Goal: Task Accomplishment & Management: Manage account settings

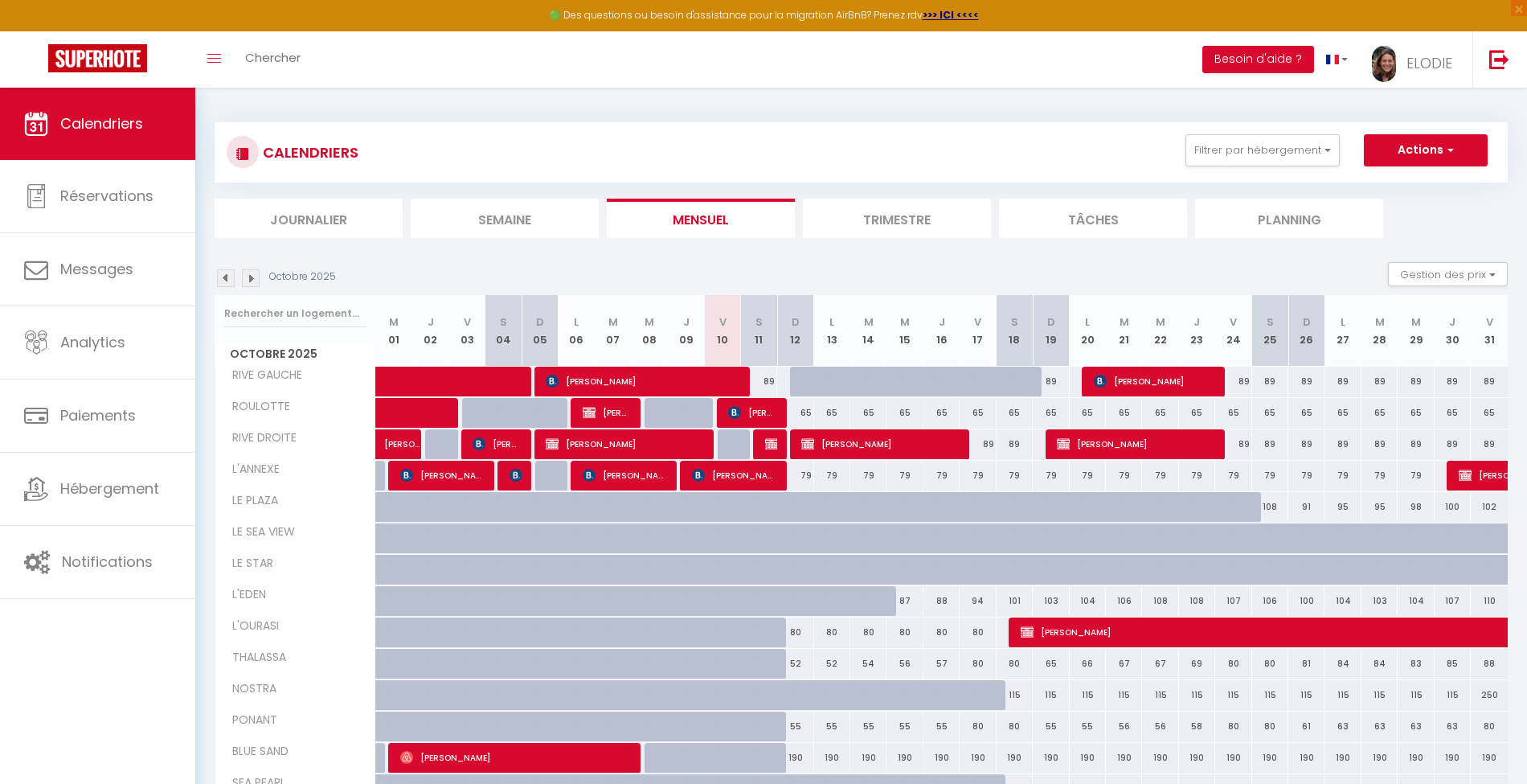
scroll to position [87, 0]
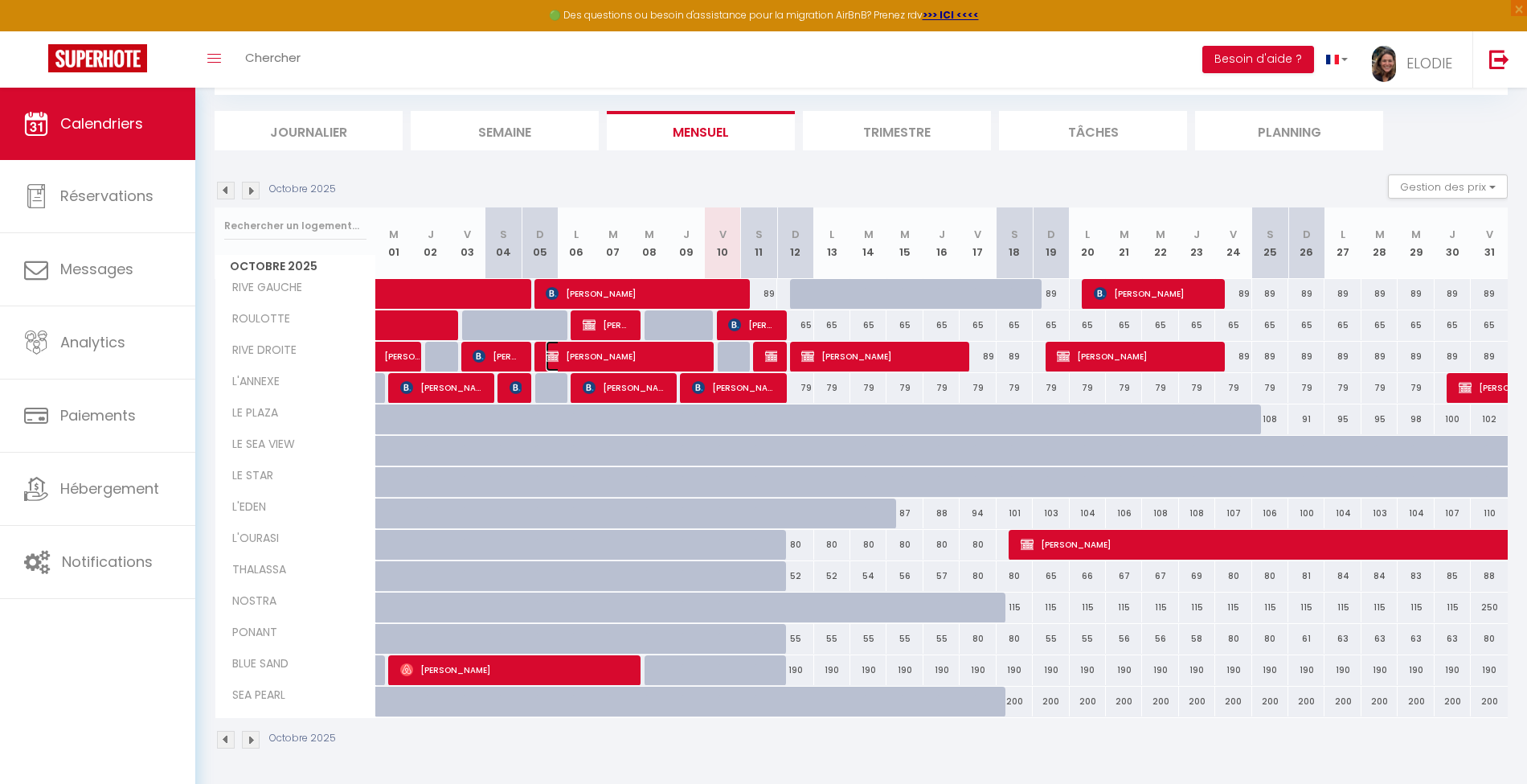
click at [637, 354] on span "[PERSON_NAME]" at bounding box center [624, 356] width 157 height 31
select select "OK"
select select "KO"
select select "1"
select select "0"
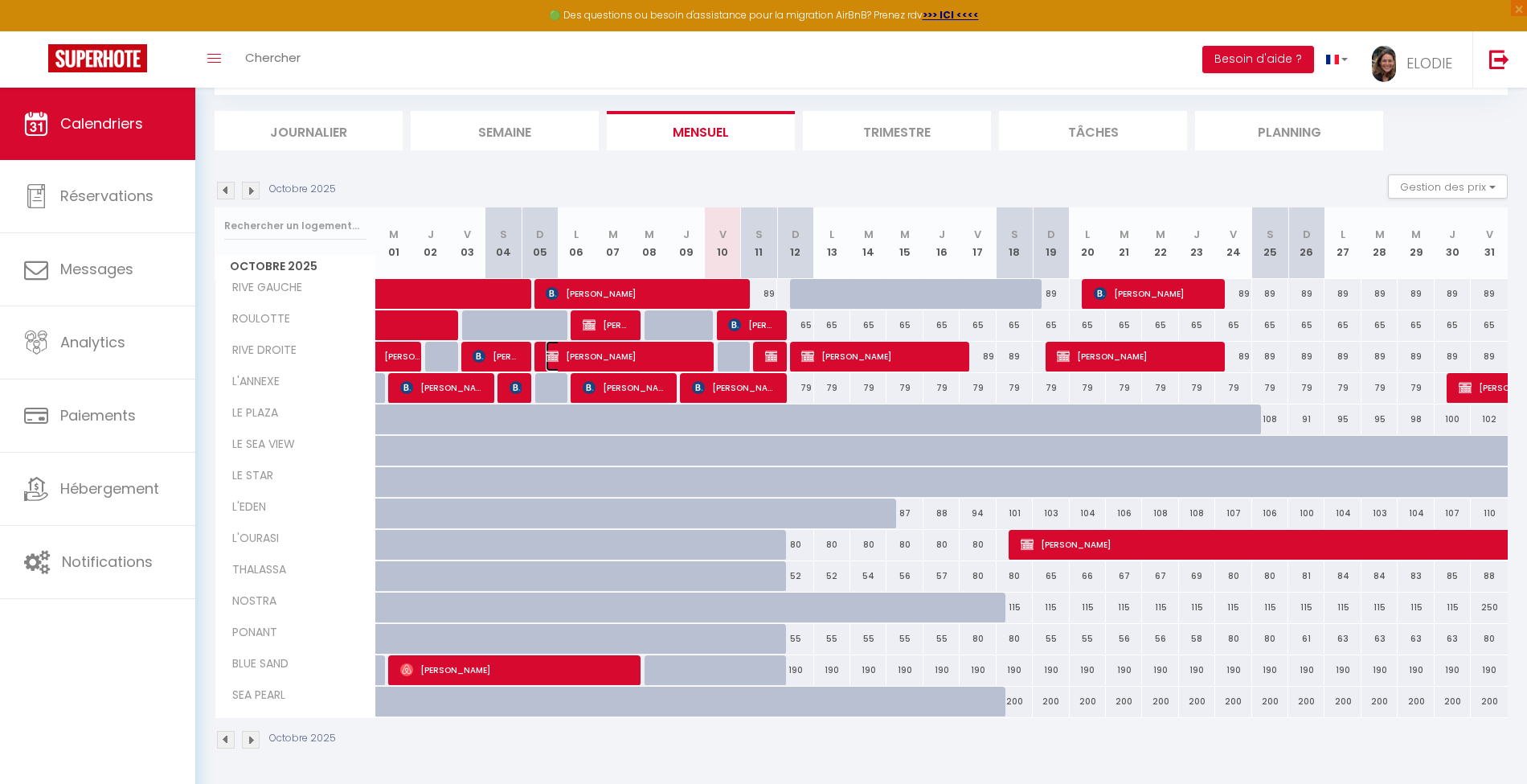
select select "1"
select select
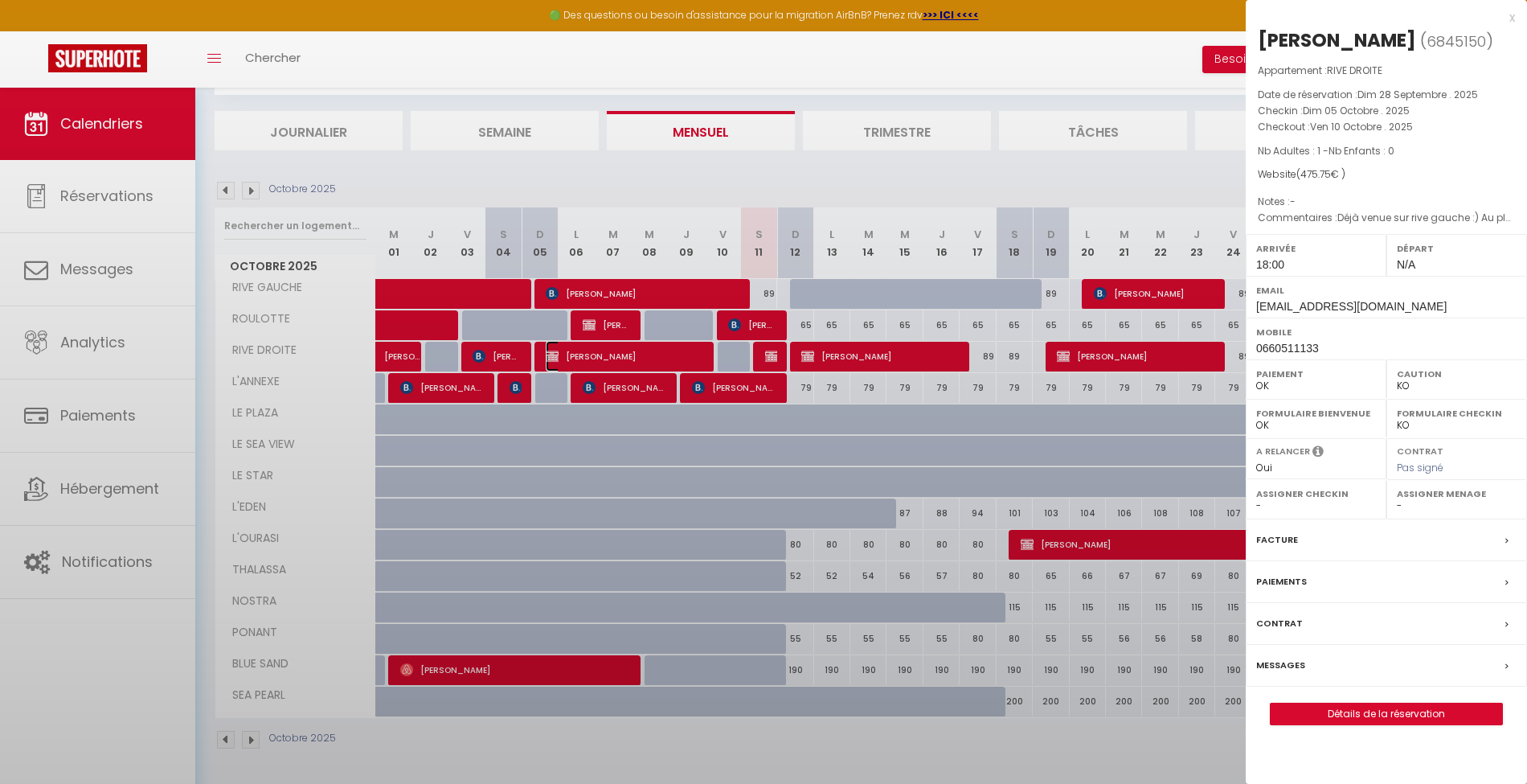
select select "37187"
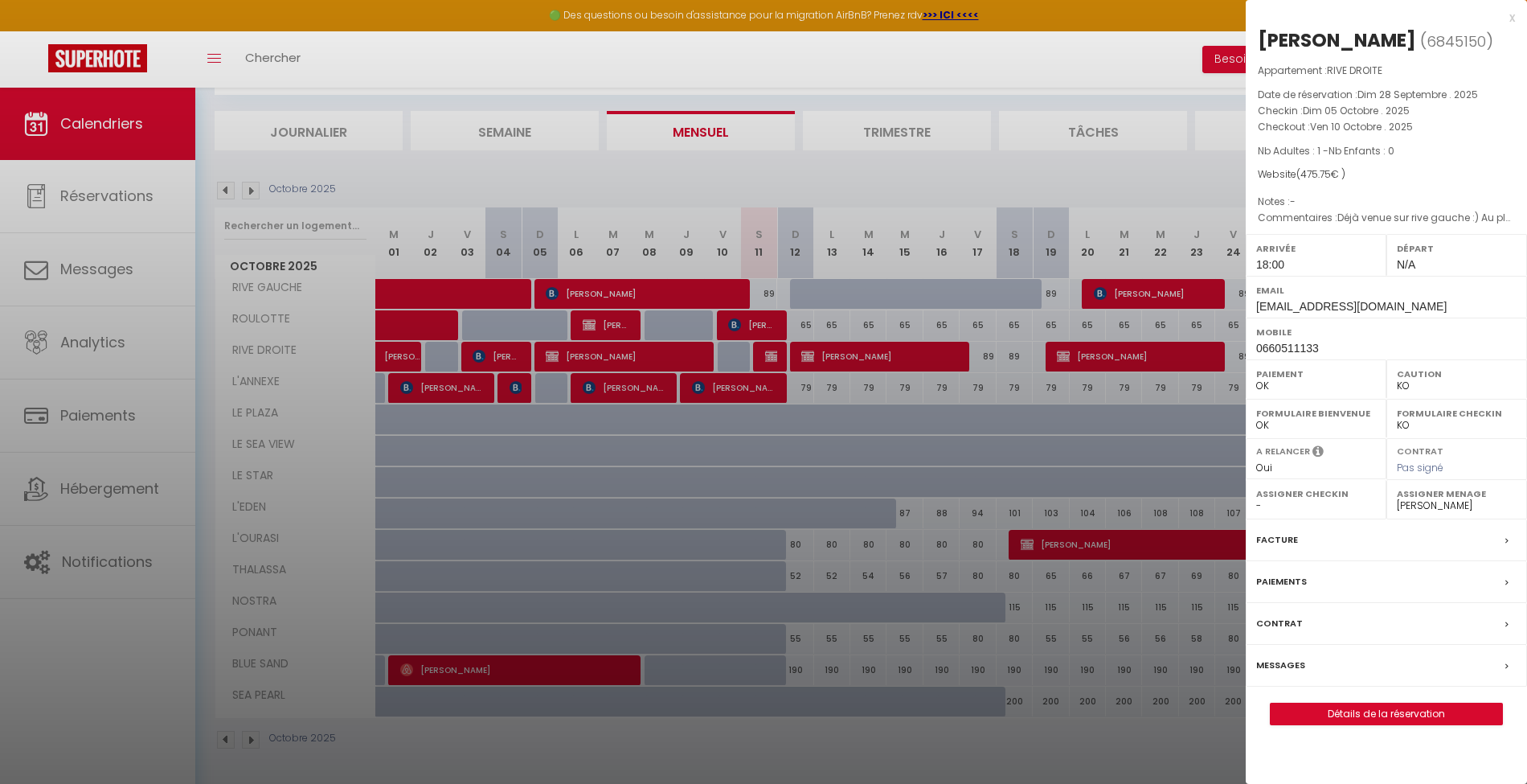
click at [1492, 561] on div "Facture" at bounding box center [1387, 540] width 282 height 42
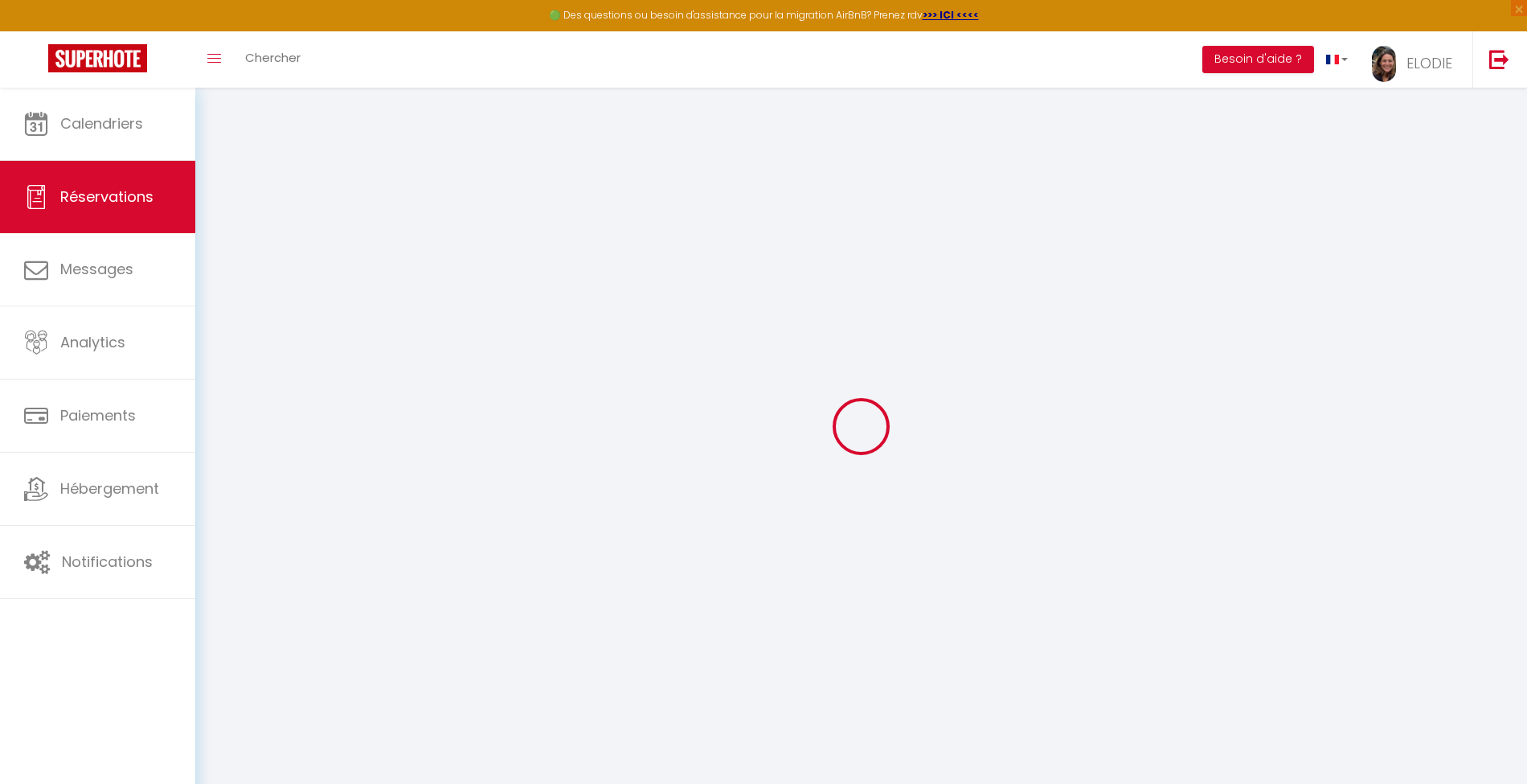
select select "cleaning"
select select "taxes"
select select
checkbox input "false"
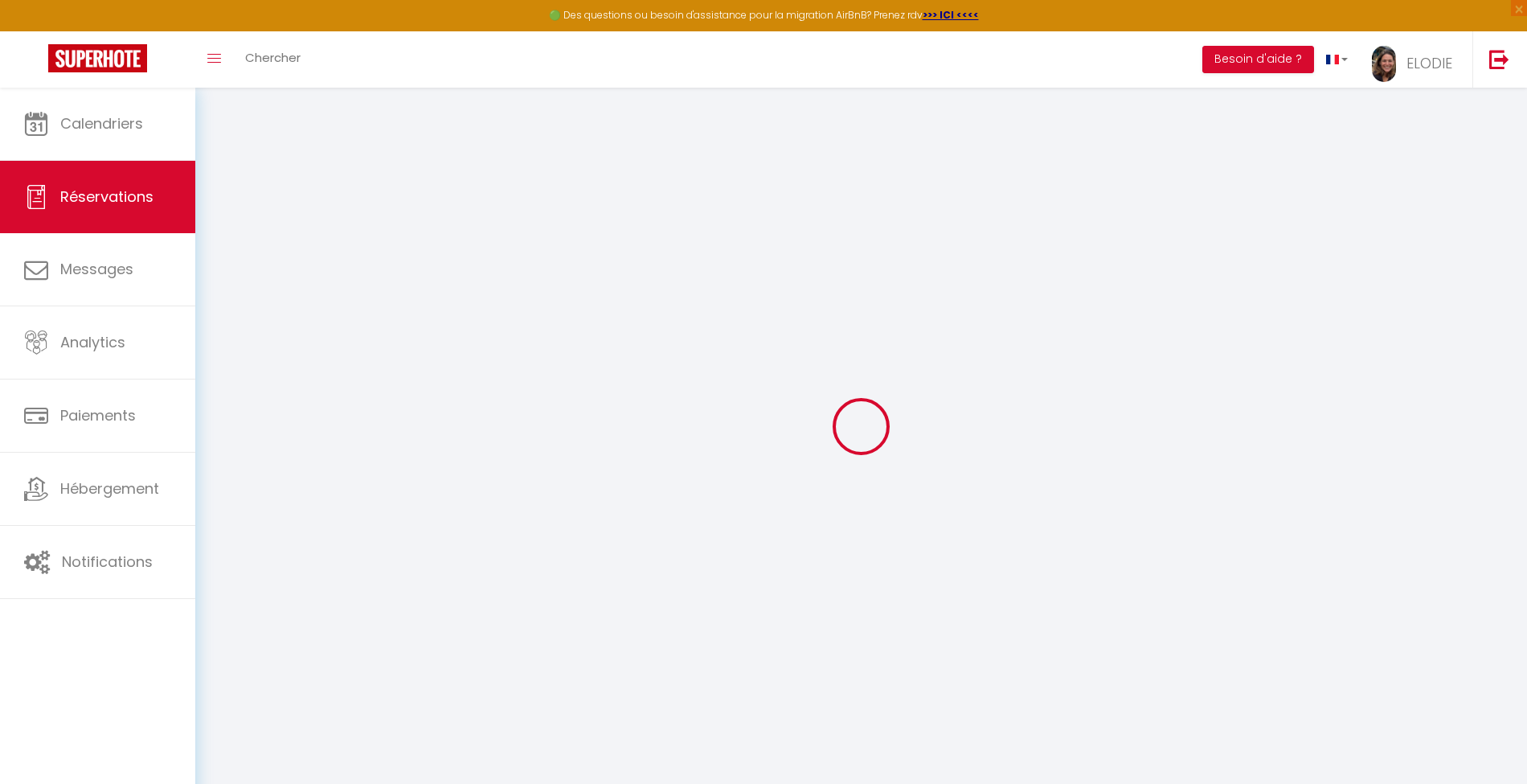
type voyageur0 "Déjà venue sur rive gauche :) Au plaisir de retrouver votre demeure j’étais à r…"
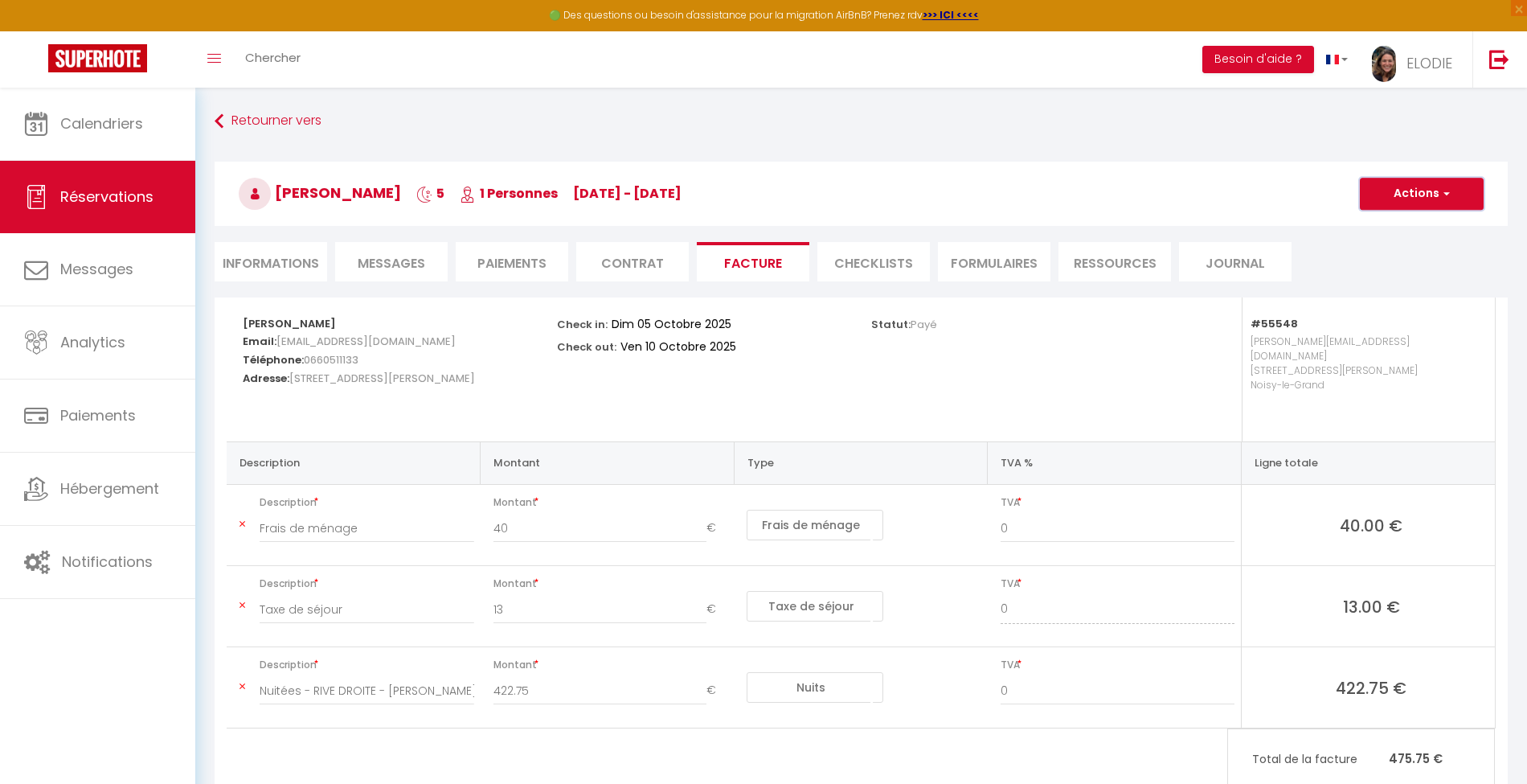
click at [1453, 193] on button "Actions" at bounding box center [1422, 194] width 124 height 32
click at [1398, 267] on link "Envoyer la facture" at bounding box center [1409, 271] width 135 height 21
type input "[EMAIL_ADDRESS][DOMAIN_NAME]"
select select "fr"
type input "Votre facture 6845150 - RIVE DROITE"
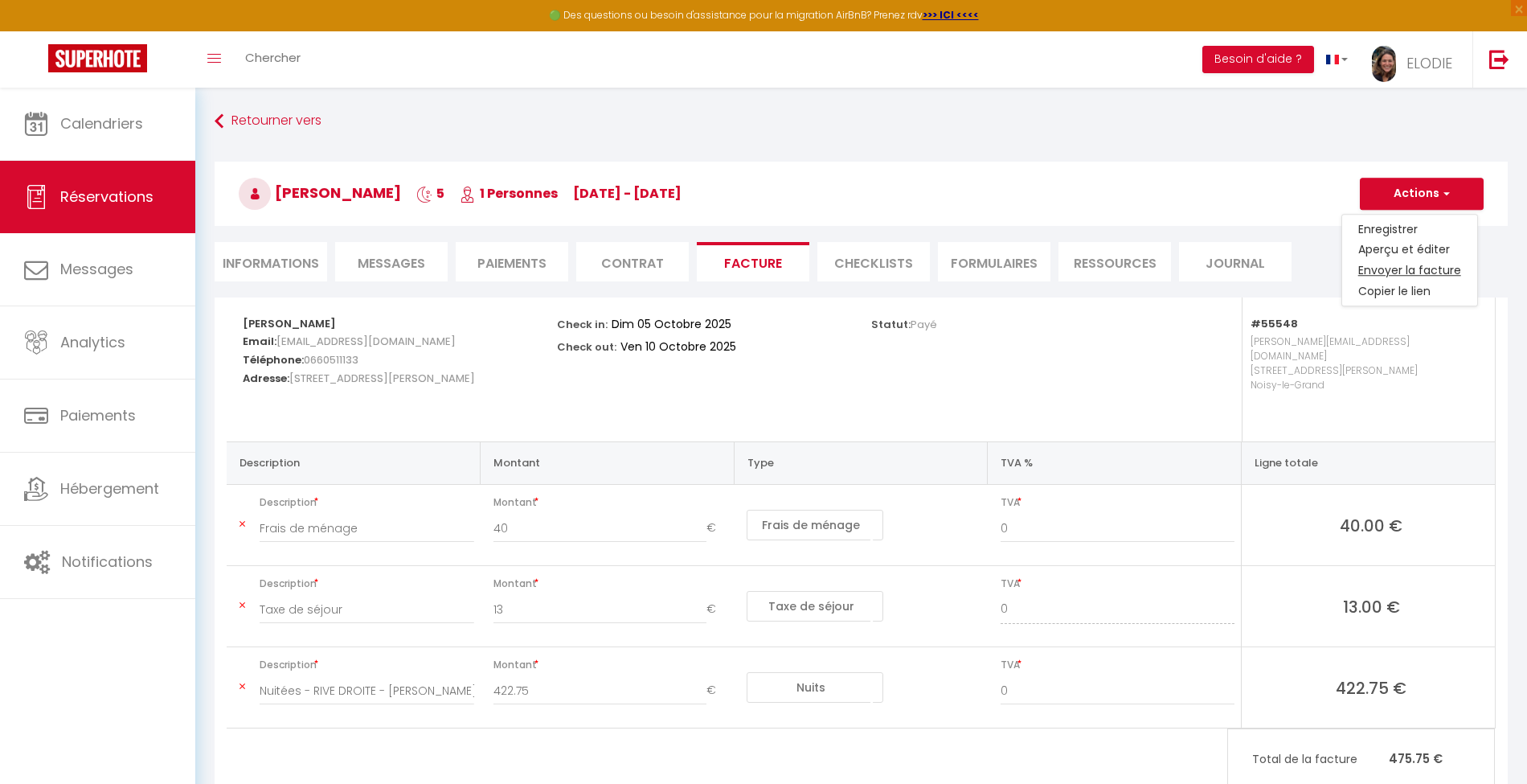
type textarea "Bonjour, Voici le lien pour télécharger votre facture : [URL][DOMAIN_NAME] Déta…"
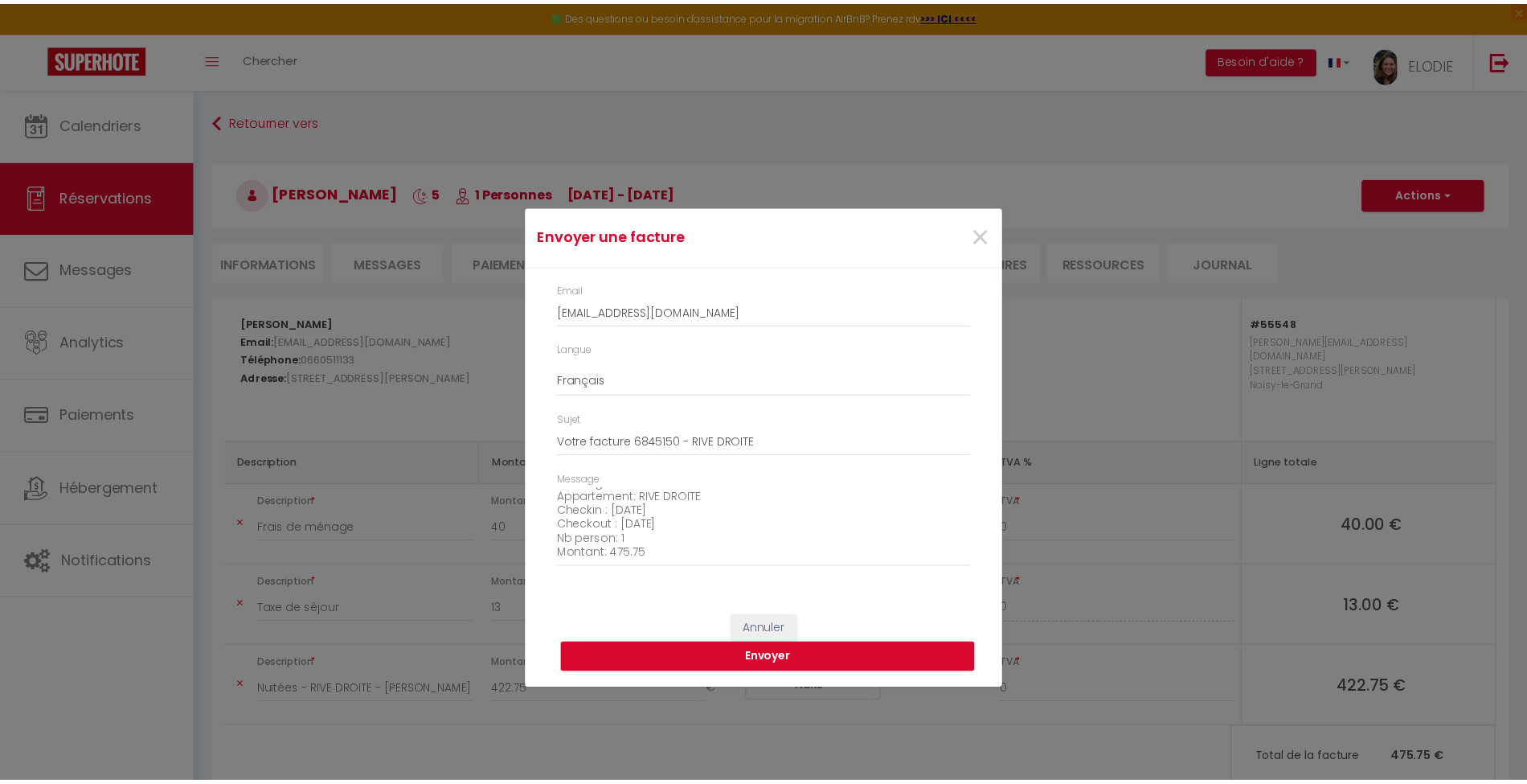
scroll to position [182, 0]
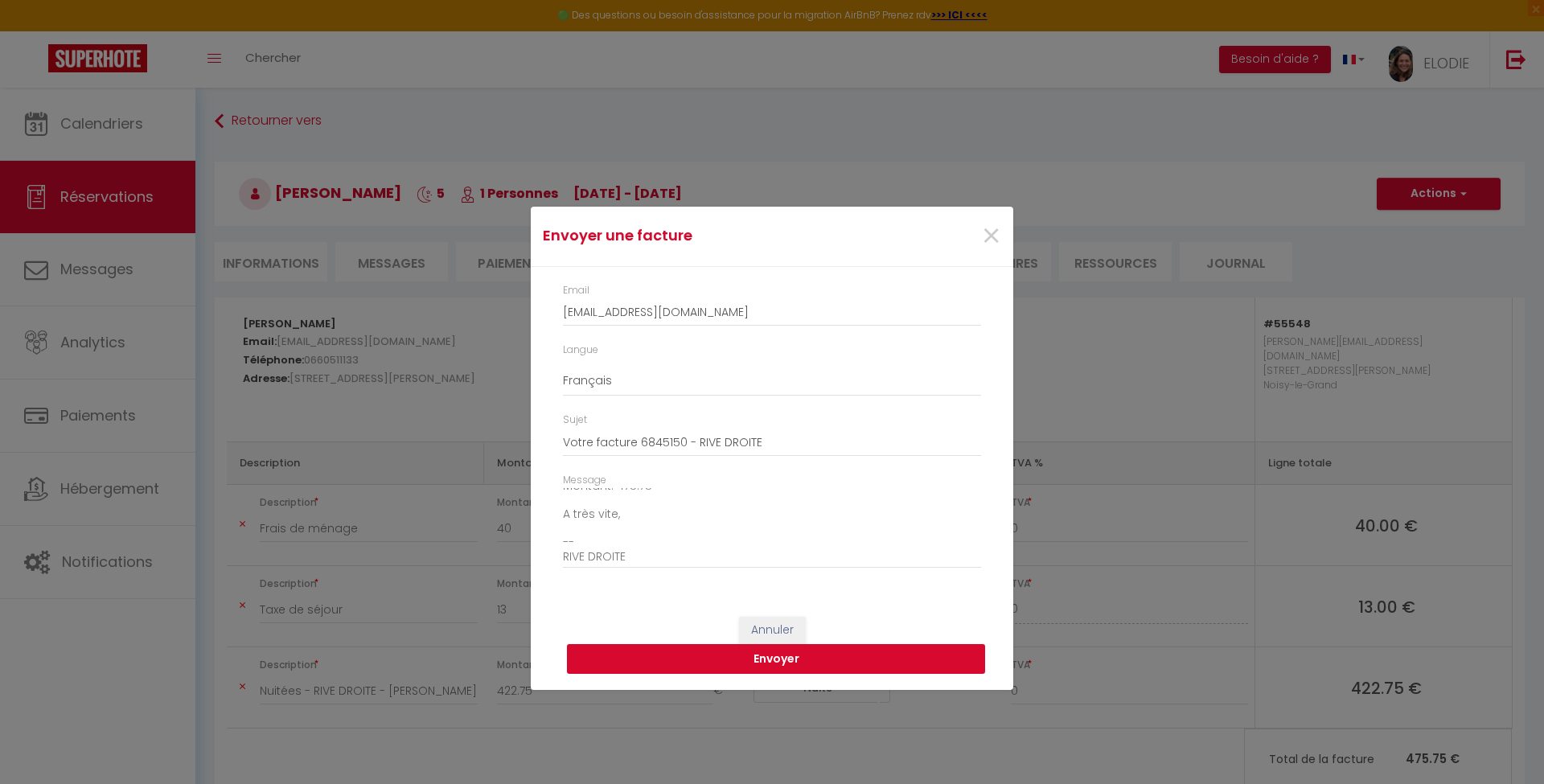
click at [778, 669] on button "Envoyer" at bounding box center [775, 658] width 418 height 31
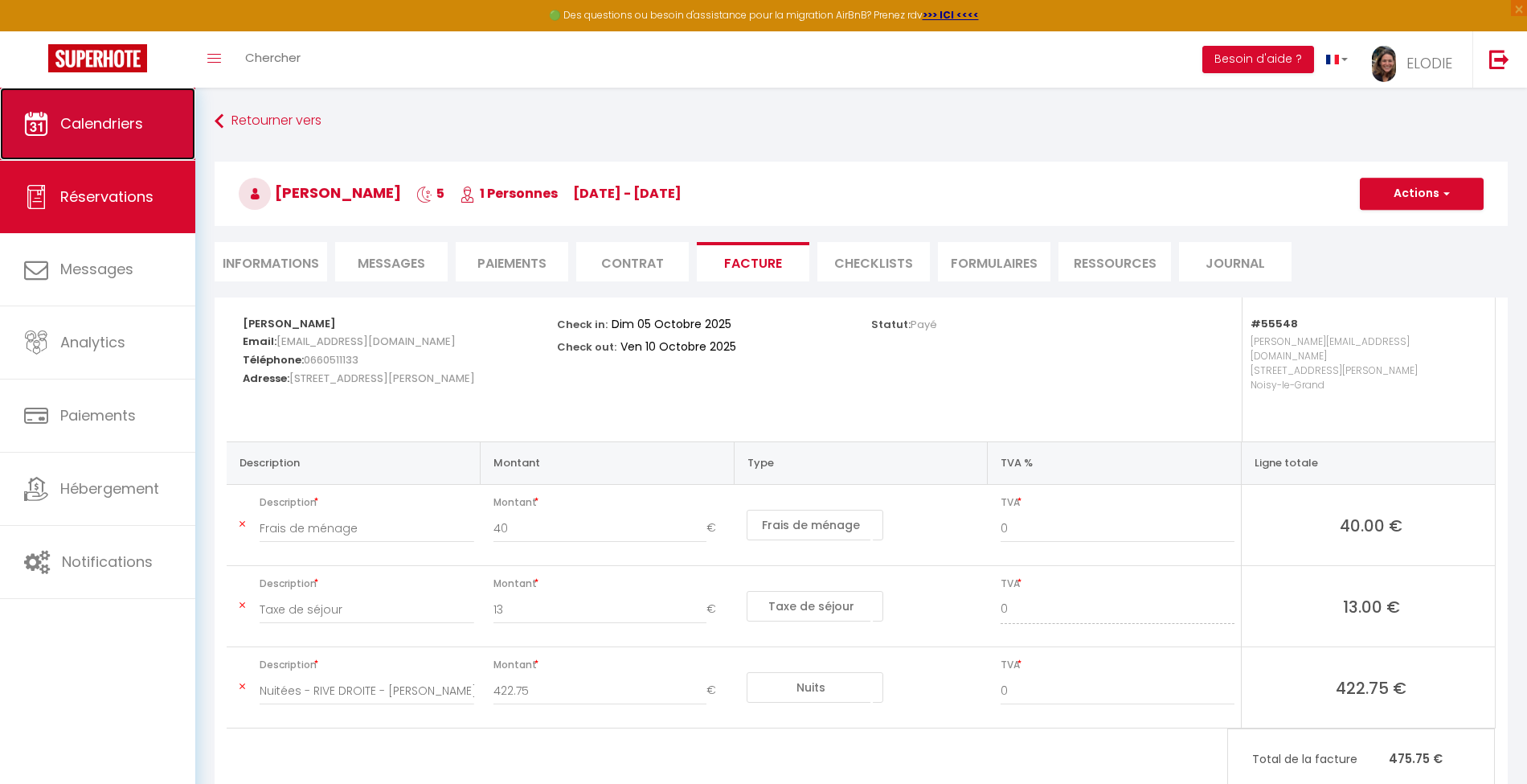
click at [111, 130] on span "Calendriers" at bounding box center [101, 123] width 83 height 20
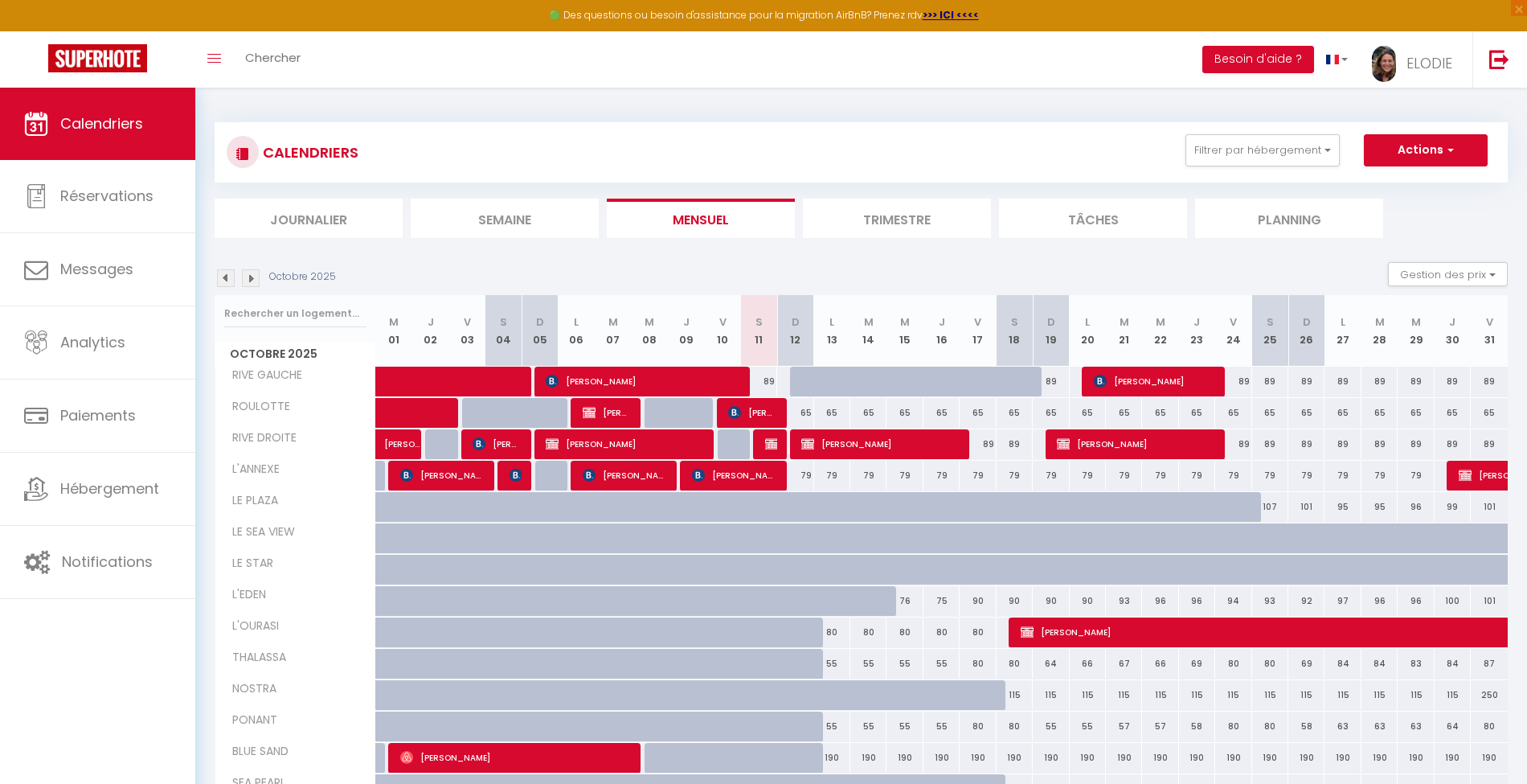
click at [228, 276] on img at bounding box center [226, 278] width 17 height 17
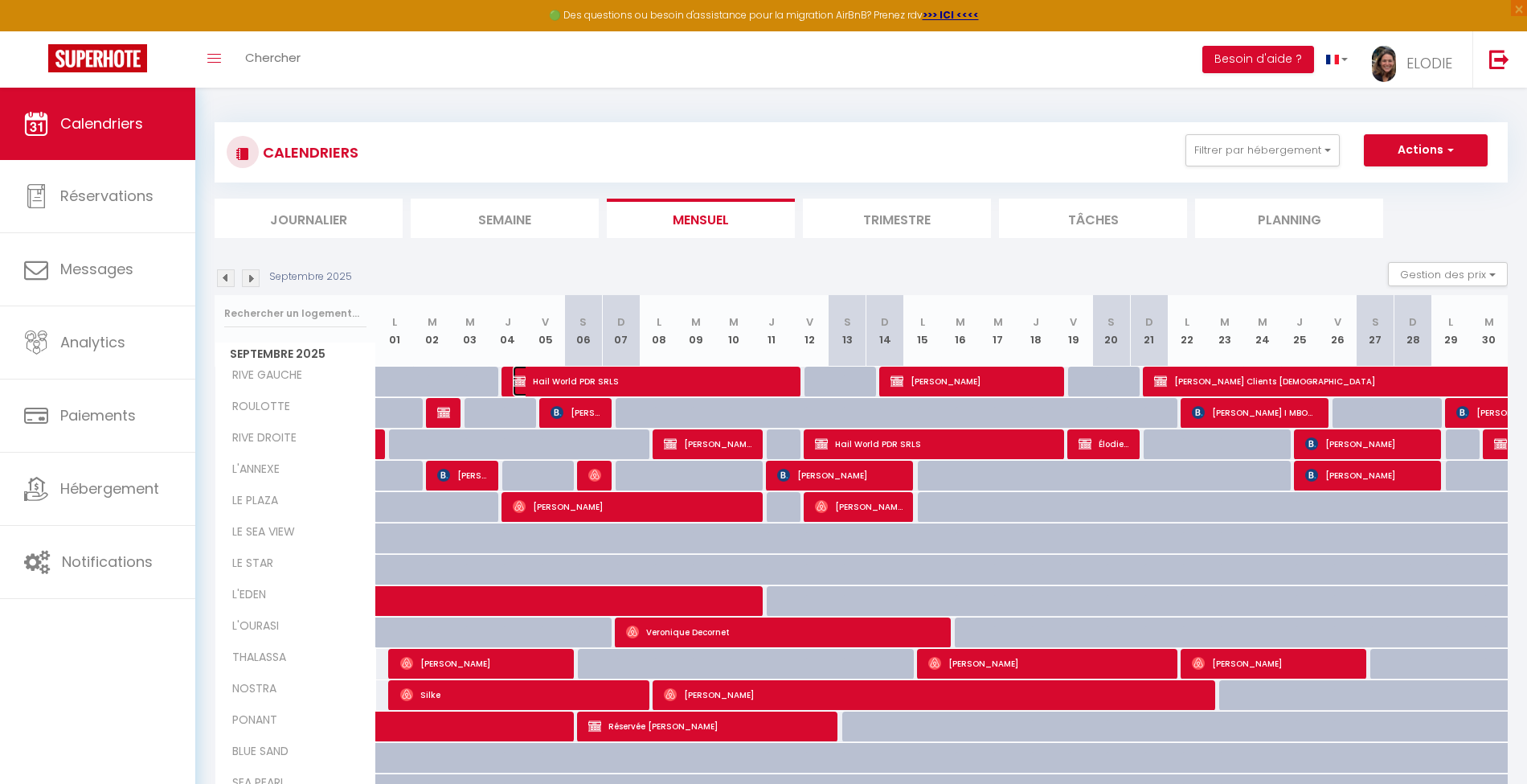
click at [661, 385] on span "Hail World PDR SRLS" at bounding box center [651, 380] width 277 height 31
select select "OK"
select select "KO"
select select "0"
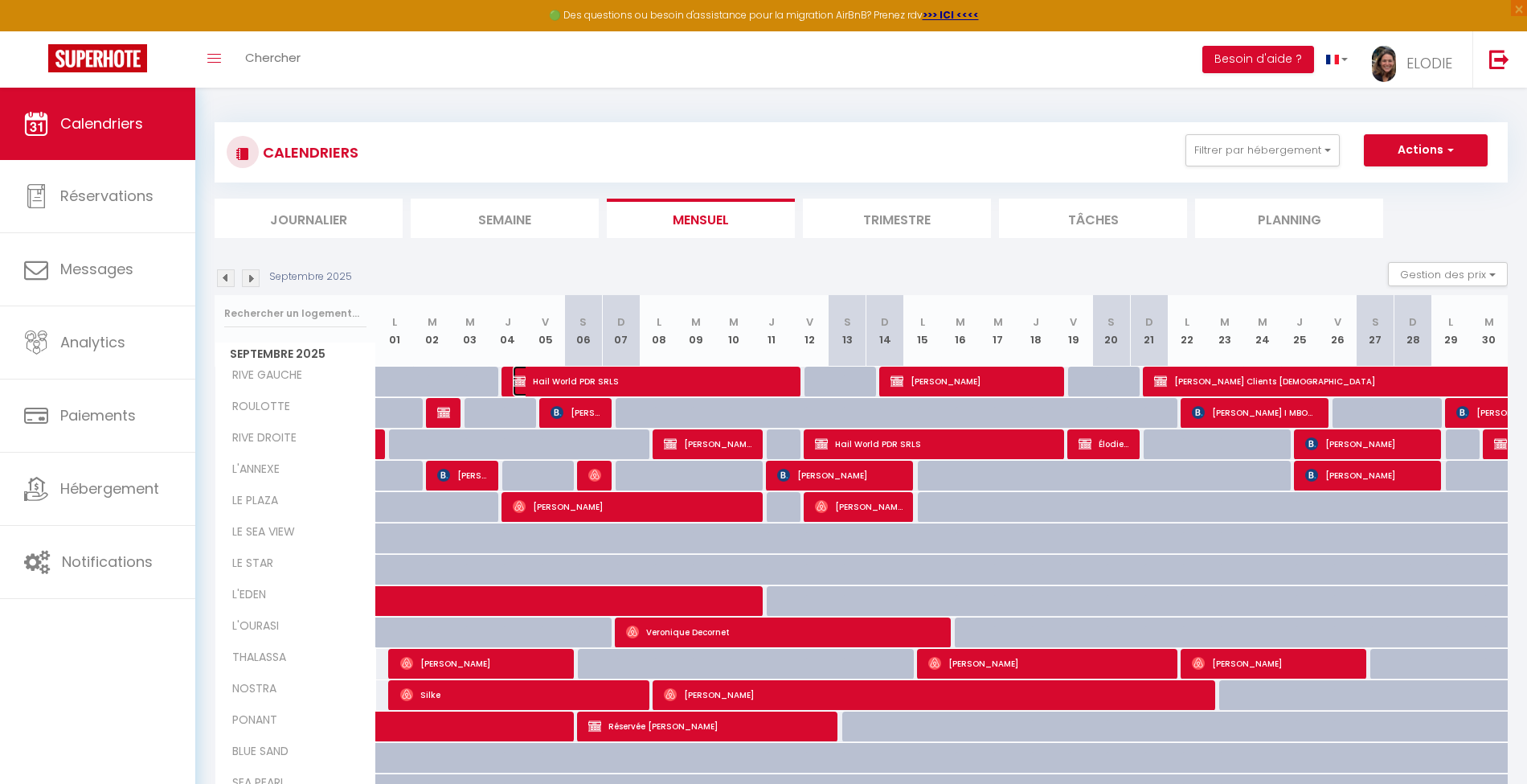
select select "1"
select select
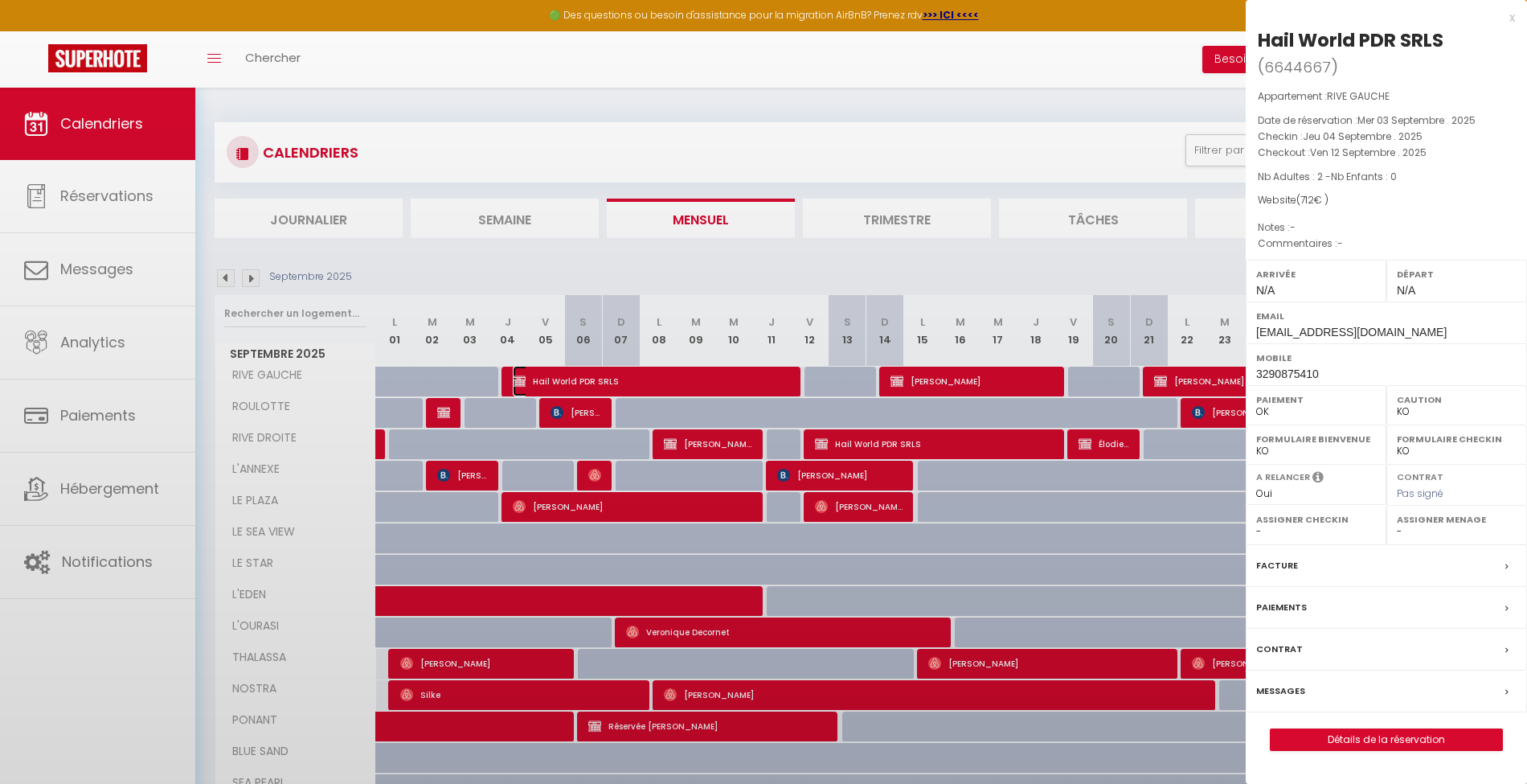
select select "44937"
select select "37187"
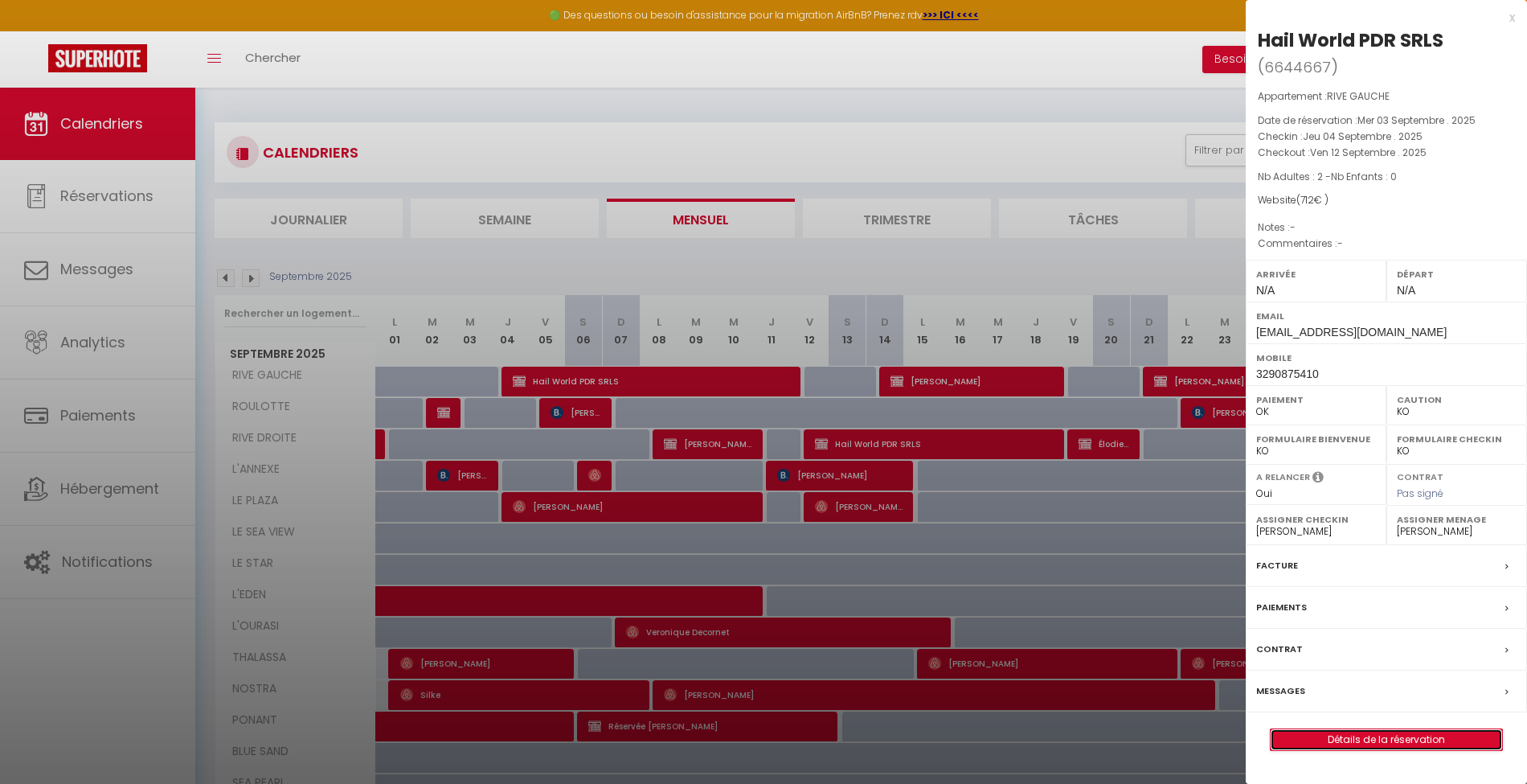
click at [1392, 733] on link "Détails de la réservation" at bounding box center [1386, 740] width 231 height 21
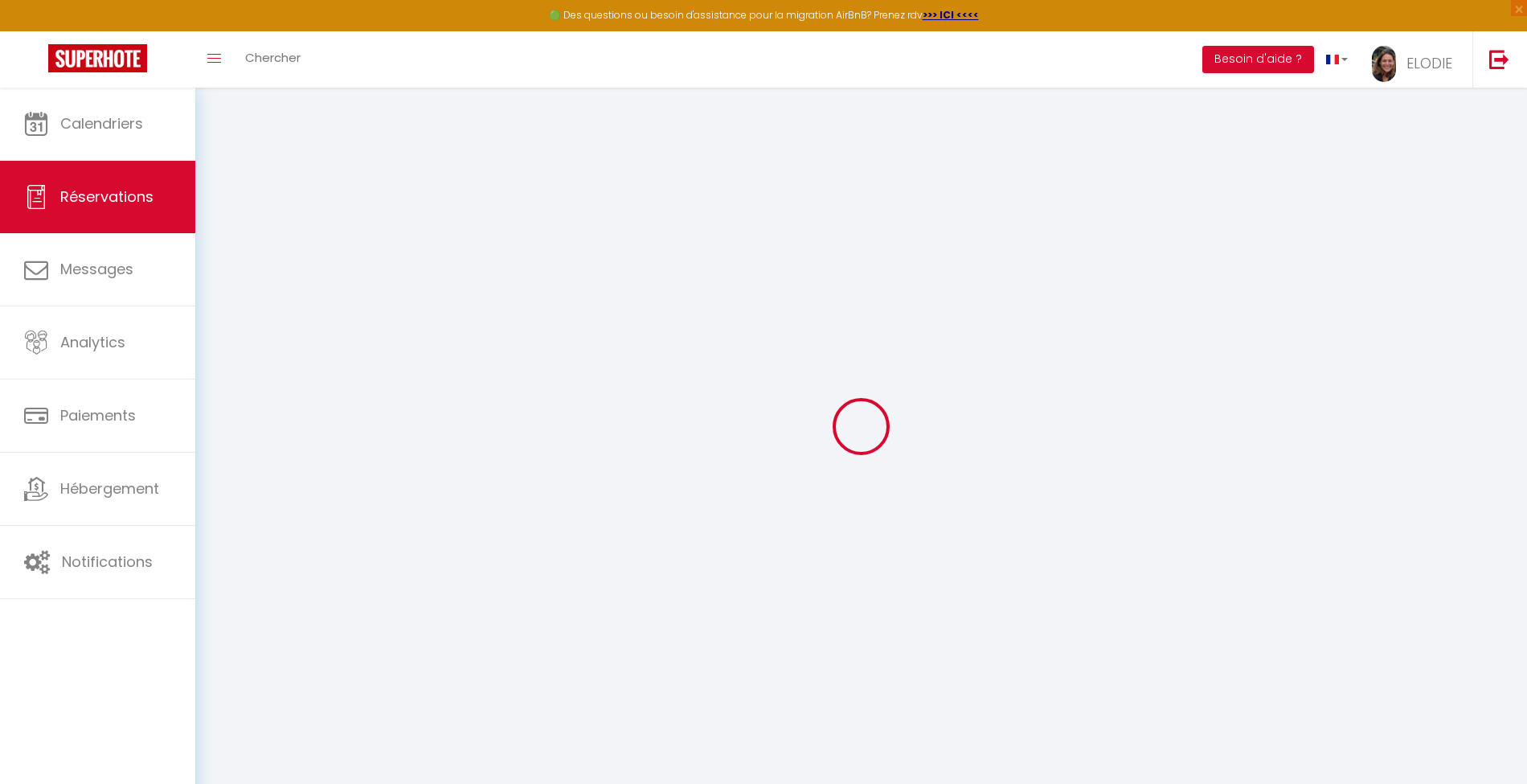
type input "Hail World"
type input "PDR SRLS"
type input "[EMAIL_ADDRESS][DOMAIN_NAME]"
type input "3290875410"
type input "20092"
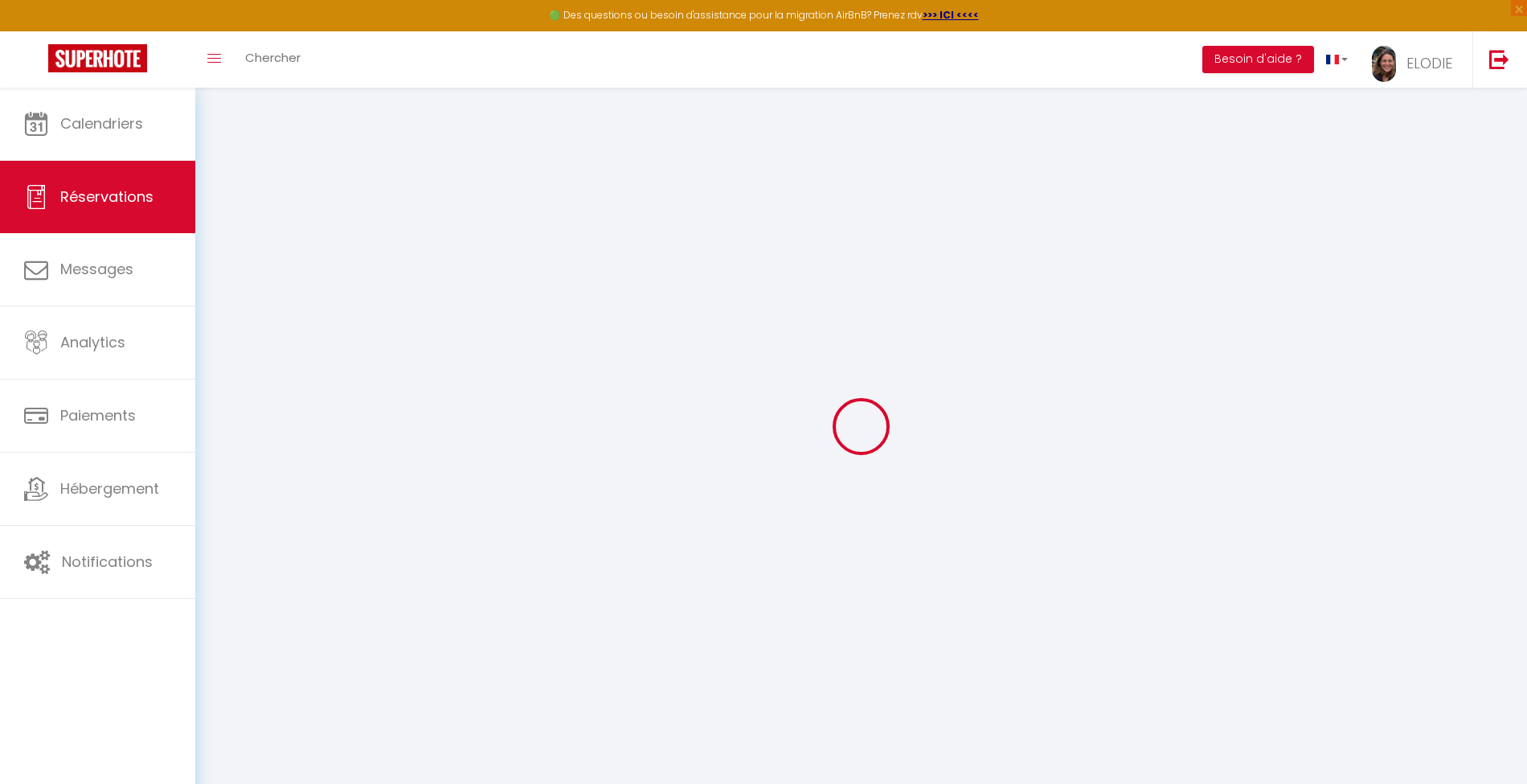
type input "[STREET_ADDRESS]"
type input "Cinisello [PERSON_NAME]"
select select "IT"
select select "55524"
select select "1"
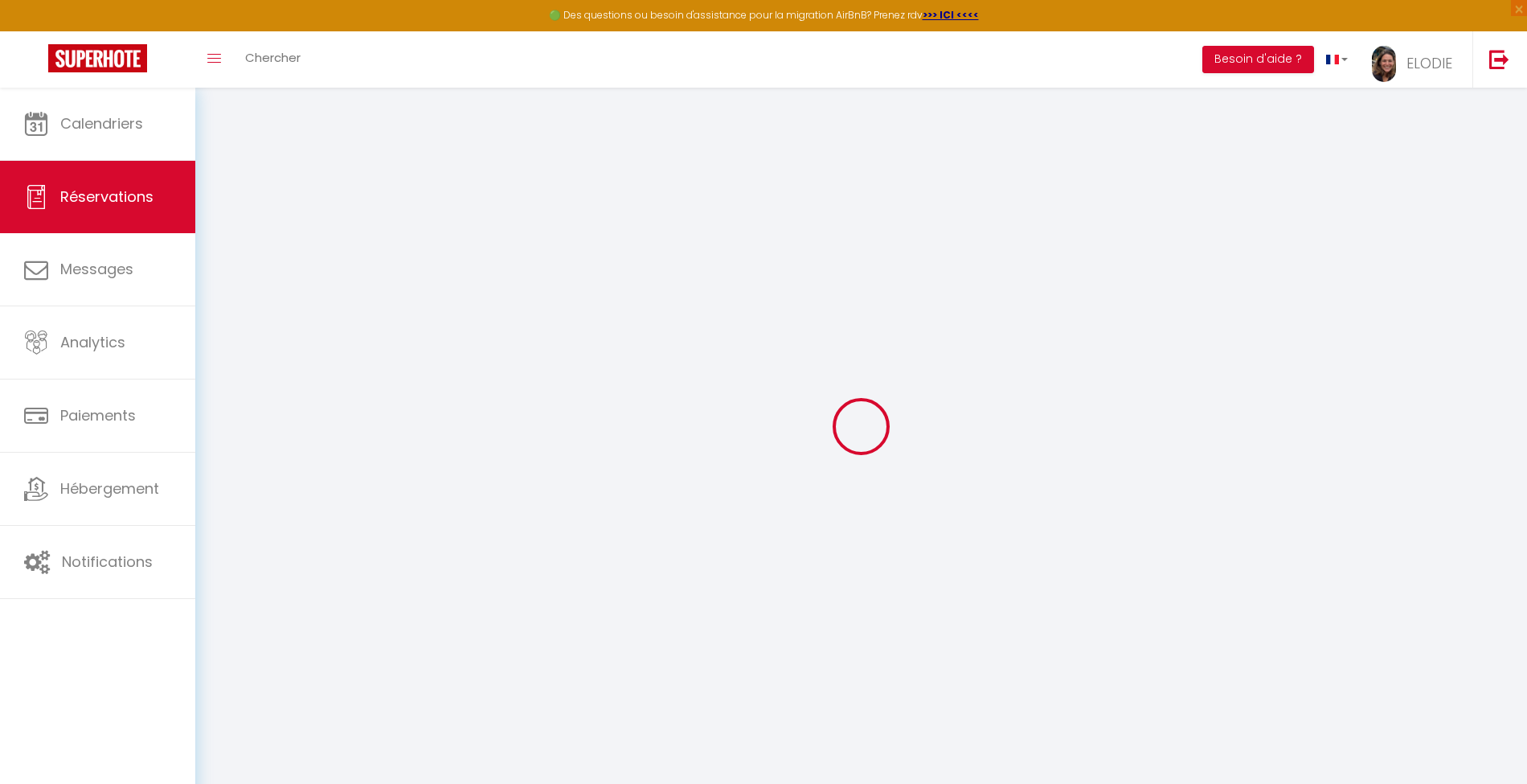
type input "Jeu 04 Septembre 2025"
select select
type input "Ven 12 Septembre 2025"
select select
type input "2"
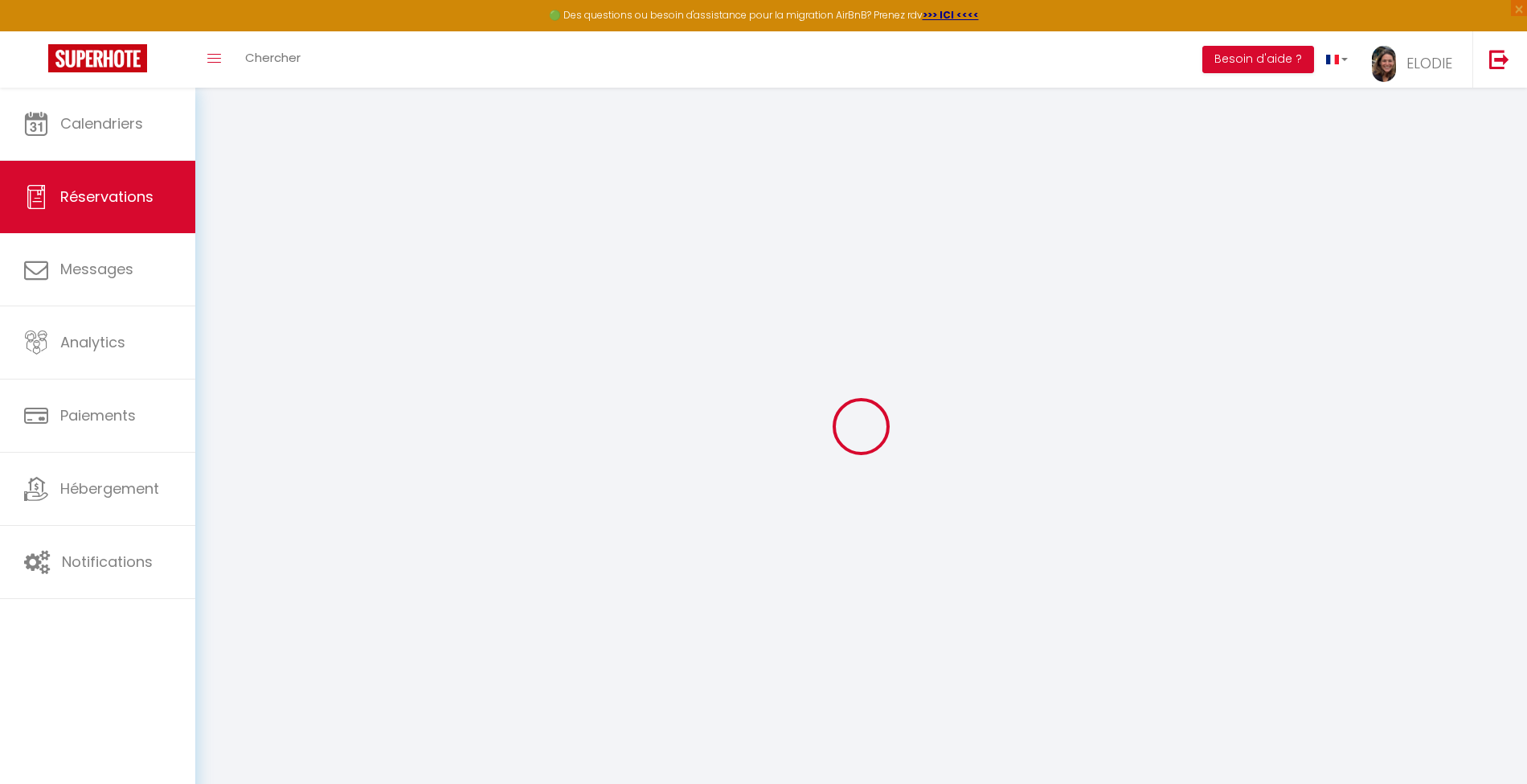
select select "12"
select select
type input "712"
checkbox input "false"
type input "0"
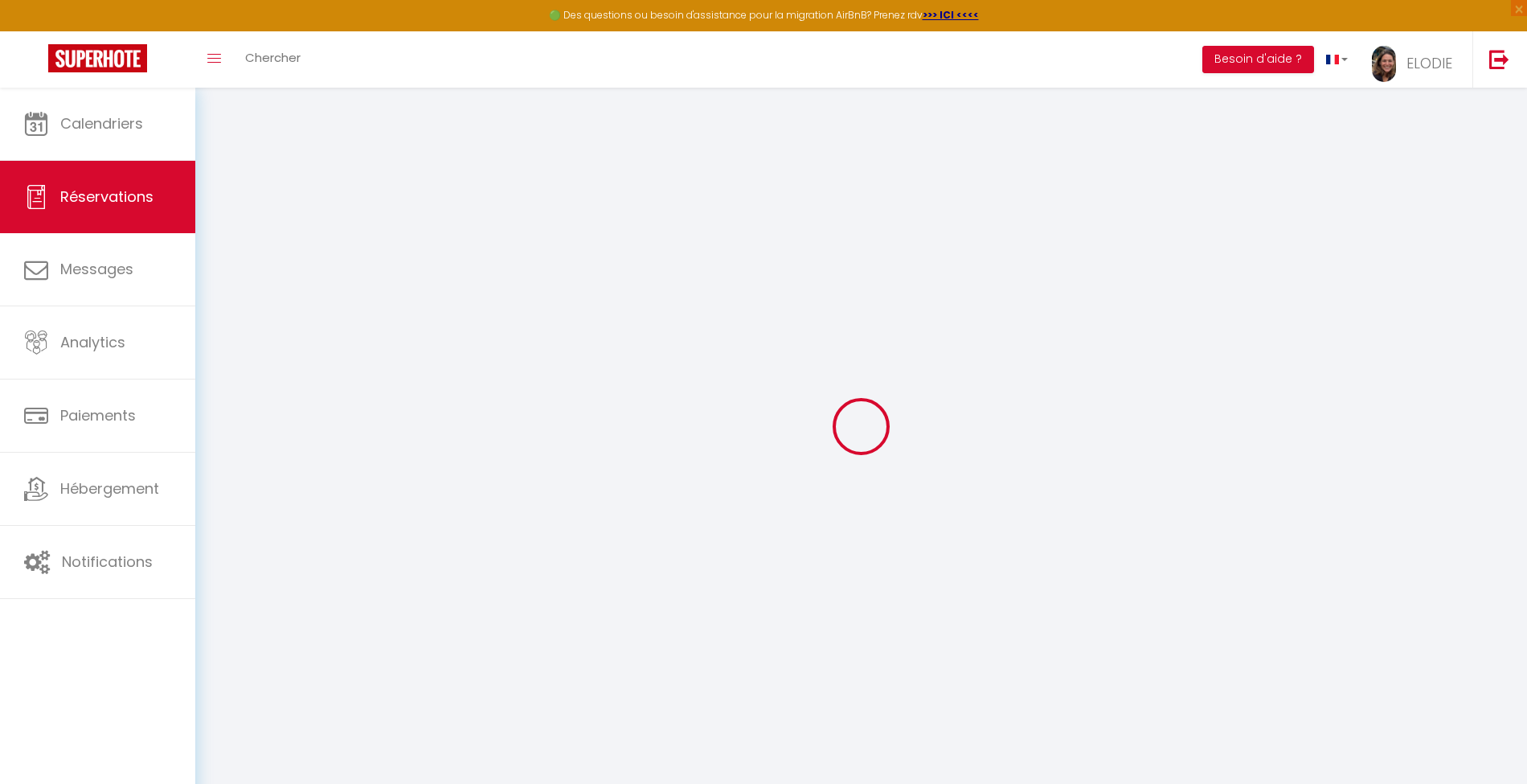
select select "69"
type input "40"
type input "0"
select select
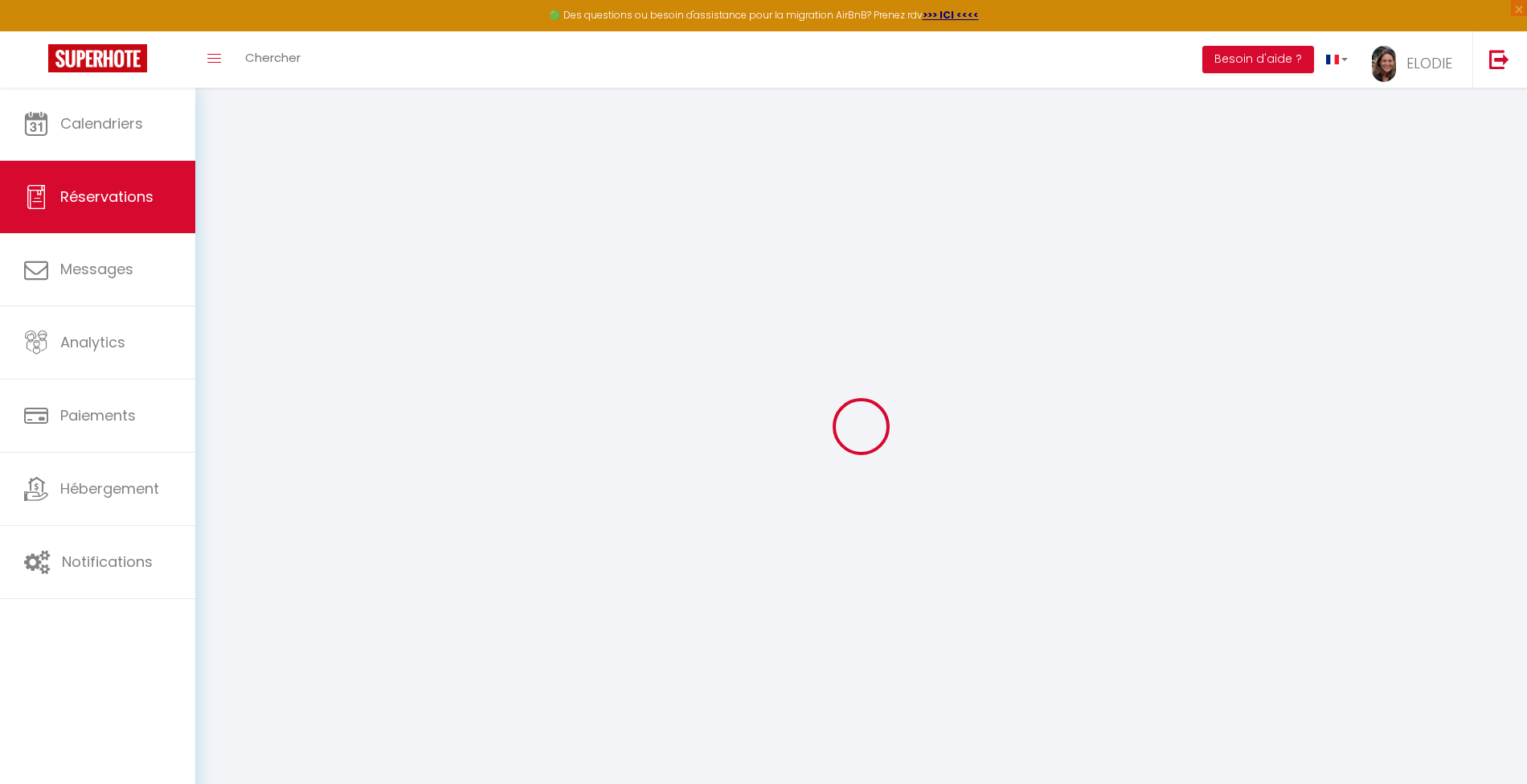
select select
select select "14"
checkbox input "false"
select select
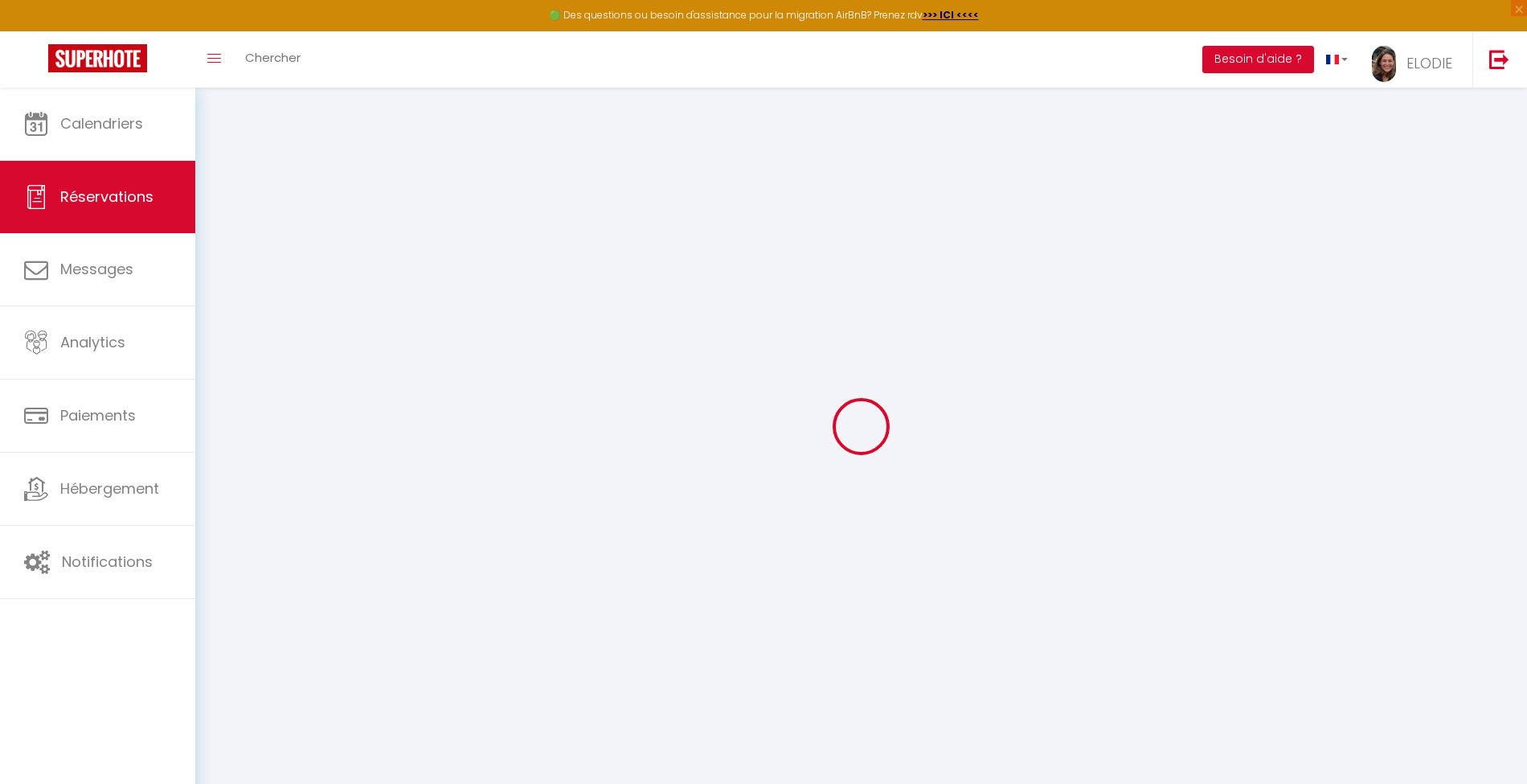
checkbox input "false"
select select
checkbox input "false"
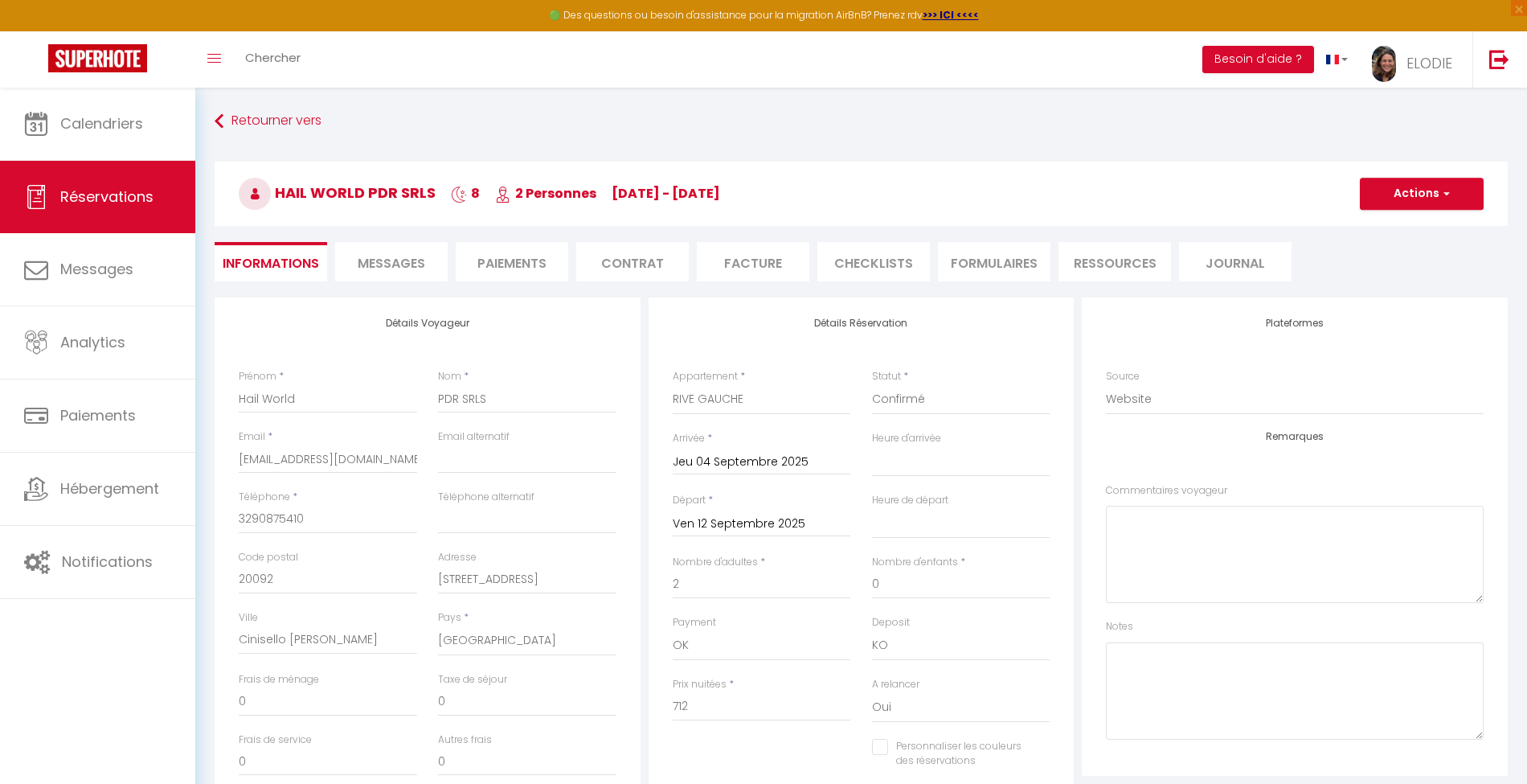
select select
checkbox input "false"
select select
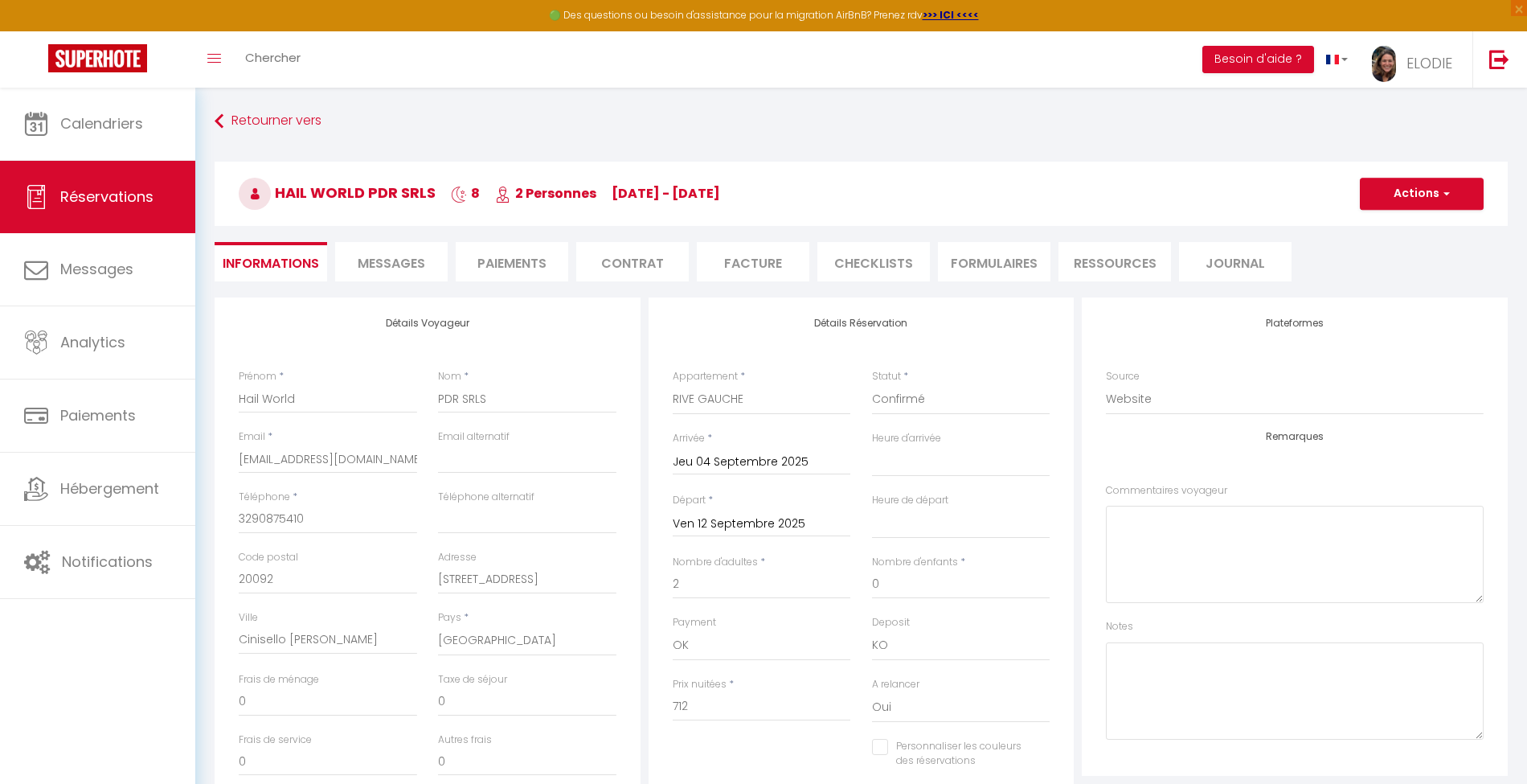
click at [516, 261] on li "Paiements" at bounding box center [512, 261] width 112 height 39
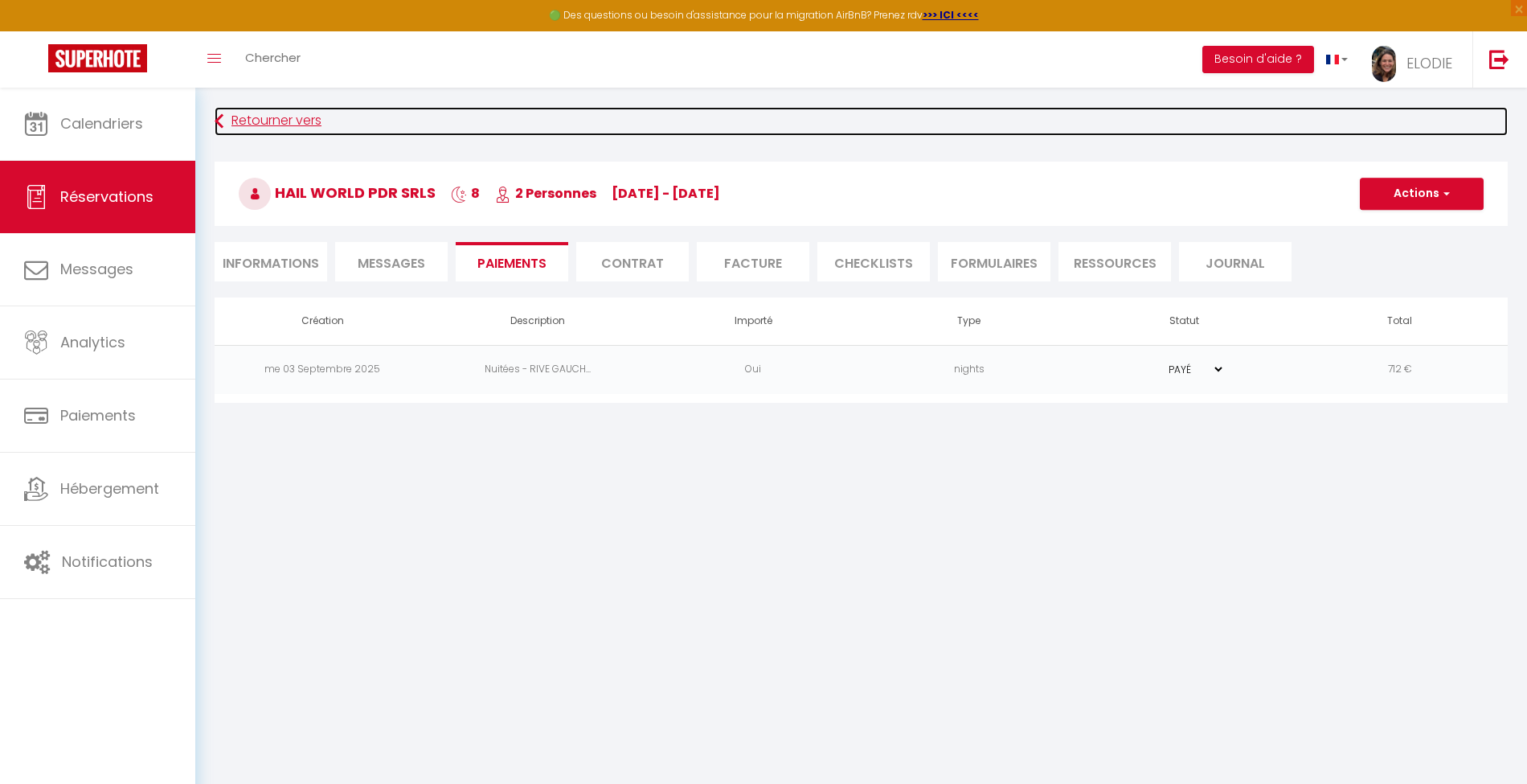
click at [271, 120] on link "Retourner vers" at bounding box center [861, 121] width 1293 height 29
select select
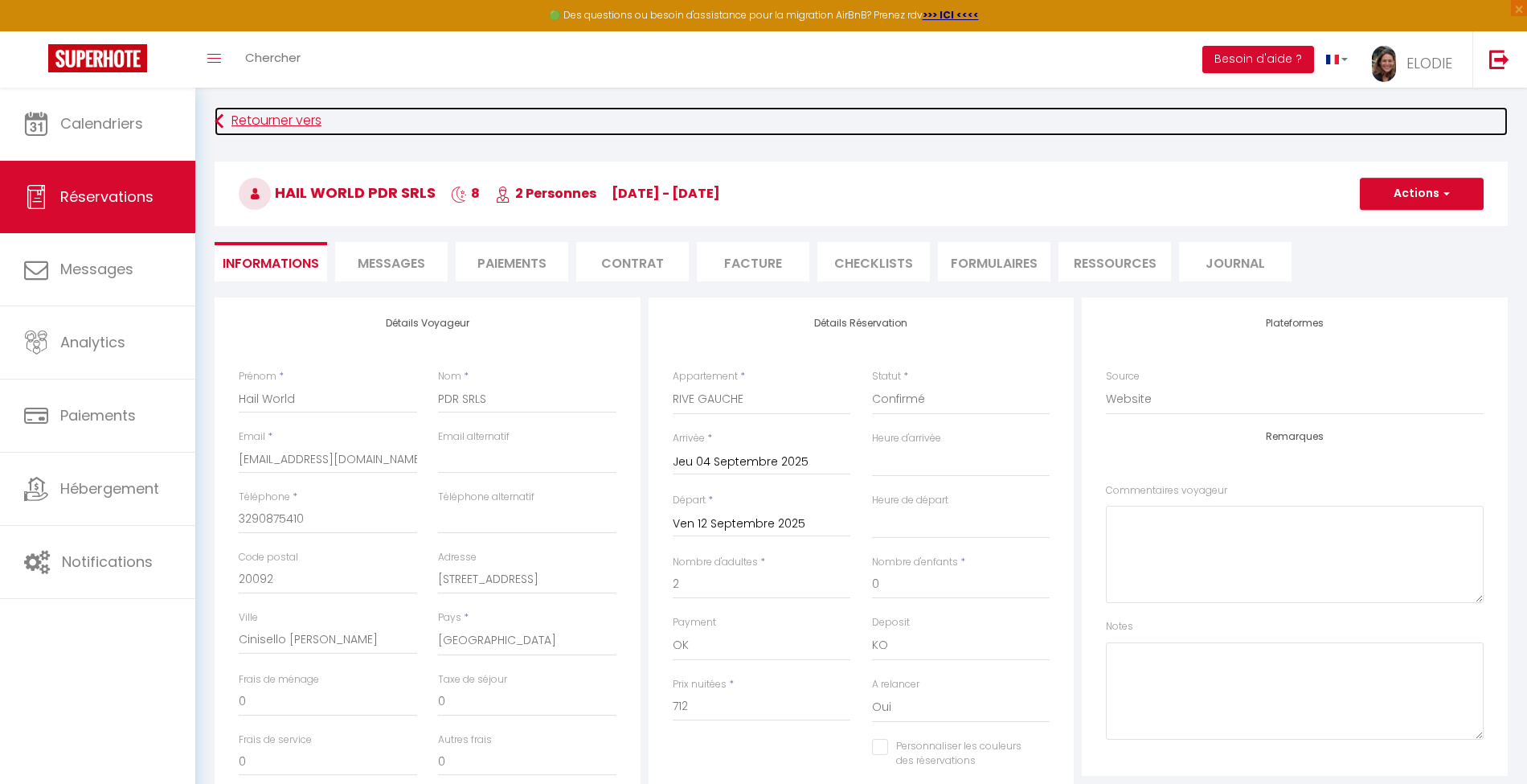
click at [271, 120] on link "Retourner vers" at bounding box center [861, 121] width 1293 height 29
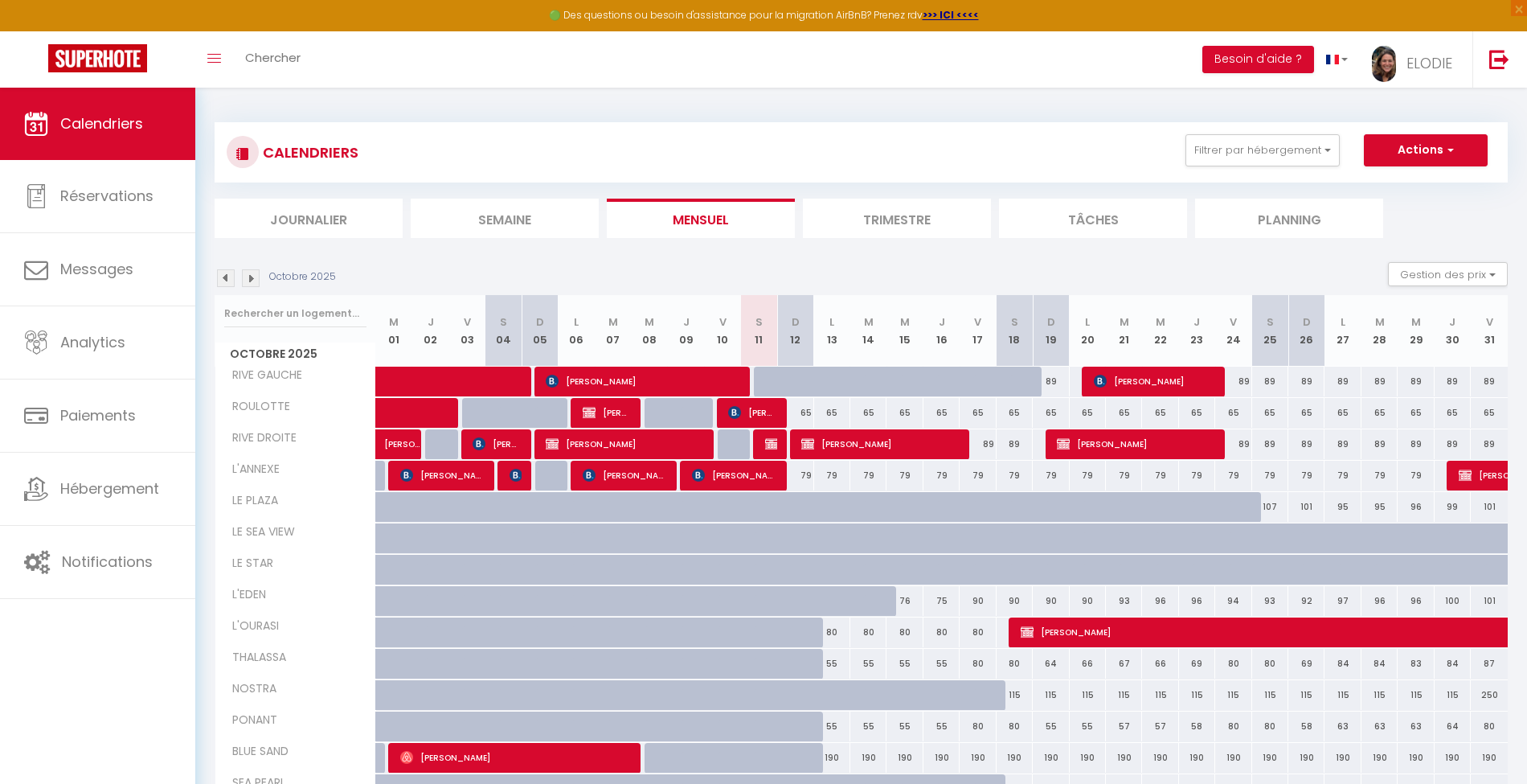
click at [224, 274] on img at bounding box center [226, 278] width 17 height 17
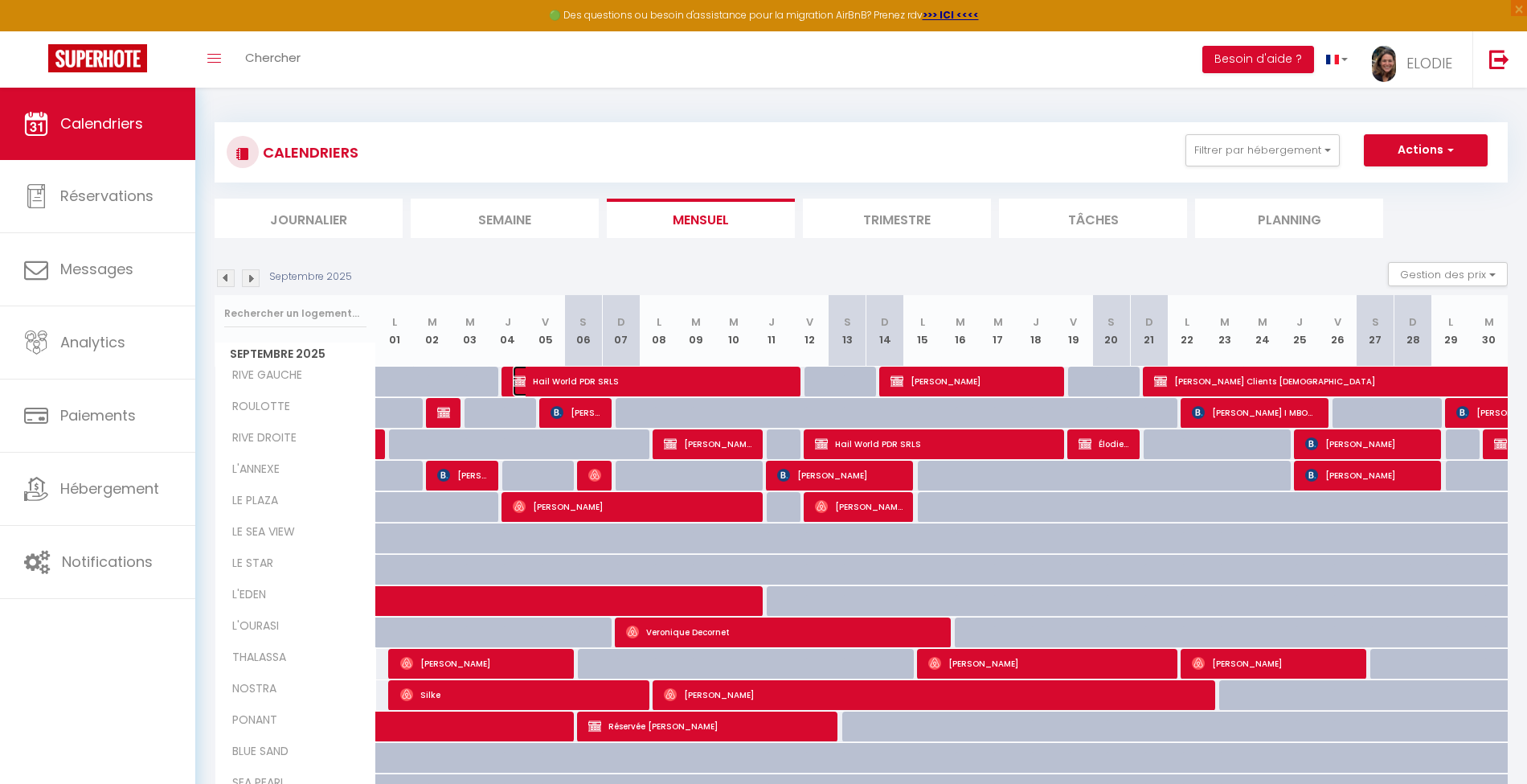
click at [544, 379] on span "Hail World PDR SRLS" at bounding box center [651, 380] width 277 height 31
select select "OK"
select select "KO"
select select "0"
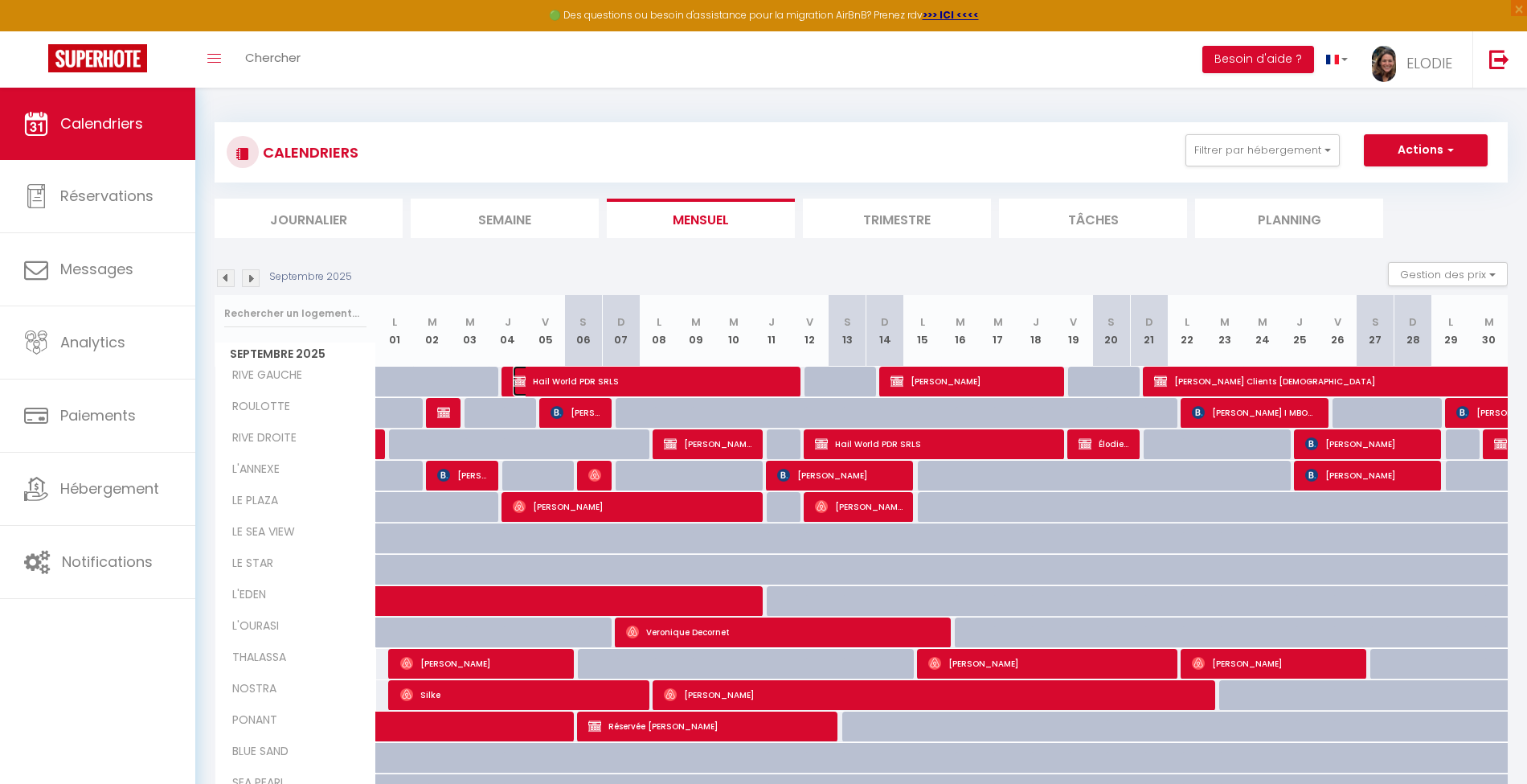
select select "1"
select select
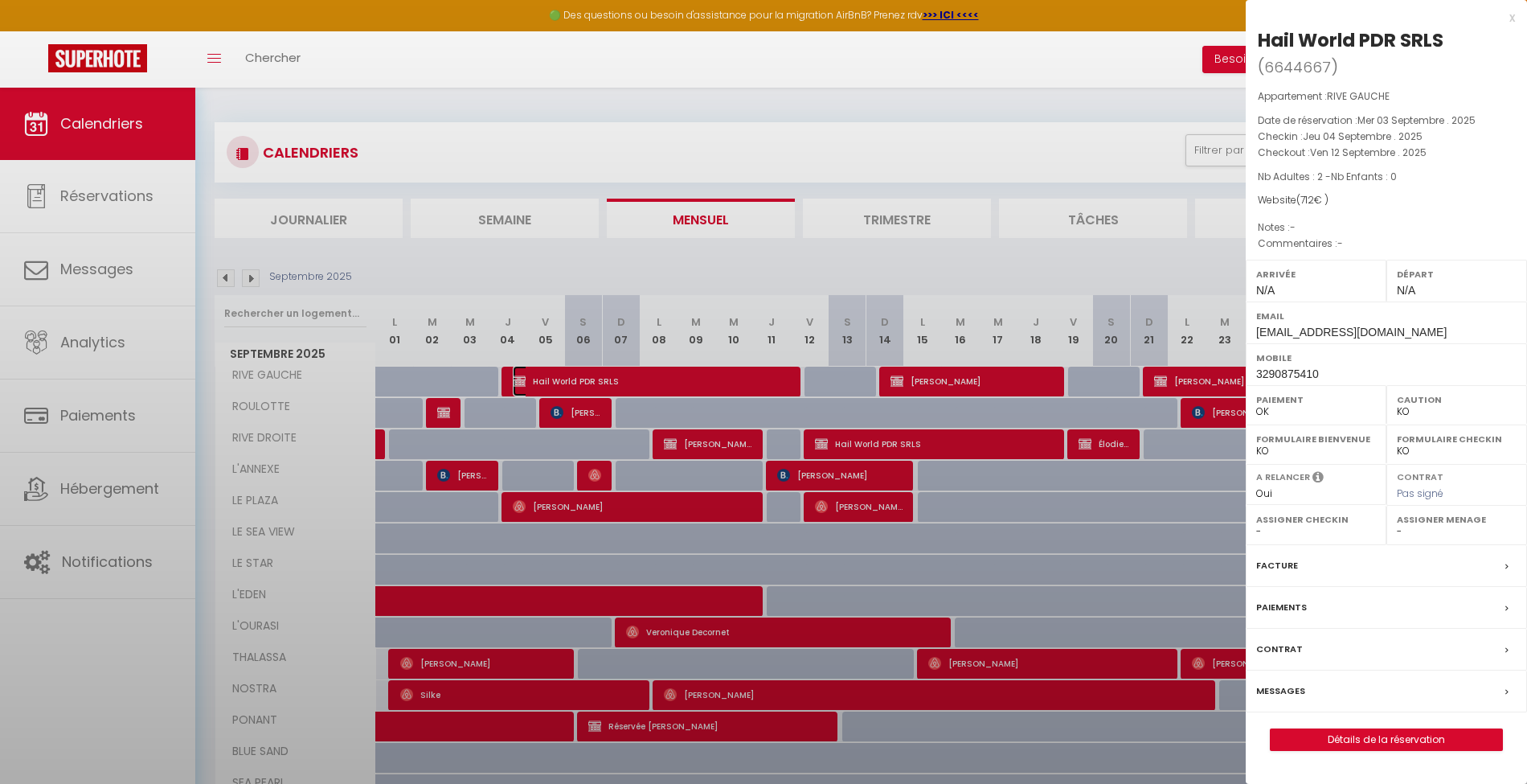
select select "44937"
select select "37187"
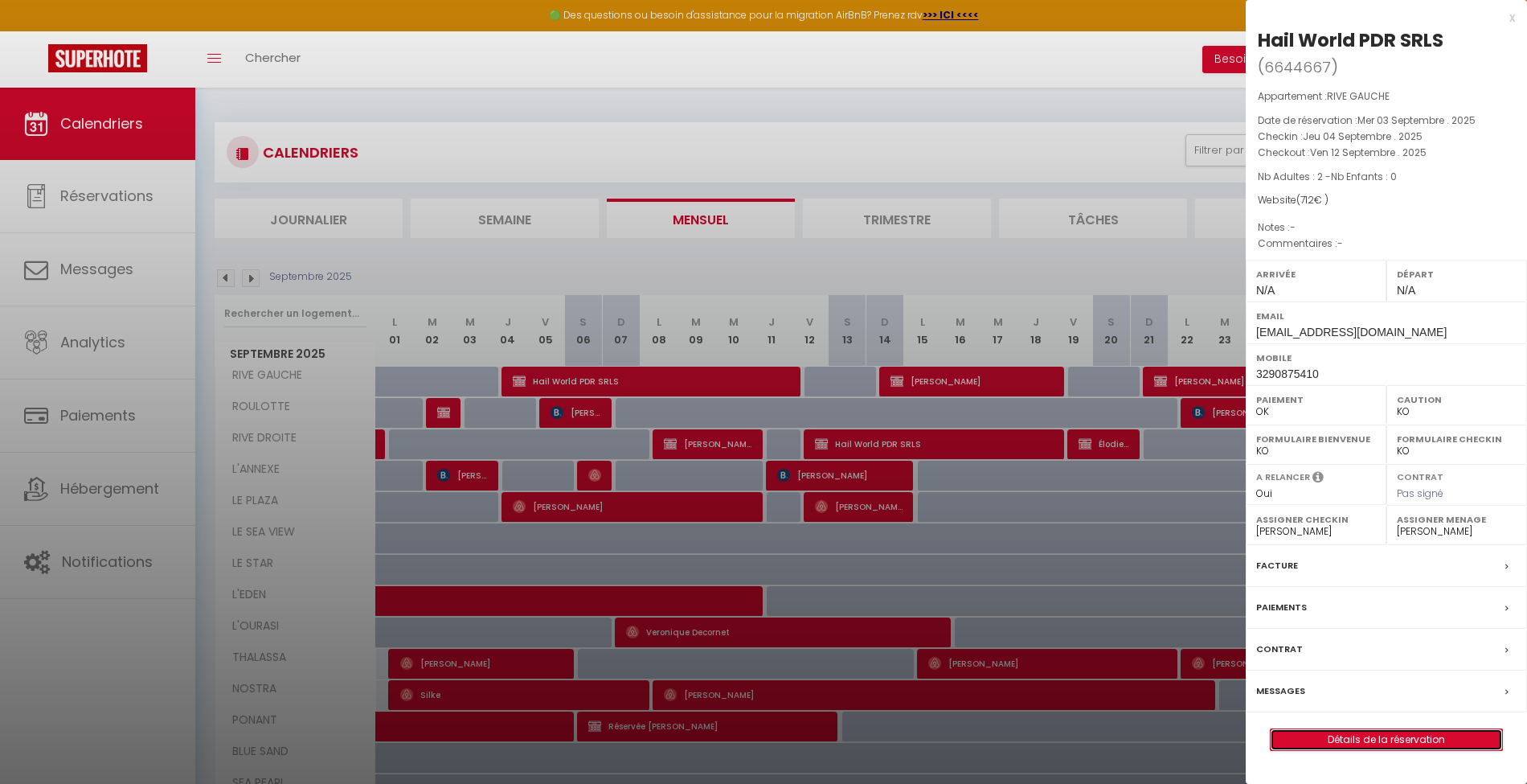
click at [1434, 736] on link "Détails de la réservation" at bounding box center [1386, 740] width 231 height 21
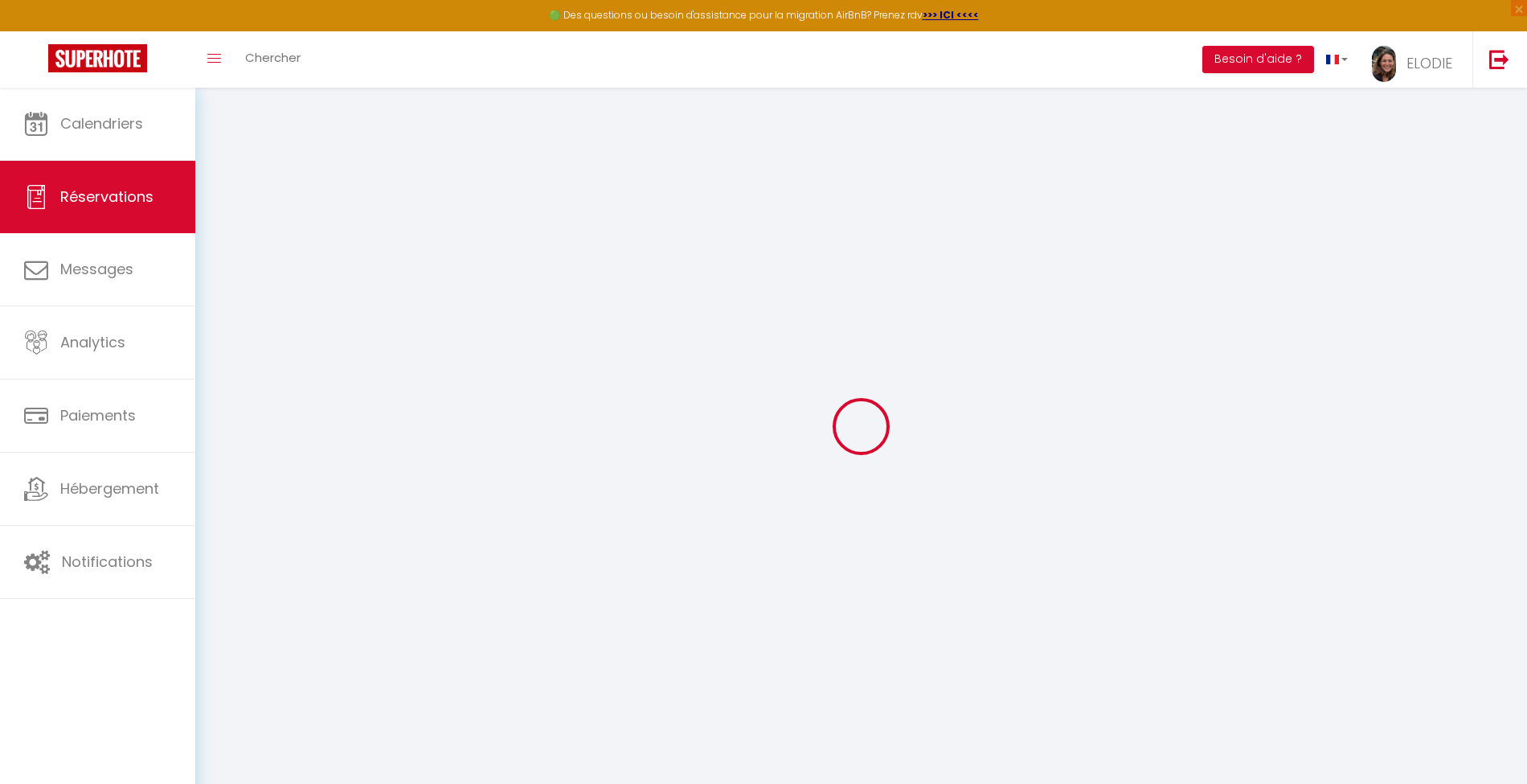
select select
checkbox input "false"
select select
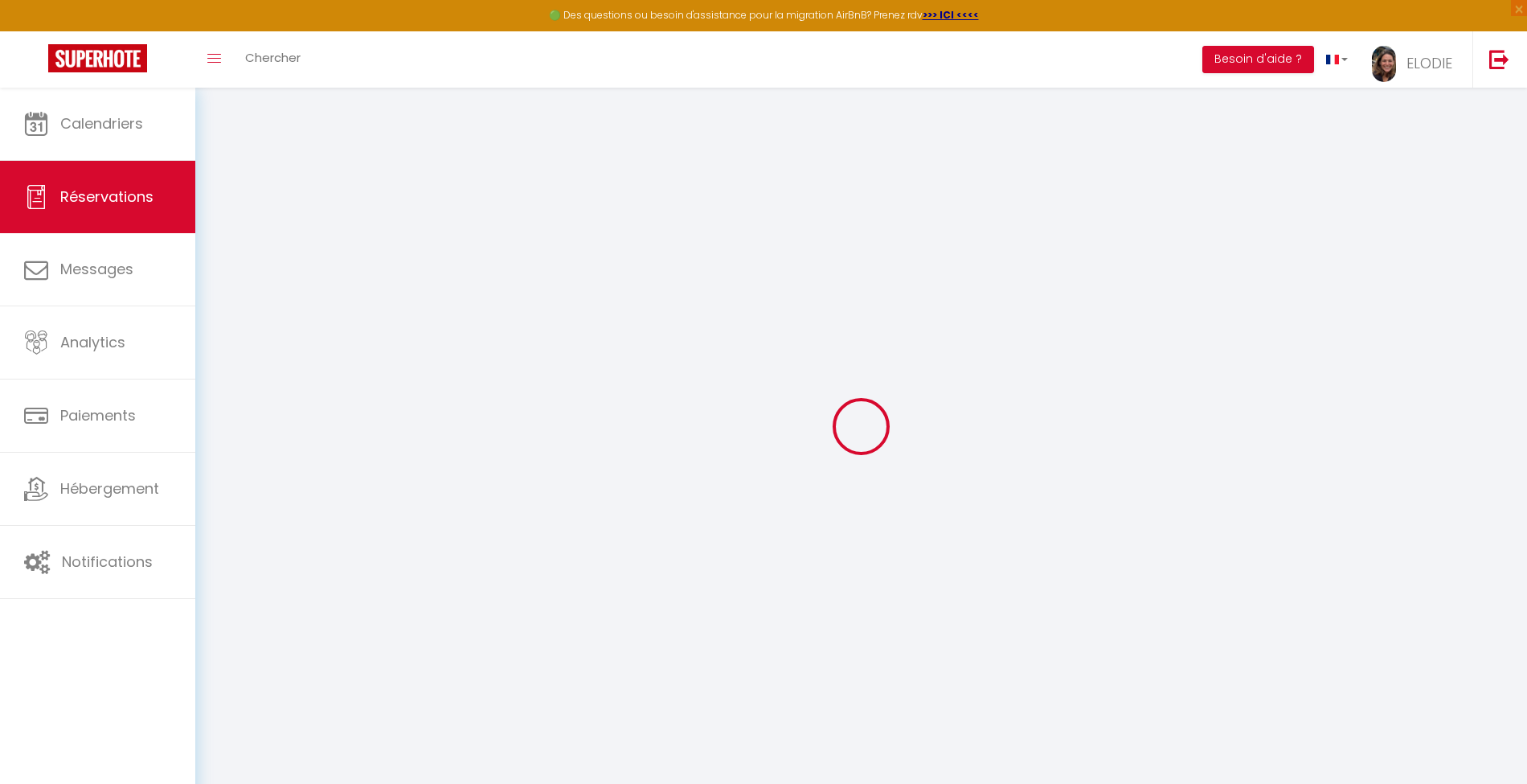
checkbox input "false"
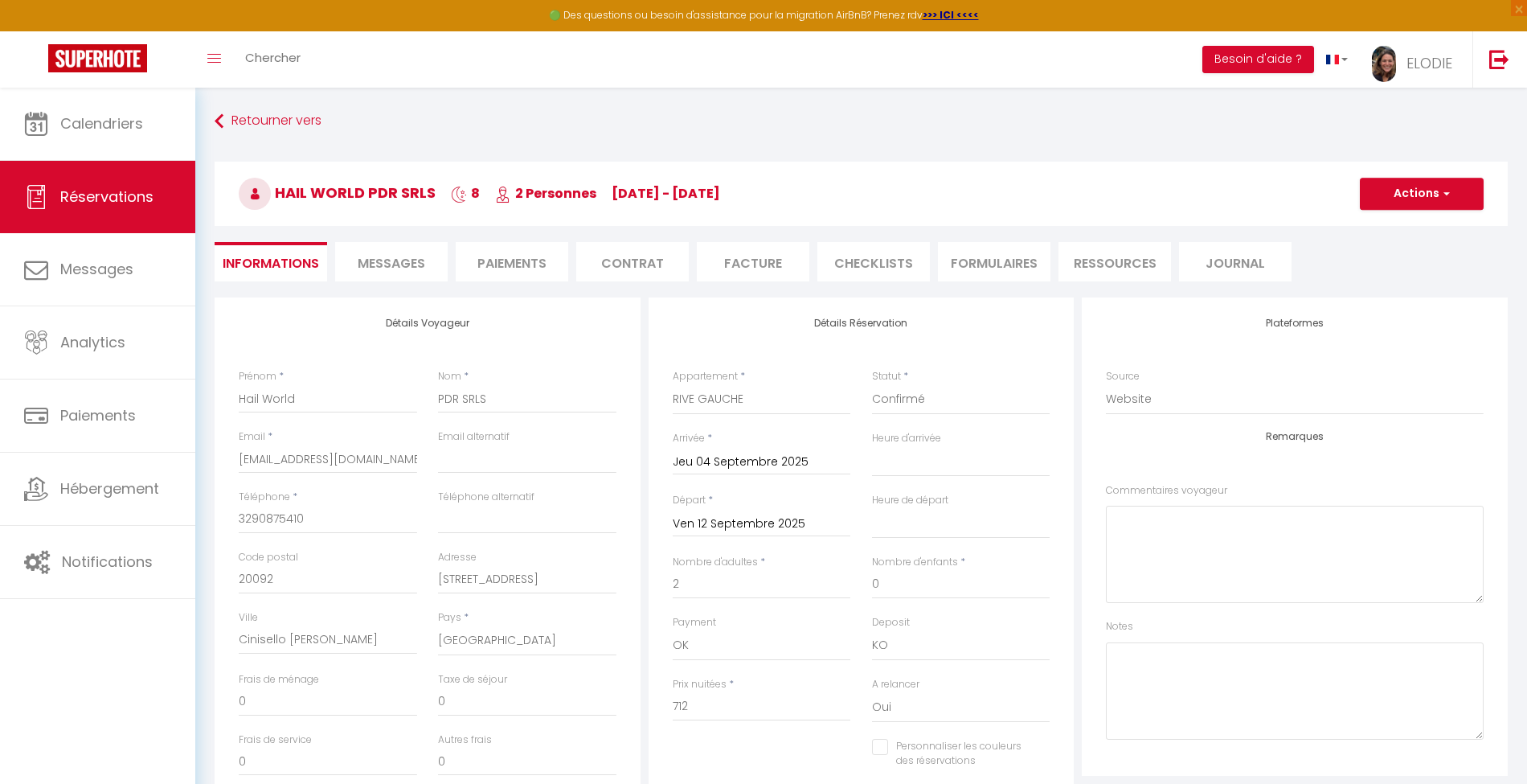
select select
checkbox input "false"
select select
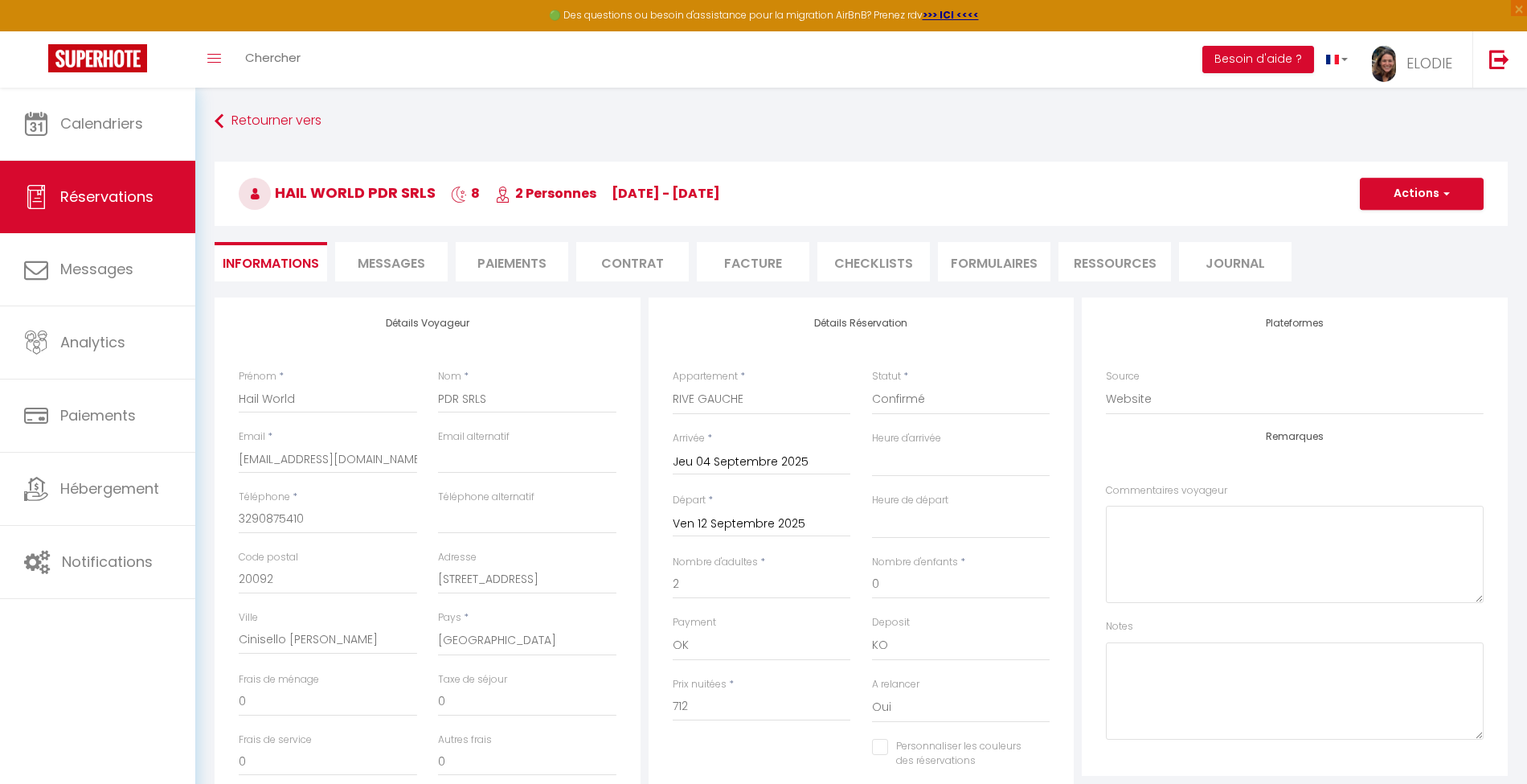
select select
checkbox input "false"
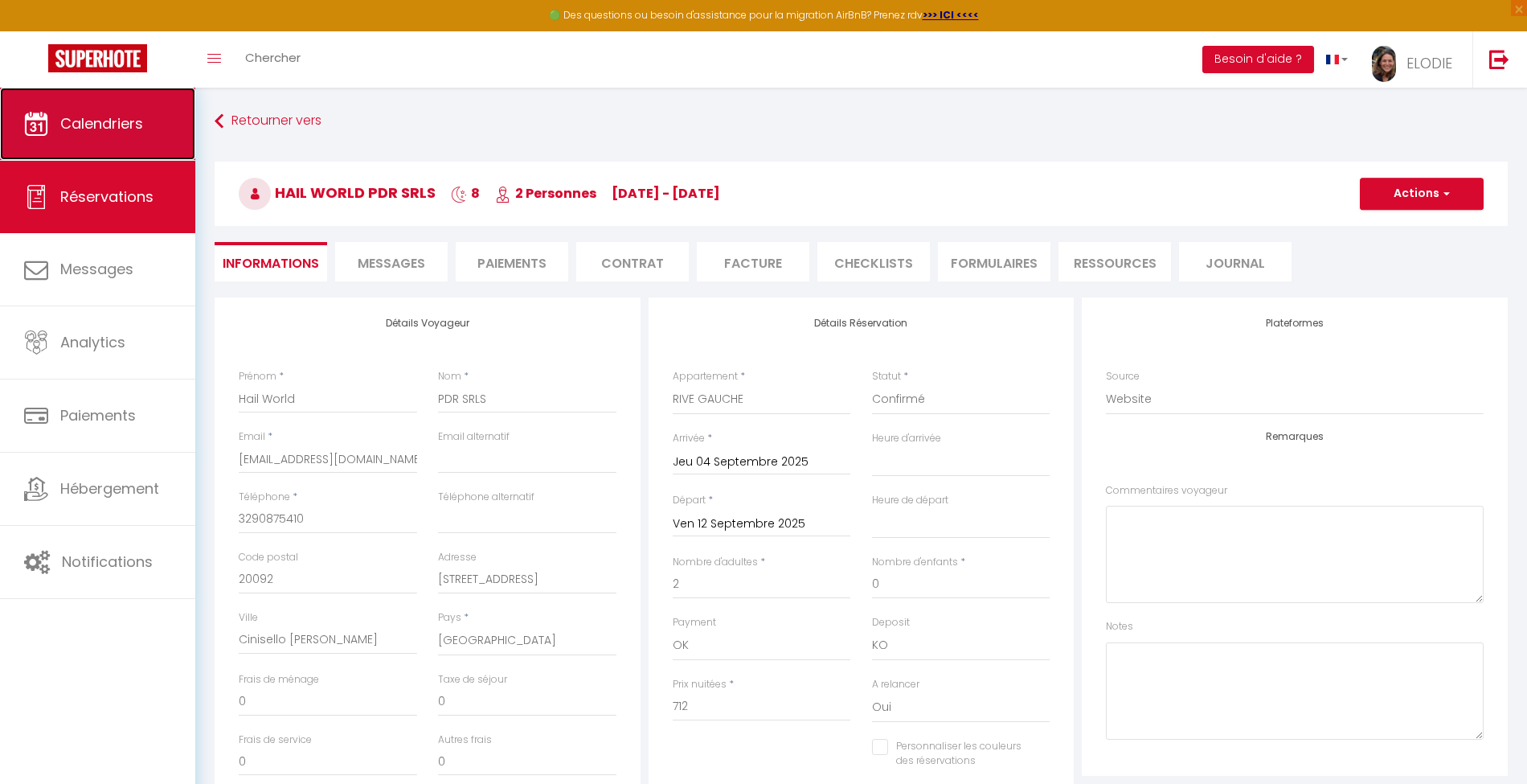
click at [103, 138] on link "Calendriers" at bounding box center [98, 123] width 195 height 72
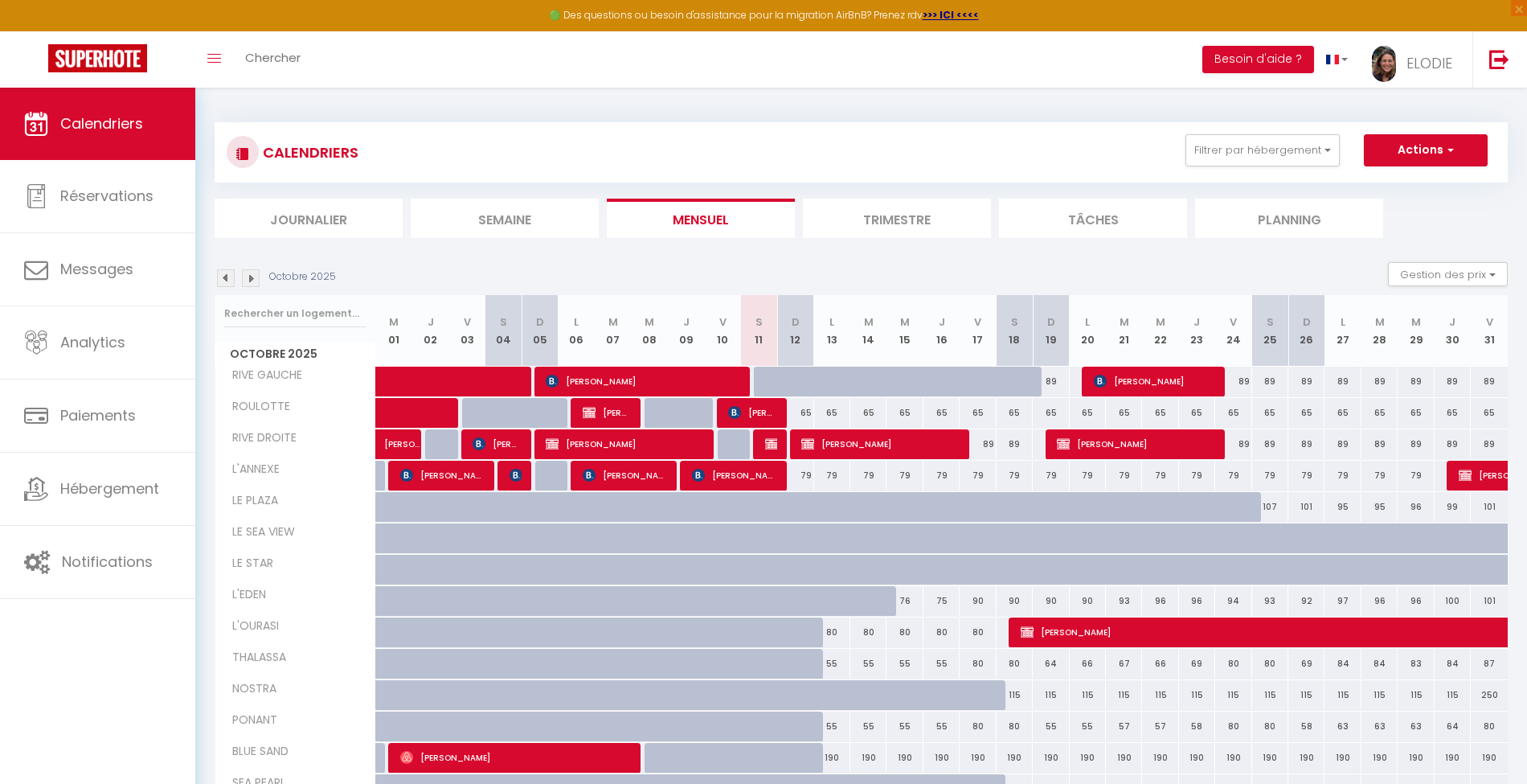
click at [223, 278] on img at bounding box center [226, 278] width 17 height 17
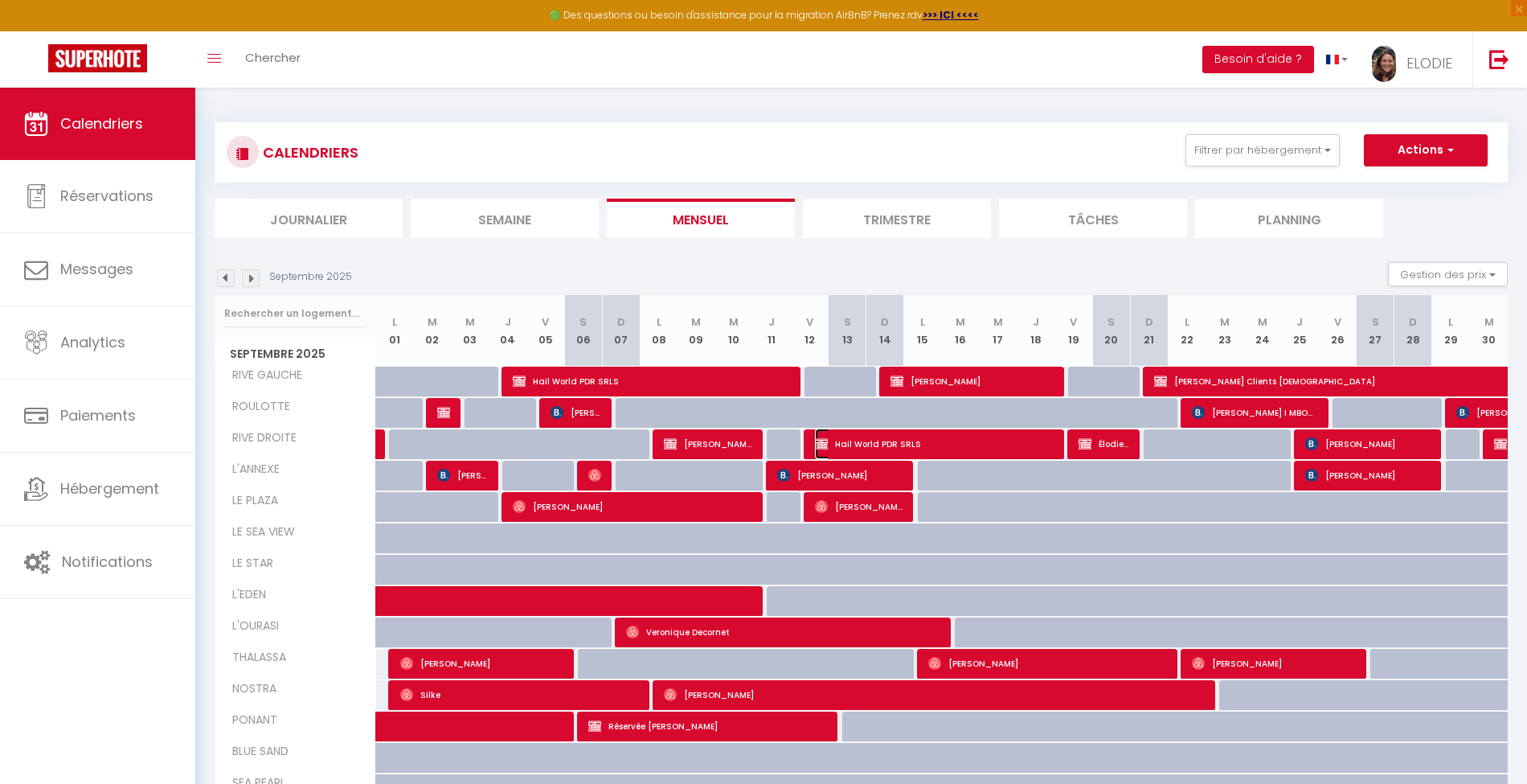
click at [950, 445] on span "Hail World PDR SRLS" at bounding box center [935, 443] width 240 height 31
select select "OK"
select select "KO"
select select "0"
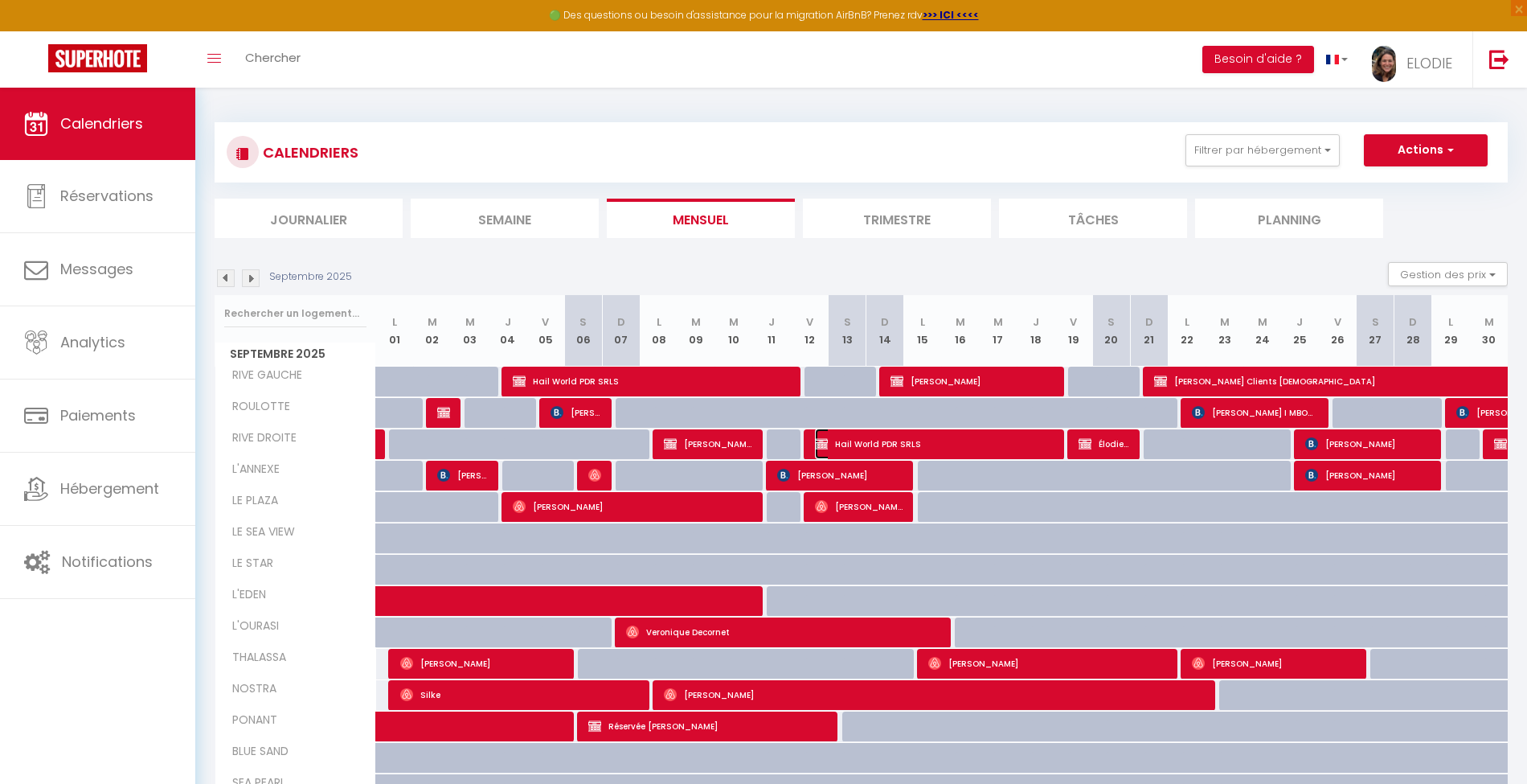
select select "1"
select select
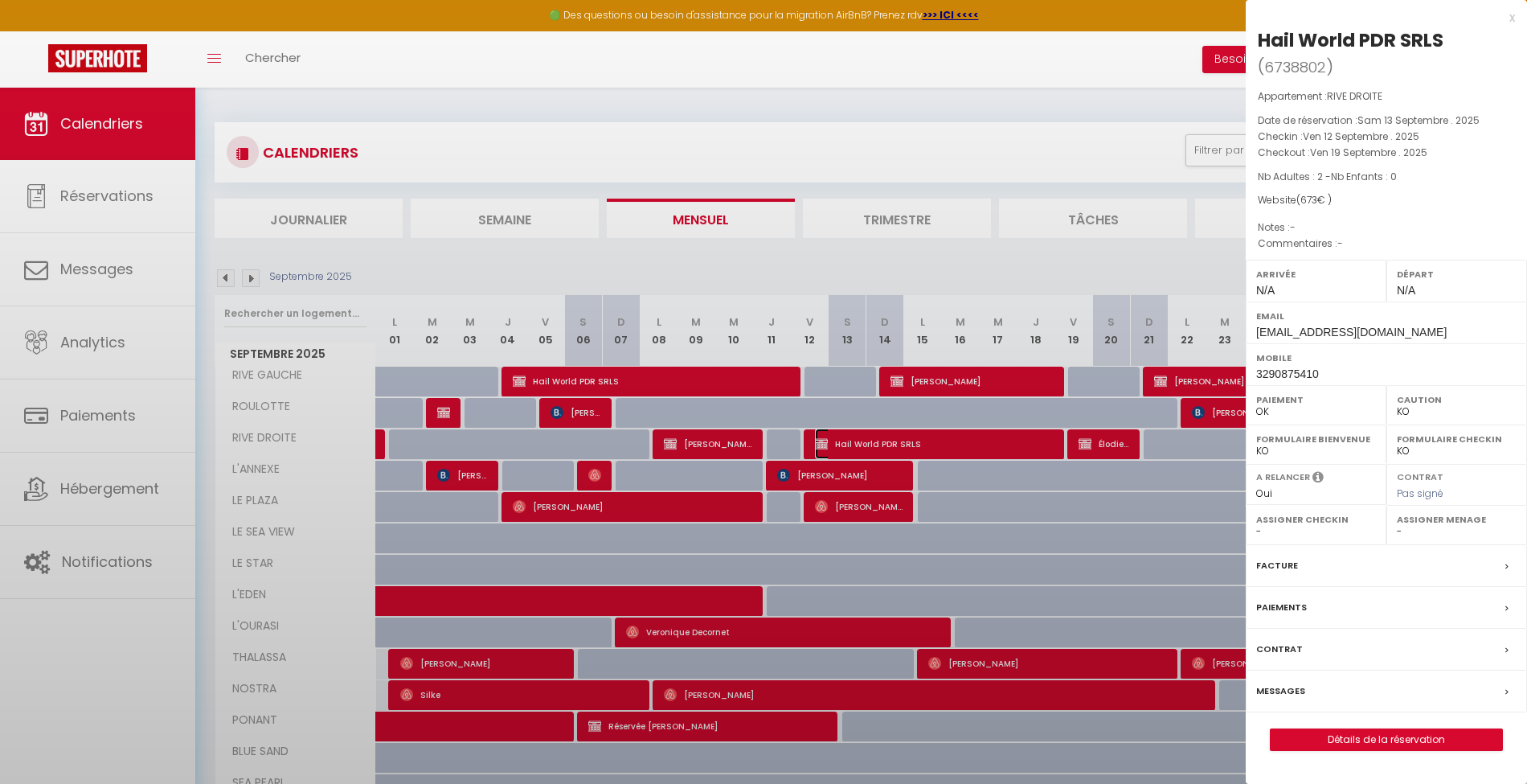
select select "37187"
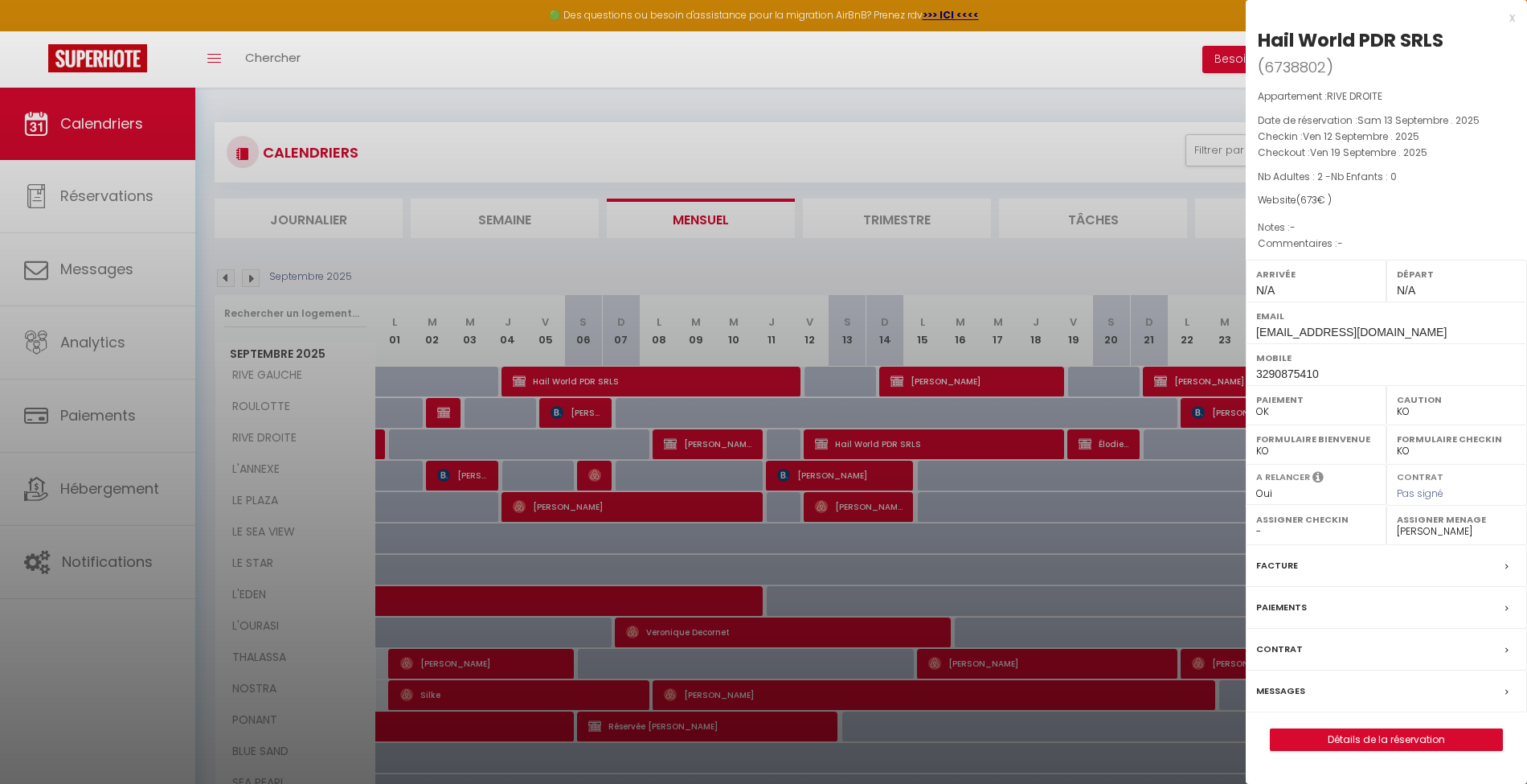
click at [1510, 19] on div "x" at bounding box center [1380, 17] width 269 height 19
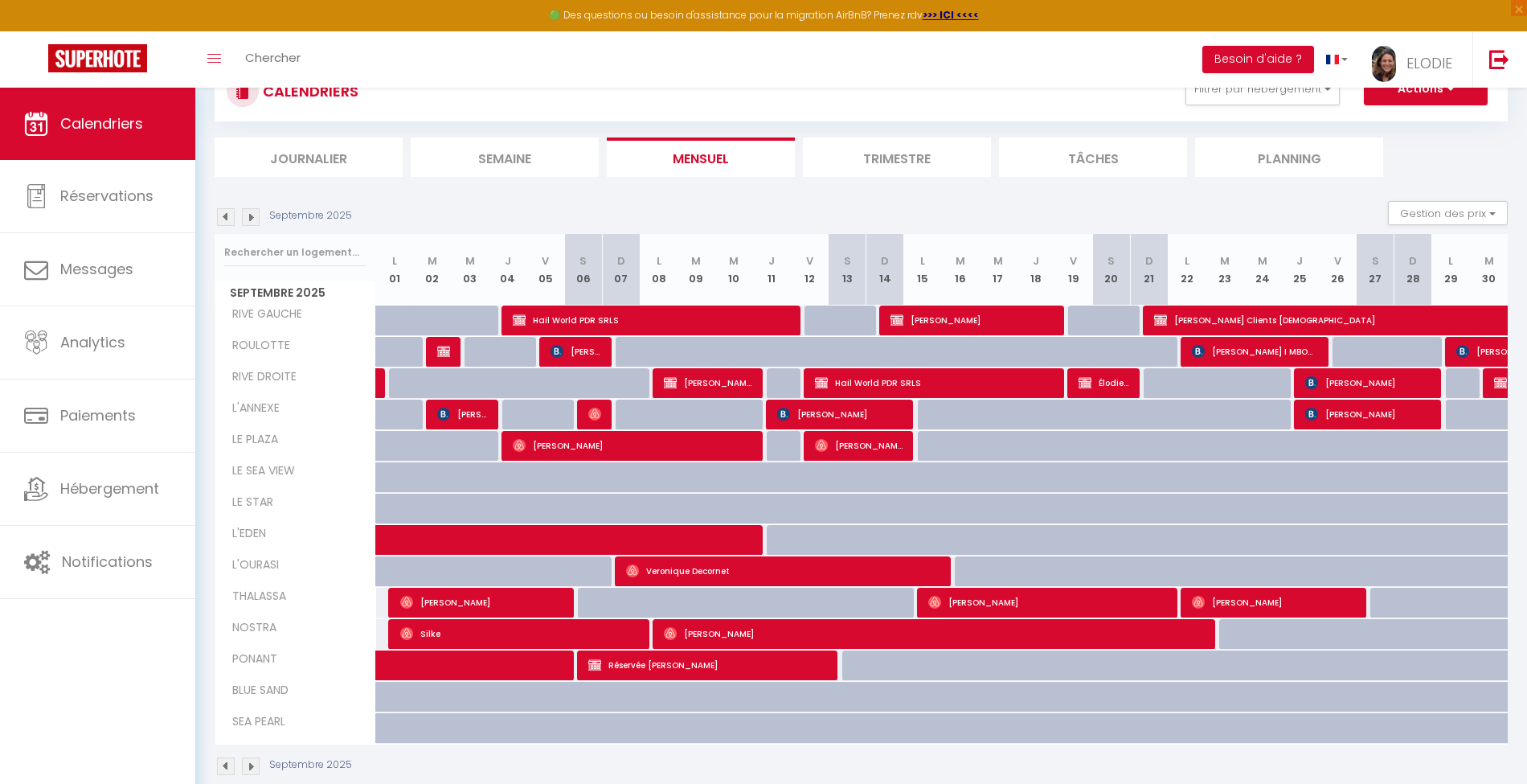
scroll to position [55, 0]
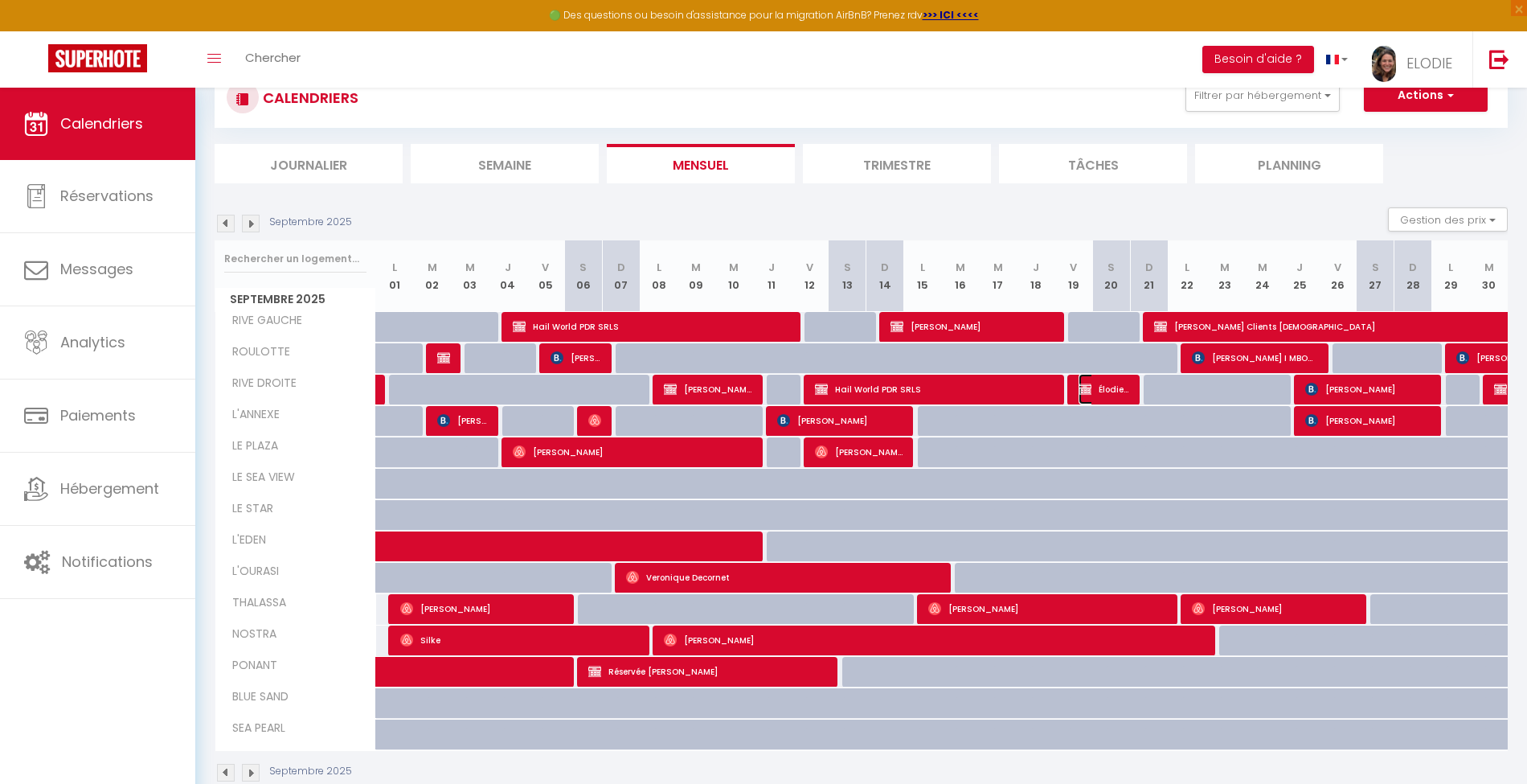
click at [1102, 385] on span "Élodie Italiens" at bounding box center [1104, 389] width 51 height 31
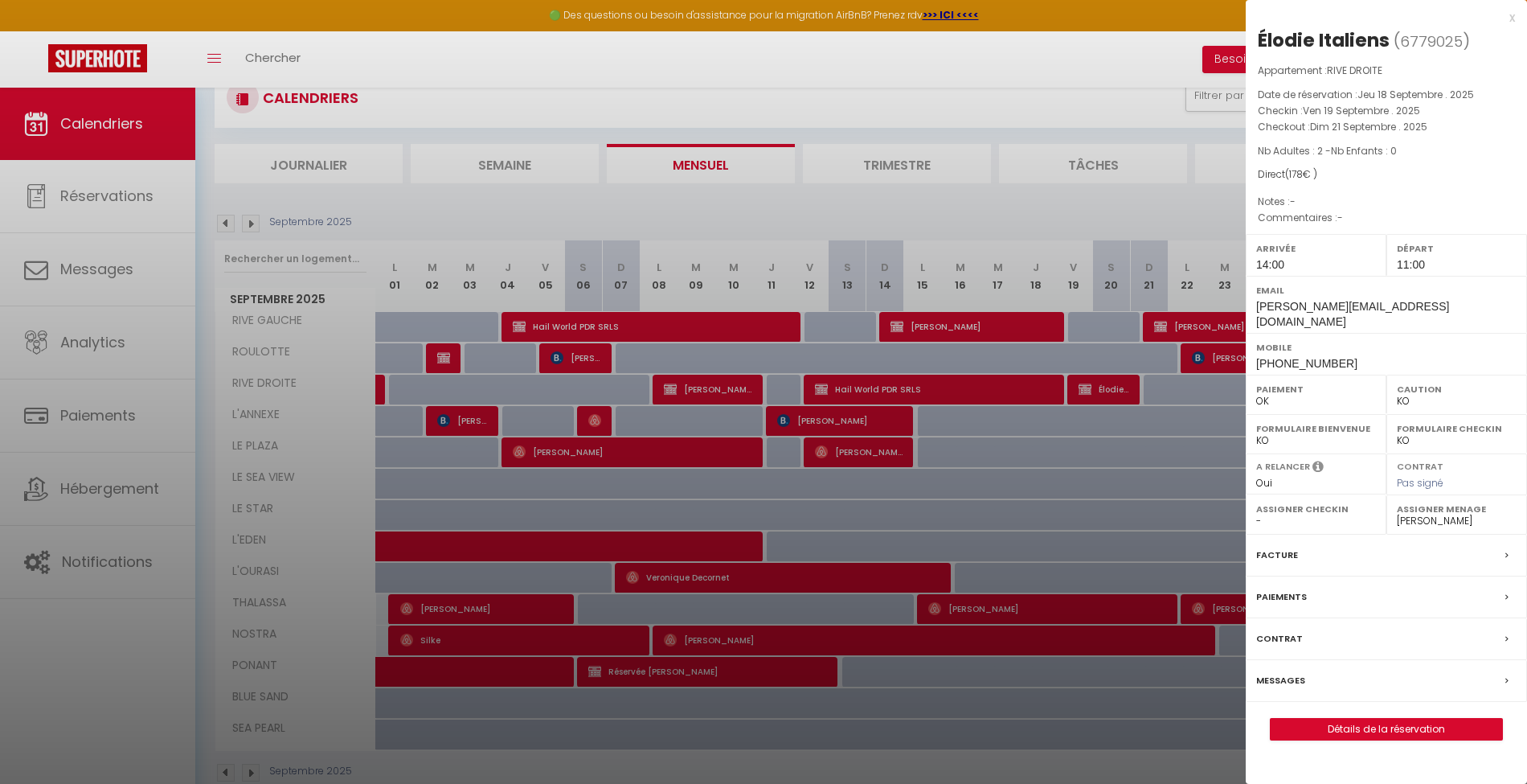
click at [1186, 208] on div at bounding box center [763, 392] width 1527 height 784
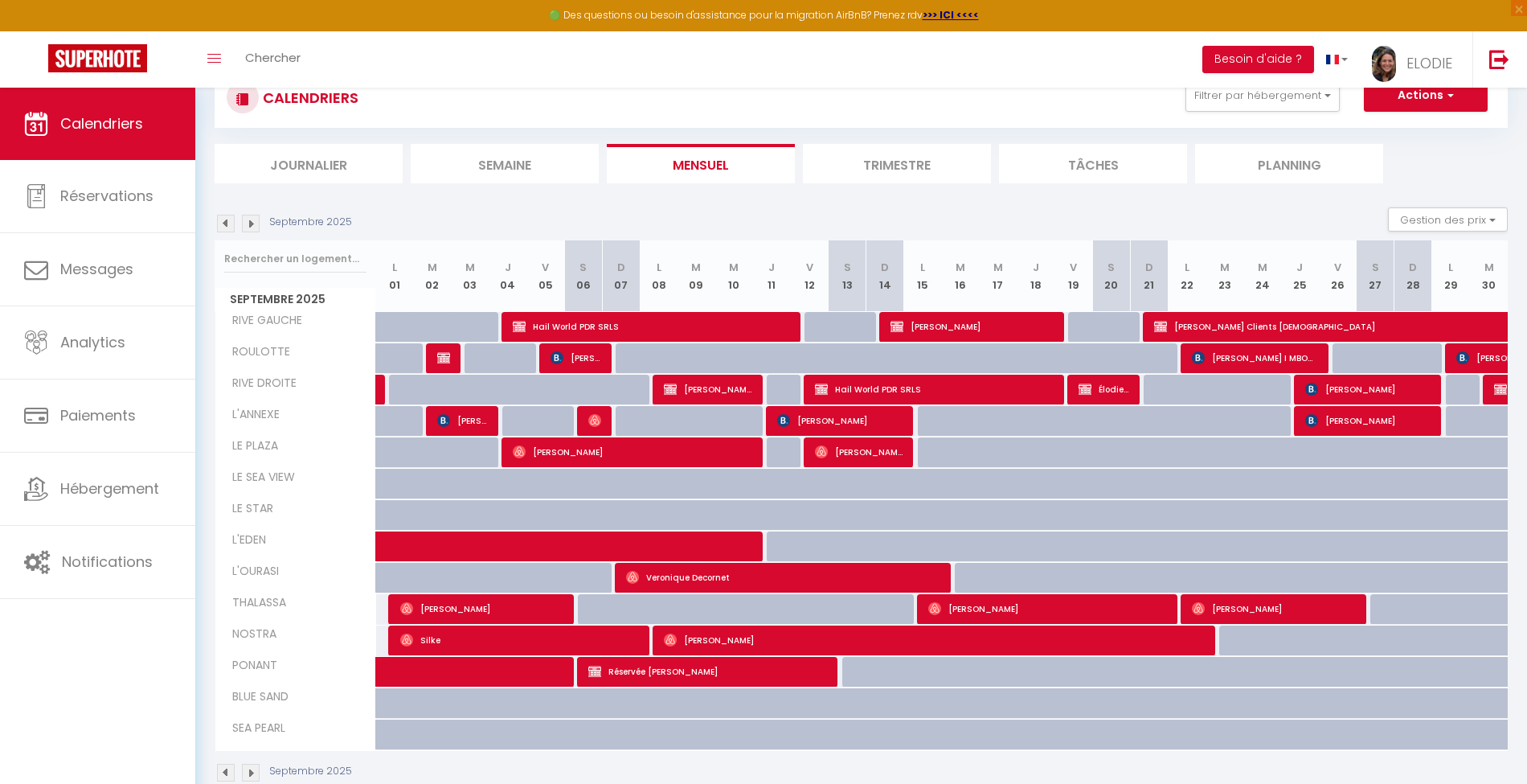
click at [256, 224] on img at bounding box center [250, 223] width 17 height 17
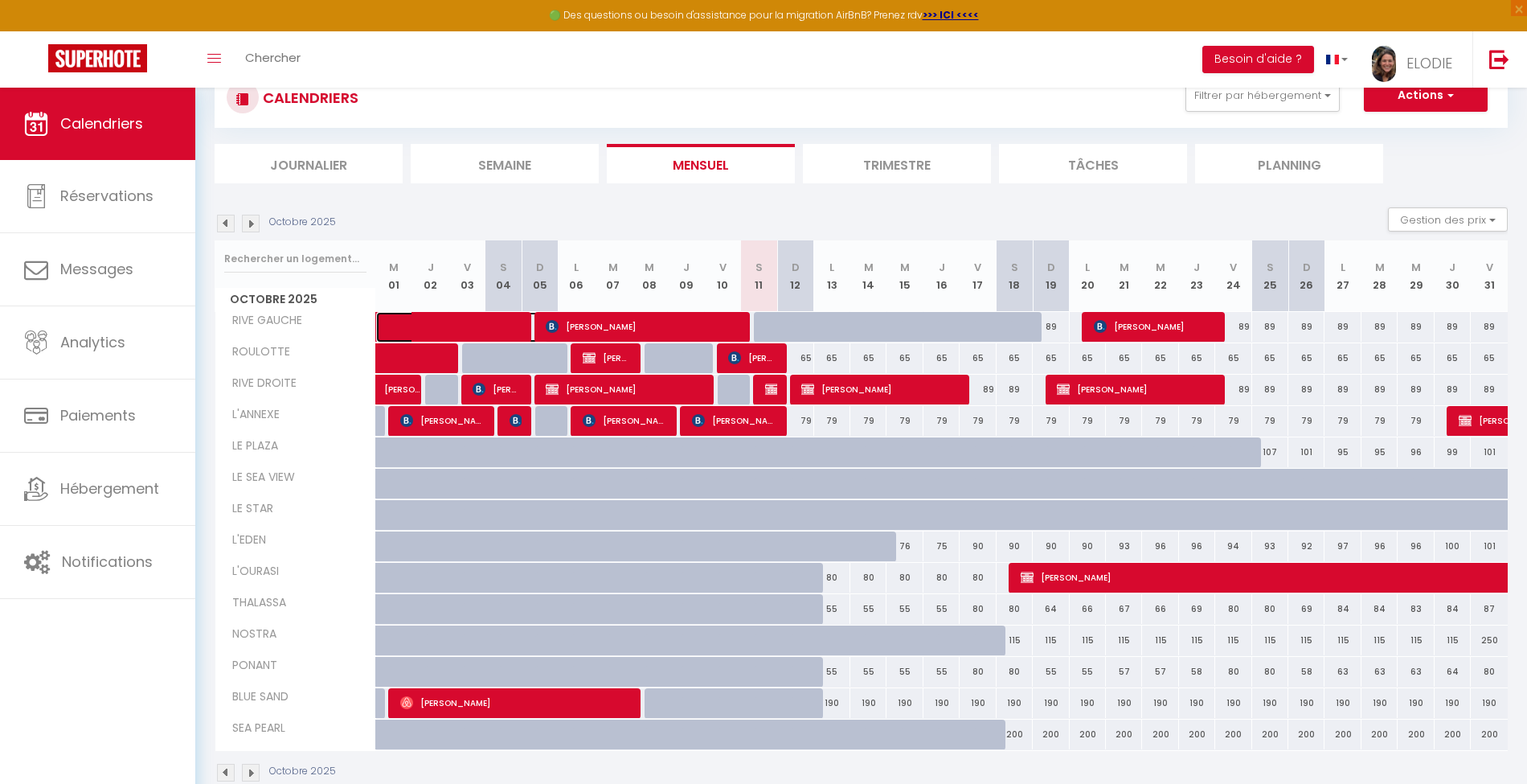
click at [447, 328] on span at bounding box center [474, 327] width 148 height 31
select select "44937"
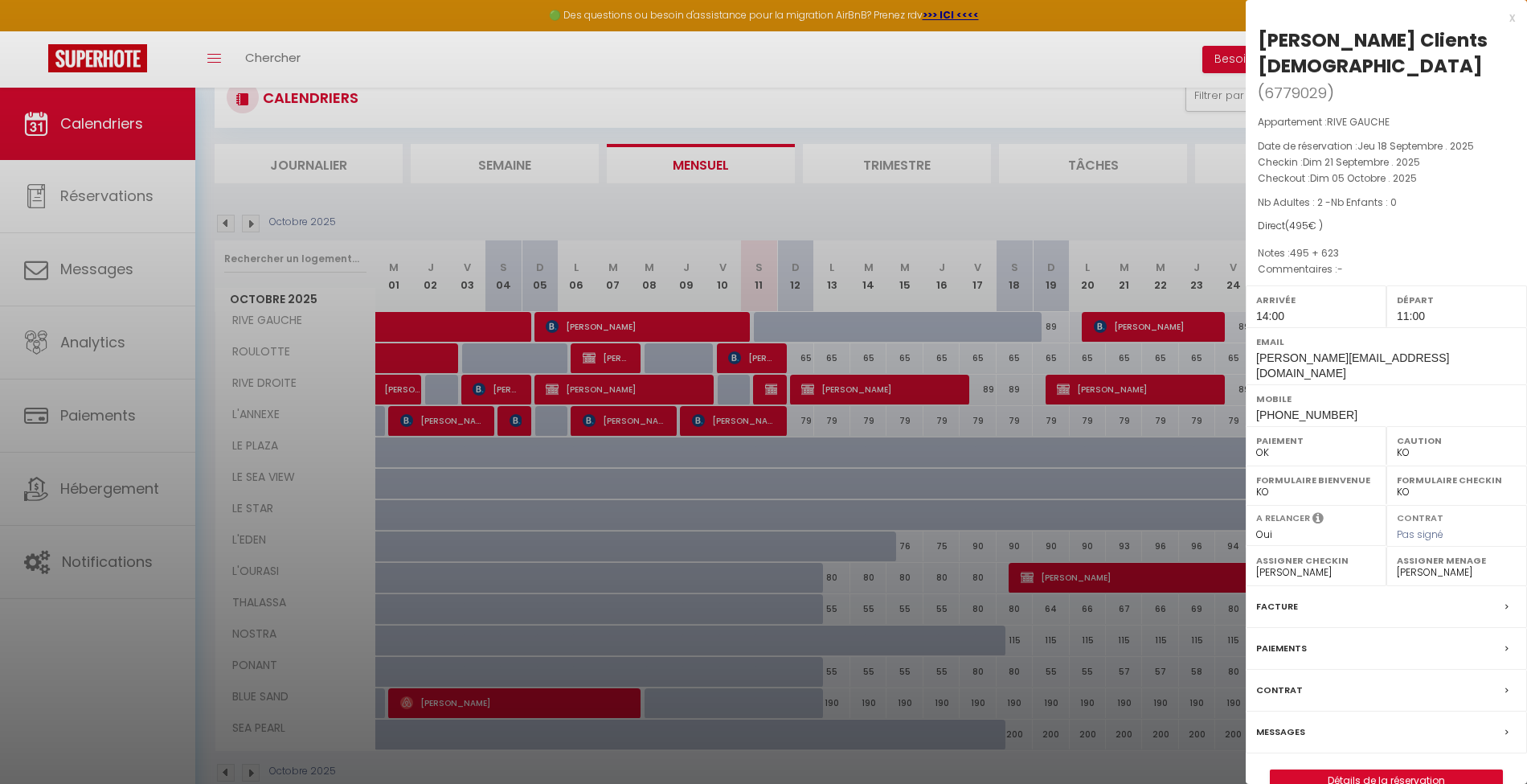
click at [222, 219] on div at bounding box center [763, 392] width 1527 height 784
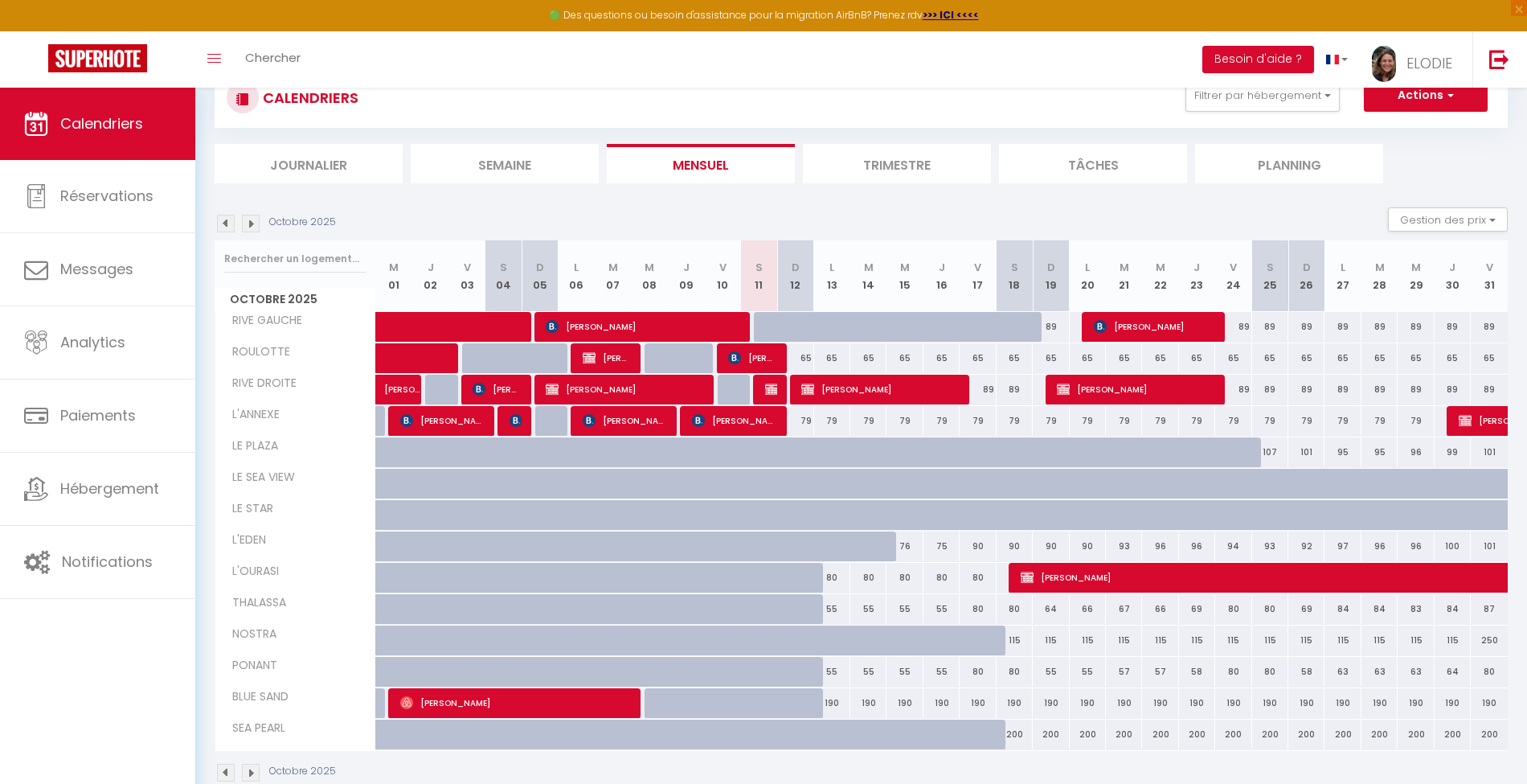
click at [225, 221] on img at bounding box center [226, 223] width 17 height 17
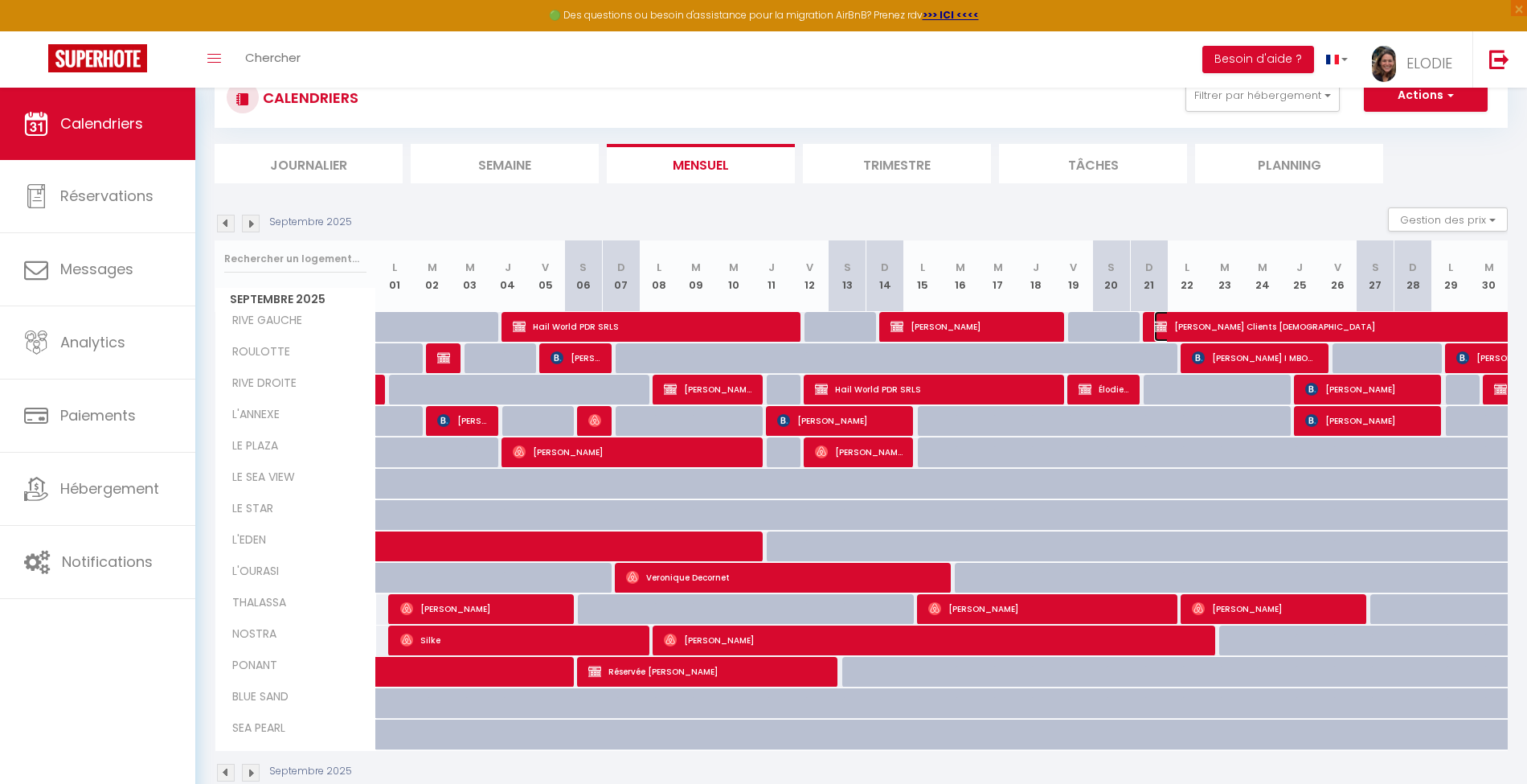
click at [1450, 327] on span "[PERSON_NAME] Clients [DEMOGRAPHIC_DATA]" at bounding box center [1414, 326] width 518 height 31
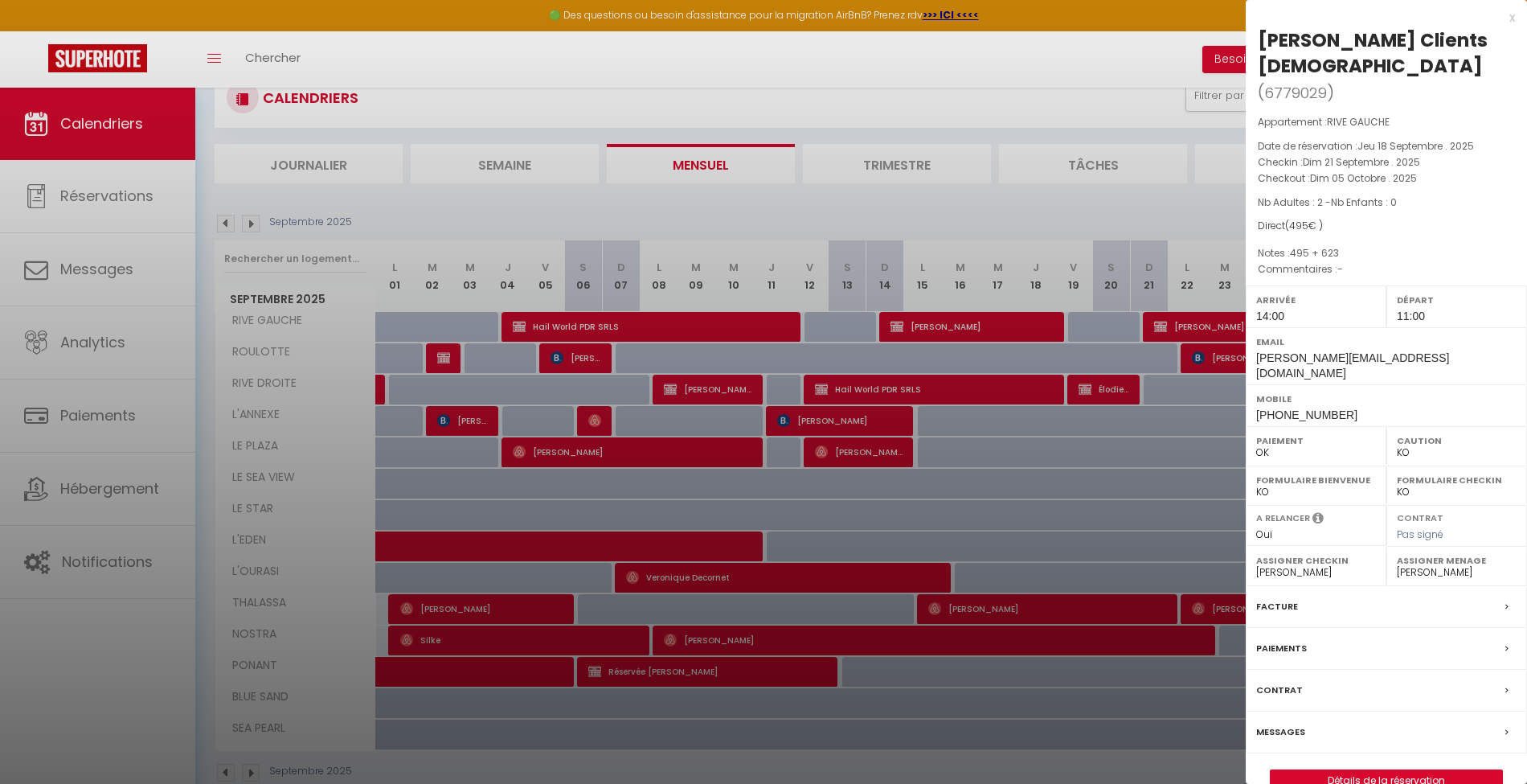
click at [1138, 207] on div at bounding box center [763, 392] width 1527 height 784
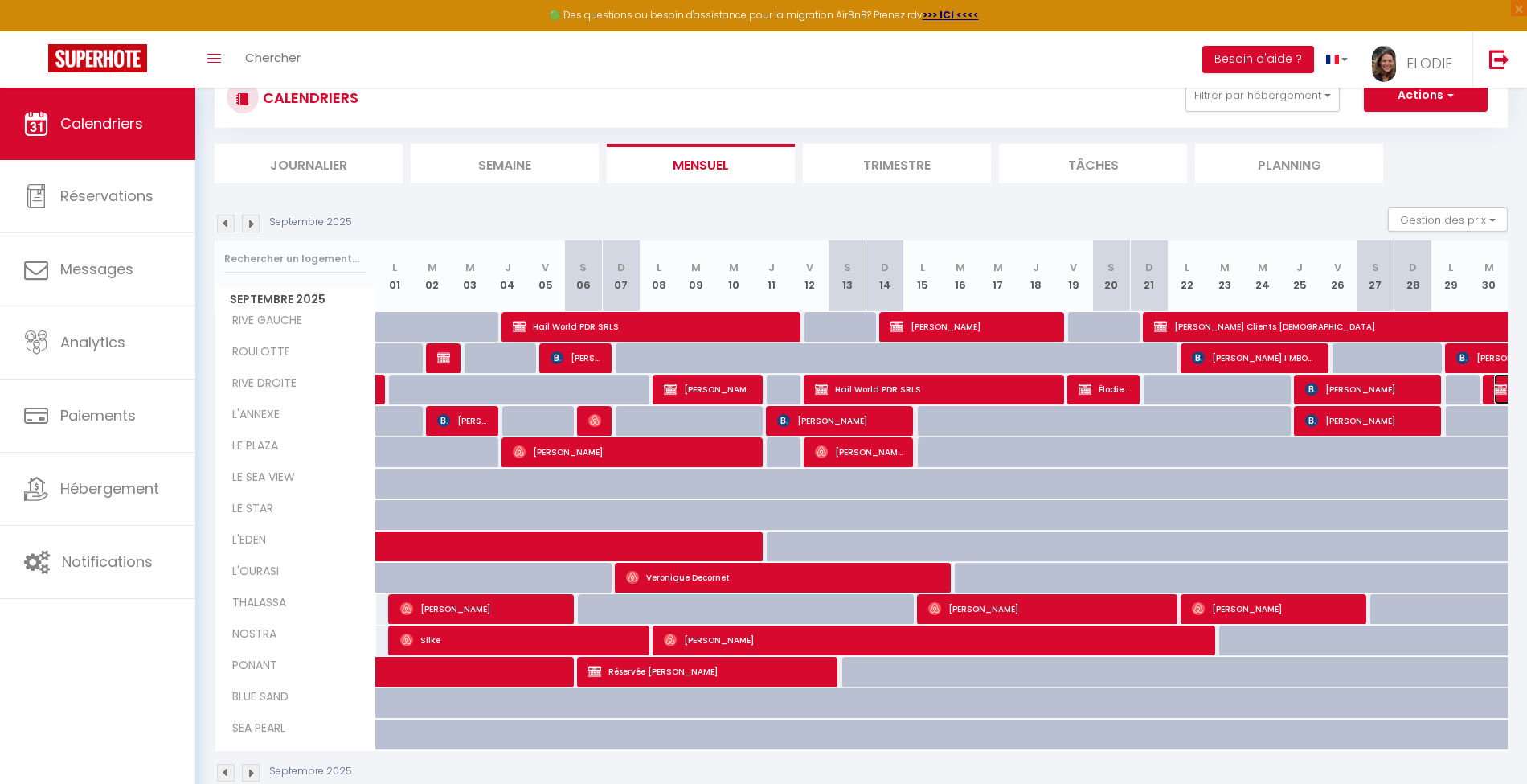
click at [1495, 393] on img at bounding box center [1501, 389] width 13 height 13
select select
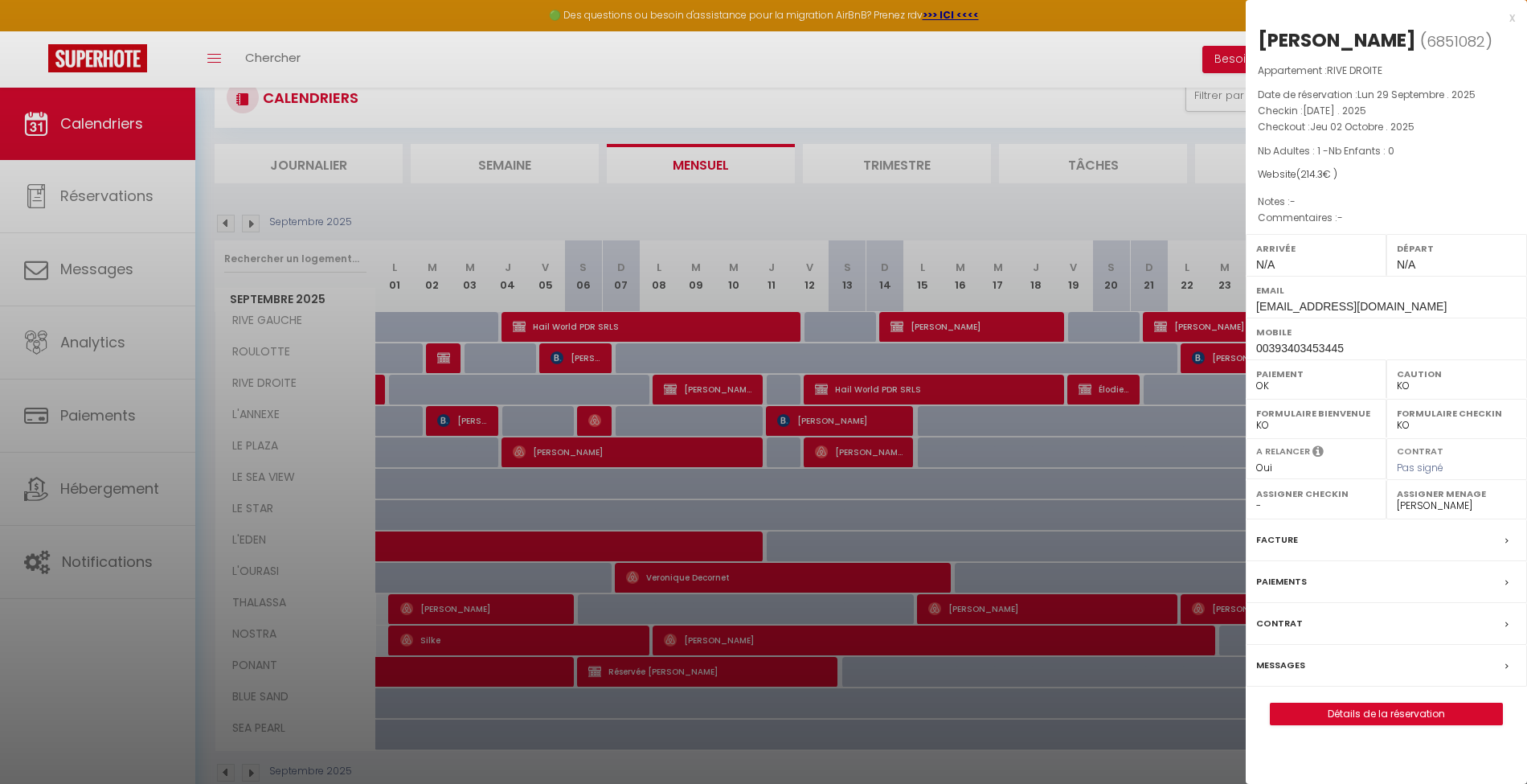
click at [1042, 39] on div at bounding box center [763, 392] width 1527 height 784
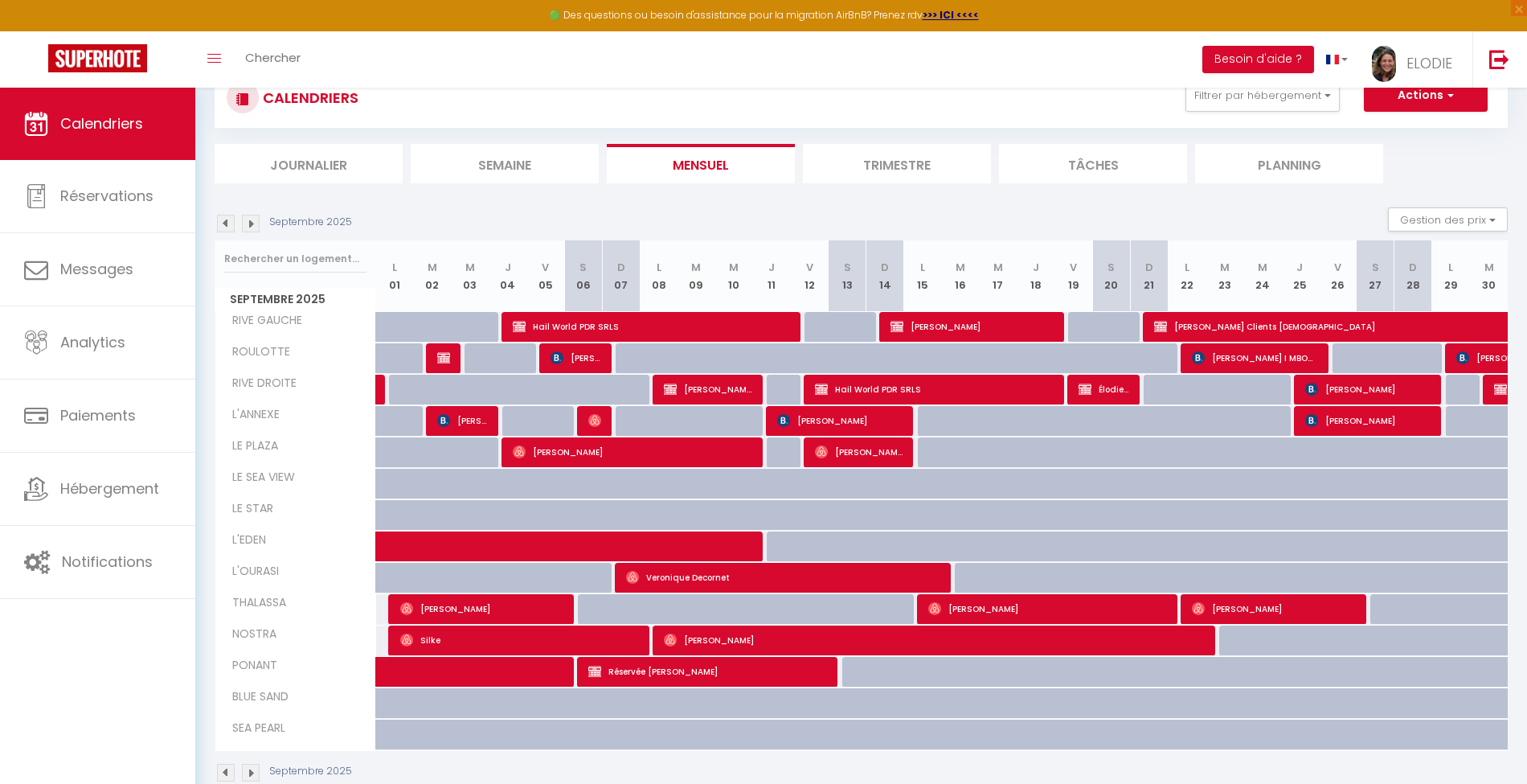
click at [257, 223] on img at bounding box center [250, 223] width 17 height 17
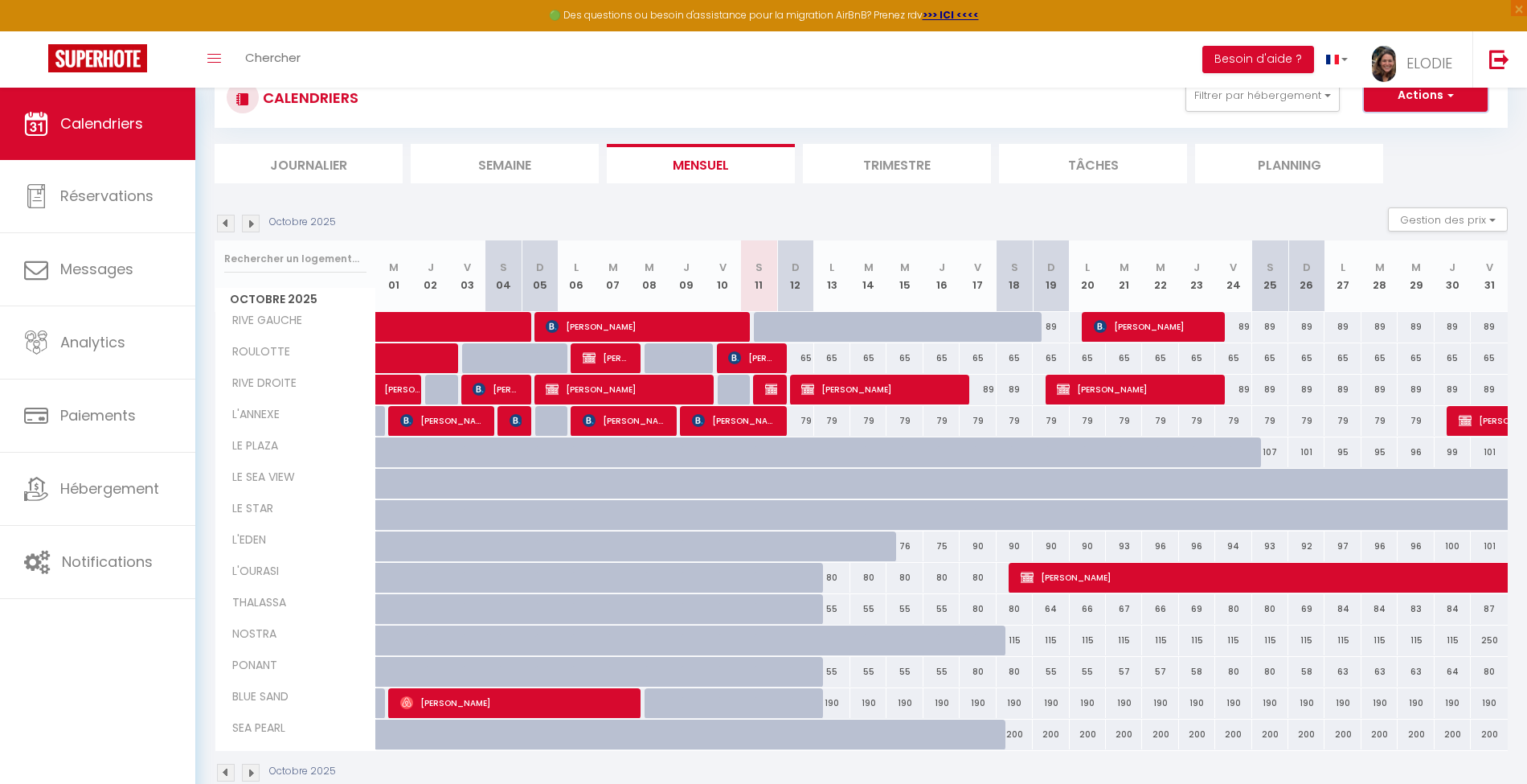
click at [1449, 98] on span "button" at bounding box center [1448, 95] width 10 height 16
click at [1136, 119] on div "CALENDRIERS Filtrer par hébergement Le Vieux Puits RIVE GAUCHE ROULOTTE RIVE DR…" at bounding box center [861, 97] width 1293 height 60
click at [225, 219] on img at bounding box center [226, 223] width 17 height 17
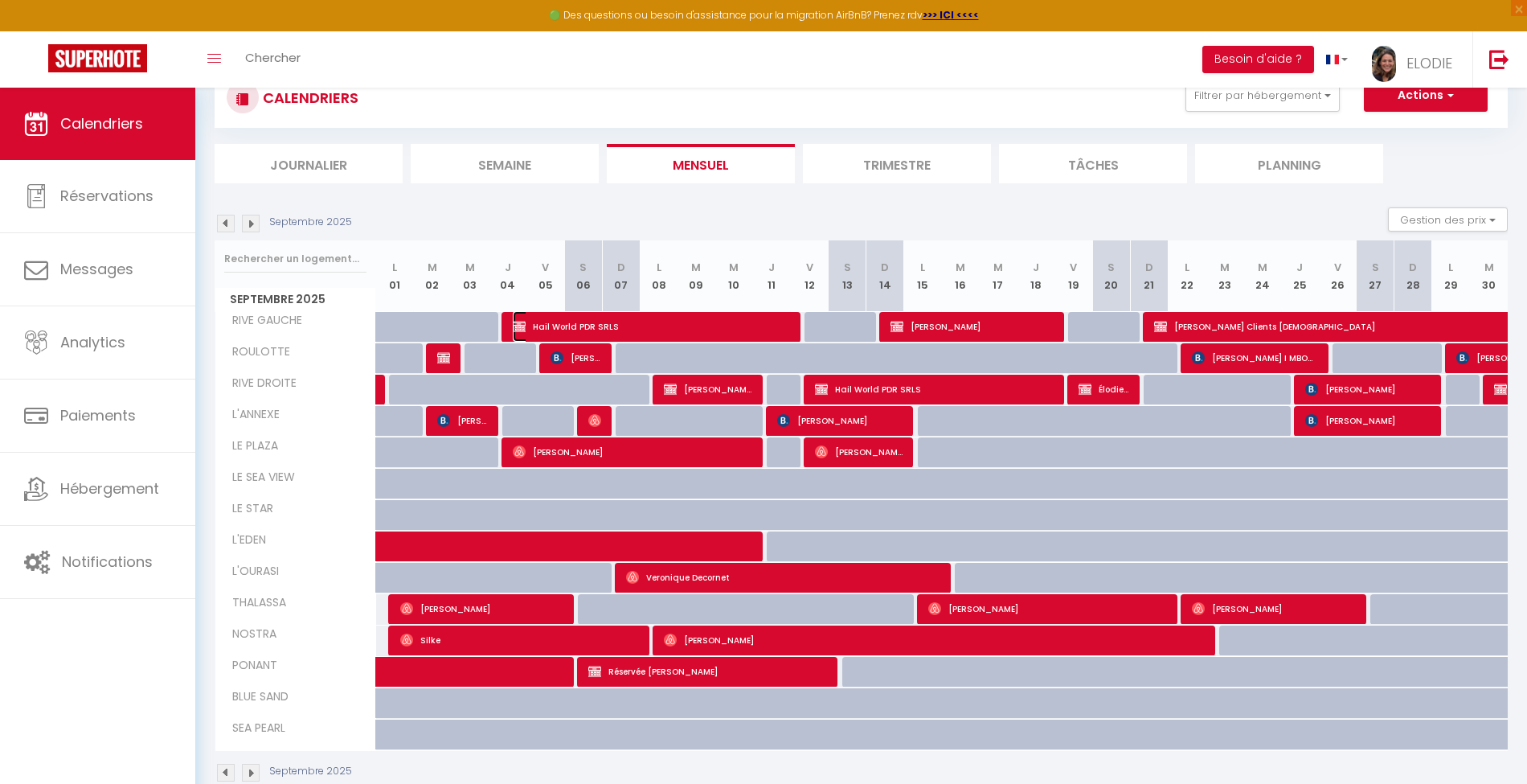
click at [701, 322] on span "Hail World PDR SRLS" at bounding box center [651, 326] width 277 height 31
select select "44937"
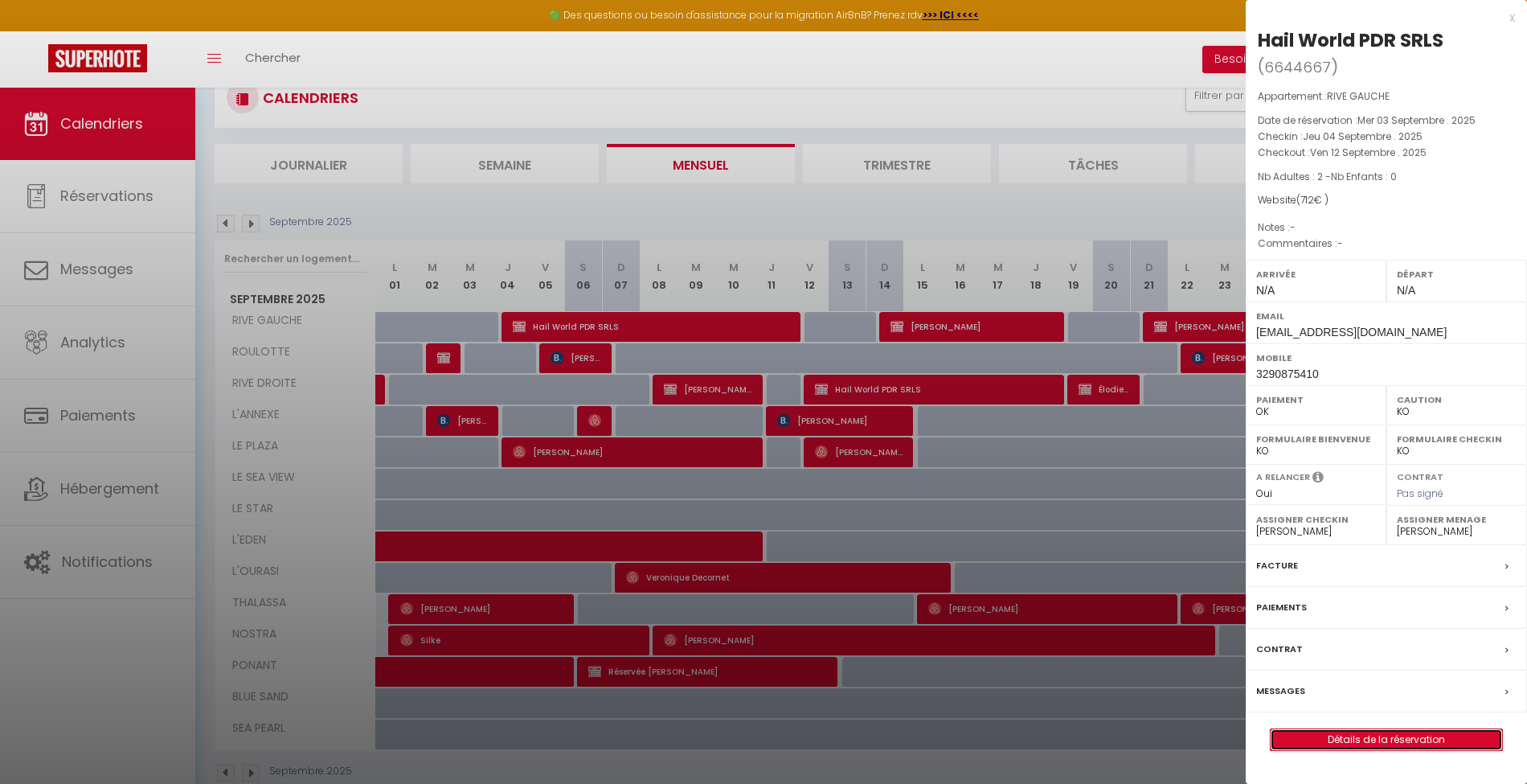
click at [1376, 734] on link "Détails de la réservation" at bounding box center [1386, 740] width 231 height 21
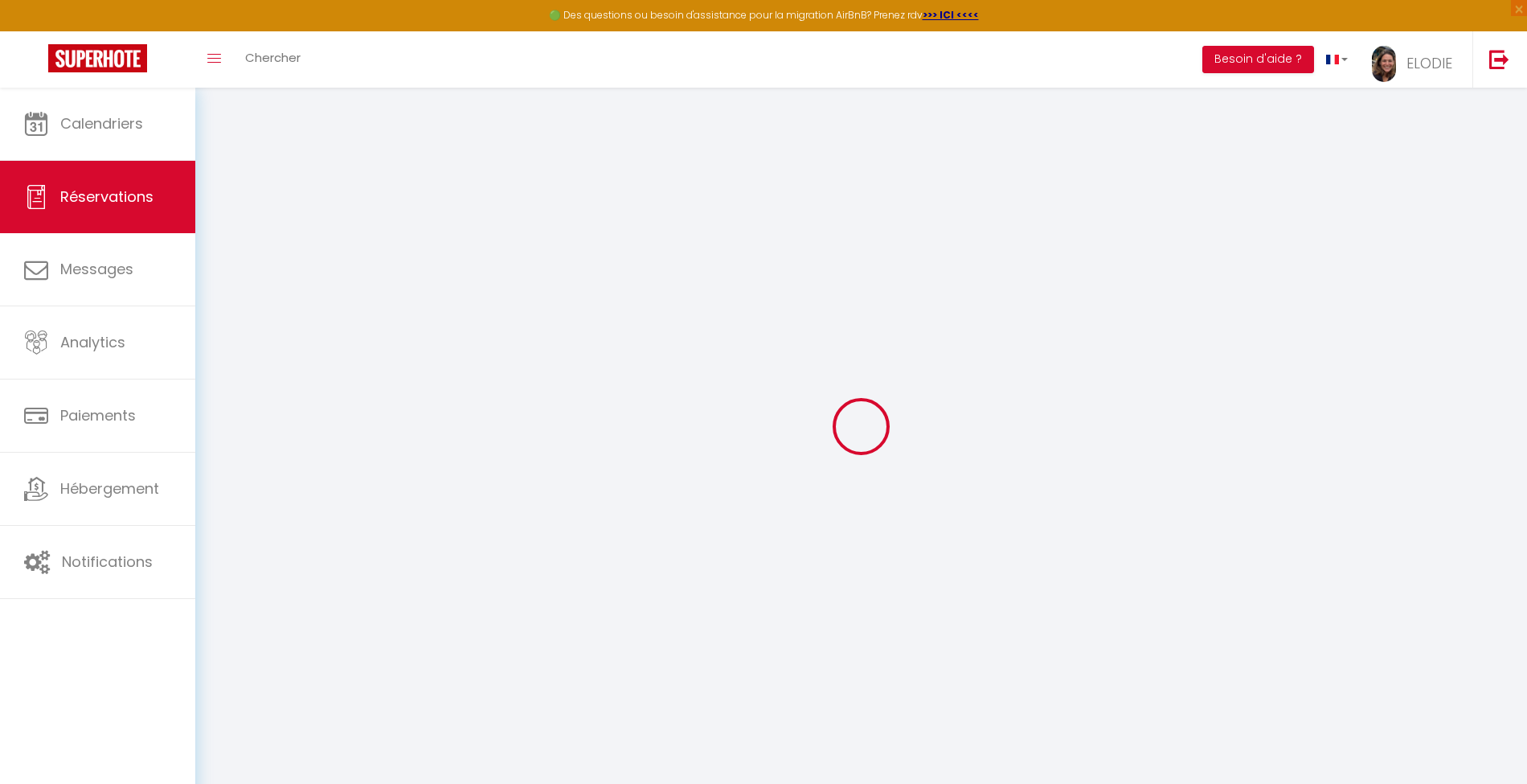
select select
checkbox input "false"
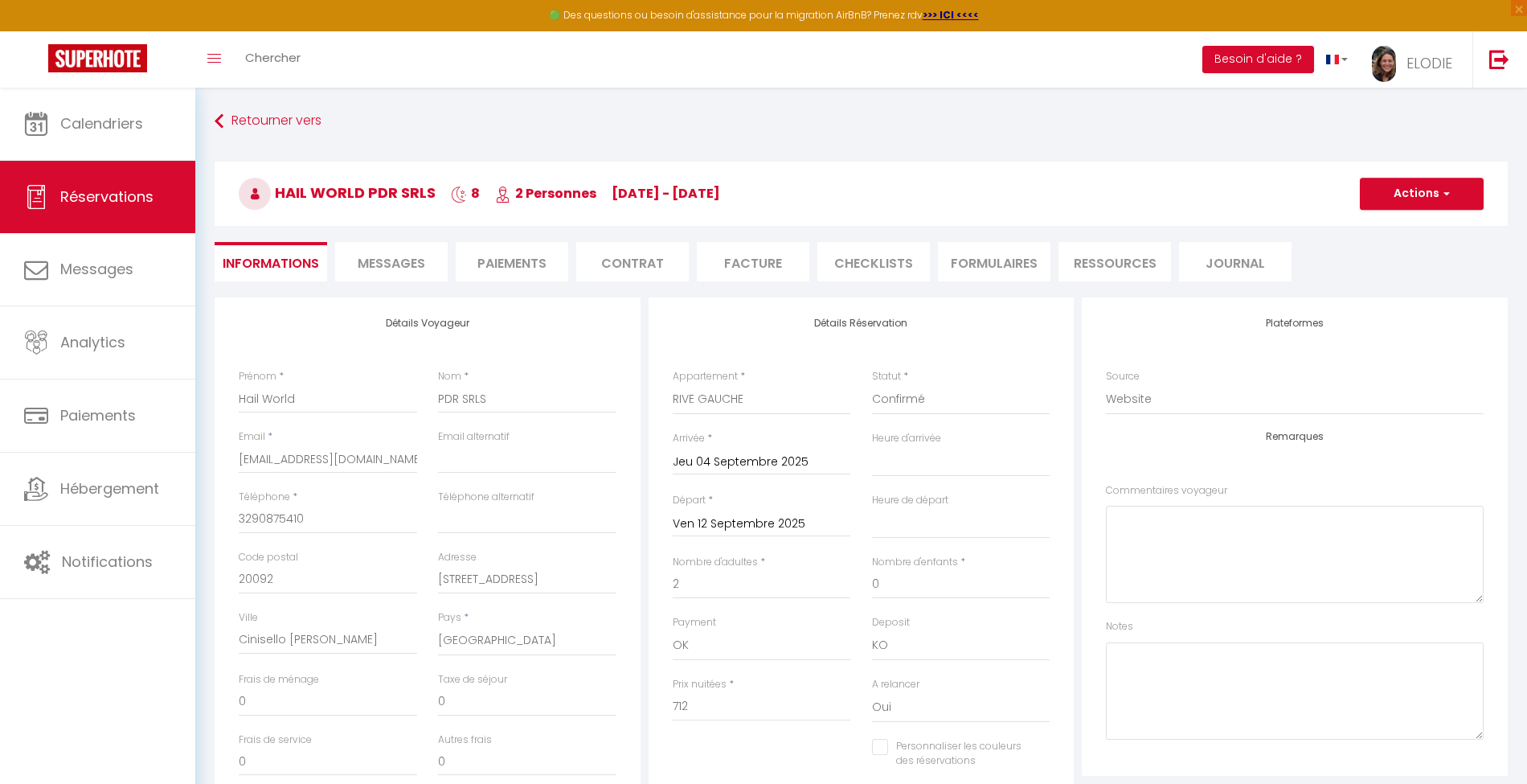
select select
checkbox input "false"
select select
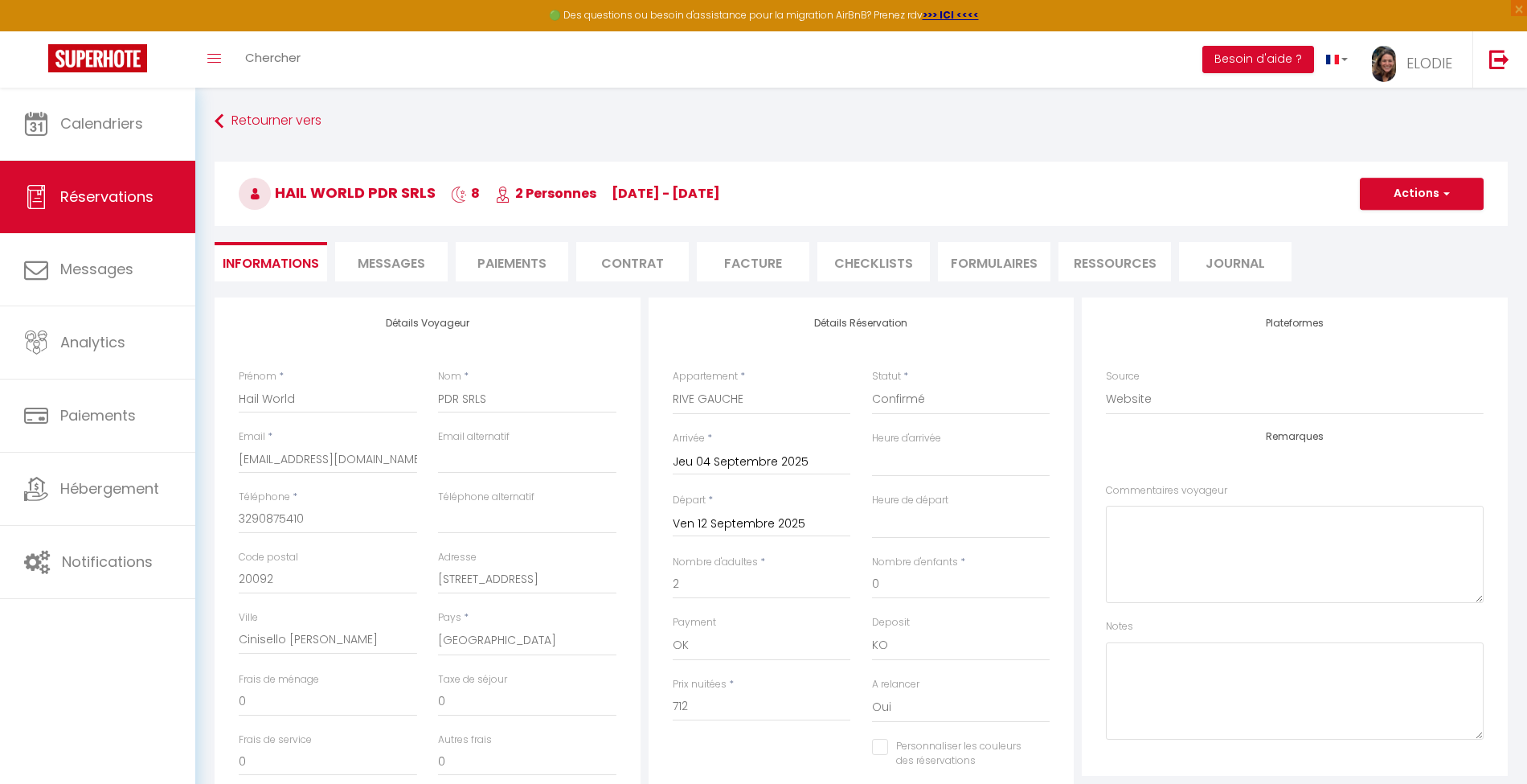
select select
checkbox input "false"
click at [1439, 199] on button "Actions" at bounding box center [1422, 194] width 124 height 32
click at [1233, 177] on h3 "Hail World PDR SRLS 8 2 Personnes [DATE] - [DATE]" at bounding box center [861, 194] width 1293 height 65
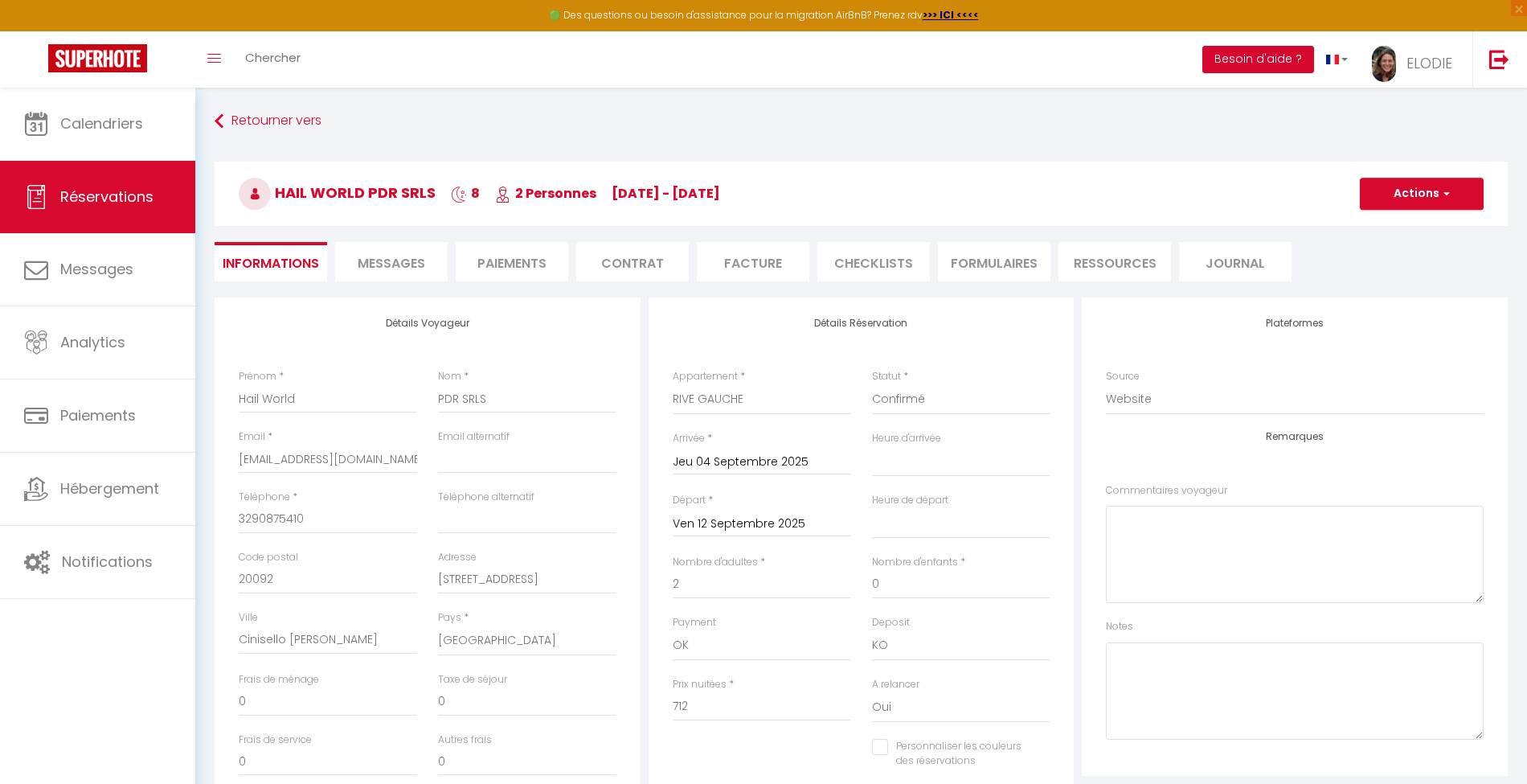
click at [1259, 51] on button "Besoin d'aide ?" at bounding box center [1258, 59] width 112 height 27
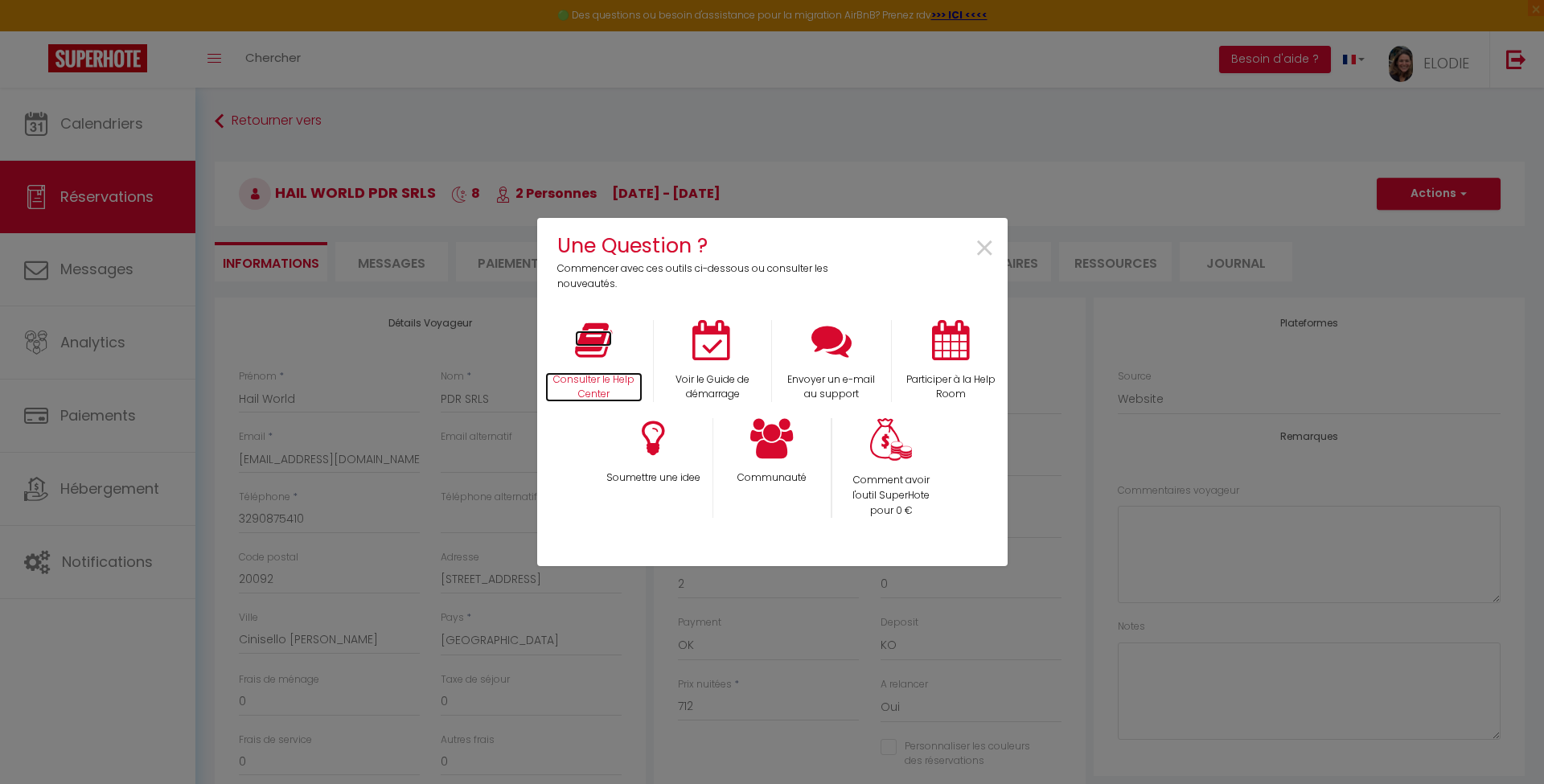
click at [591, 375] on p "Consulter le Help Center" at bounding box center [594, 387] width 98 height 31
click at [986, 250] on span "×" at bounding box center [984, 249] width 22 height 51
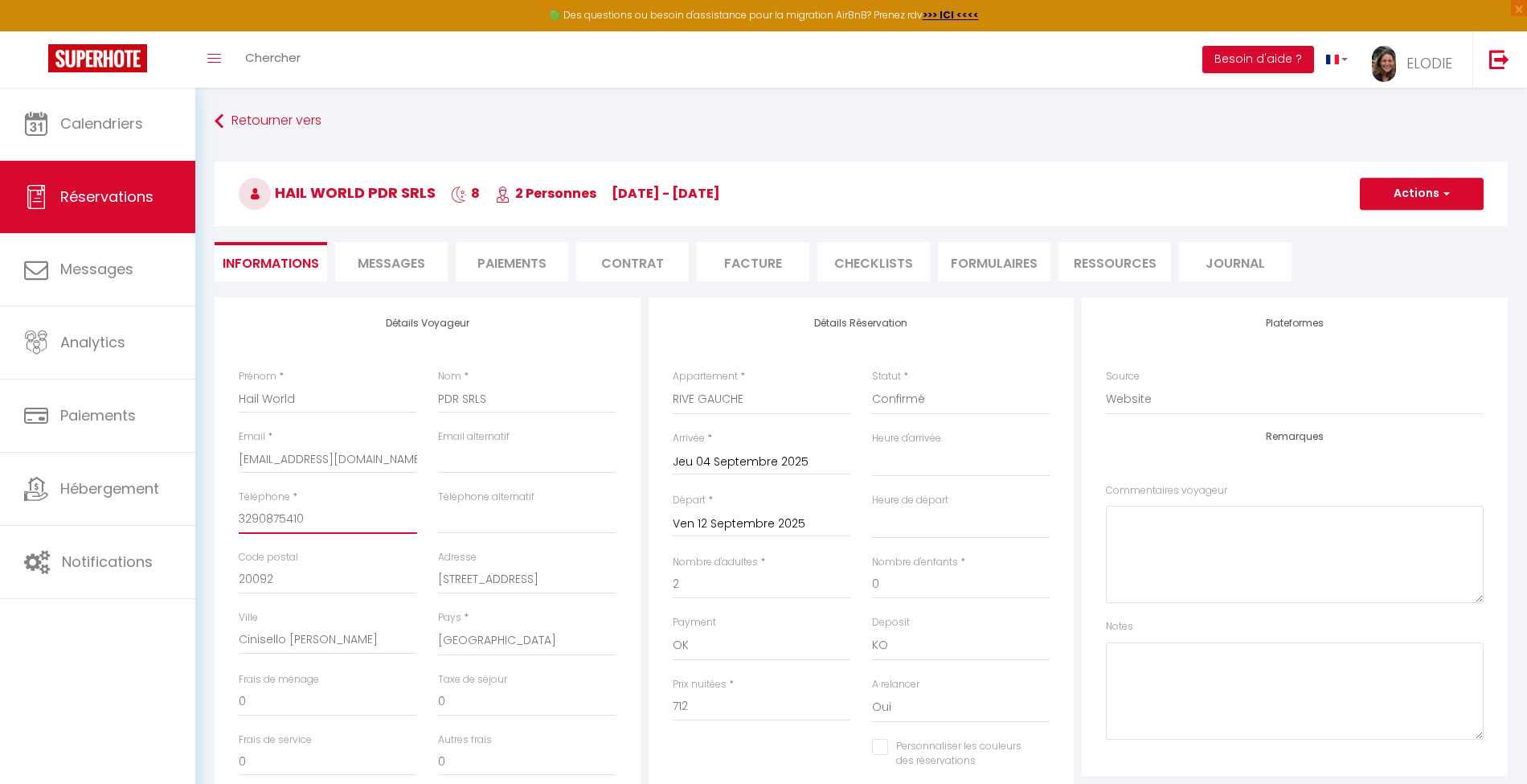
drag, startPoint x: 309, startPoint y: 521, endPoint x: 216, endPoint y: 521, distance: 93.0
click at [216, 521] on div "Détails Voyageur Prénom * Hail World Nom * PDR SRLS Email * [EMAIL_ADDRESS][DOM…" at bounding box center [427, 584] width 426 height 575
type input "0"
select select
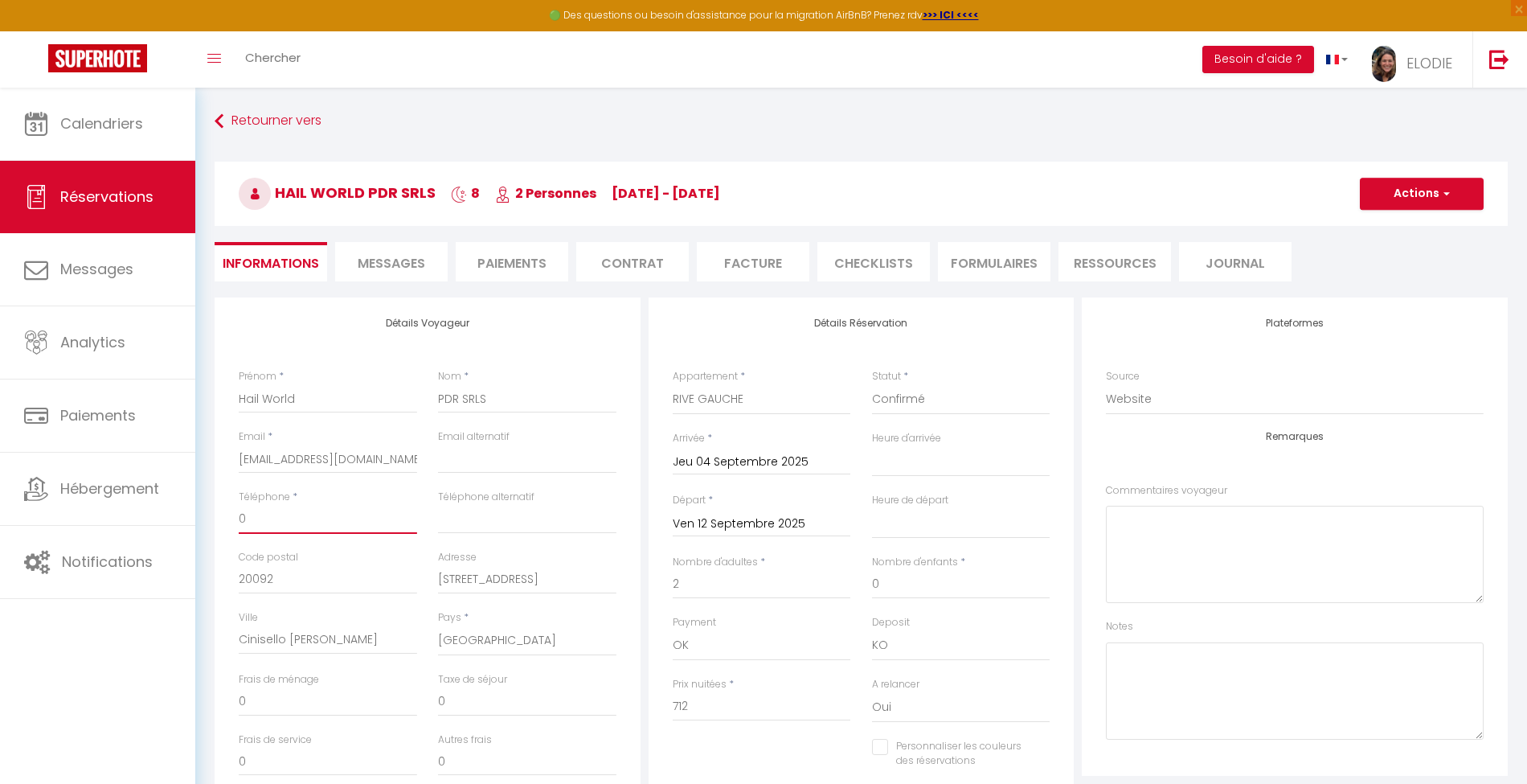
checkbox input "false"
type input "07"
select select
checkbox input "false"
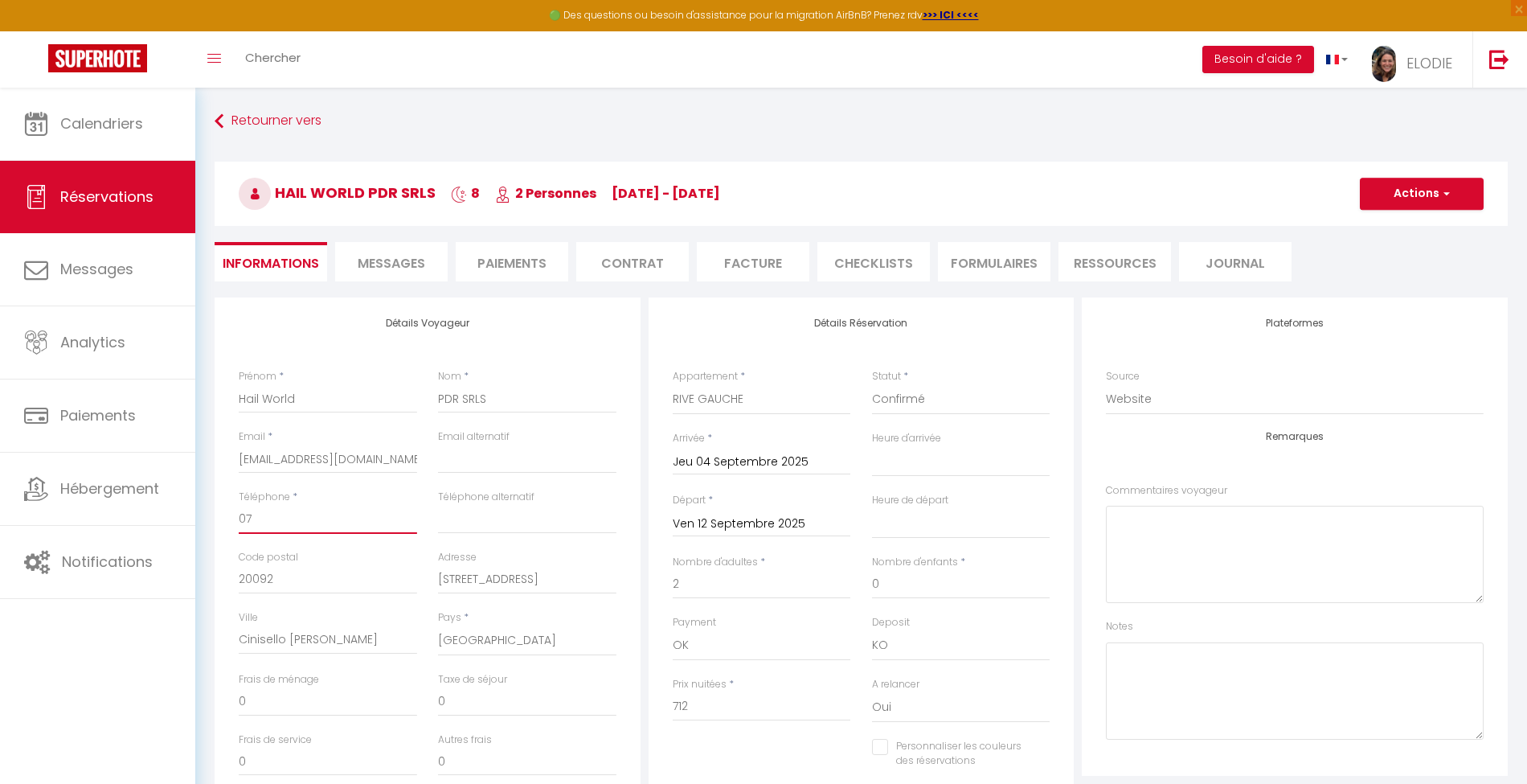
type input "076"
select select
checkbox input "false"
type input "0766"
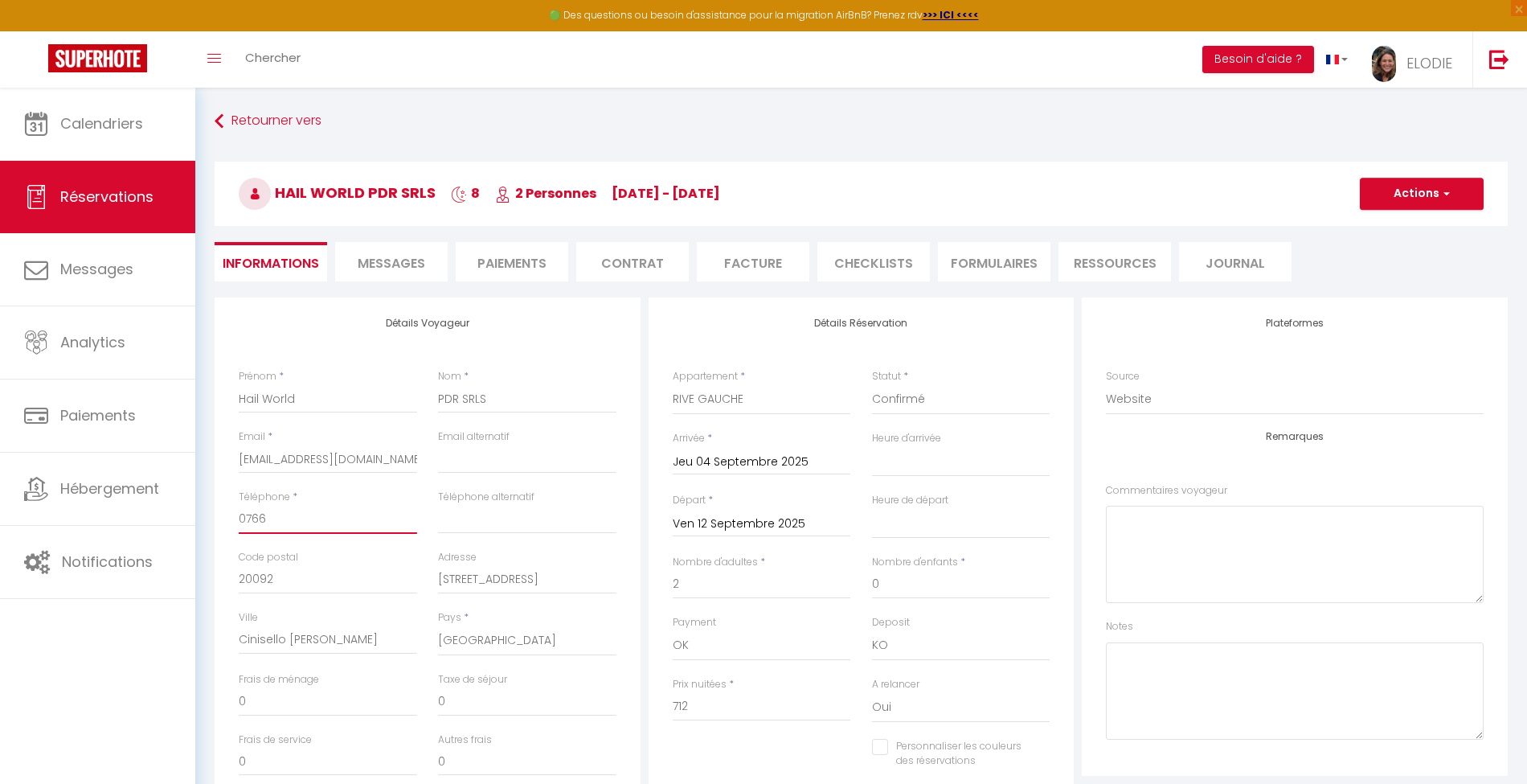
select select
checkbox input "false"
type input "076"
select select
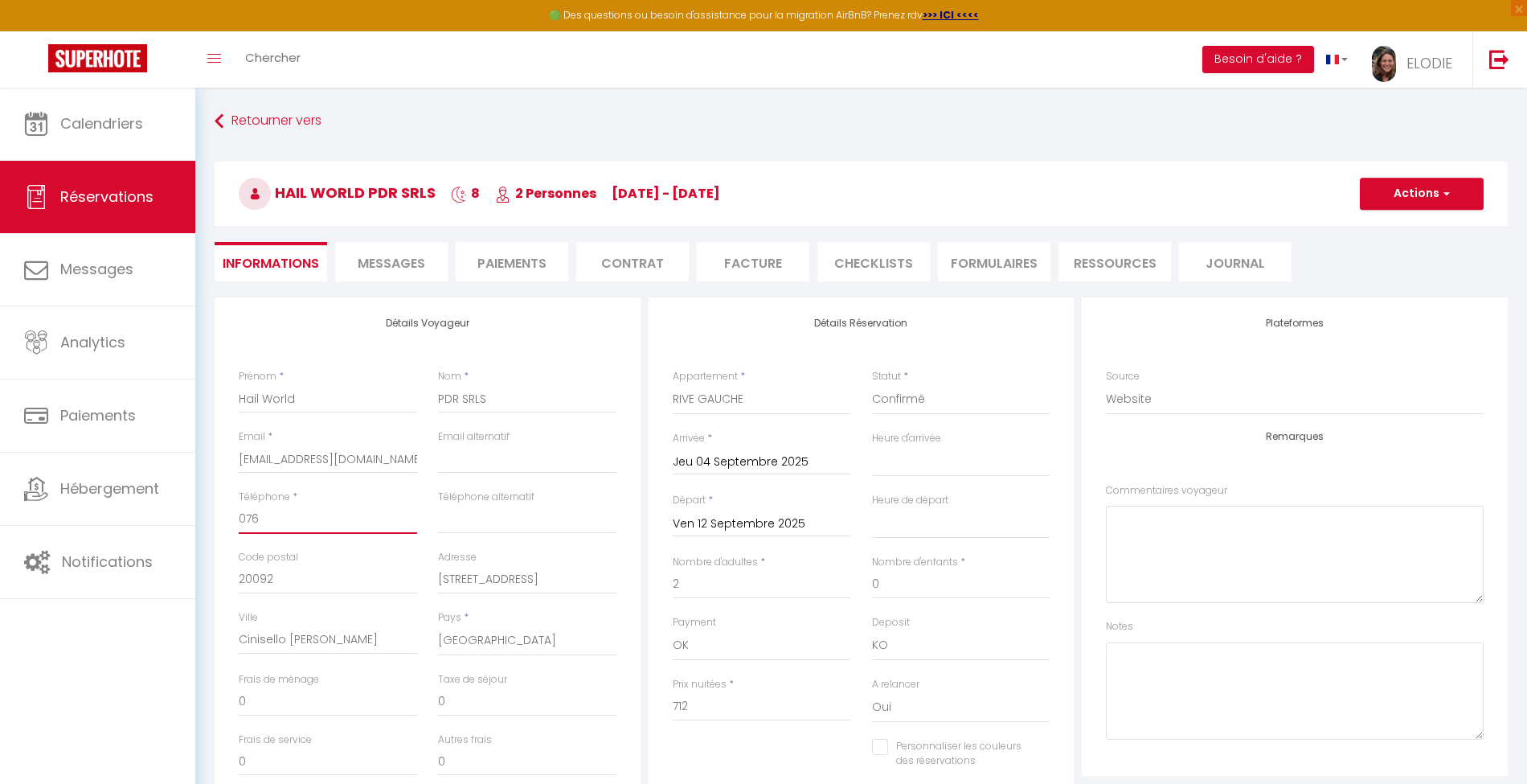
select select
checkbox input "false"
type input "07"
select select
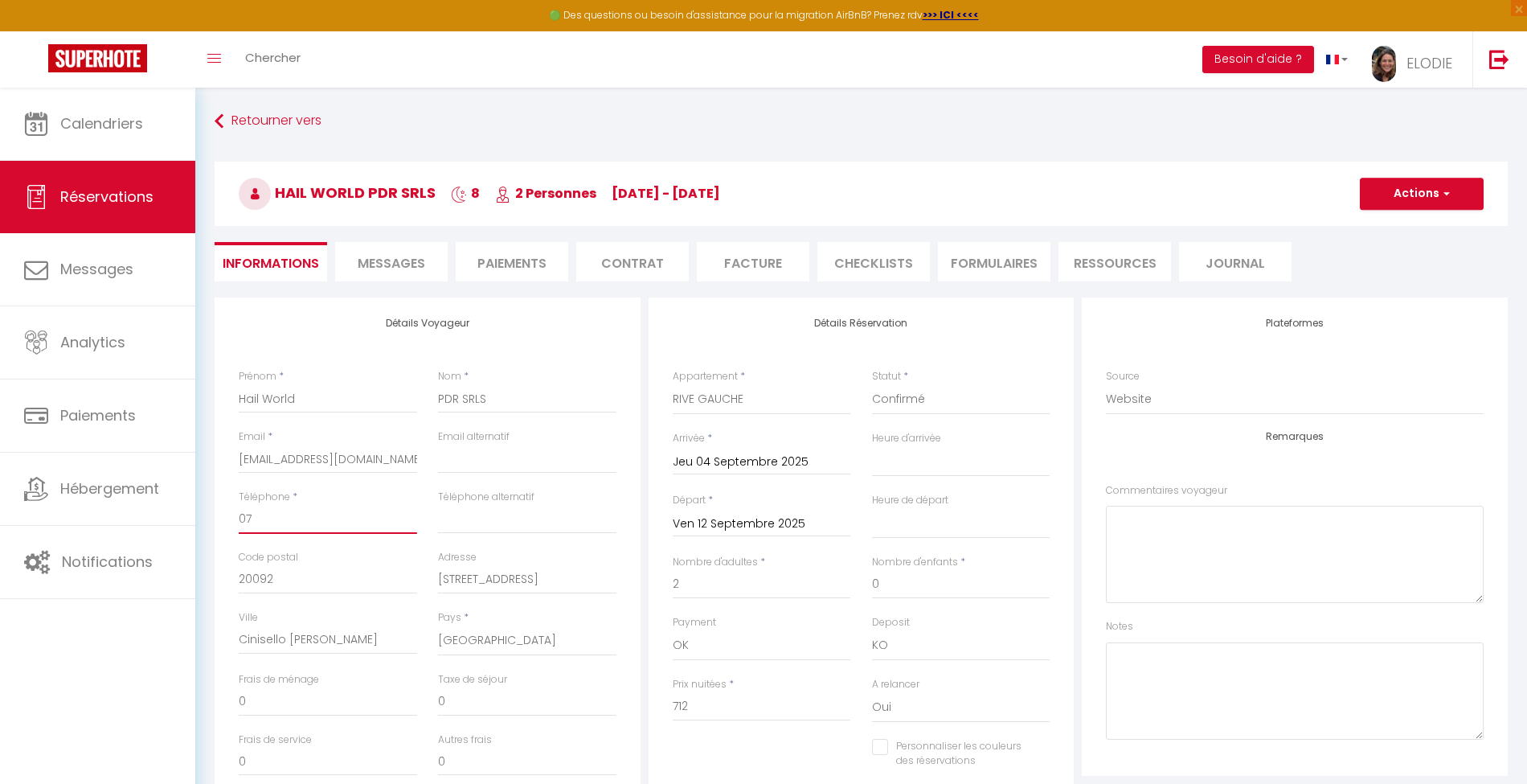
checkbox input "false"
type input "0"
select select
checkbox input "false"
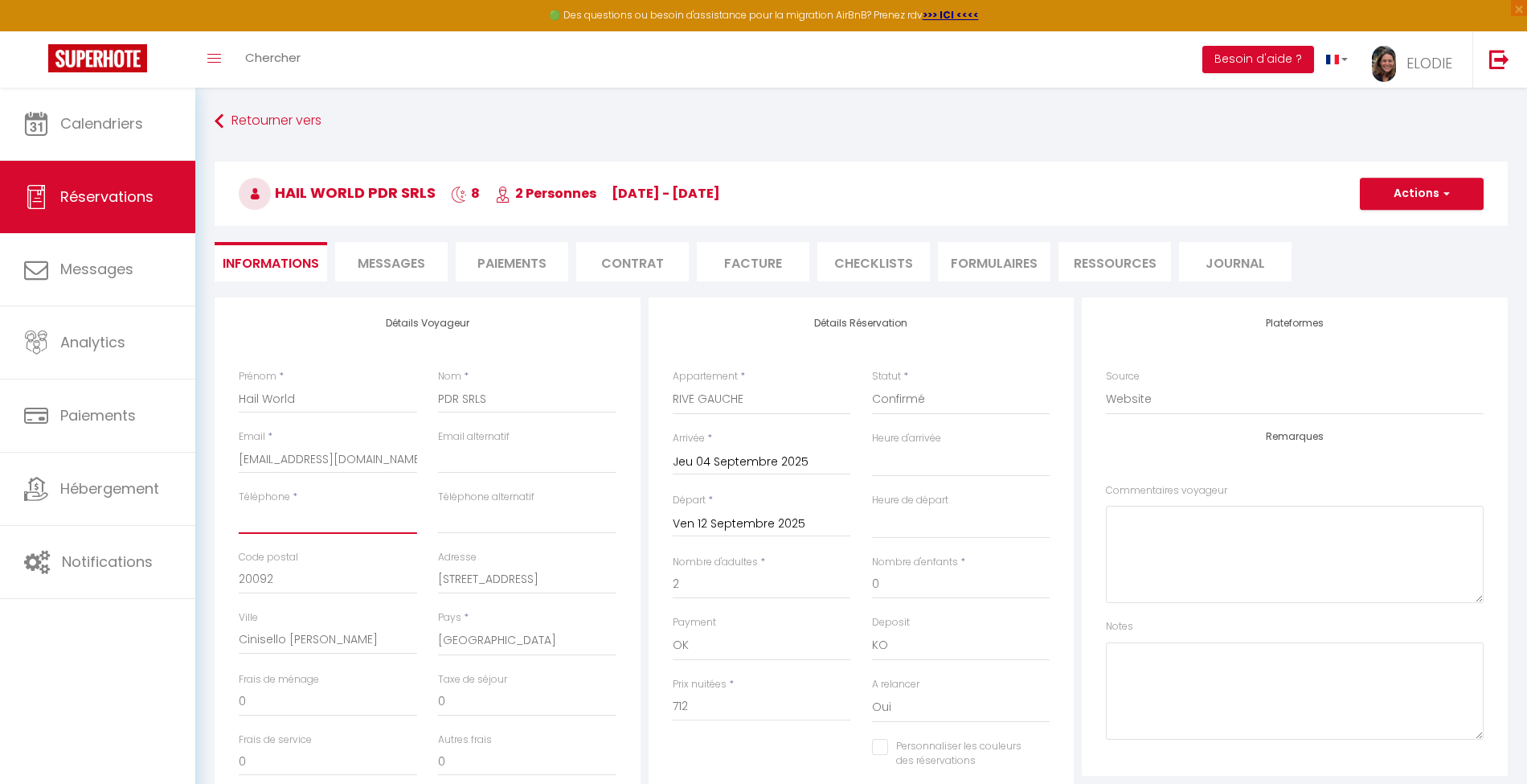
select select
checkbox input "false"
type input "+"
select select
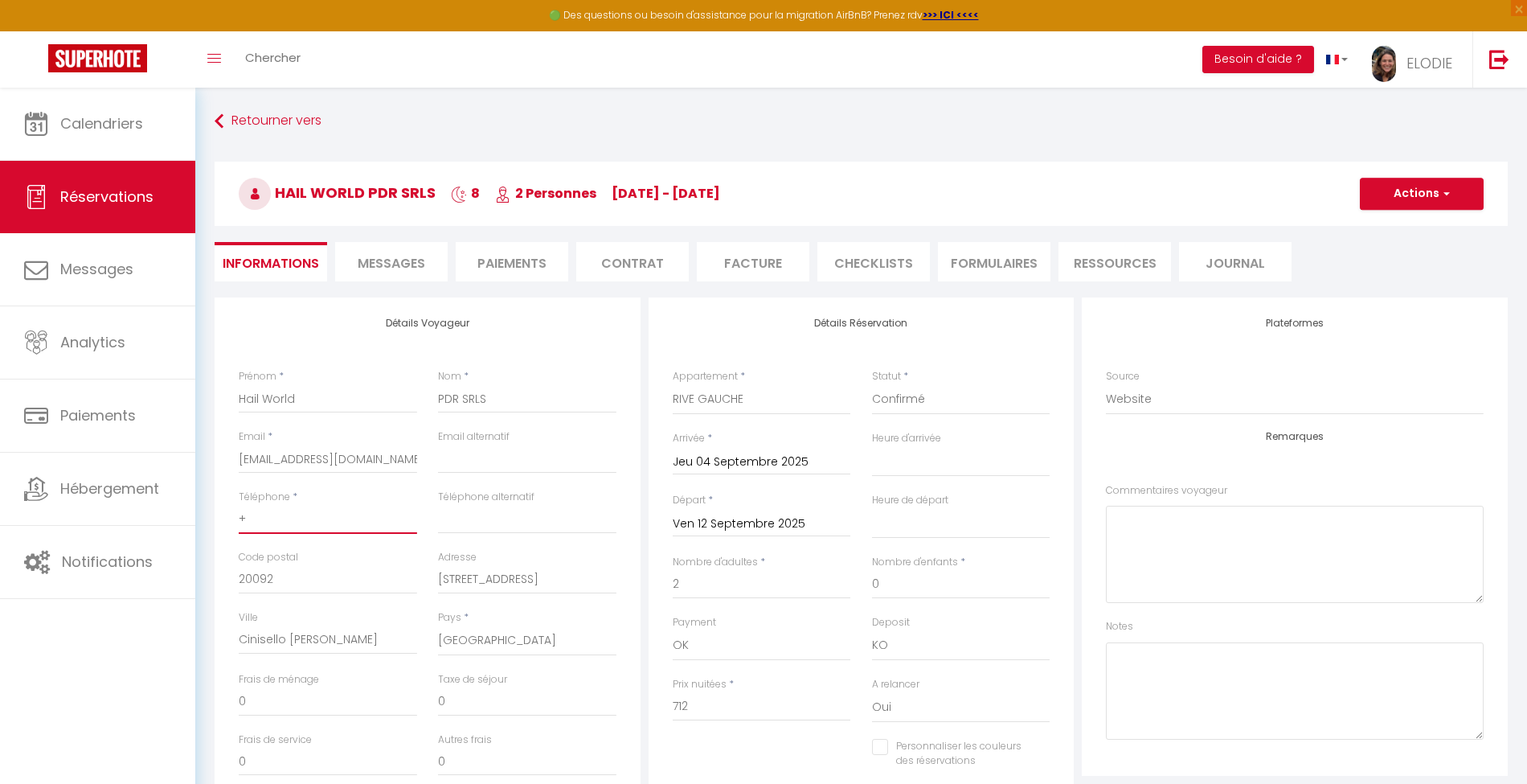
select select
checkbox input "false"
type input "+3"
select select
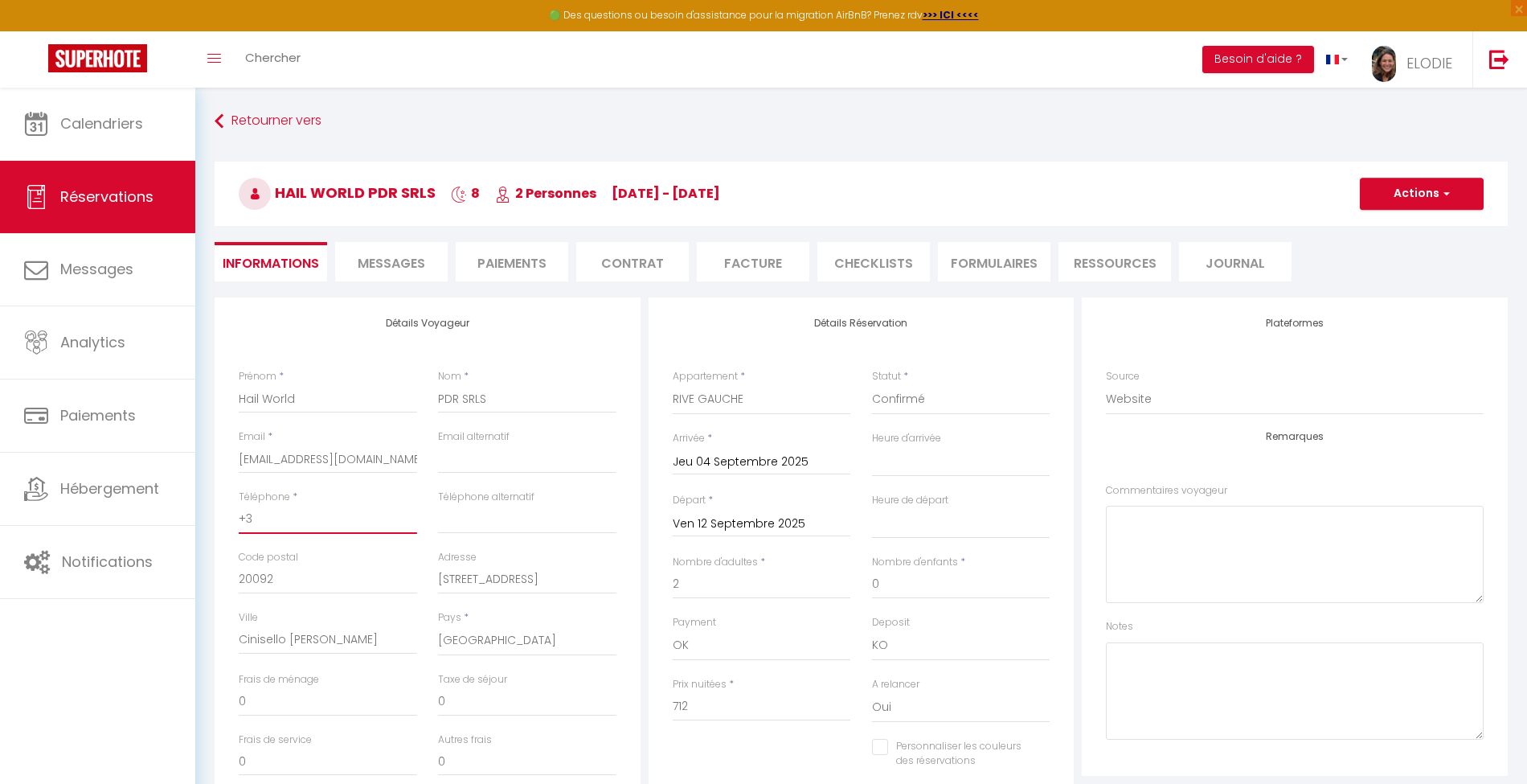
checkbox input "false"
type input "+33"
select select
checkbox input "false"
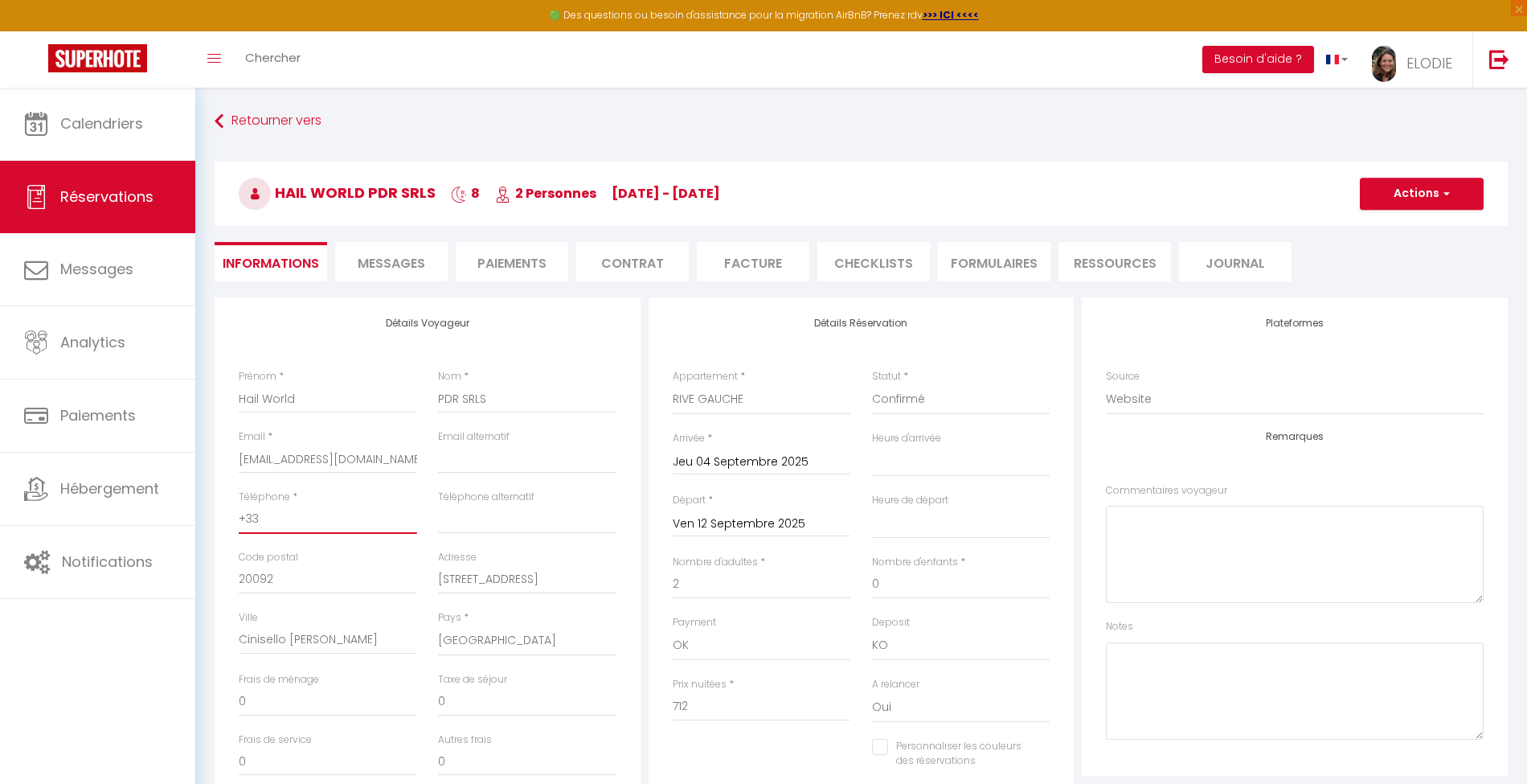
type input "+337"
select select
checkbox input "false"
type input "+3376"
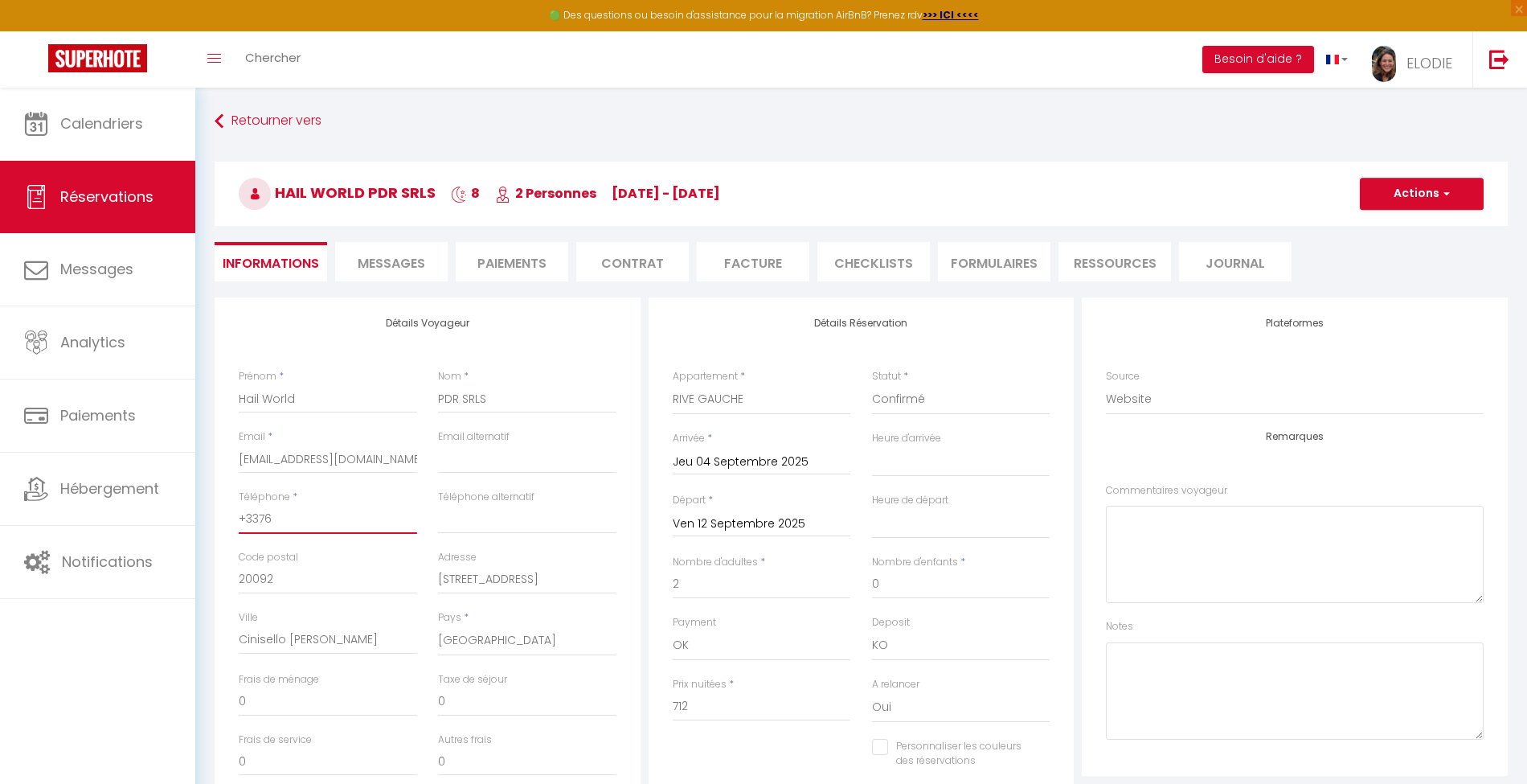
select select
checkbox input "false"
type input "+33766"
select select
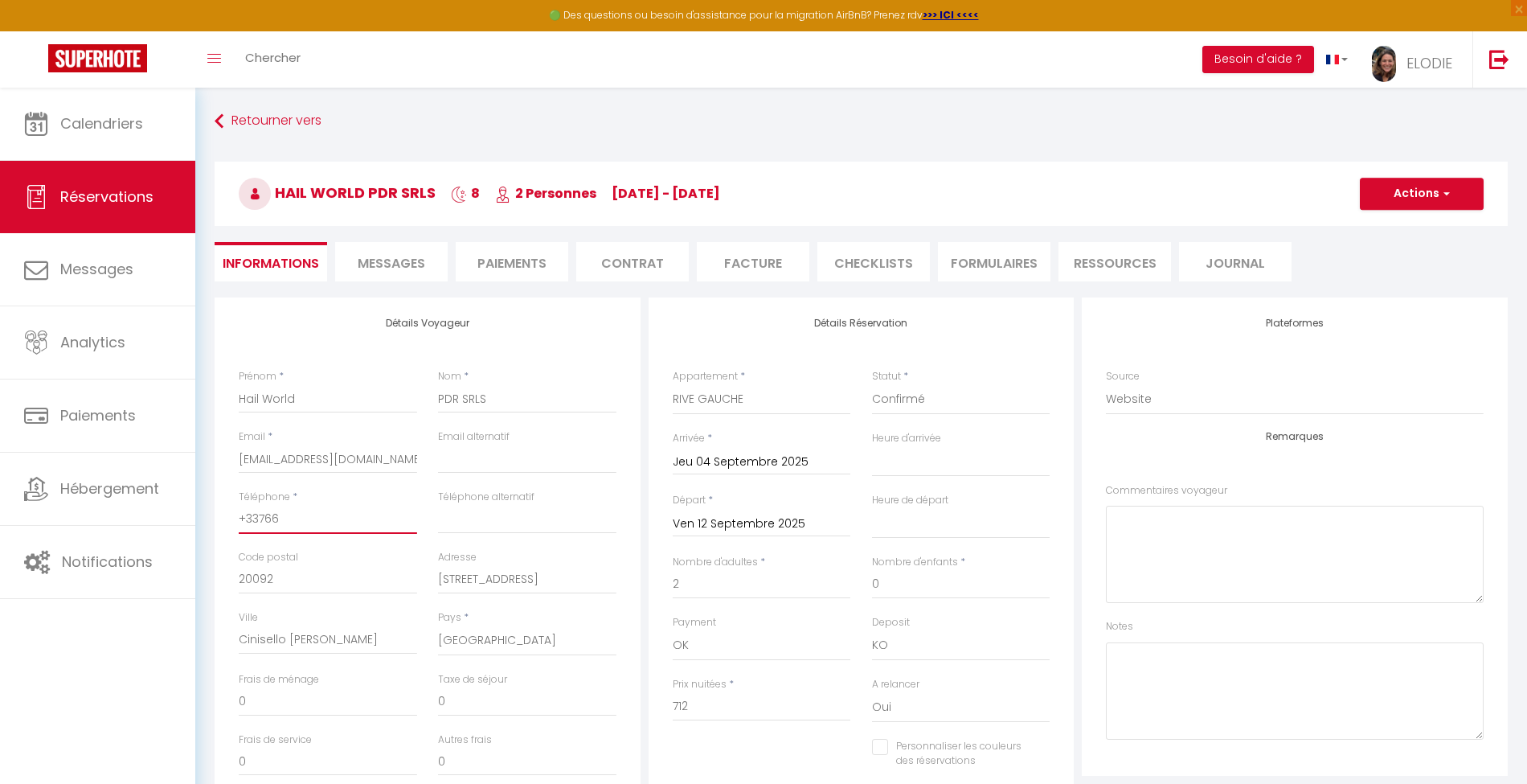
select select
checkbox input "false"
type input "+337660"
select select
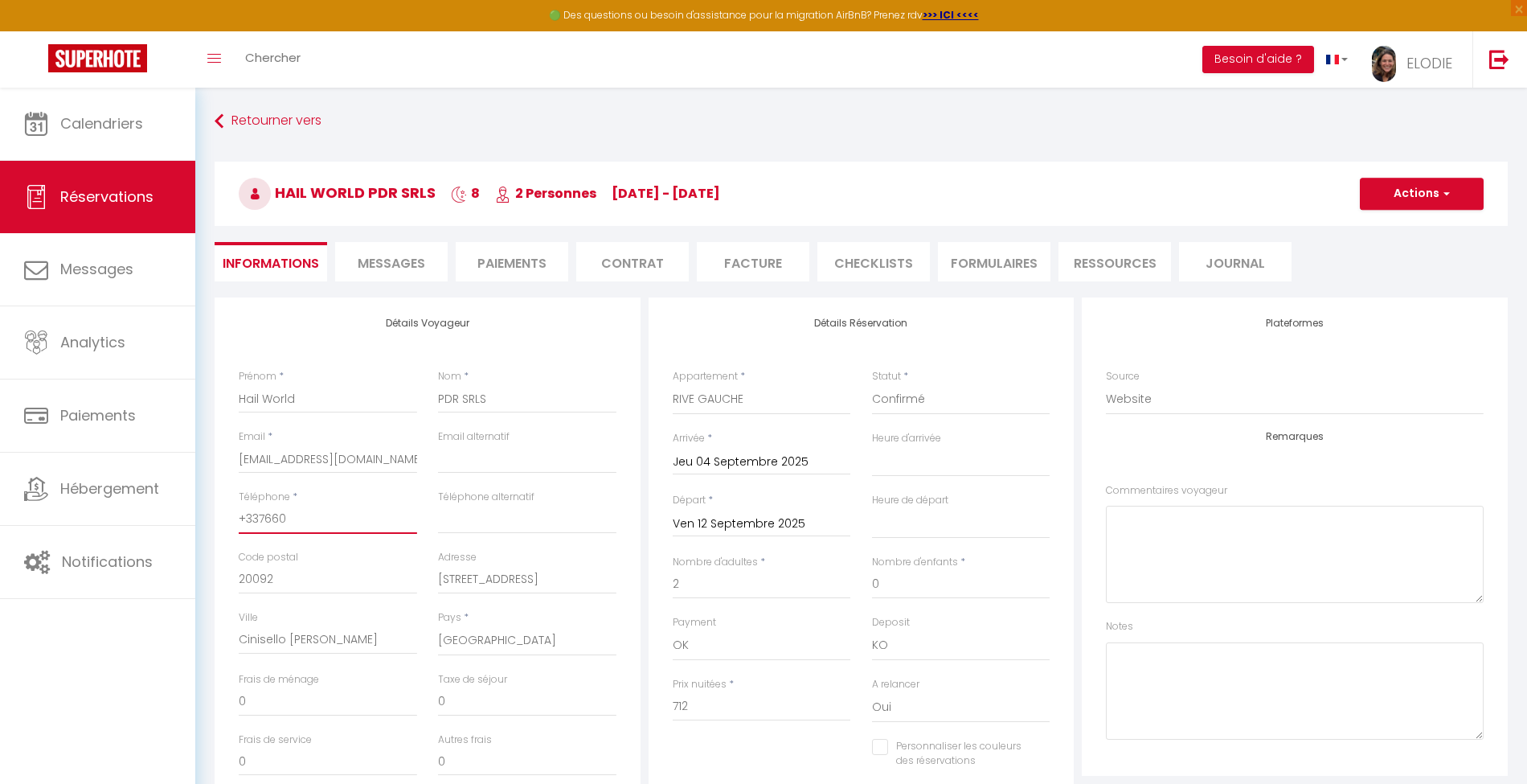
checkbox input "false"
type input "+3376604"
select select
checkbox input "false"
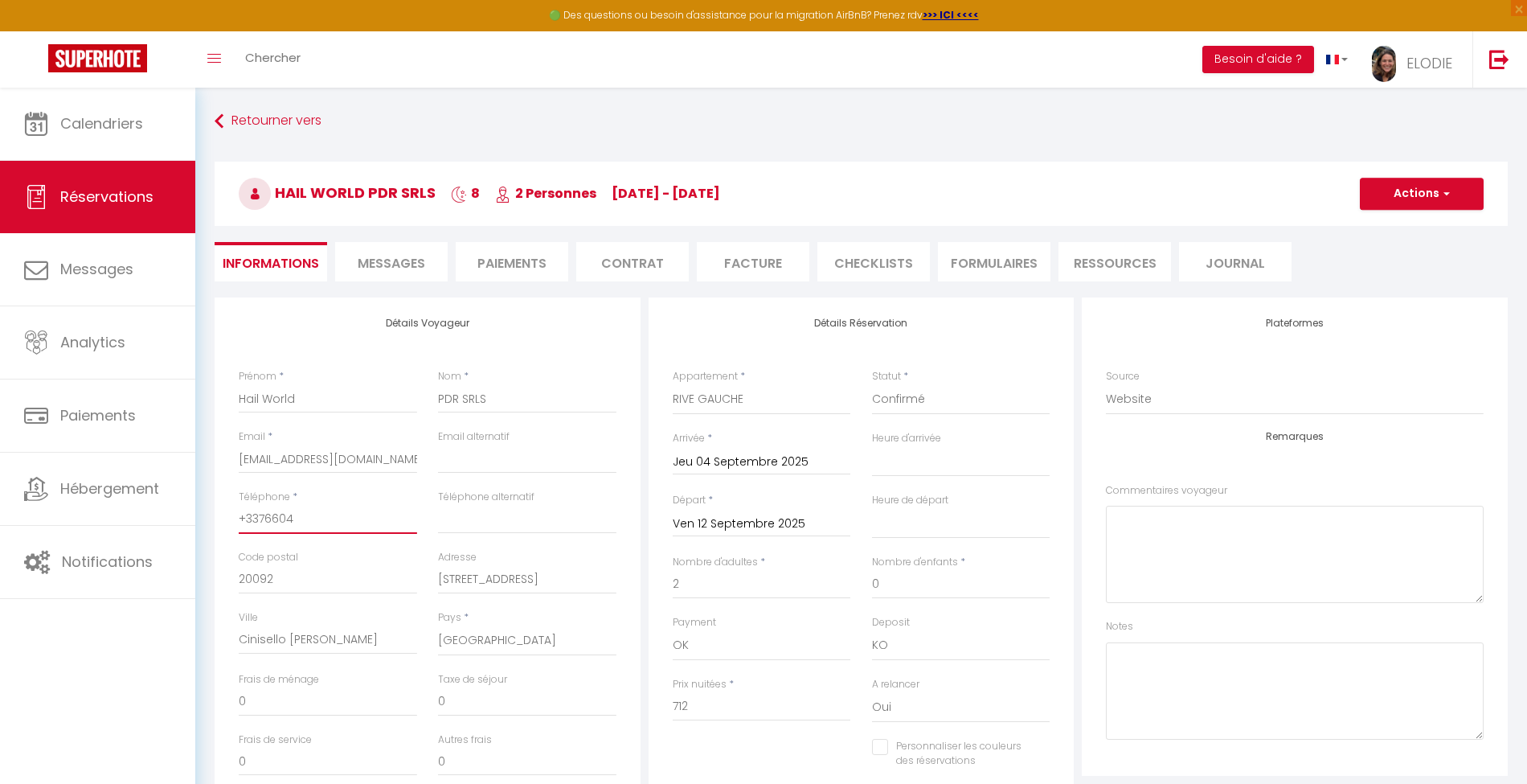
type input "+33766046"
select select
checkbox input "false"
type input "[PHONE_NUMBER]"
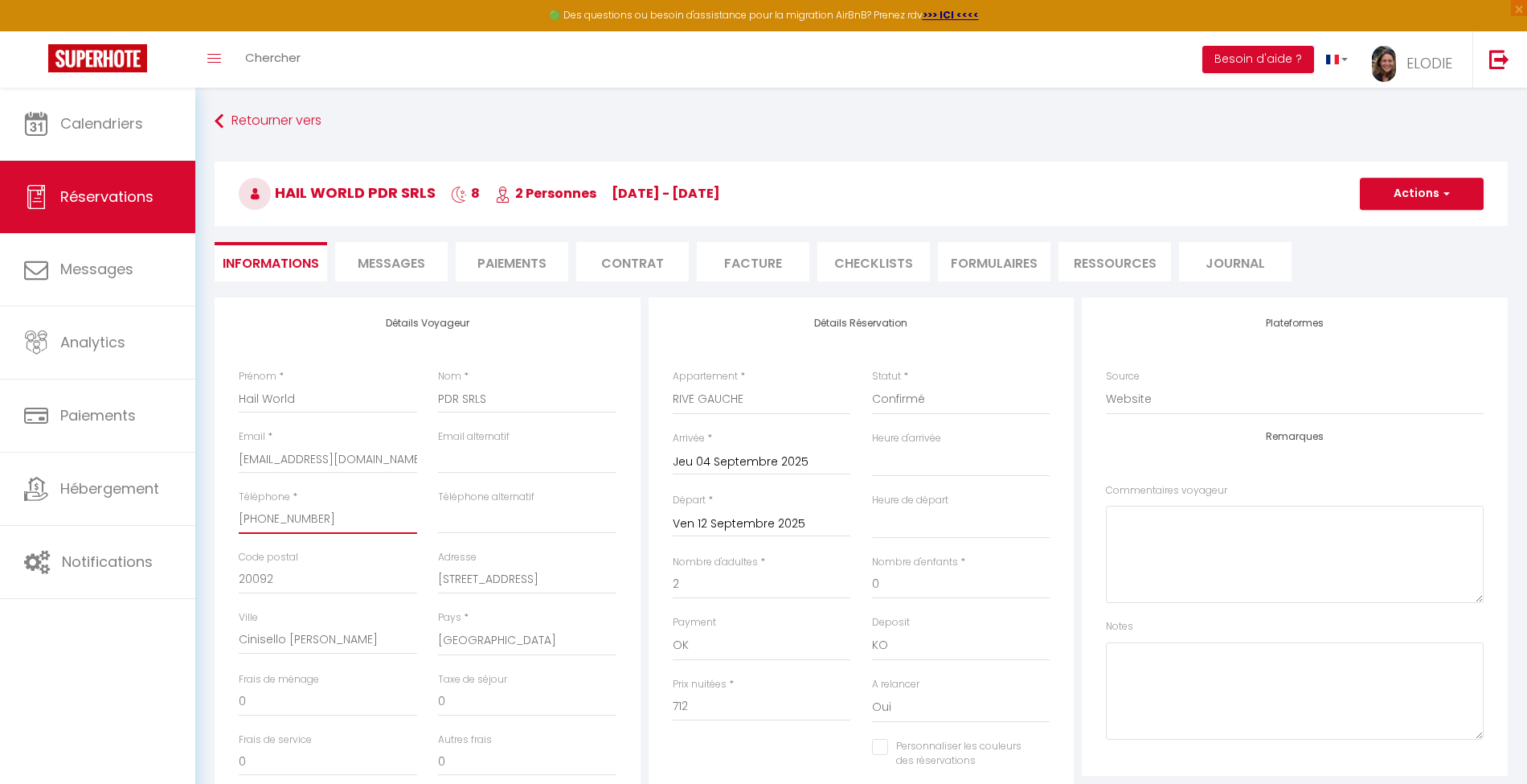
select select
checkbox input "false"
type input "[PHONE_NUMBER]"
select select
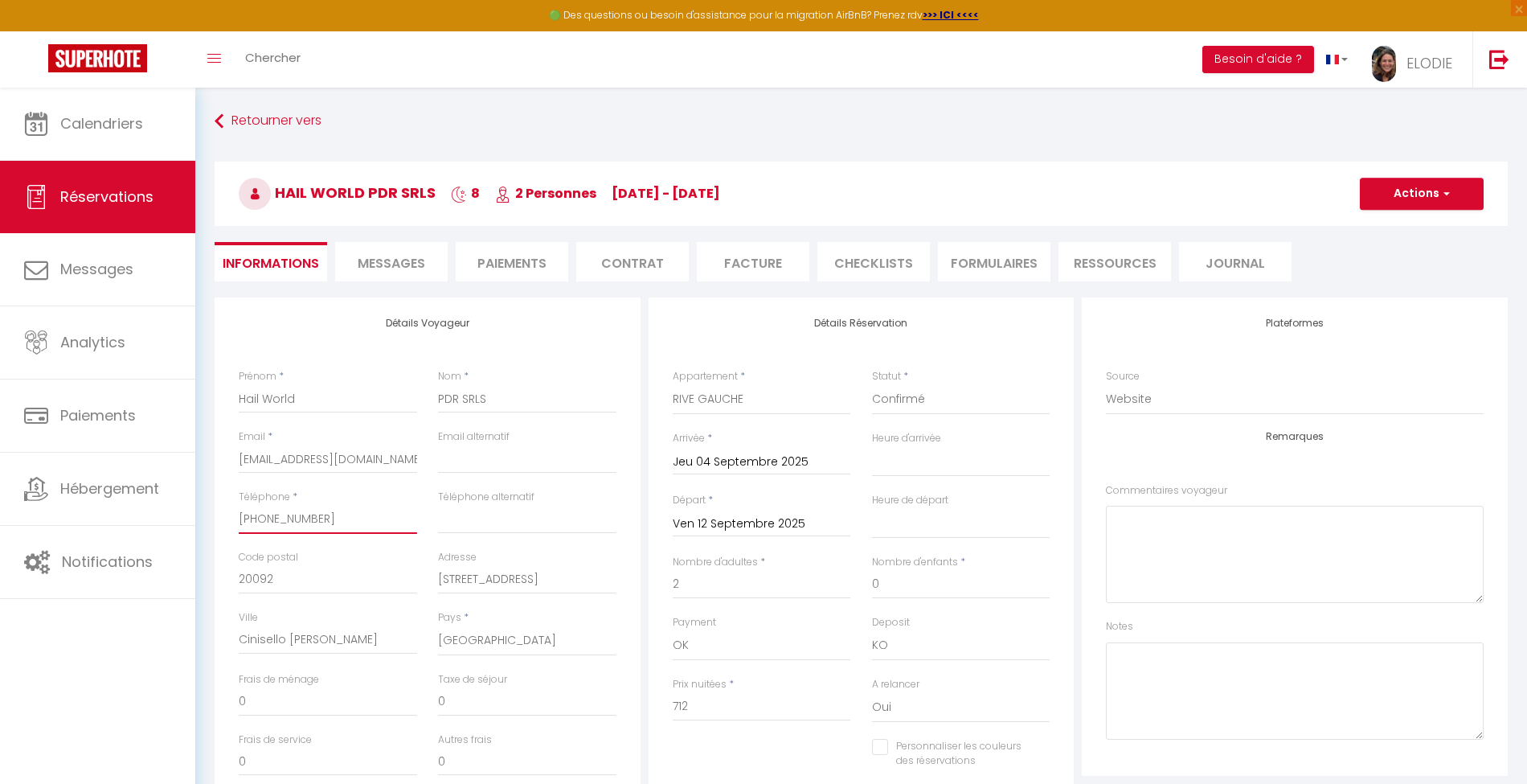
select select
checkbox input "false"
type input "[PHONE_NUMBER]"
select select
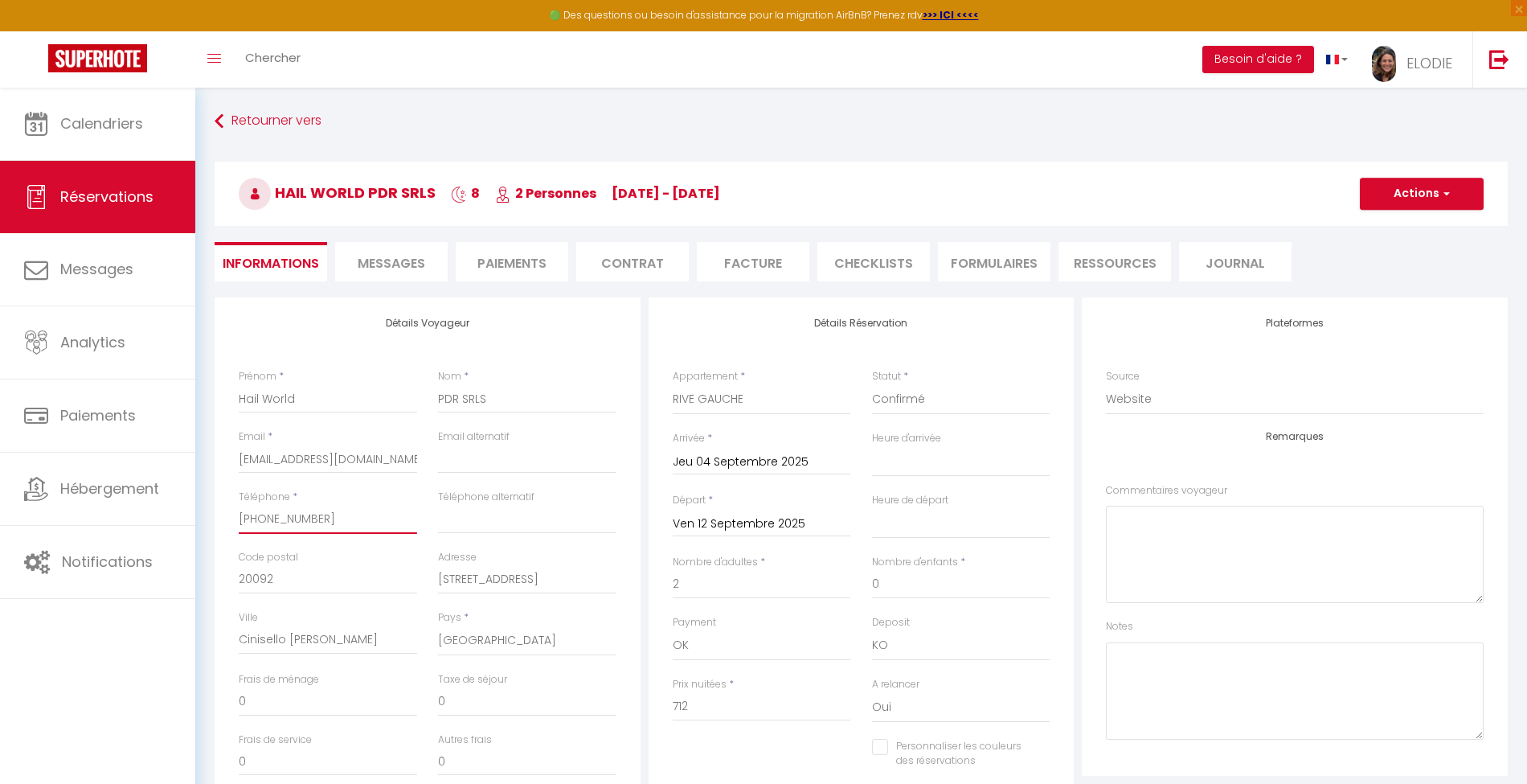
checkbox input "false"
type input "[PHONE_NUMBER]"
click at [627, 501] on div "Détails Voyageur Prénom * Hail World Nom * PDR SRLS Email * [EMAIL_ADDRESS][DOM…" at bounding box center [427, 584] width 426 height 575
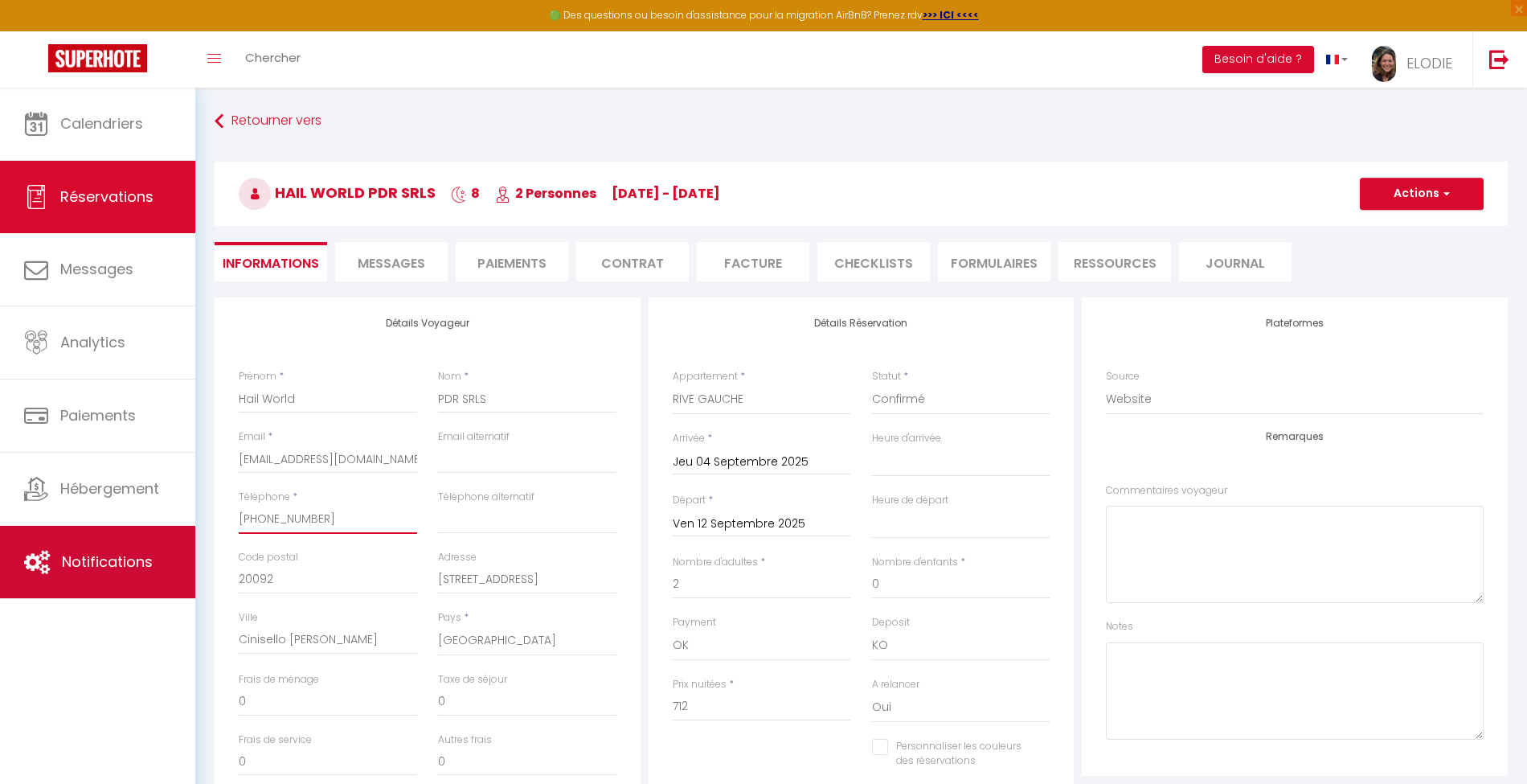
drag, startPoint x: 359, startPoint y: 524, endPoint x: 151, endPoint y: 526, distance: 208.0
click at [151, 526] on div "🟢 Des questions ou besoin d'assistance pour la migration AirBnB? Prenez rdv >>>…" at bounding box center [763, 644] width 1527 height 1115
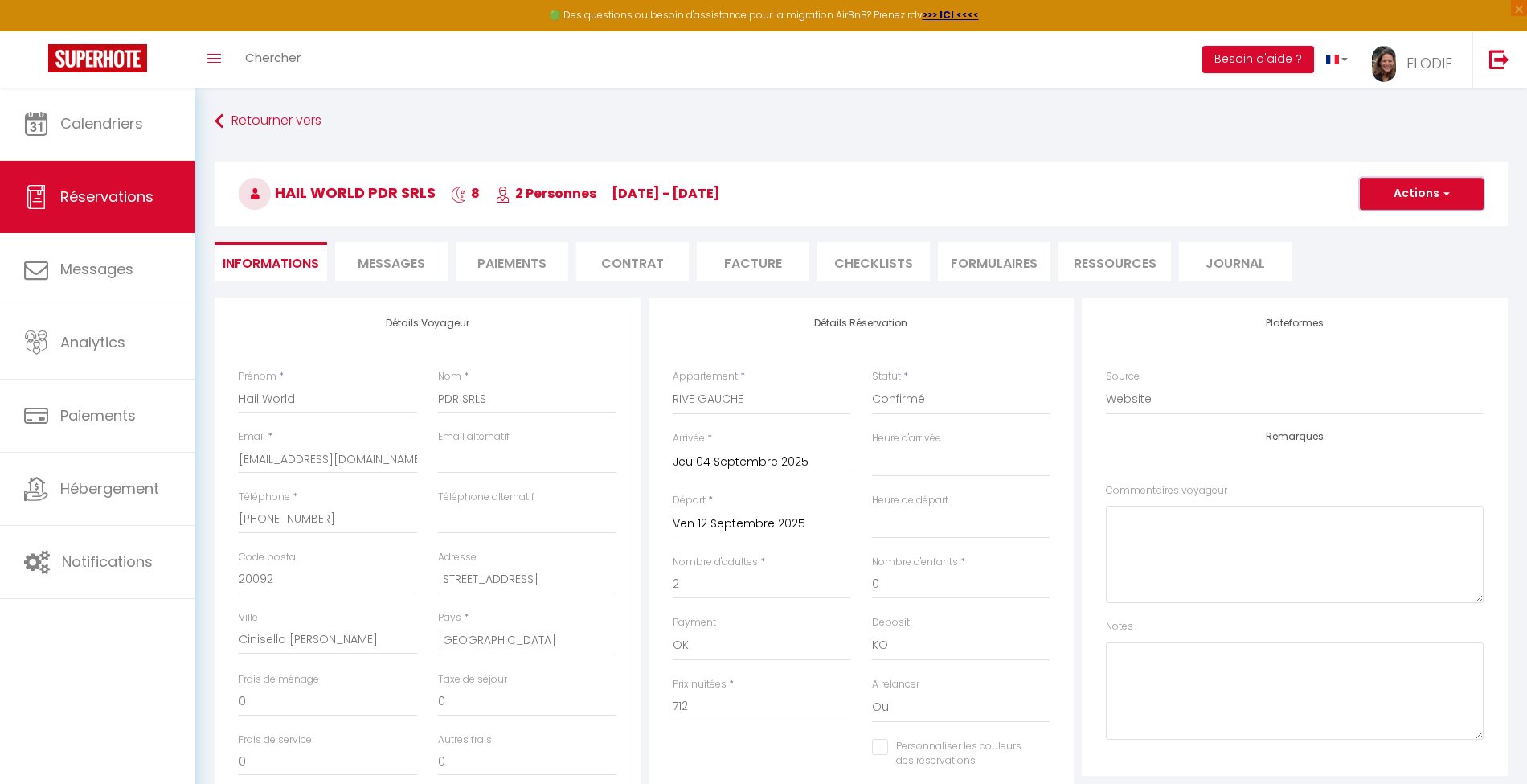
click at [1428, 199] on button "Actions" at bounding box center [1422, 194] width 124 height 32
click at [1398, 228] on link "Enregistrer" at bounding box center [1406, 229] width 127 height 21
select select "not_cancelled"
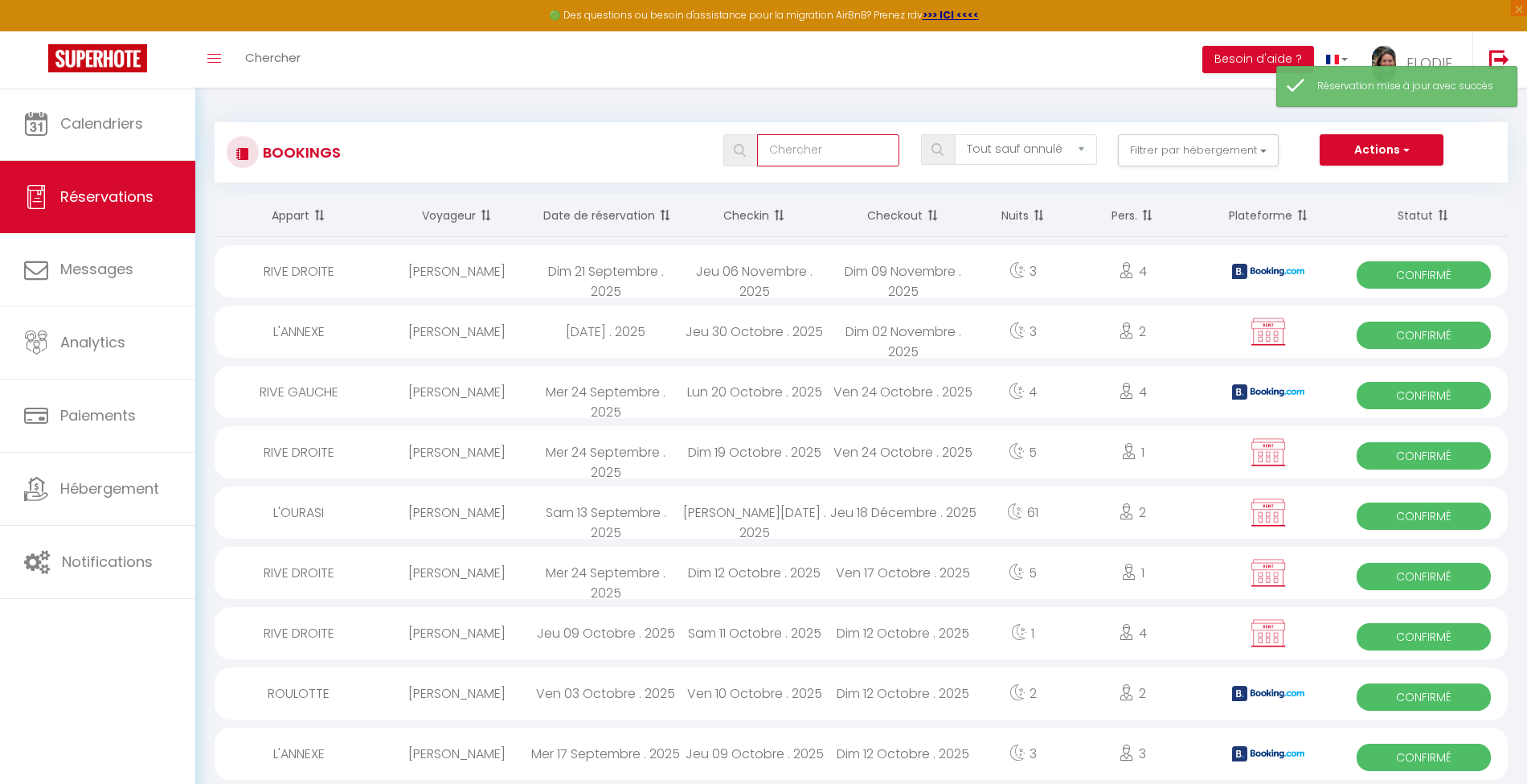
click at [864, 153] on input "text" at bounding box center [828, 150] width 142 height 32
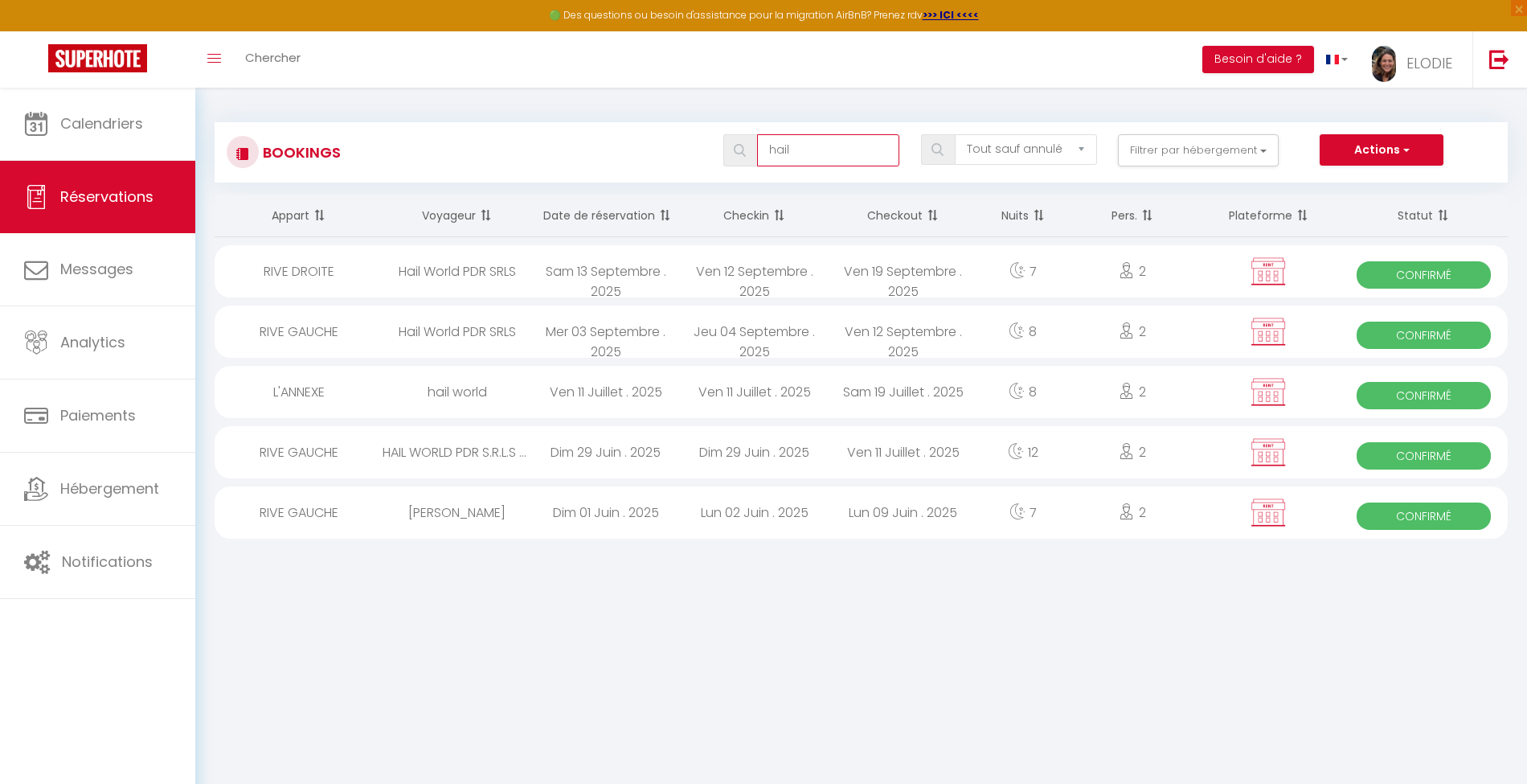
type input "hail"
click at [1382, 141] on button "Actions" at bounding box center [1381, 150] width 124 height 32
click at [597, 96] on div "Bookings hail Tous les statuts Annulé Confirmé Non Confirmé Tout sauf annulé No…" at bounding box center [861, 328] width 1332 height 481
click at [457, 269] on div "Hail World PDR SRLS" at bounding box center [457, 271] width 149 height 52
select select "OK"
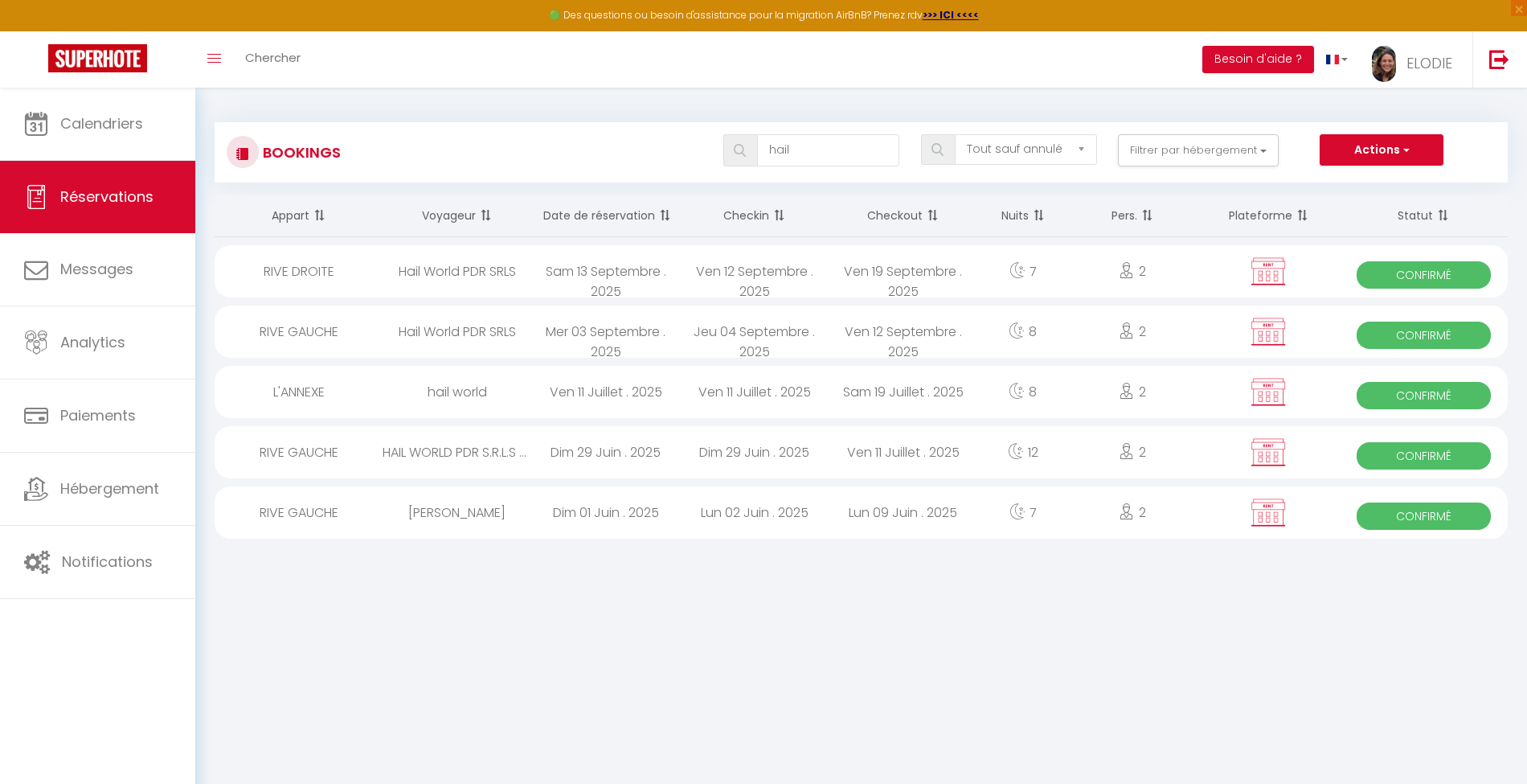
select select "KO"
select select "0"
select select "1"
select select
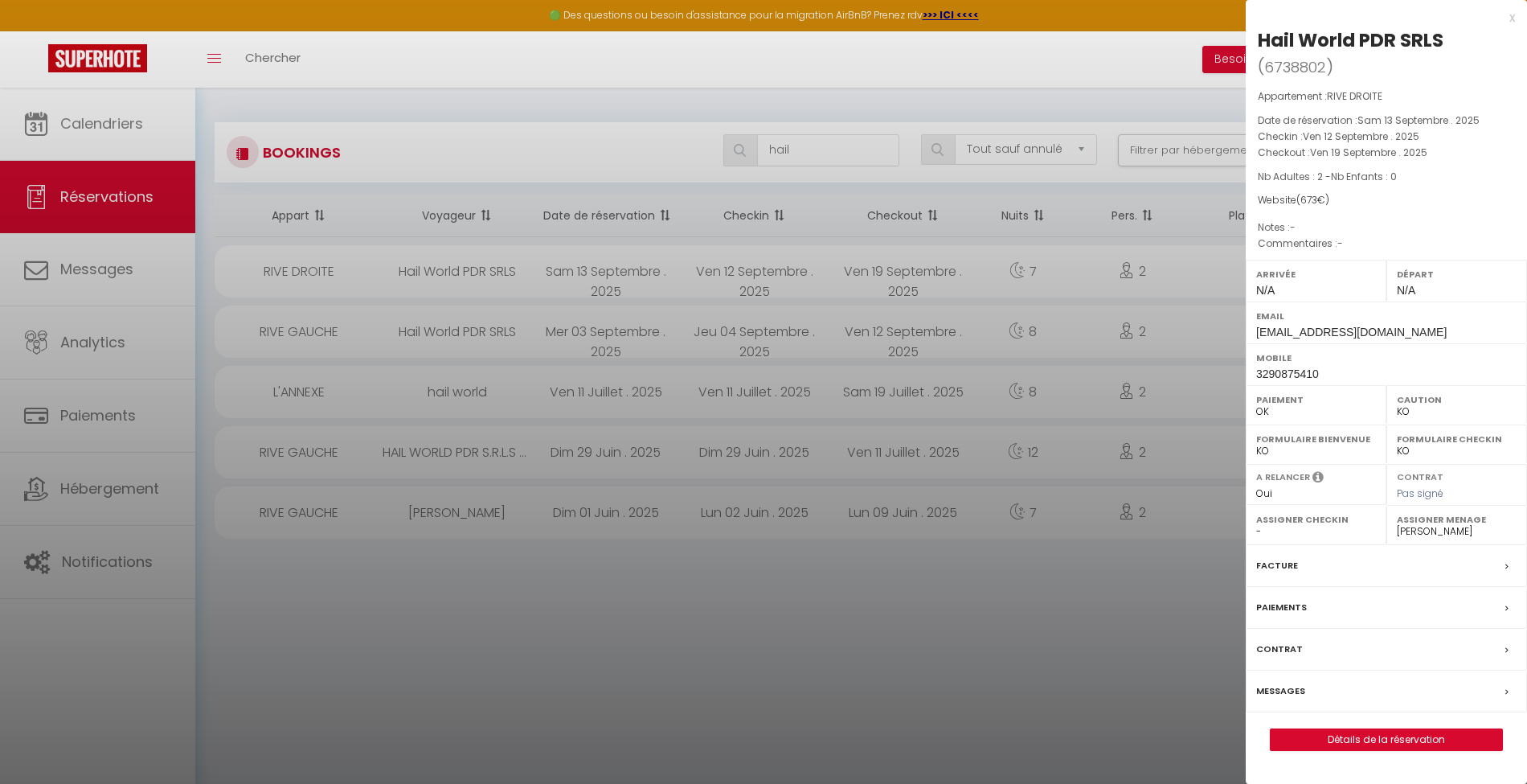
click at [459, 329] on div at bounding box center [763, 392] width 1527 height 784
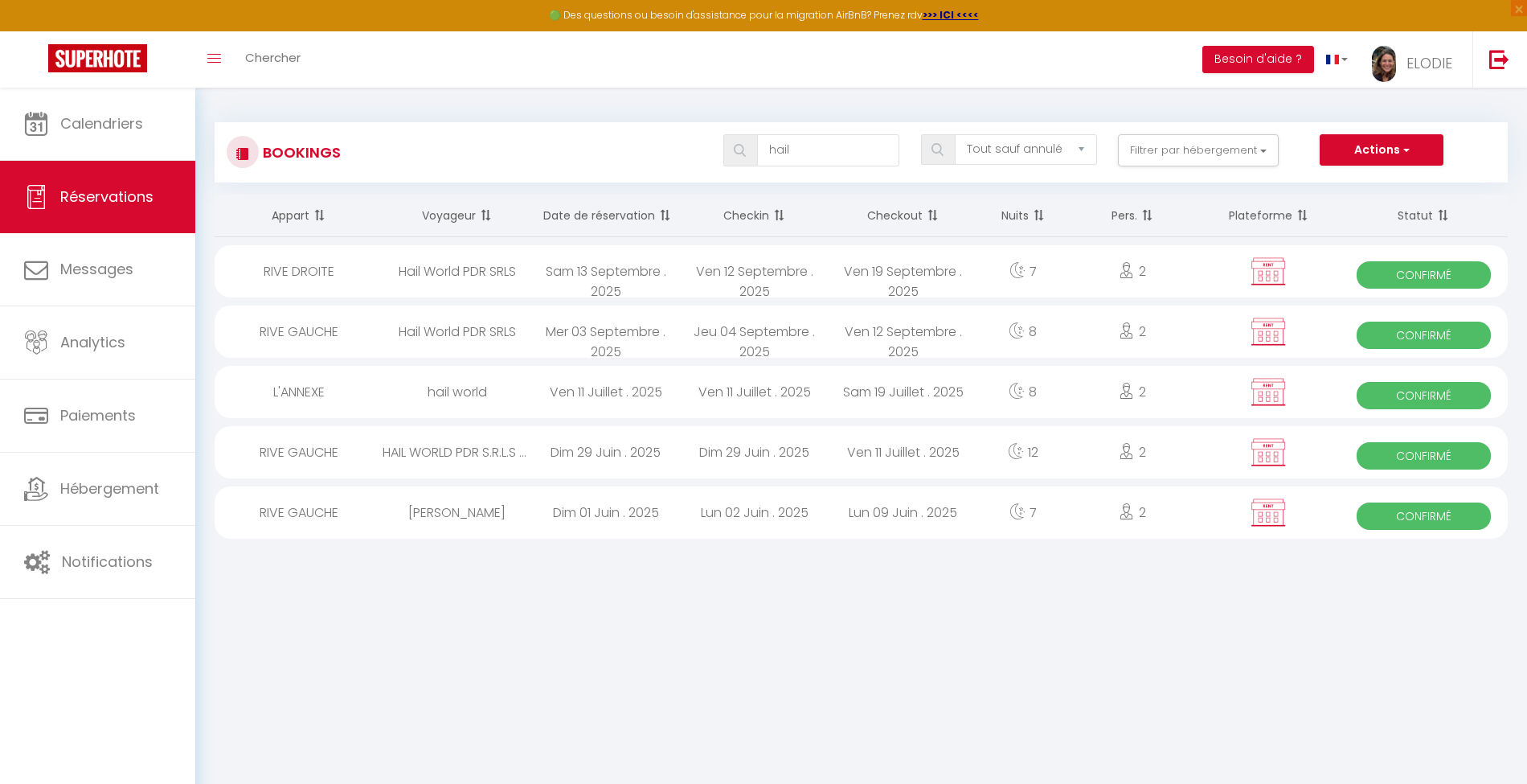
click at [459, 329] on div "Hail World PDR SRLS" at bounding box center [457, 331] width 149 height 52
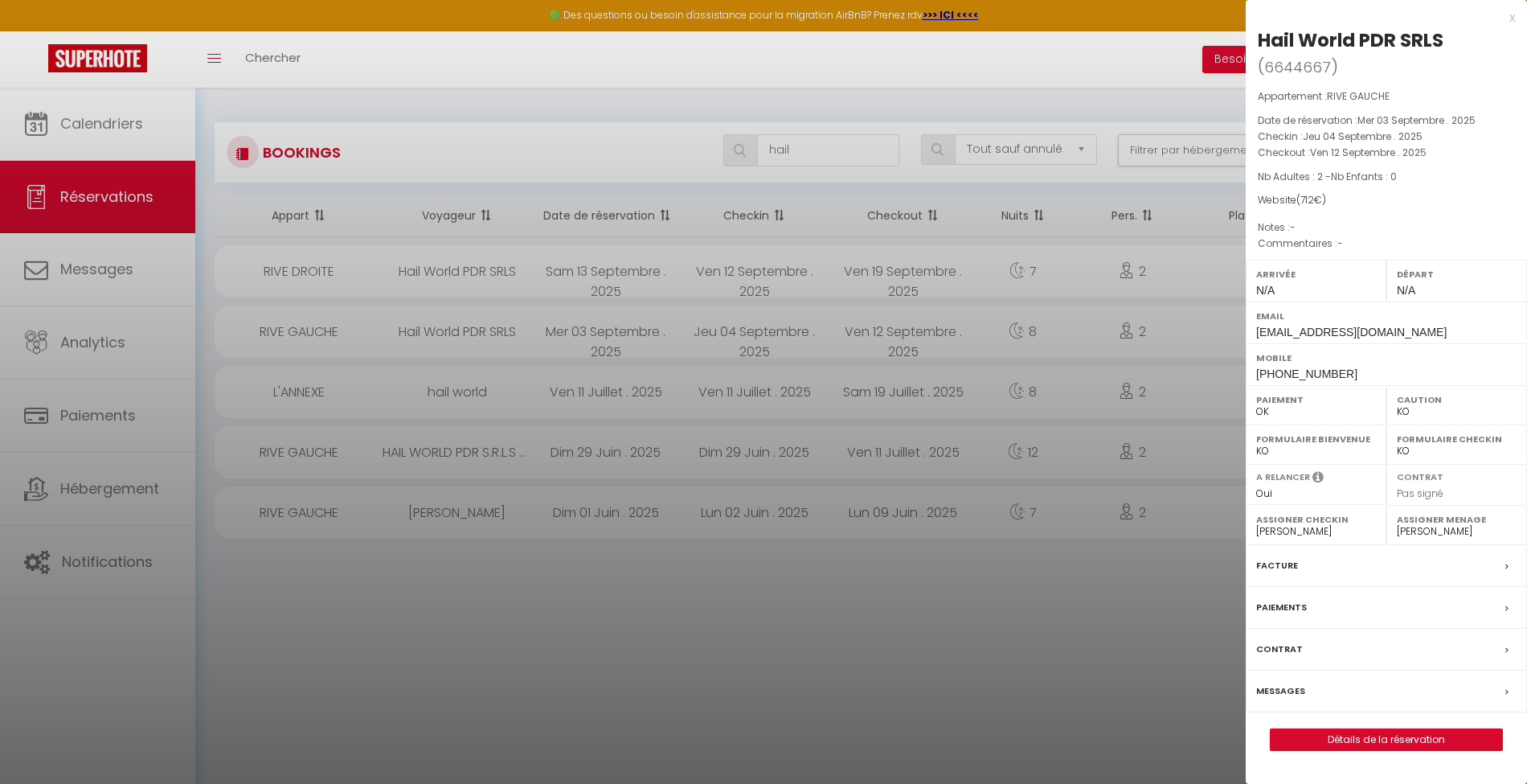
click at [463, 382] on div at bounding box center [763, 392] width 1527 height 784
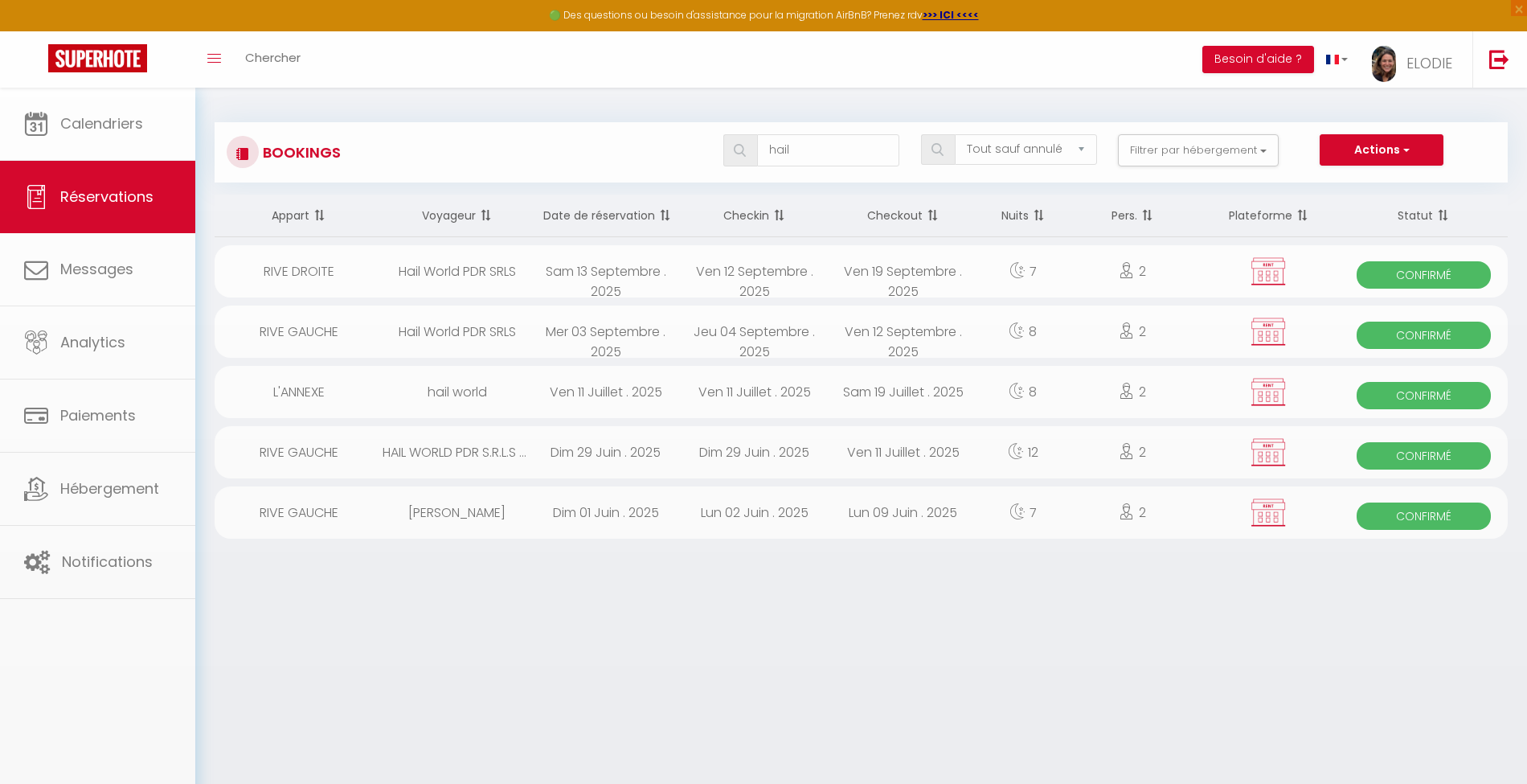
click at [453, 388] on div "hail world" at bounding box center [457, 392] width 149 height 52
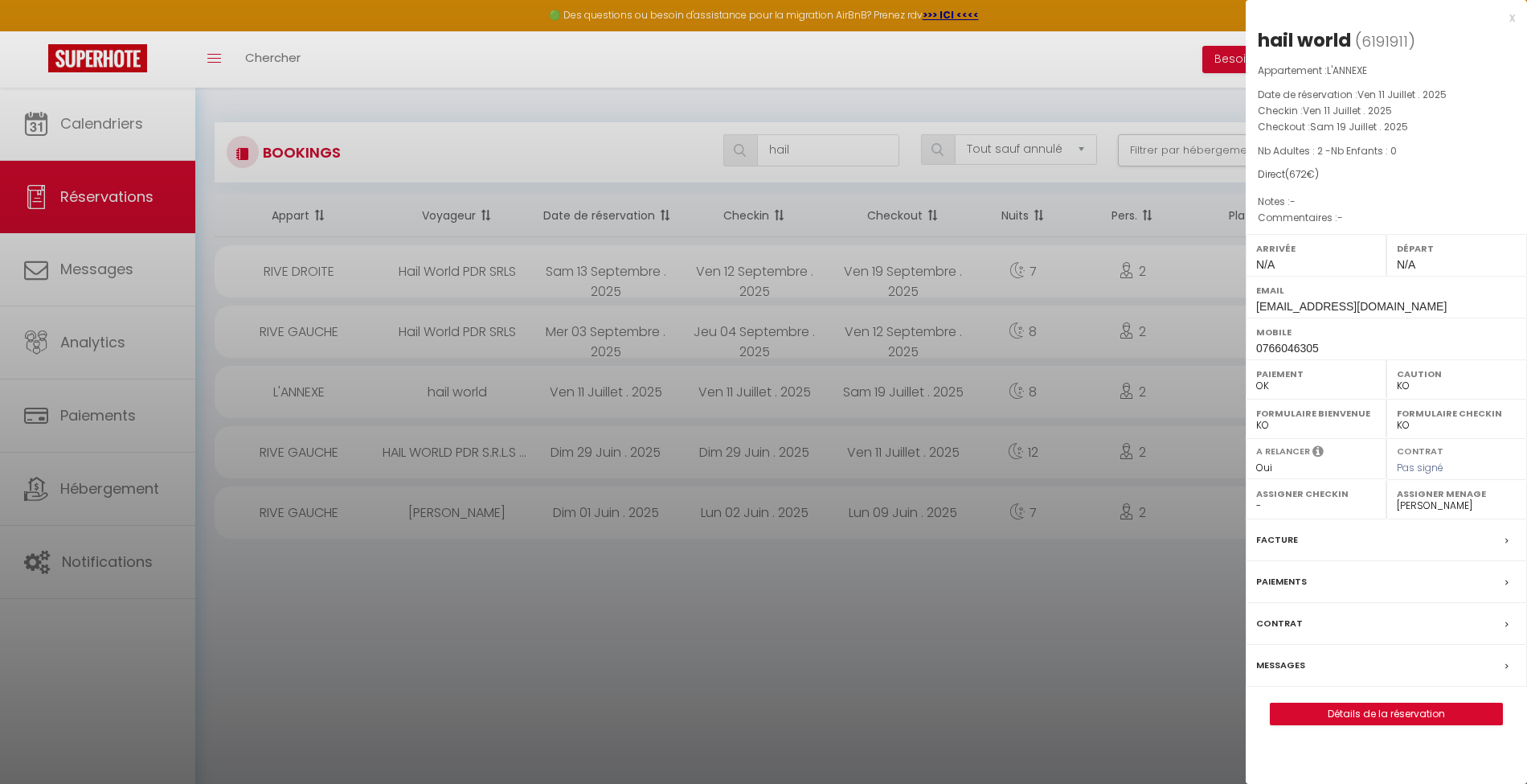
click at [457, 453] on div at bounding box center [763, 392] width 1527 height 784
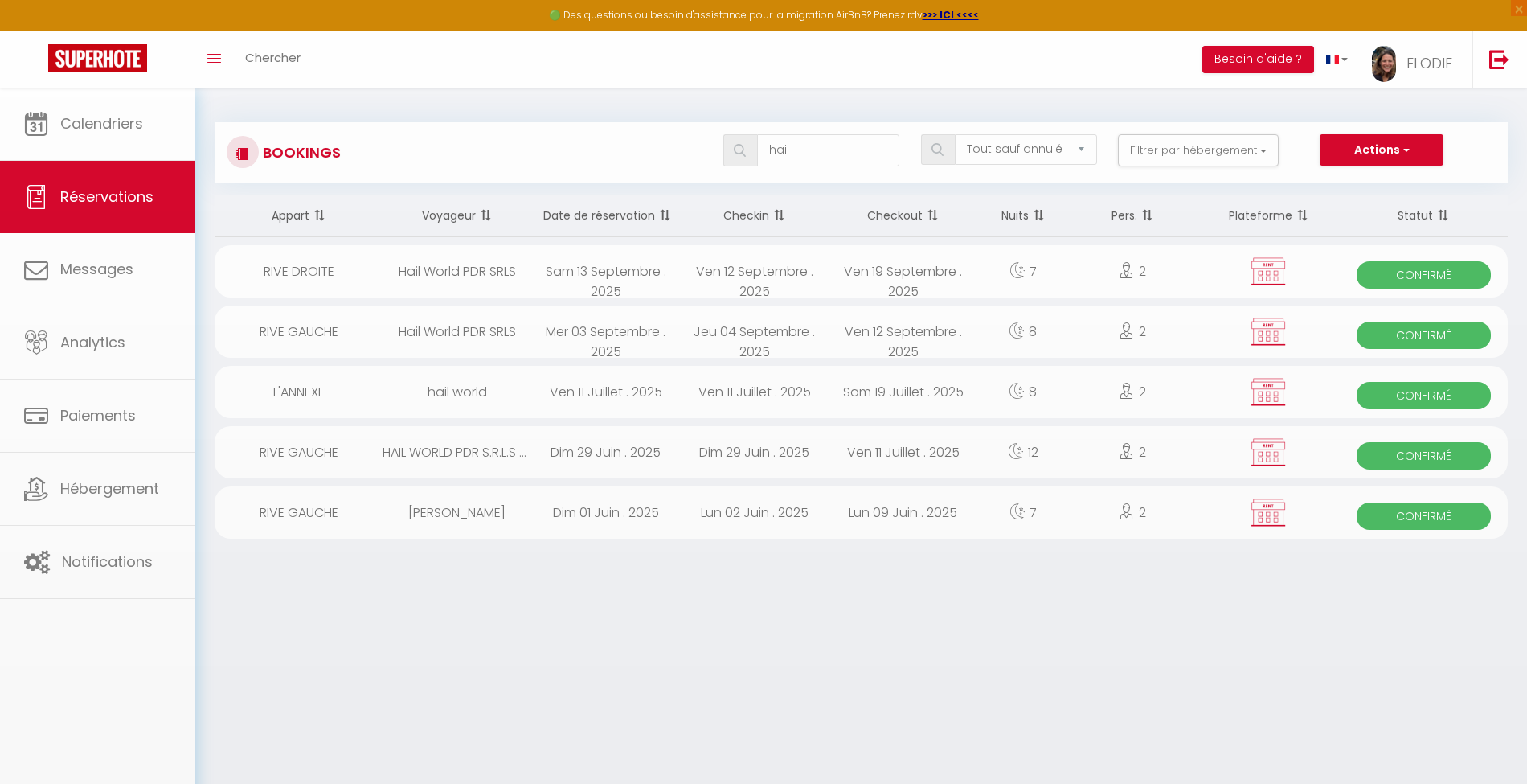
click at [457, 453] on body "🟢 Des questions ou besoin d'assistance pour la migration AirBnB? Prenez rdv >>>…" at bounding box center [763, 479] width 1527 height 784
click at [457, 451] on div "HAIL WORLD PDR S.R.L.S PDR S.R.L.S" at bounding box center [457, 453] width 149 height 52
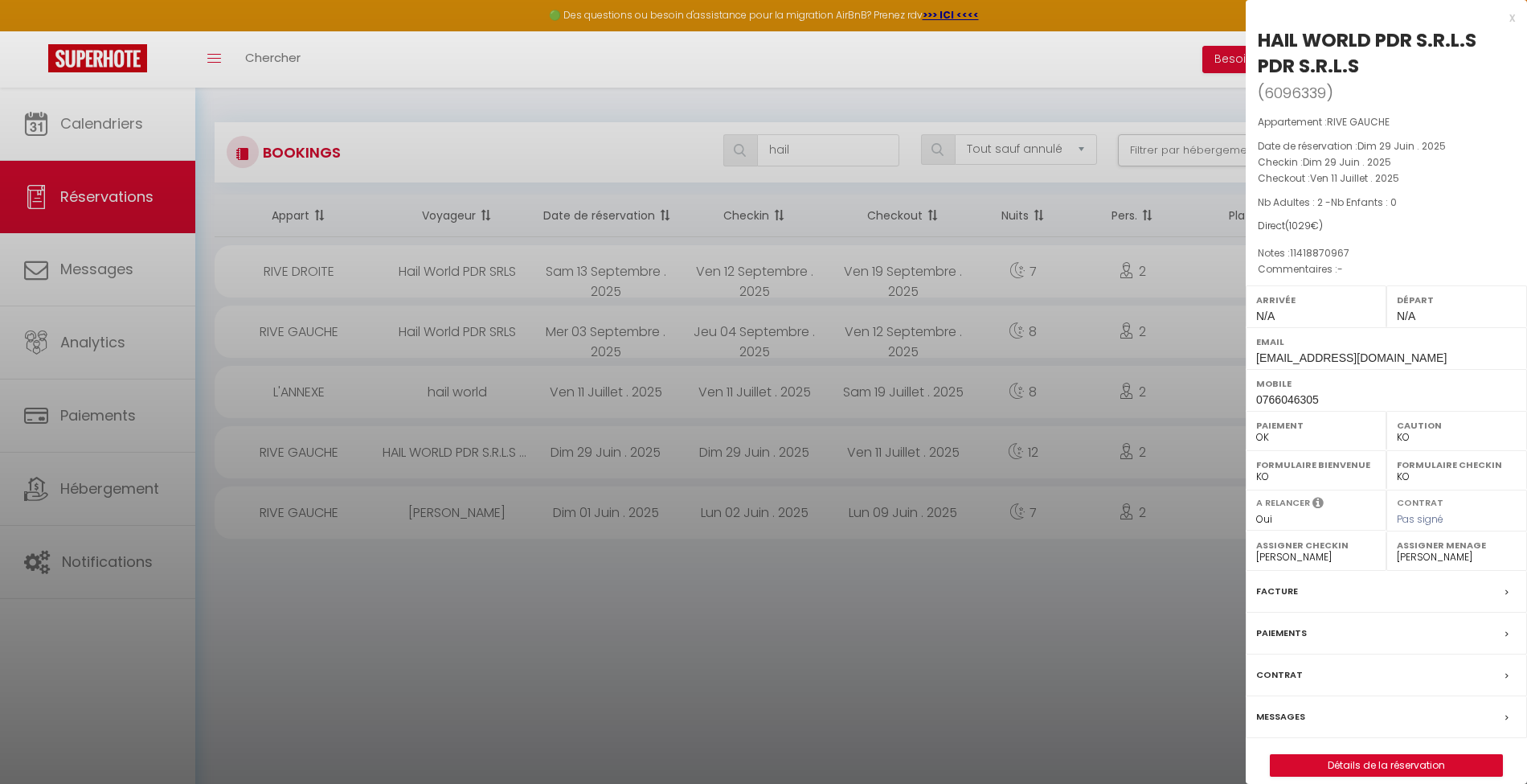
click at [466, 509] on div at bounding box center [763, 392] width 1527 height 784
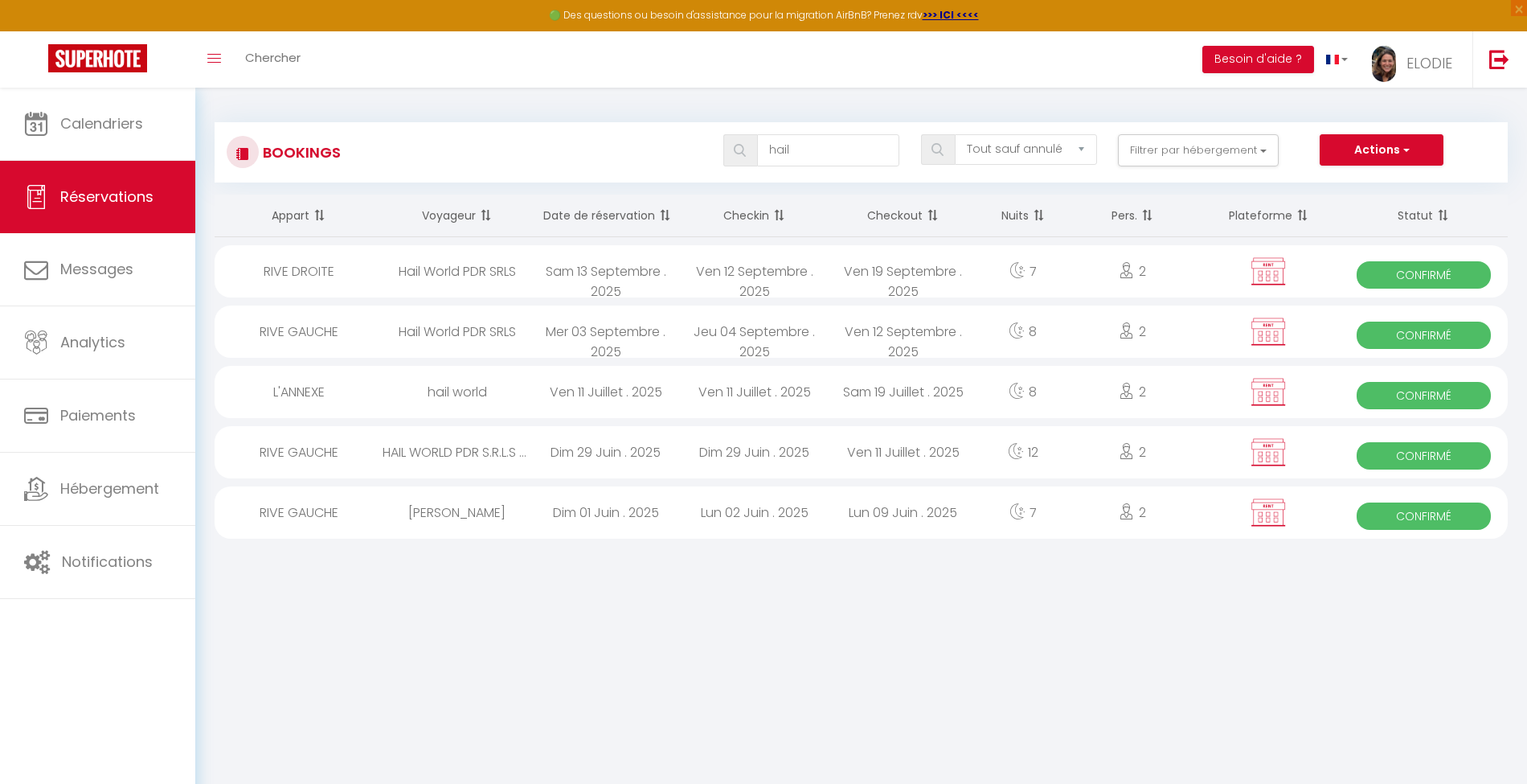
click at [460, 513] on div "[PERSON_NAME]" at bounding box center [457, 513] width 149 height 52
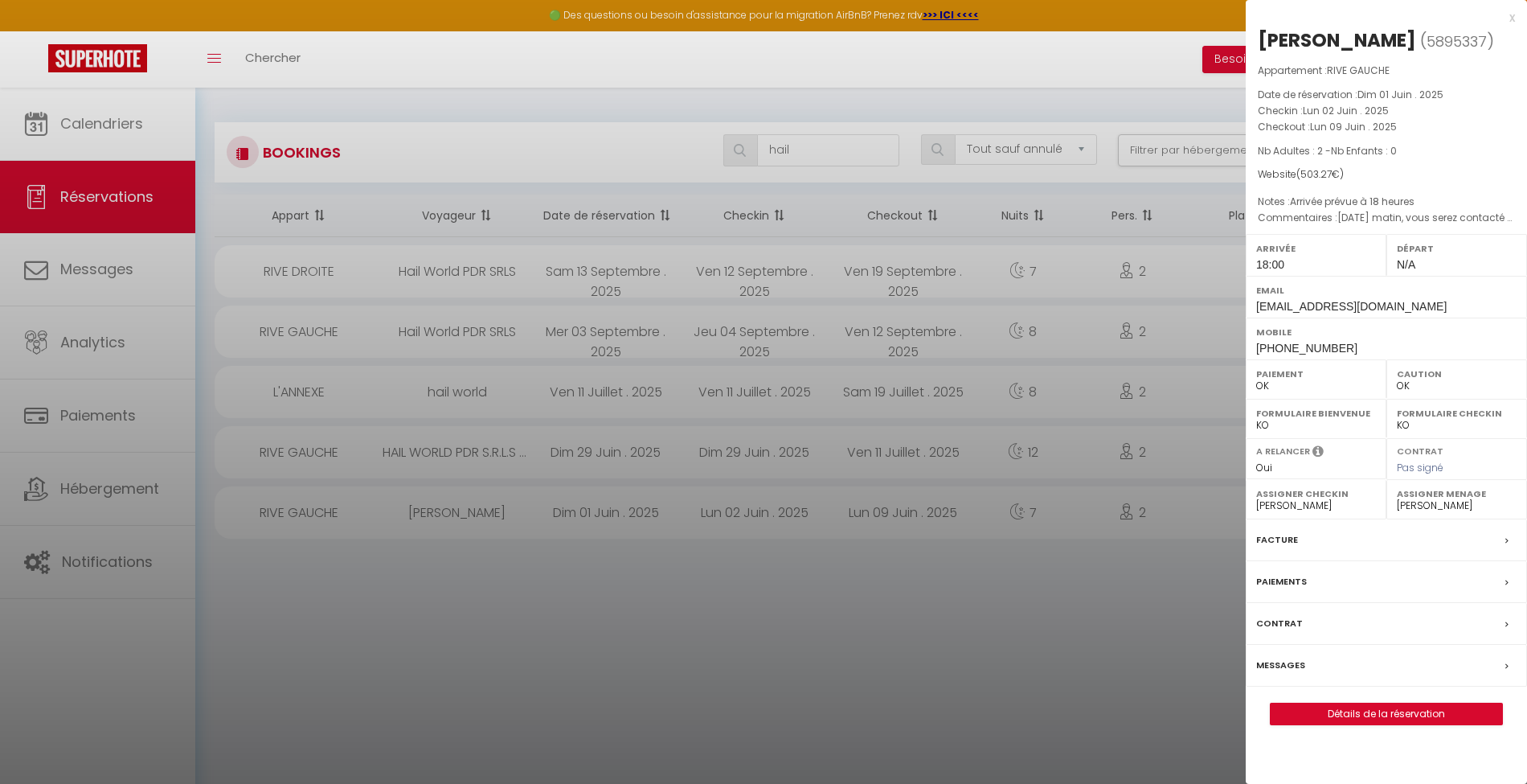
click at [450, 446] on div at bounding box center [763, 392] width 1527 height 784
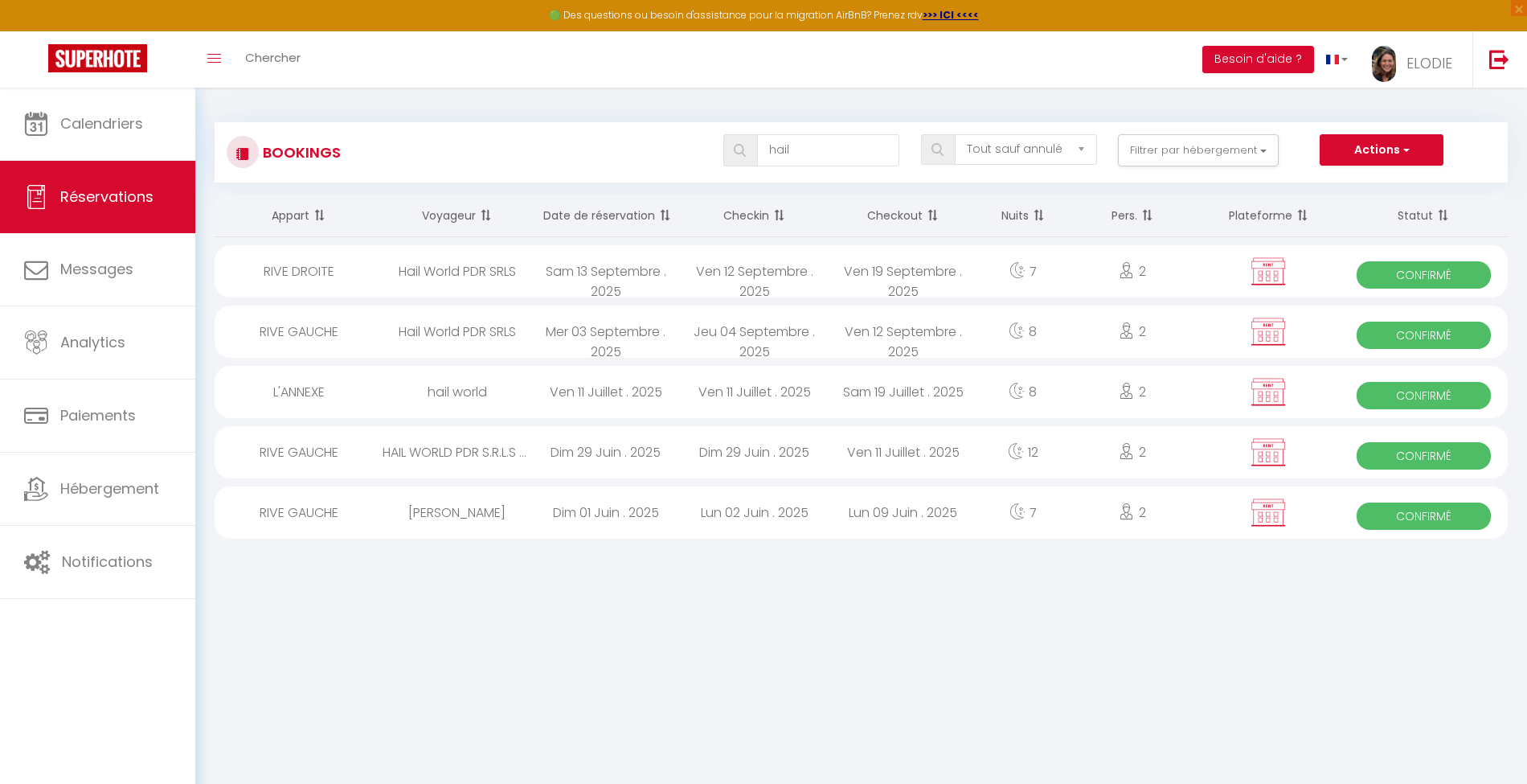
click at [450, 446] on div "HAIL WORLD PDR S.R.L.S PDR S.R.L.S" at bounding box center [457, 453] width 149 height 52
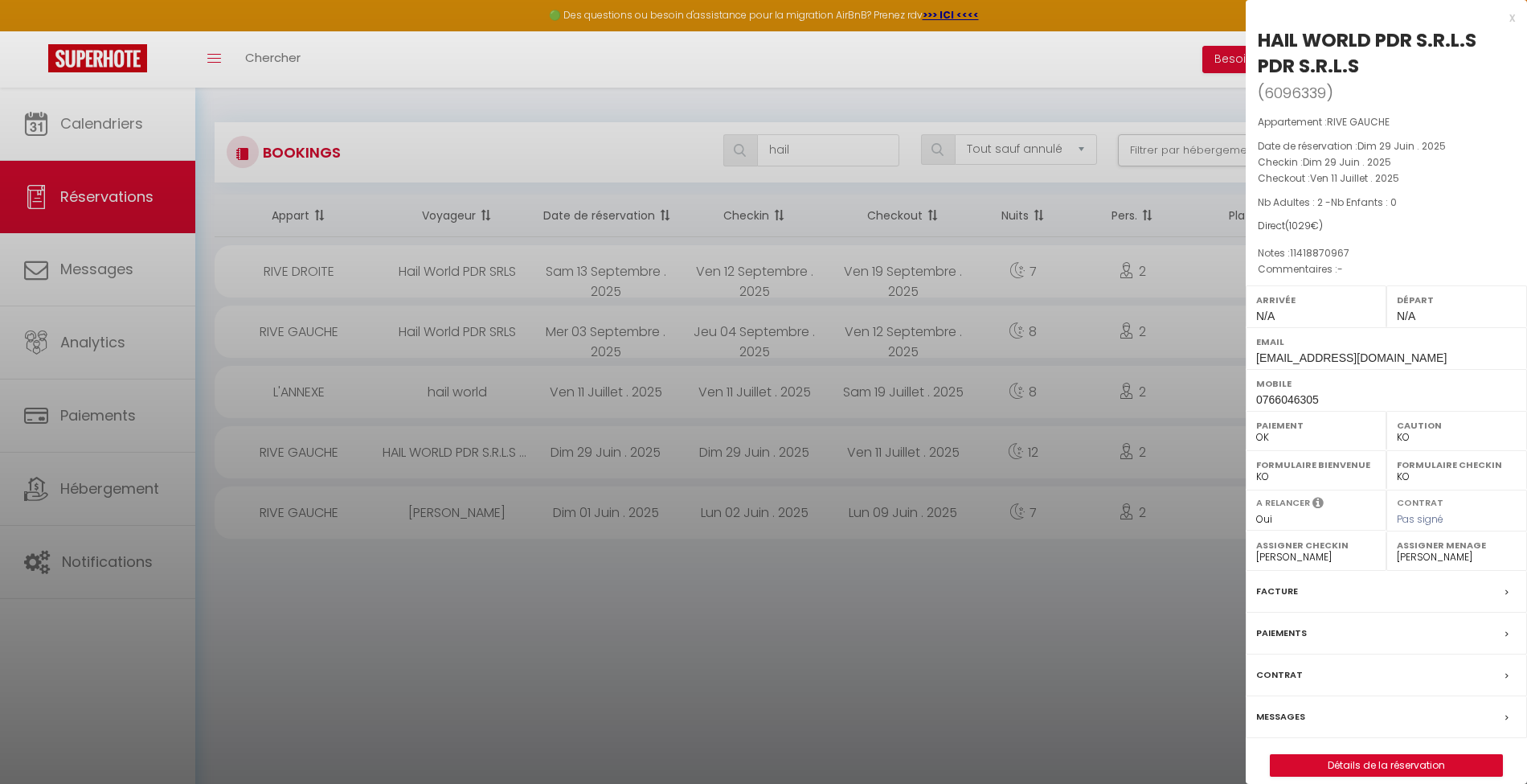
click at [455, 406] on div at bounding box center [763, 392] width 1527 height 784
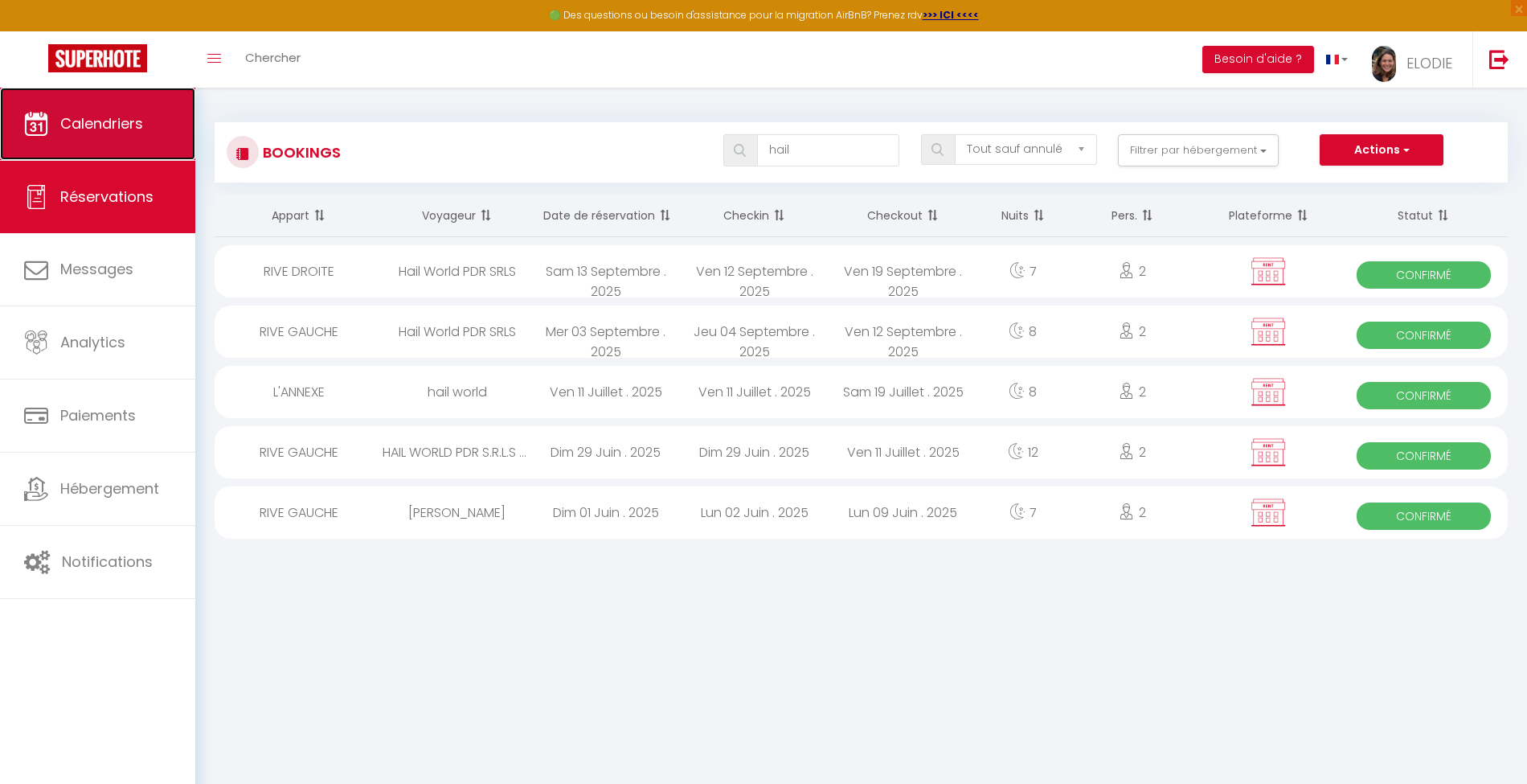
click at [112, 132] on span "Calendriers" at bounding box center [101, 123] width 83 height 20
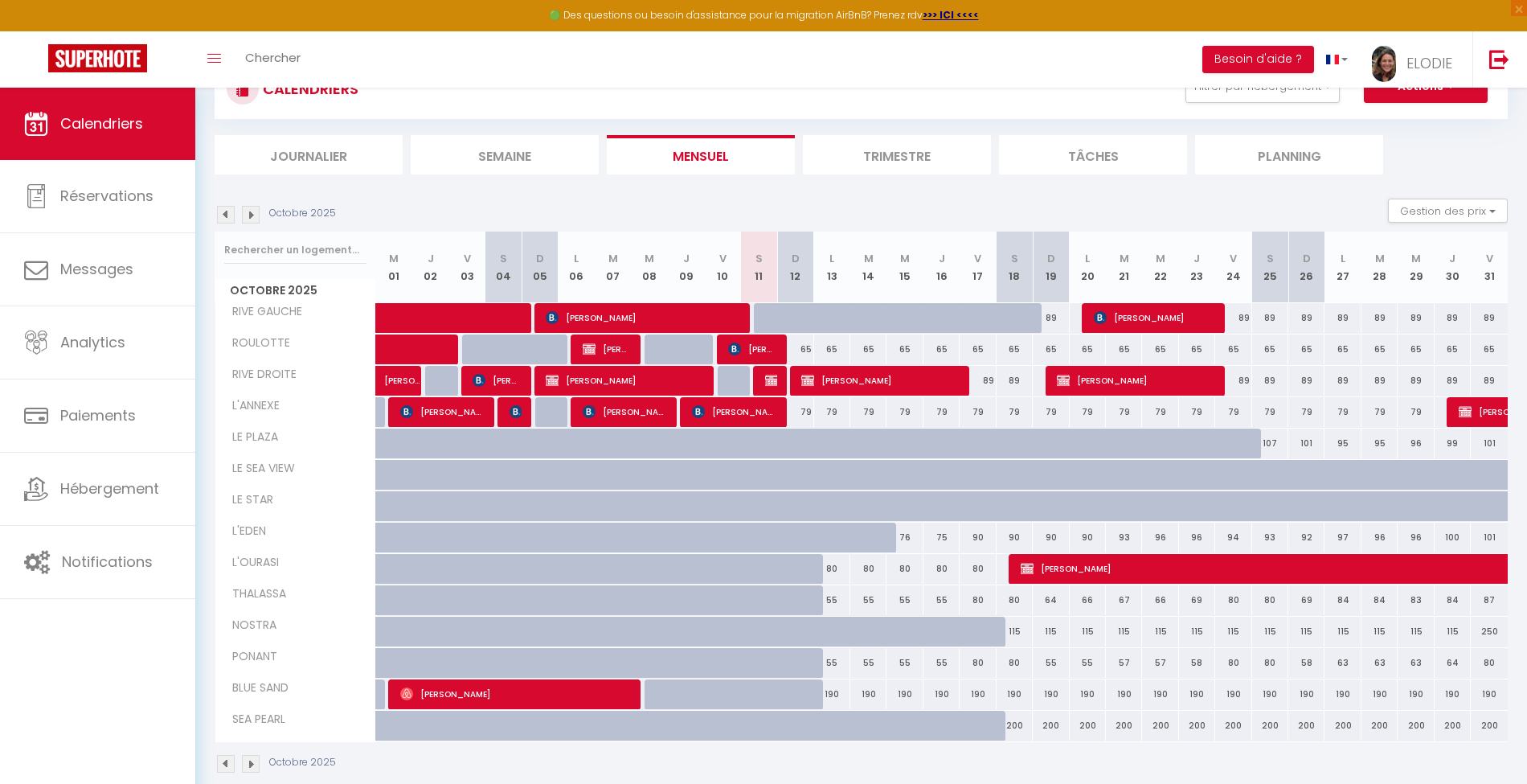
scroll to position [87, 0]
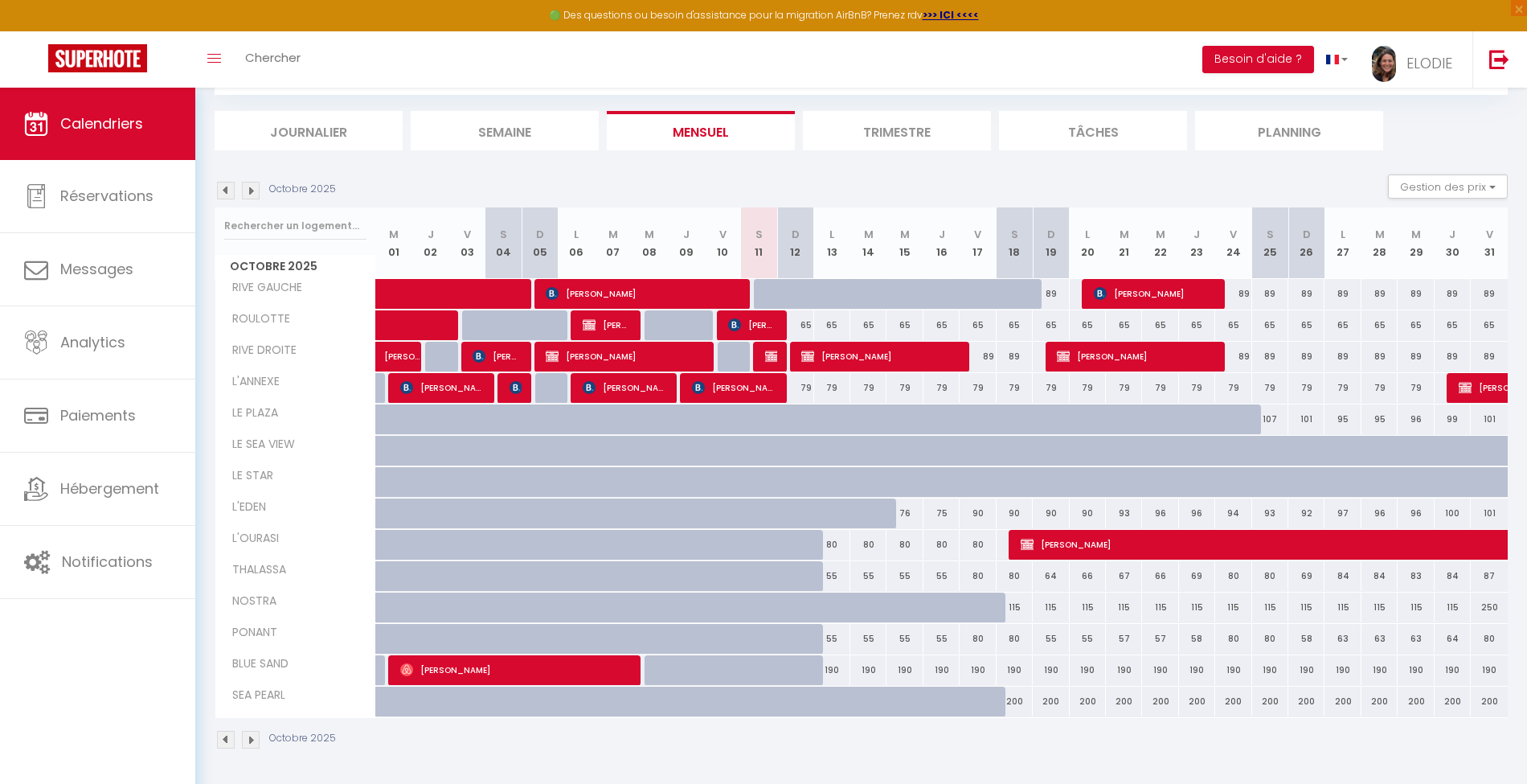
click at [228, 186] on img at bounding box center [226, 190] width 17 height 17
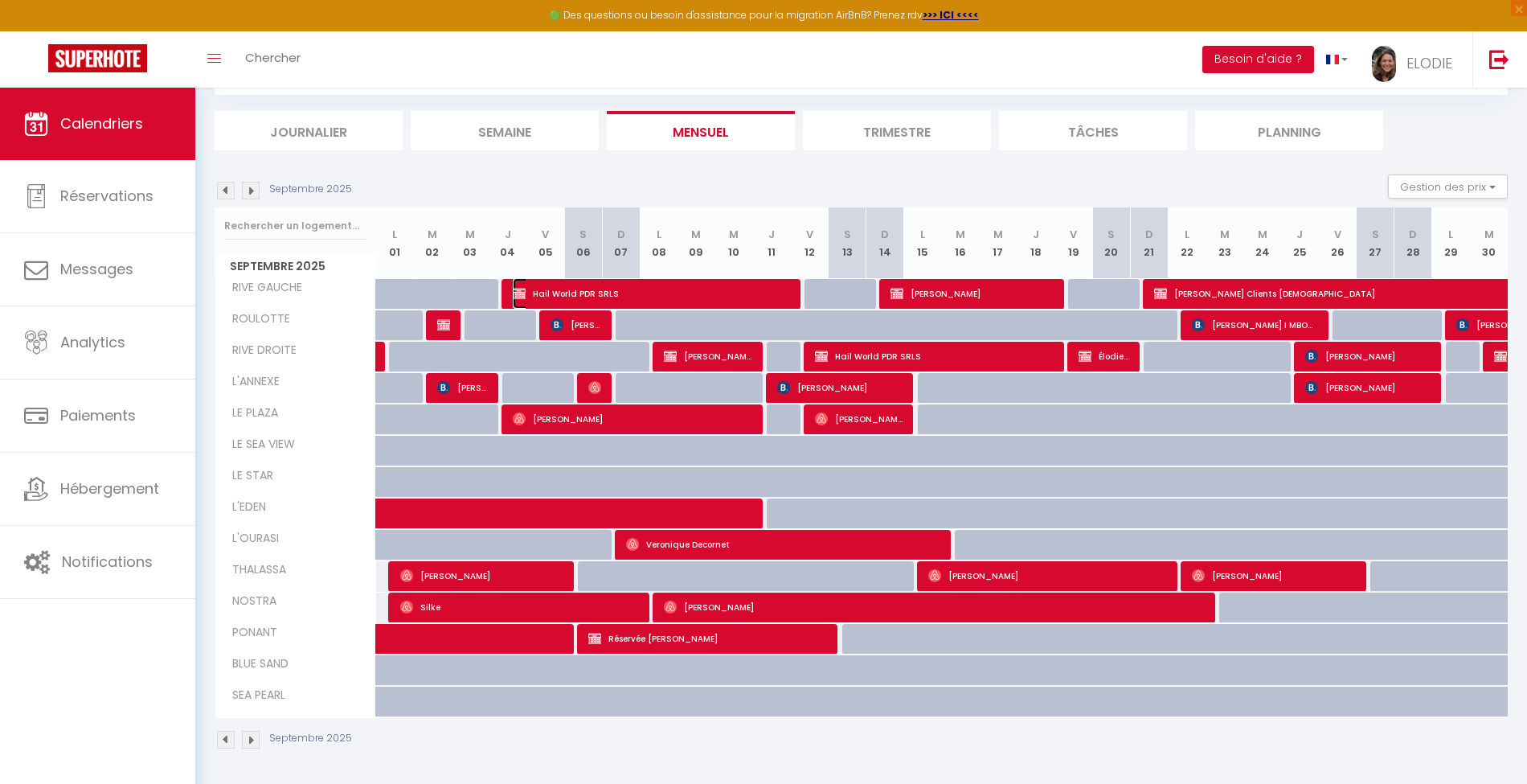
click at [704, 293] on span "Hail World PDR SRLS" at bounding box center [651, 293] width 277 height 31
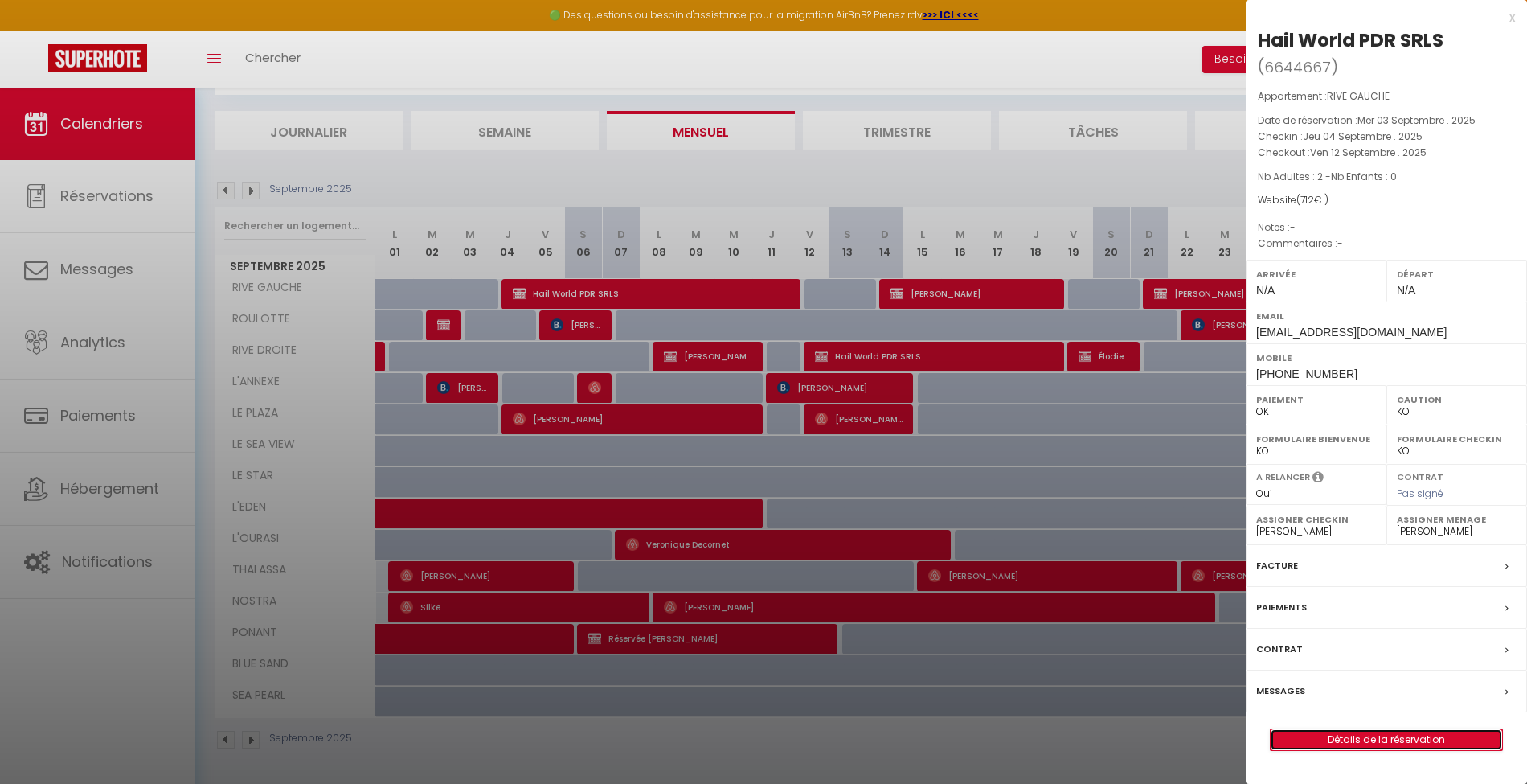
click at [1423, 738] on link "Détails de la réservation" at bounding box center [1386, 740] width 231 height 21
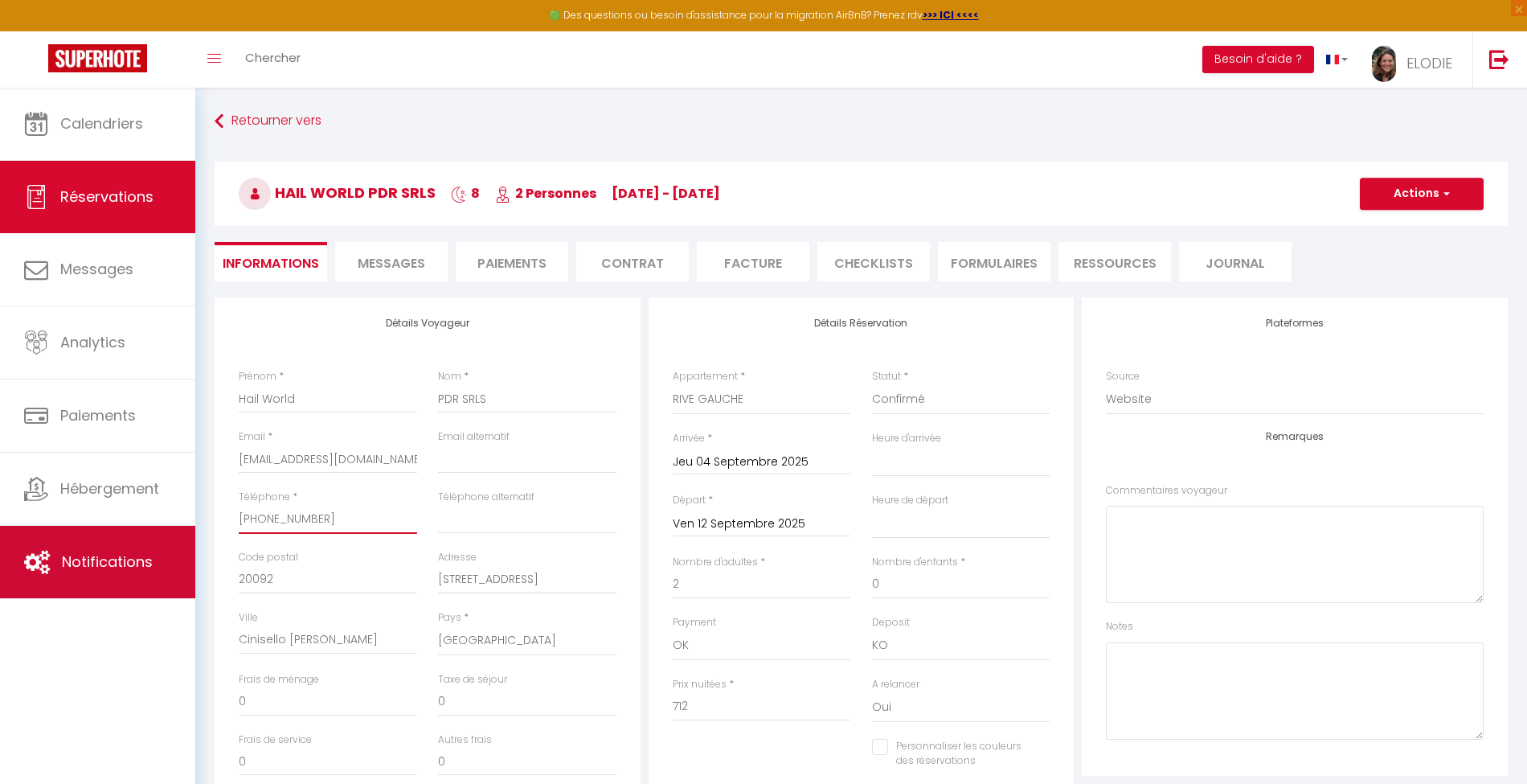
drag, startPoint x: 365, startPoint y: 522, endPoint x: 165, endPoint y: 528, distance: 200.1
click at [165, 528] on div "🟢 Des questions ou besoin d'assistance pour la migration AirBnB? Prenez rdv >>>…" at bounding box center [763, 644] width 1527 height 1115
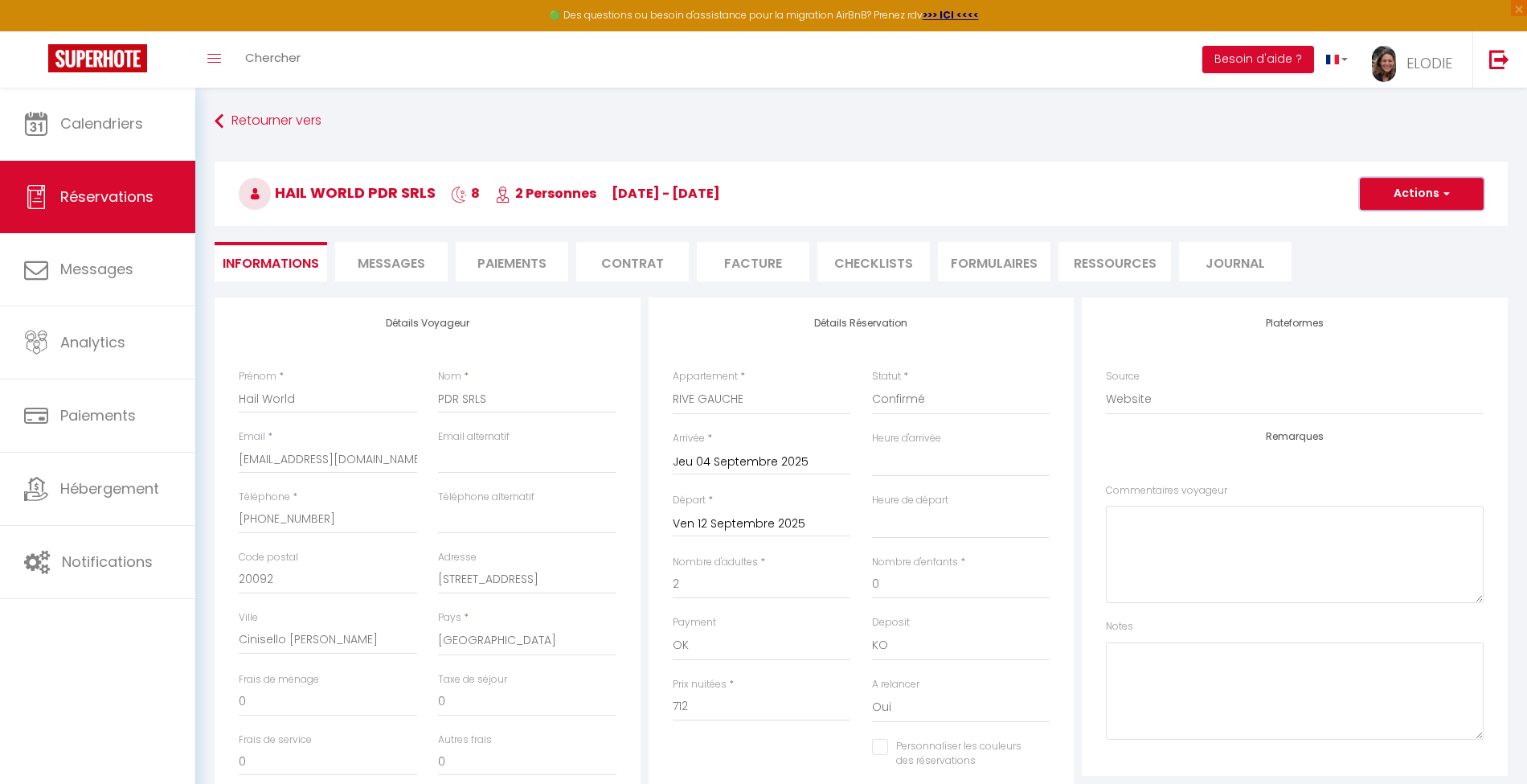
click at [1417, 194] on button "Actions" at bounding box center [1422, 194] width 124 height 32
click at [1388, 251] on link "Dupliquer" at bounding box center [1406, 250] width 127 height 21
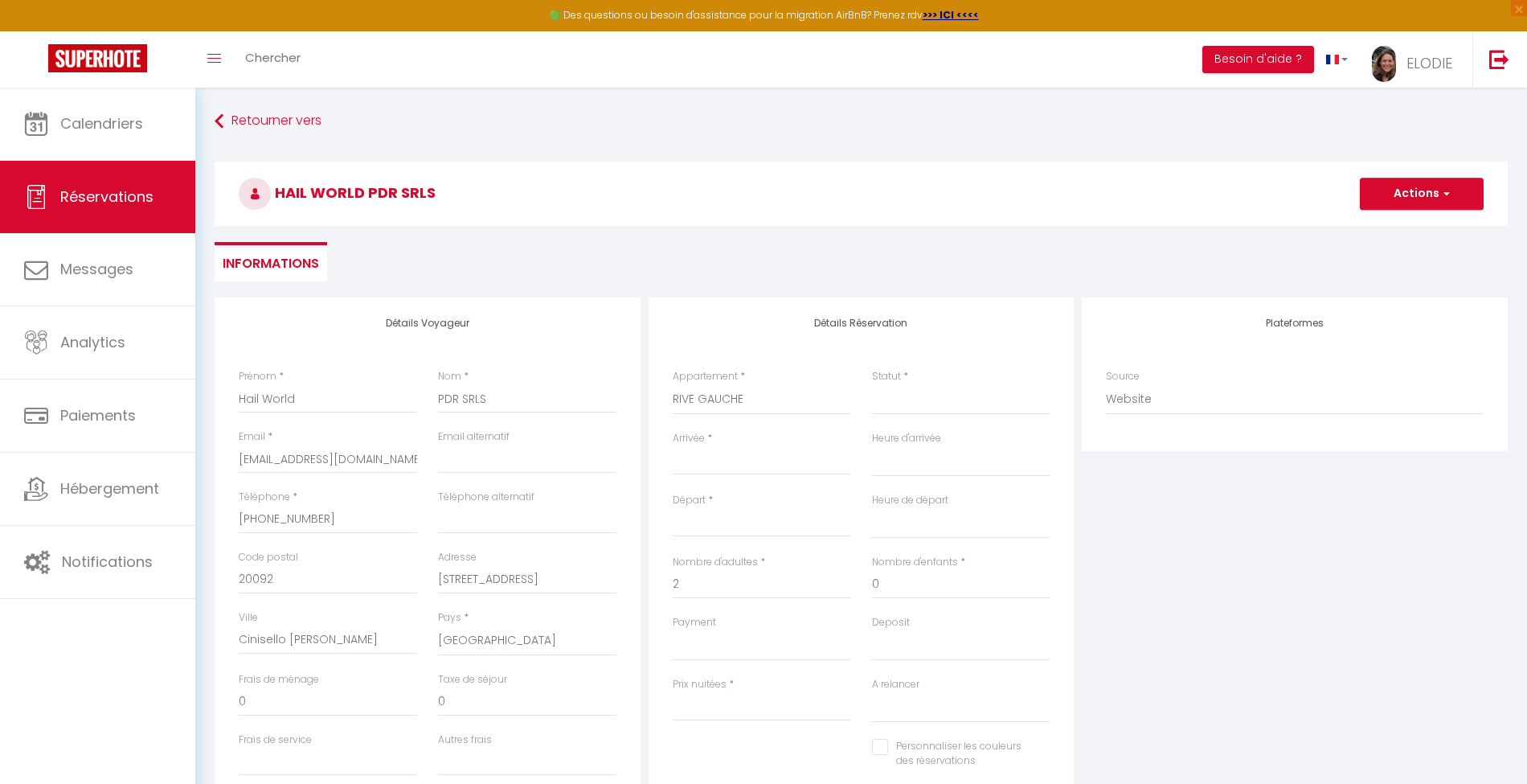
click at [746, 466] on input "Arrivée" at bounding box center [761, 462] width 179 height 21
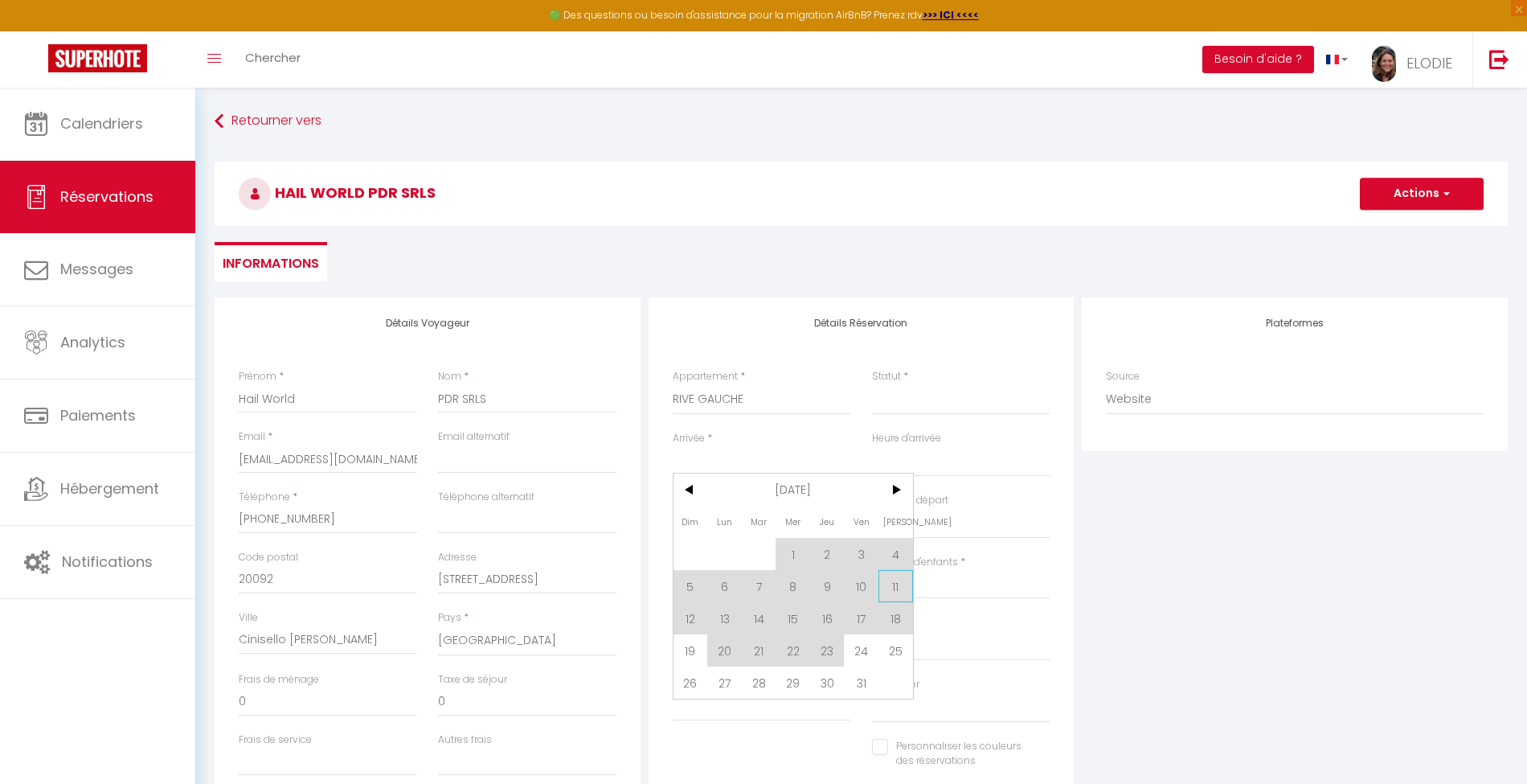
click at [898, 586] on span "11" at bounding box center [896, 586] width 35 height 32
click at [894, 583] on input "0" at bounding box center [961, 584] width 179 height 29
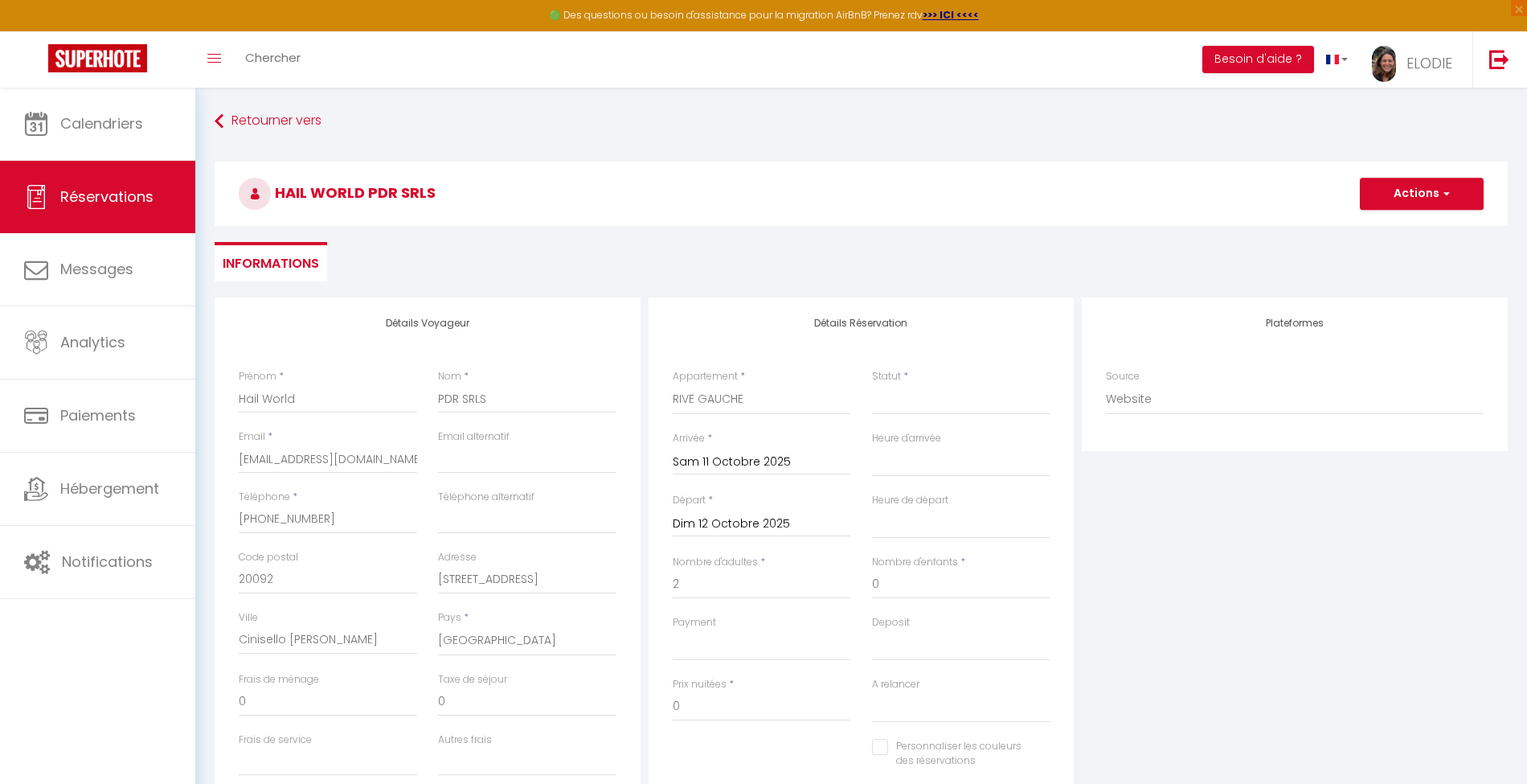
click at [808, 516] on input "Dim 12 Octobre 2025" at bounding box center [761, 524] width 179 height 21
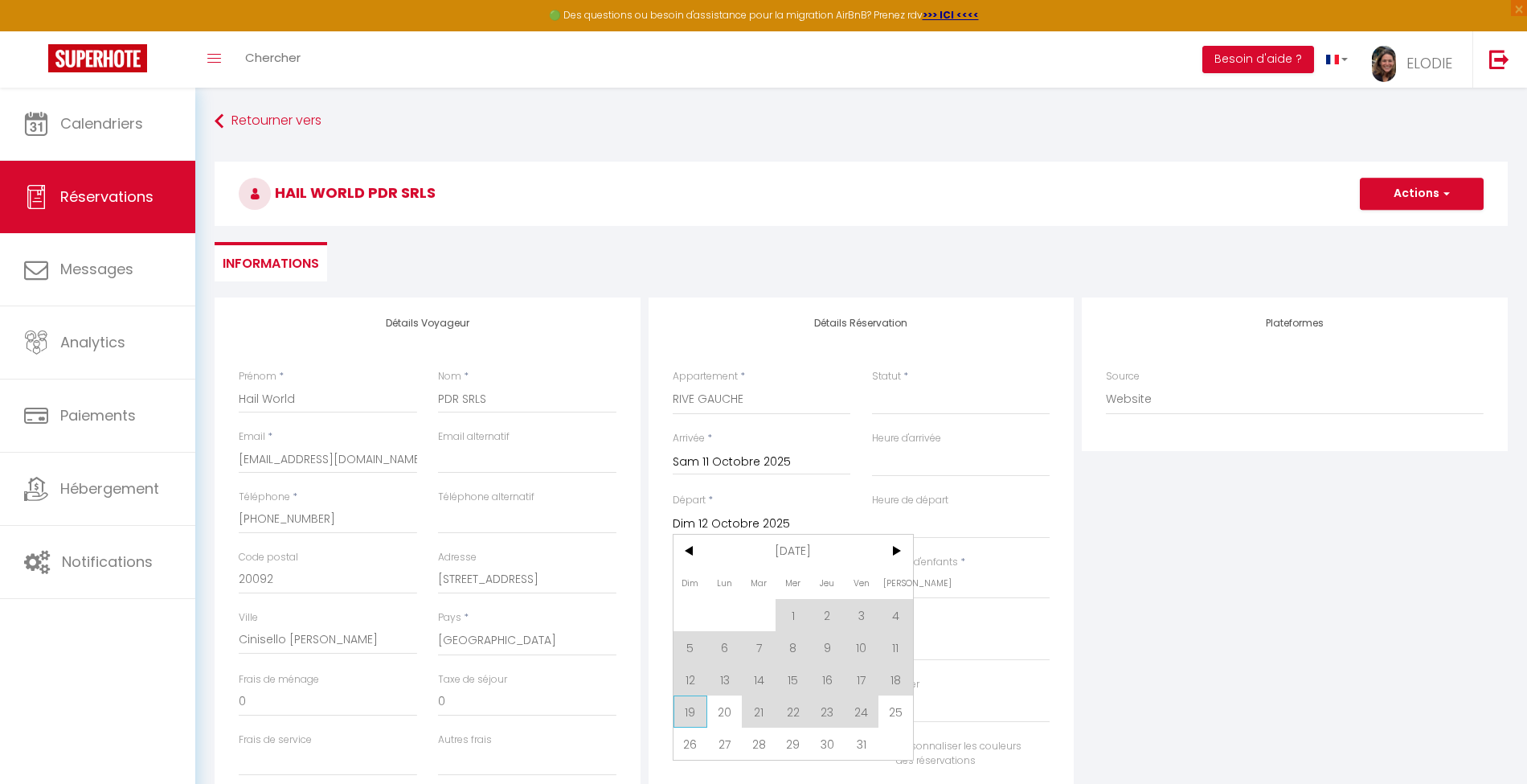
click at [692, 711] on span "19" at bounding box center [691, 711] width 35 height 32
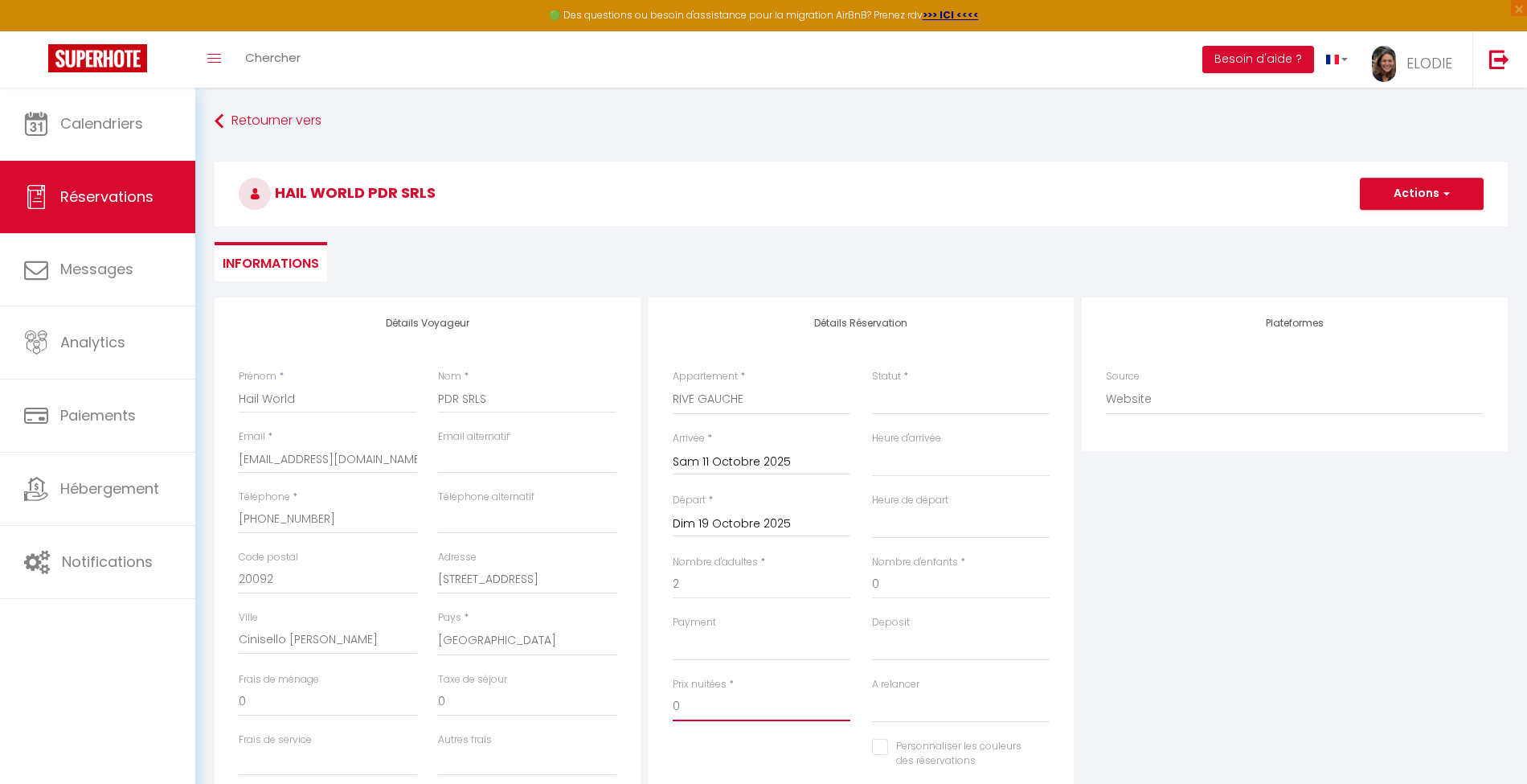
click at [692, 711] on input "0" at bounding box center [761, 706] width 179 height 29
click at [778, 631] on select "OK KO" at bounding box center [761, 645] width 179 height 31
click at [775, 639] on select "OK KO" at bounding box center [761, 645] width 179 height 31
click at [757, 706] on input "0" at bounding box center [761, 706] width 179 height 29
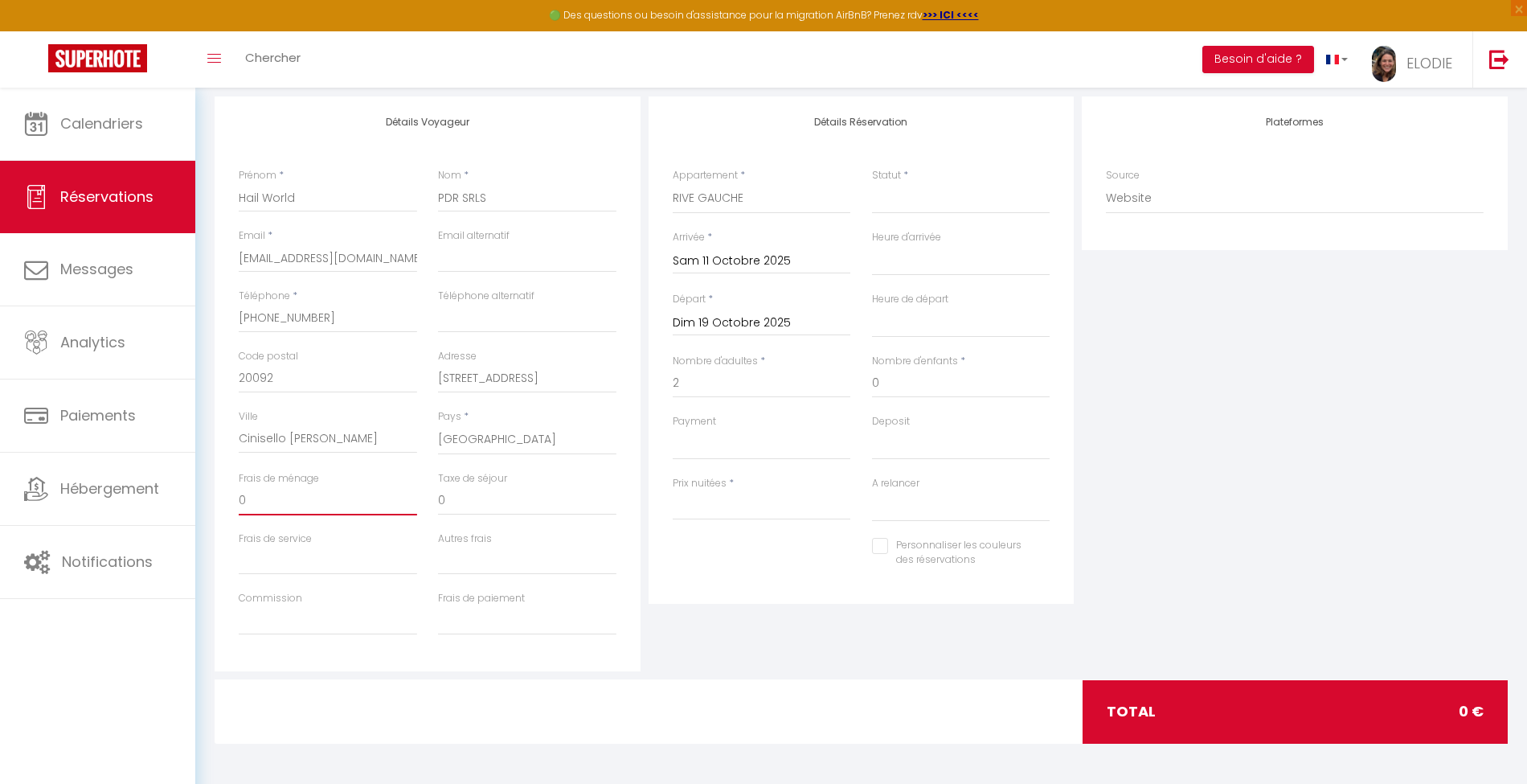
click at [290, 493] on input "0" at bounding box center [328, 501] width 179 height 29
click at [761, 443] on select "OK KO" at bounding box center [761, 444] width 179 height 31
click at [743, 442] on select "OK KO" at bounding box center [761, 444] width 179 height 31
click at [752, 455] on select "OK KO" at bounding box center [761, 444] width 179 height 31
click at [719, 446] on select "OK KO" at bounding box center [761, 444] width 179 height 31
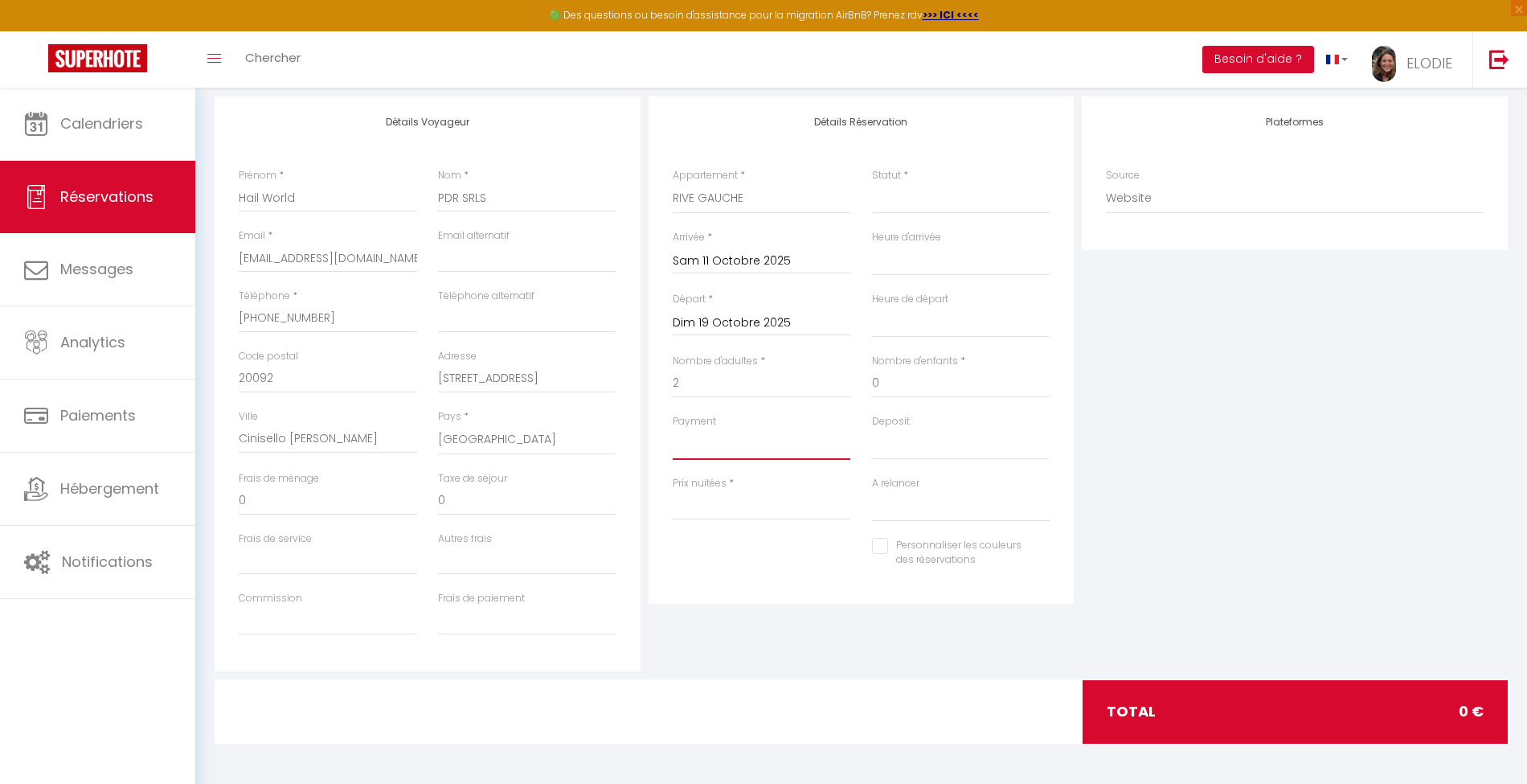
click at [714, 447] on select "OK KO" at bounding box center [761, 444] width 179 height 31
click at [672, 429] on select "OK KO" at bounding box center [761, 444] width 179 height 31
click at [707, 500] on input "Prix nuitées" at bounding box center [761, 505] width 179 height 29
click at [1203, 423] on div "Plateformes Source Direct [DOMAIN_NAME] [DOMAIN_NAME] Chalet montagne Expedia G…" at bounding box center [1295, 384] width 434 height 575
click at [926, 192] on select "Confirmé Non Confirmé [PERSON_NAME] par le voyageur No Show Request" at bounding box center [961, 198] width 179 height 31
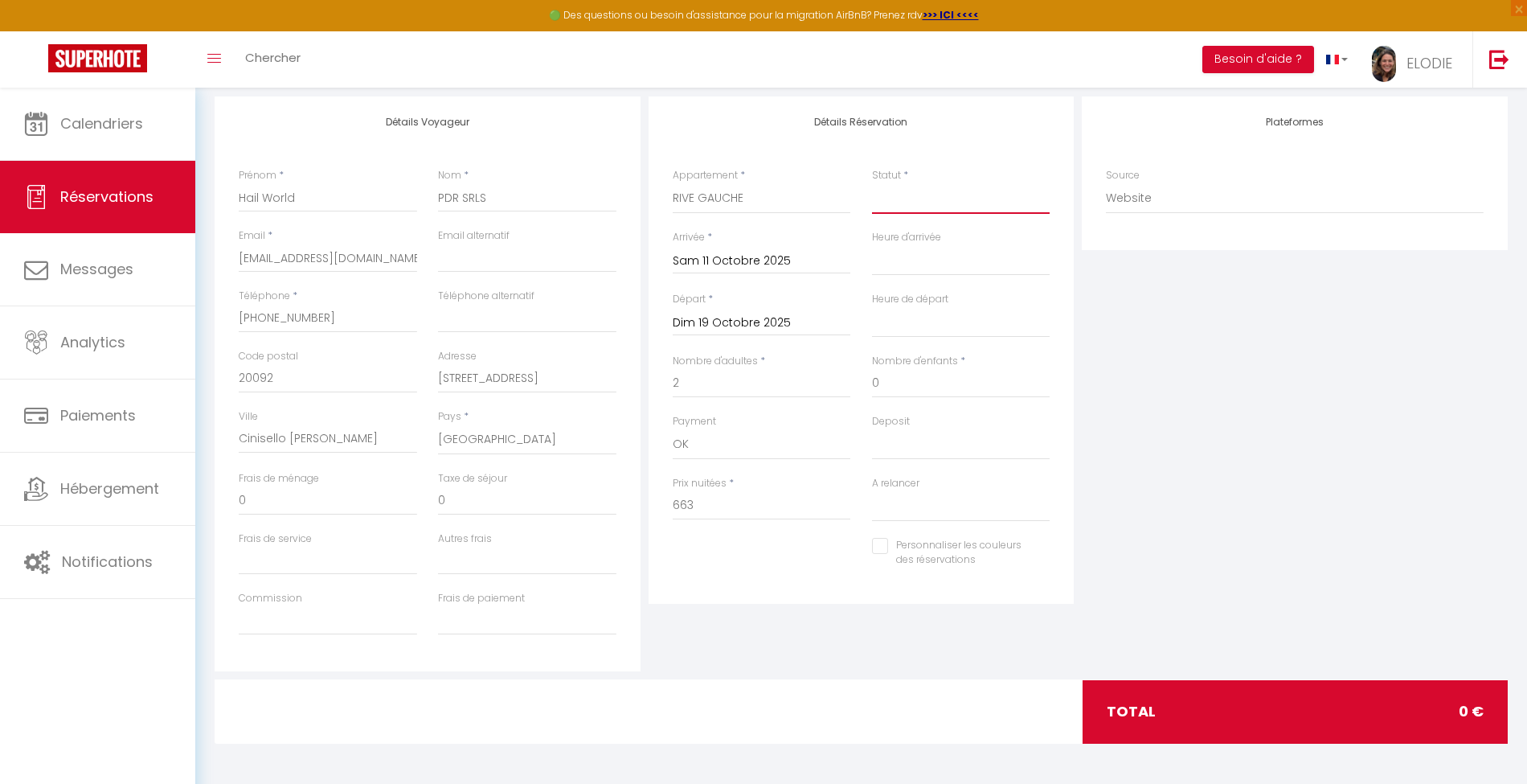
click at [872, 183] on select "Confirmé Non Confirmé [PERSON_NAME] par le voyageur No Show Request" at bounding box center [961, 198] width 179 height 31
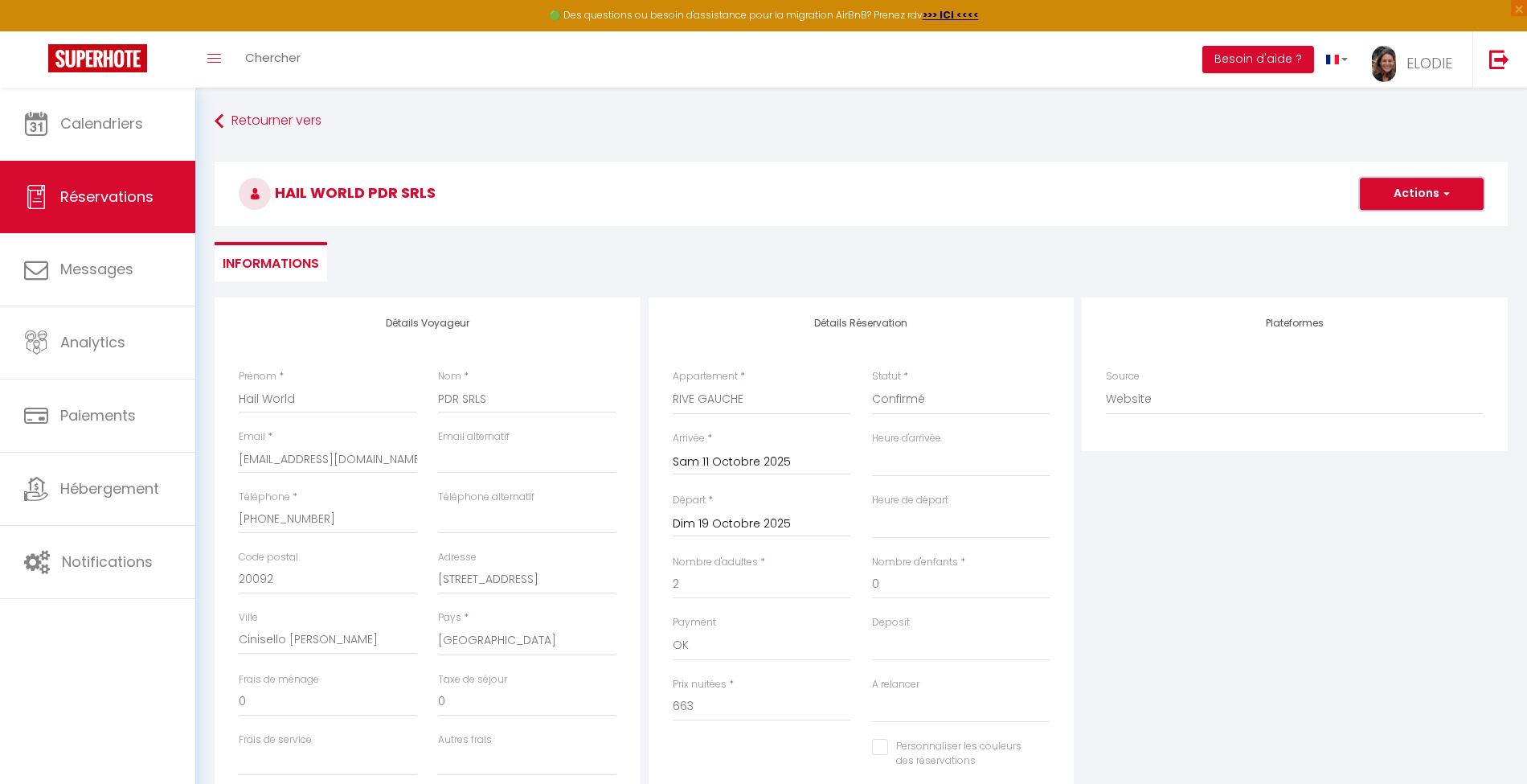
click at [1428, 187] on button "Actions" at bounding box center [1422, 194] width 124 height 32
click at [1331, 397] on select "Direct [DOMAIN_NAME] [DOMAIN_NAME] Chalet montagne Expedia Gite de [GEOGRAPHIC_…" at bounding box center [1294, 399] width 378 height 31
click at [1106, 385] on select "Direct [DOMAIN_NAME] [DOMAIN_NAME] Chalet montagne Expedia Gite de [GEOGRAPHIC_…" at bounding box center [1294, 399] width 378 height 31
click at [1435, 185] on button "Actions" at bounding box center [1422, 194] width 124 height 32
click at [1392, 230] on link "Enregistrer" at bounding box center [1406, 229] width 127 height 21
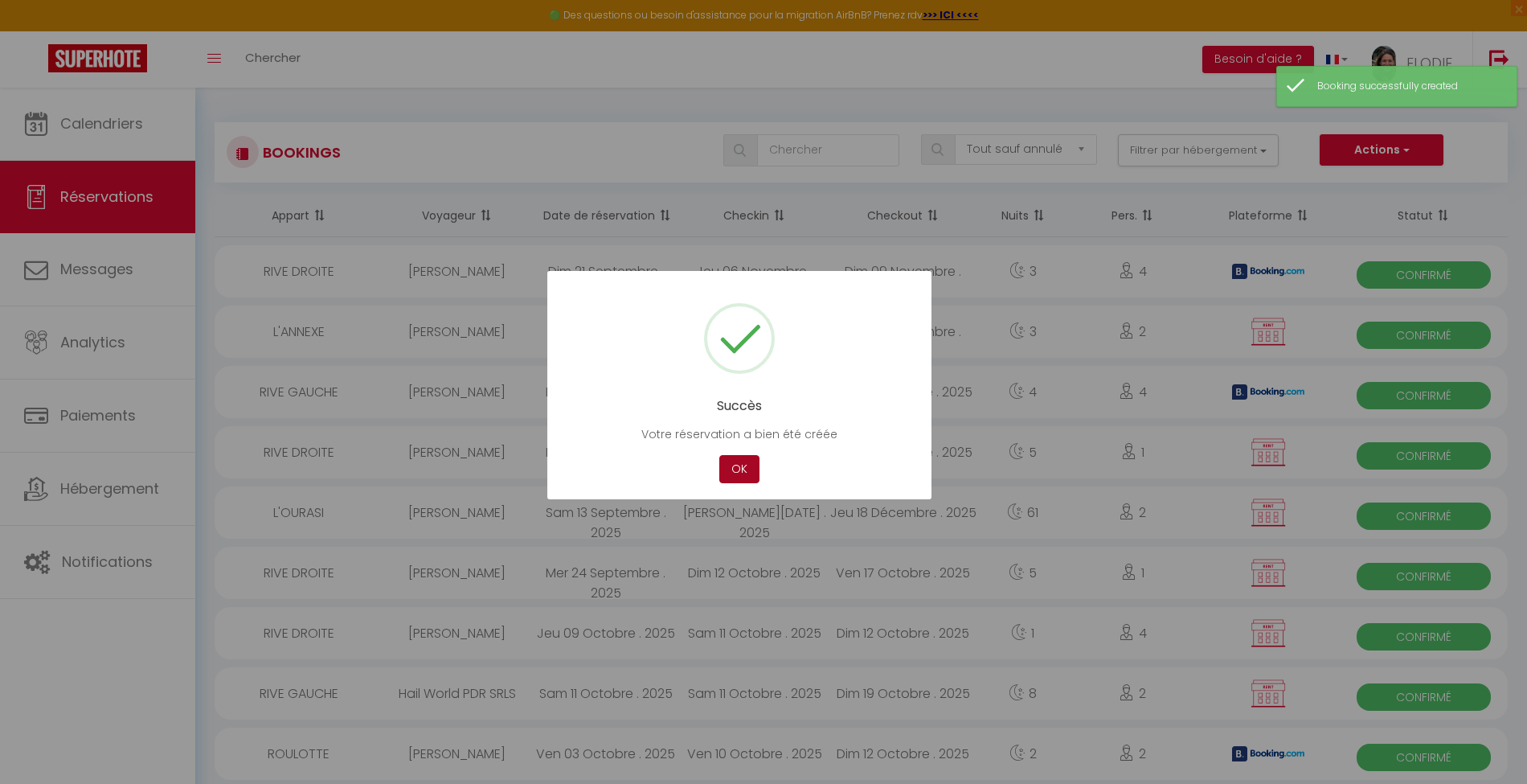
click at [746, 472] on button "OK" at bounding box center [740, 469] width 40 height 28
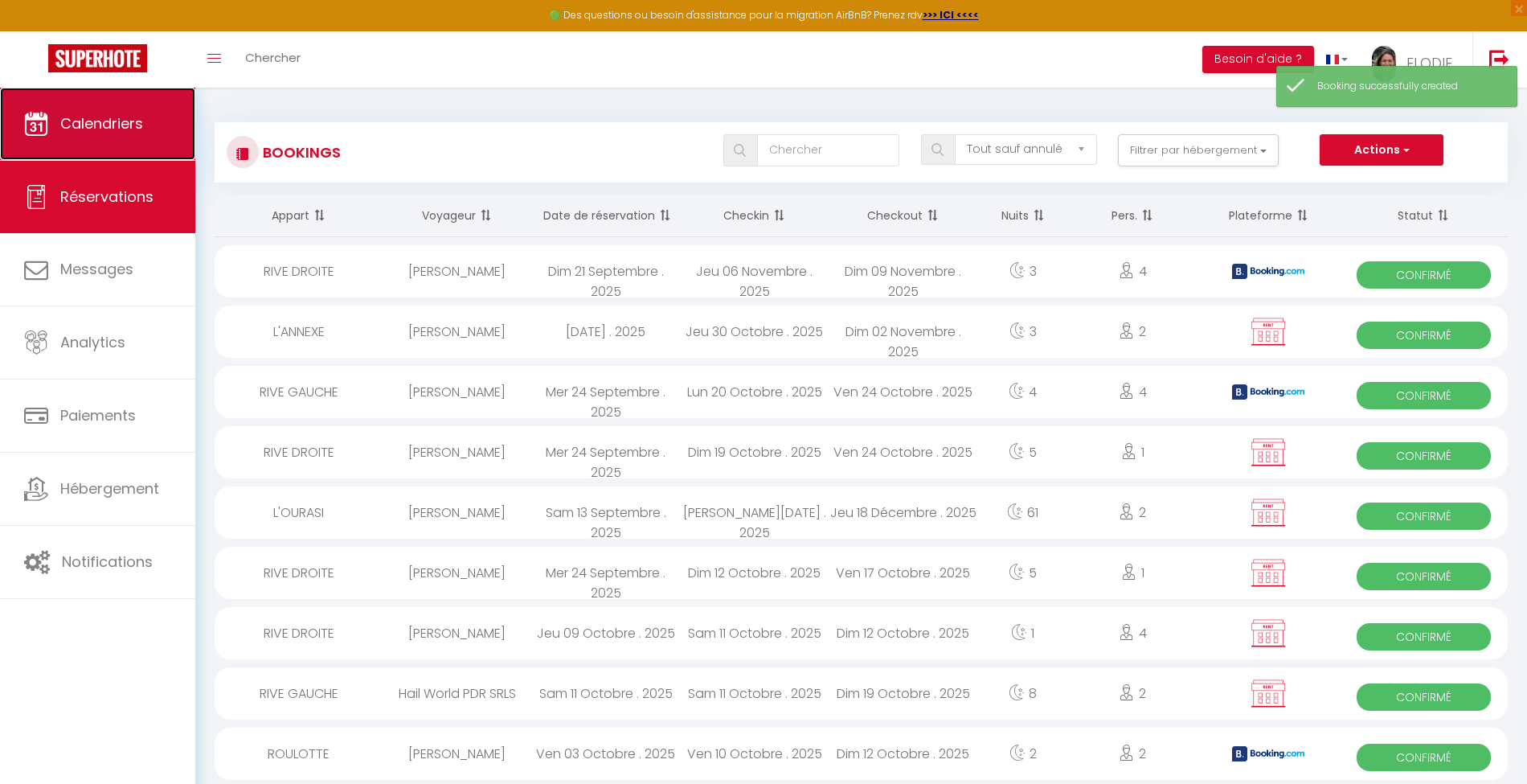
click at [120, 126] on span "Calendriers" at bounding box center [101, 123] width 83 height 20
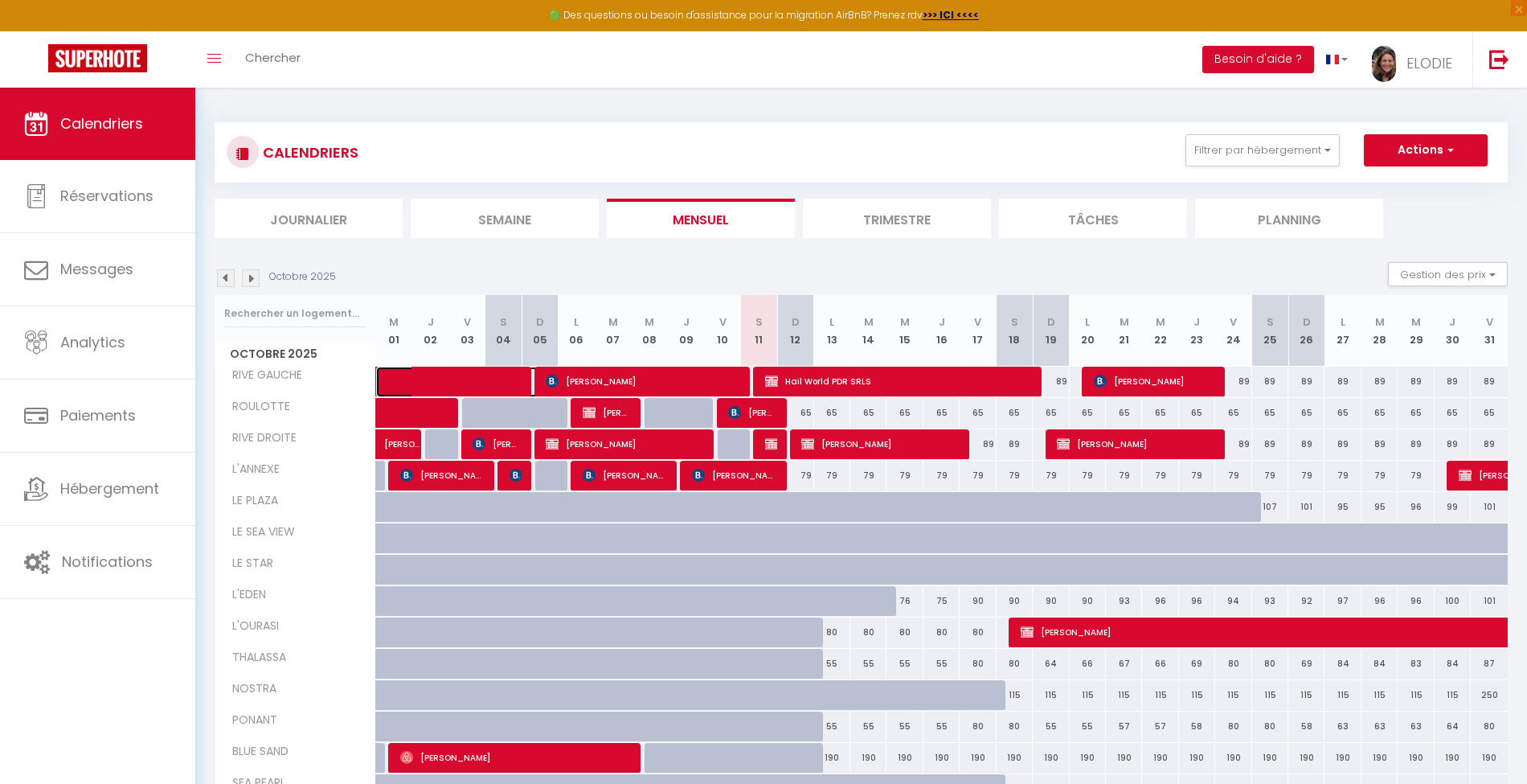
click at [406, 378] on span at bounding box center [474, 381] width 148 height 31
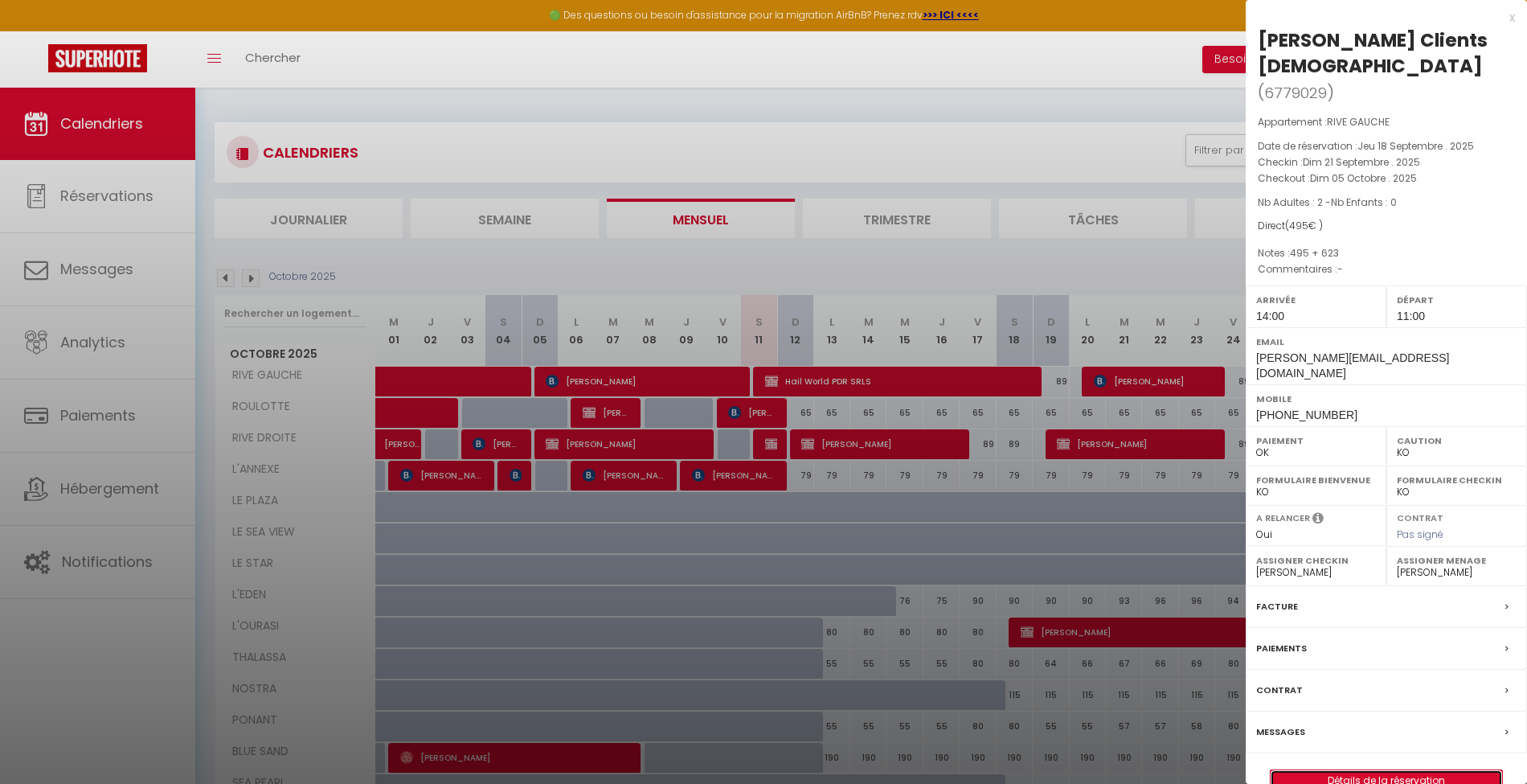
click at [1368, 770] on link "Détails de la réservation" at bounding box center [1386, 781] width 231 height 21
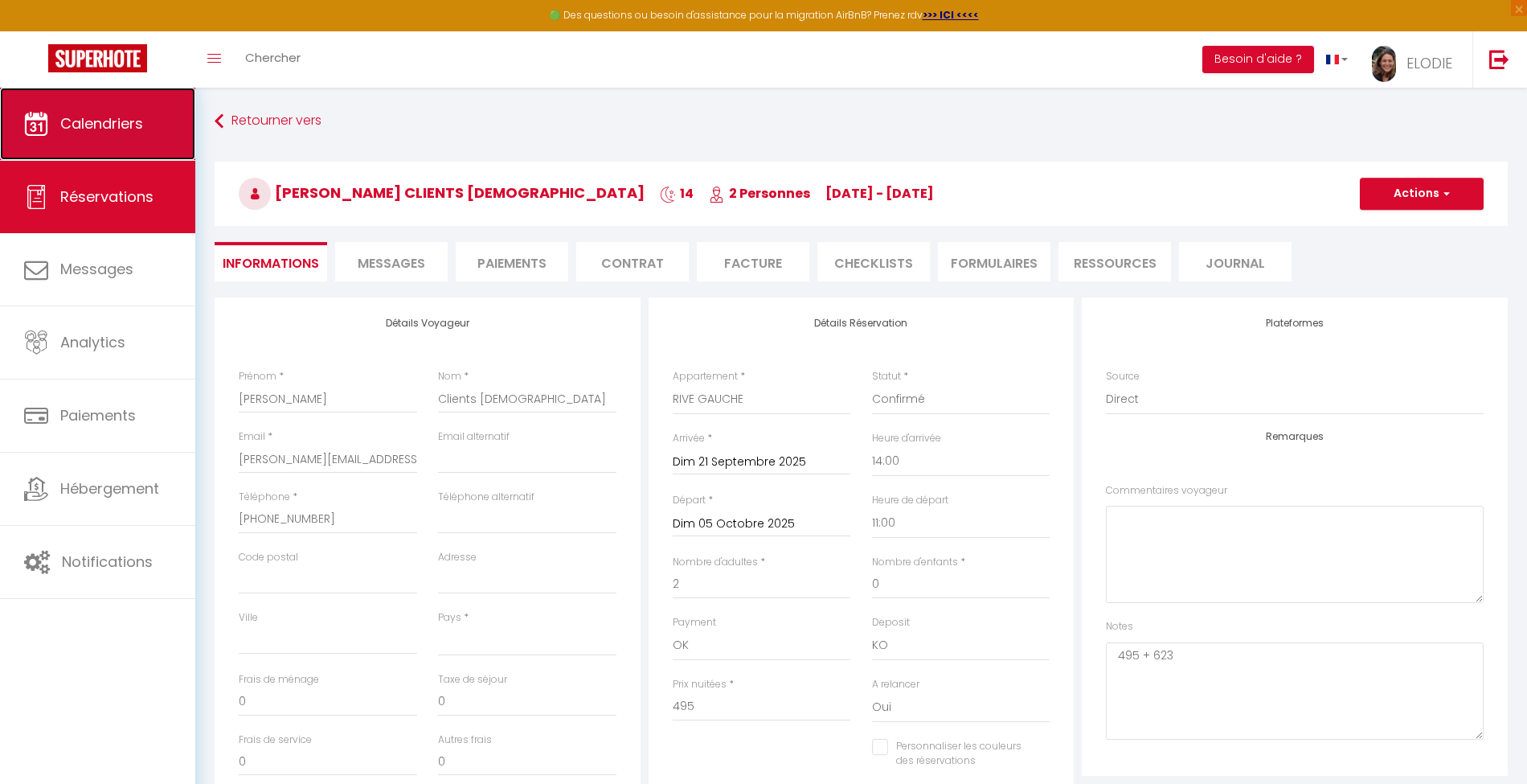
click at [106, 119] on span "Calendriers" at bounding box center [101, 123] width 83 height 20
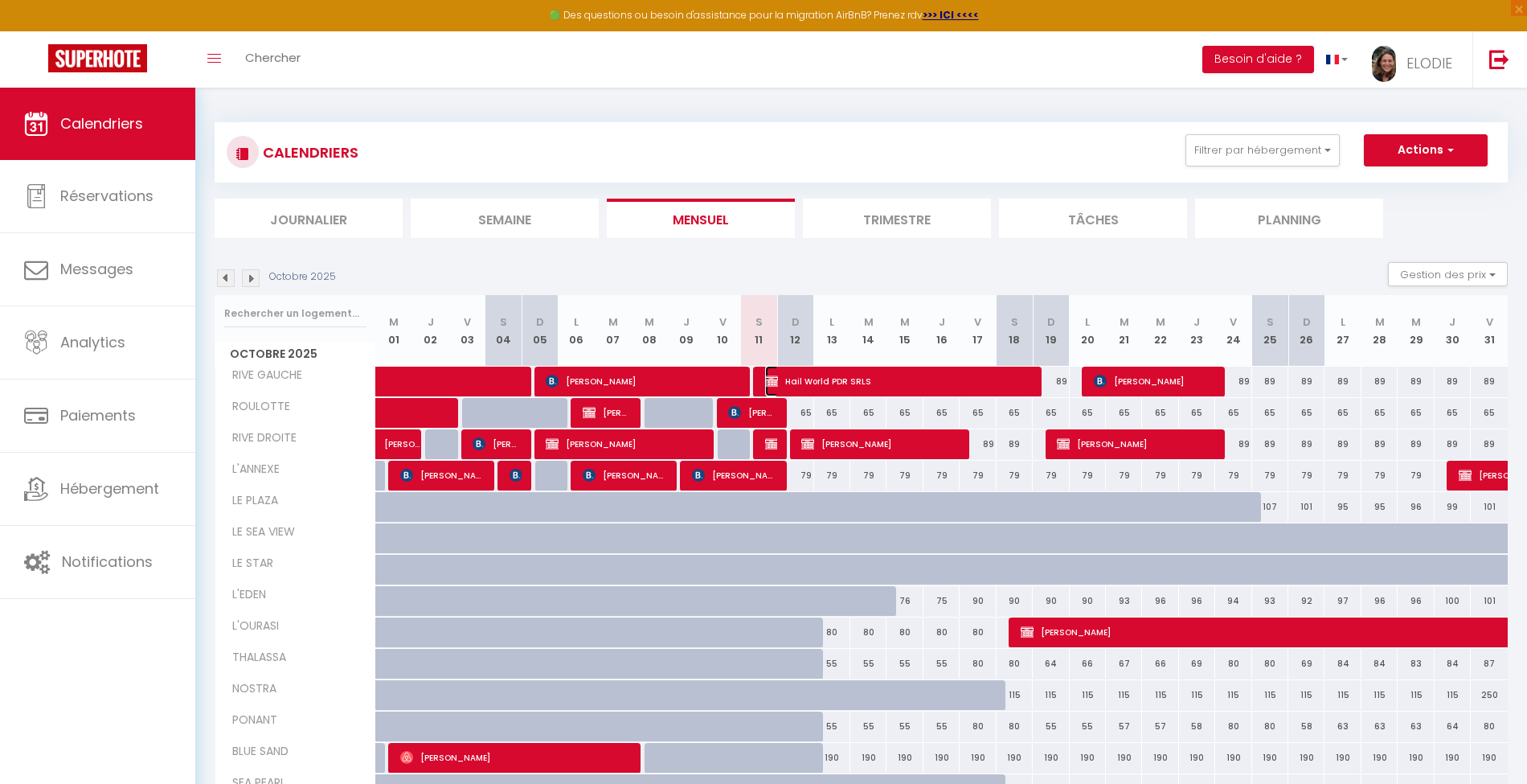
click at [837, 383] on span "Hail World PDR SRLS" at bounding box center [897, 380] width 265 height 31
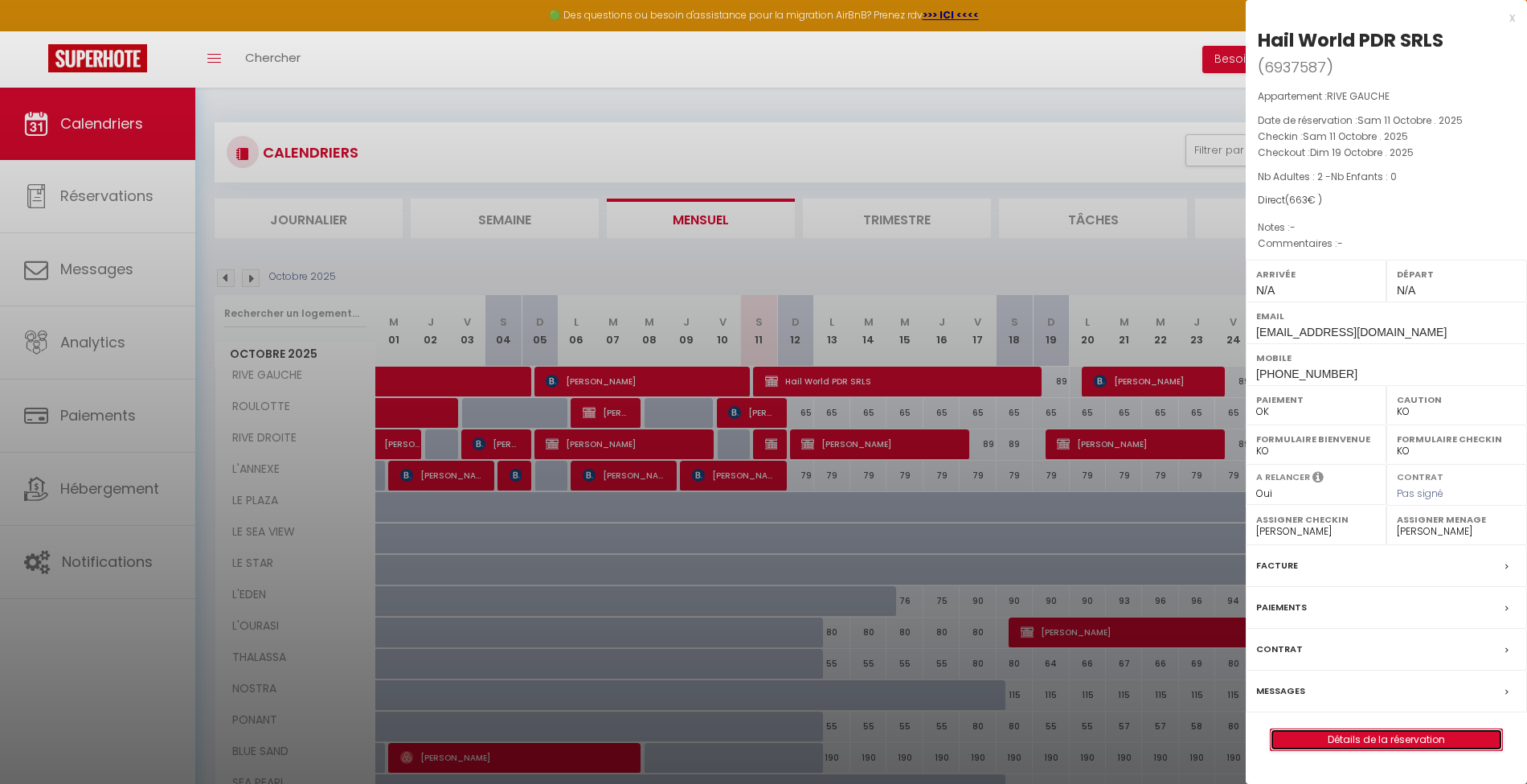
click at [1410, 740] on link "Détails de la réservation" at bounding box center [1386, 740] width 231 height 21
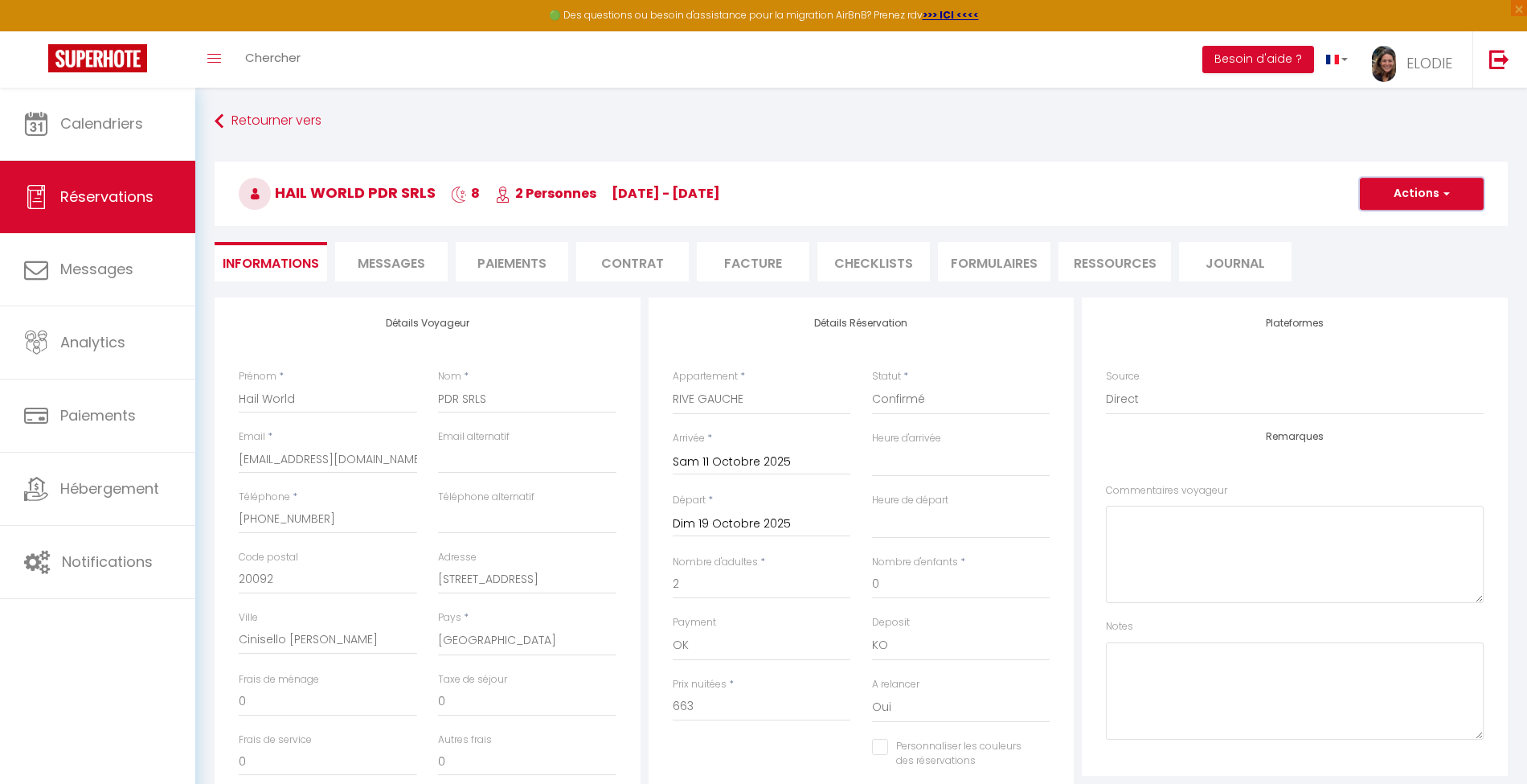
click at [1424, 204] on button "Actions" at bounding box center [1422, 194] width 124 height 32
click at [1392, 252] on link "Dupliquer" at bounding box center [1406, 250] width 127 height 21
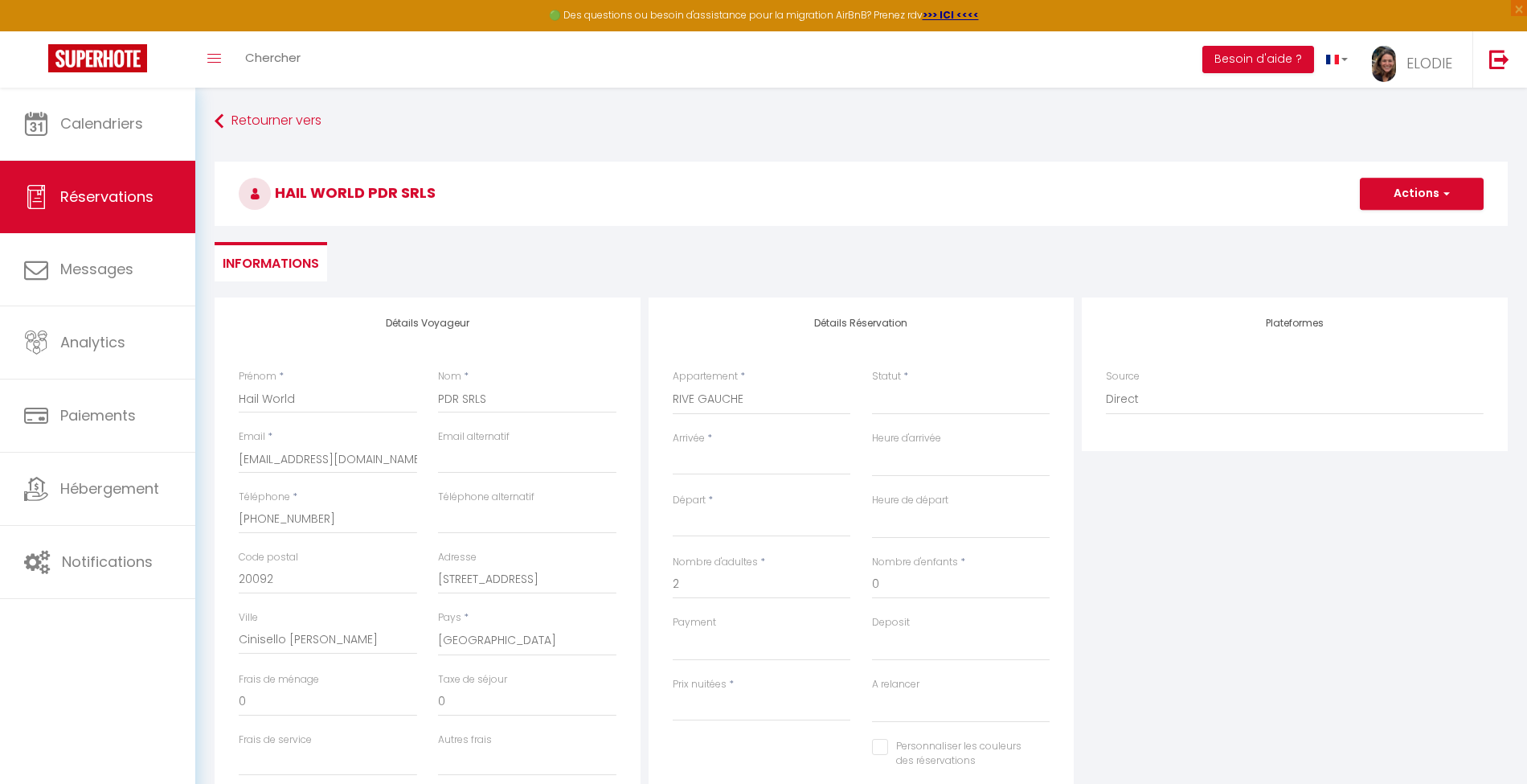
click at [707, 461] on input "Arrivée" at bounding box center [761, 462] width 179 height 21
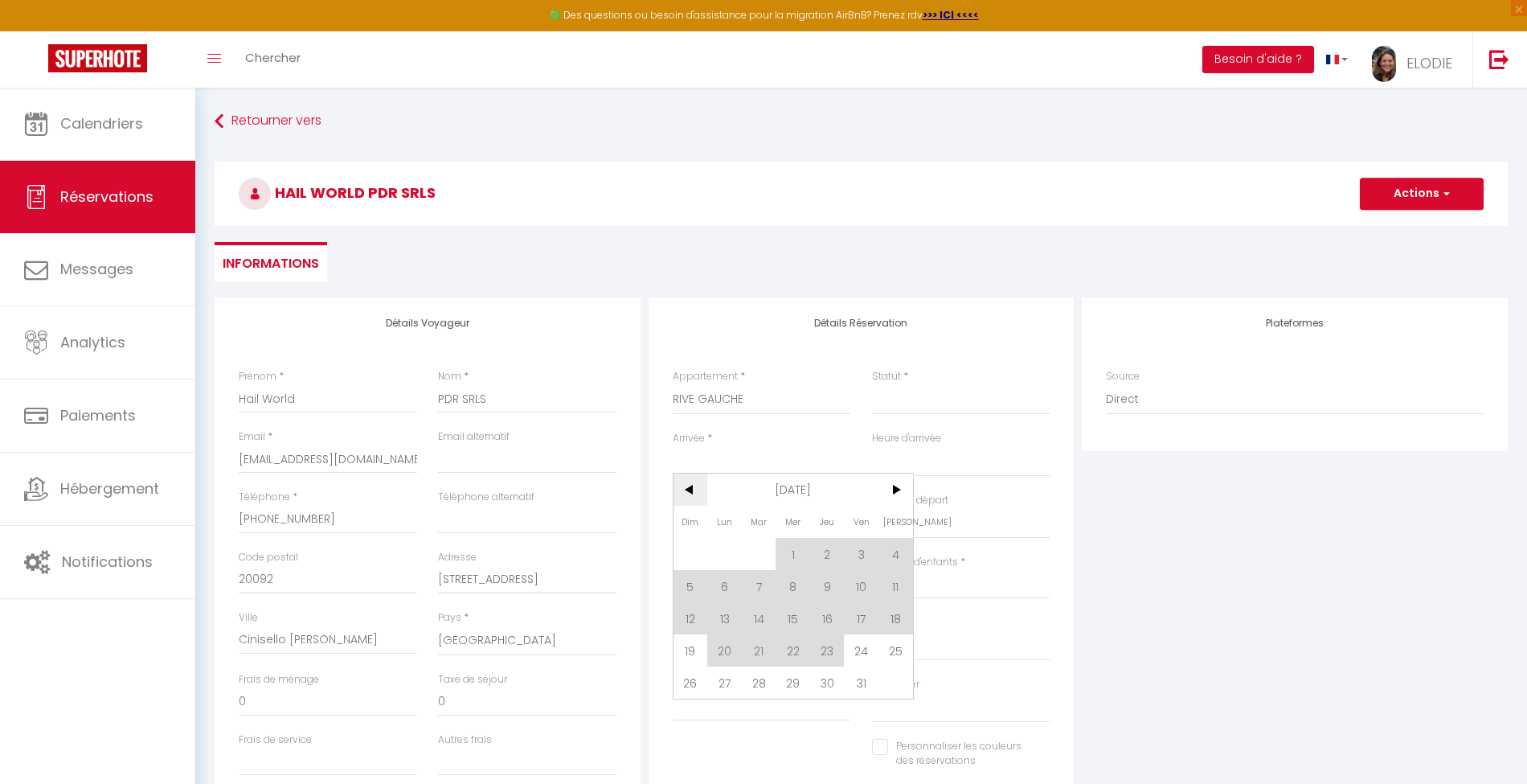
click at [689, 488] on span "<" at bounding box center [691, 489] width 35 height 32
click at [866, 651] on span "26" at bounding box center [862, 650] width 35 height 32
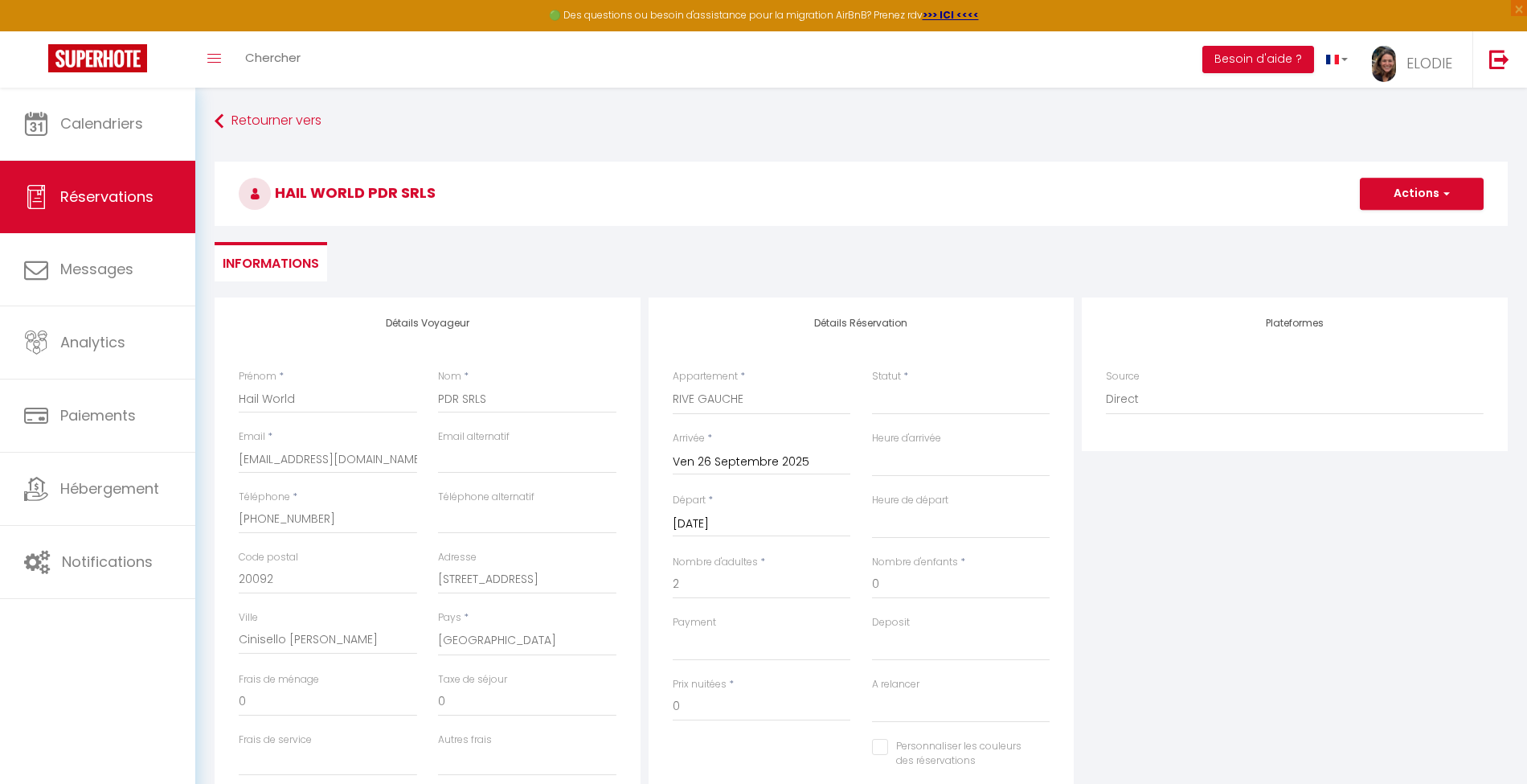
click at [768, 524] on input "[DATE]" at bounding box center [761, 524] width 179 height 21
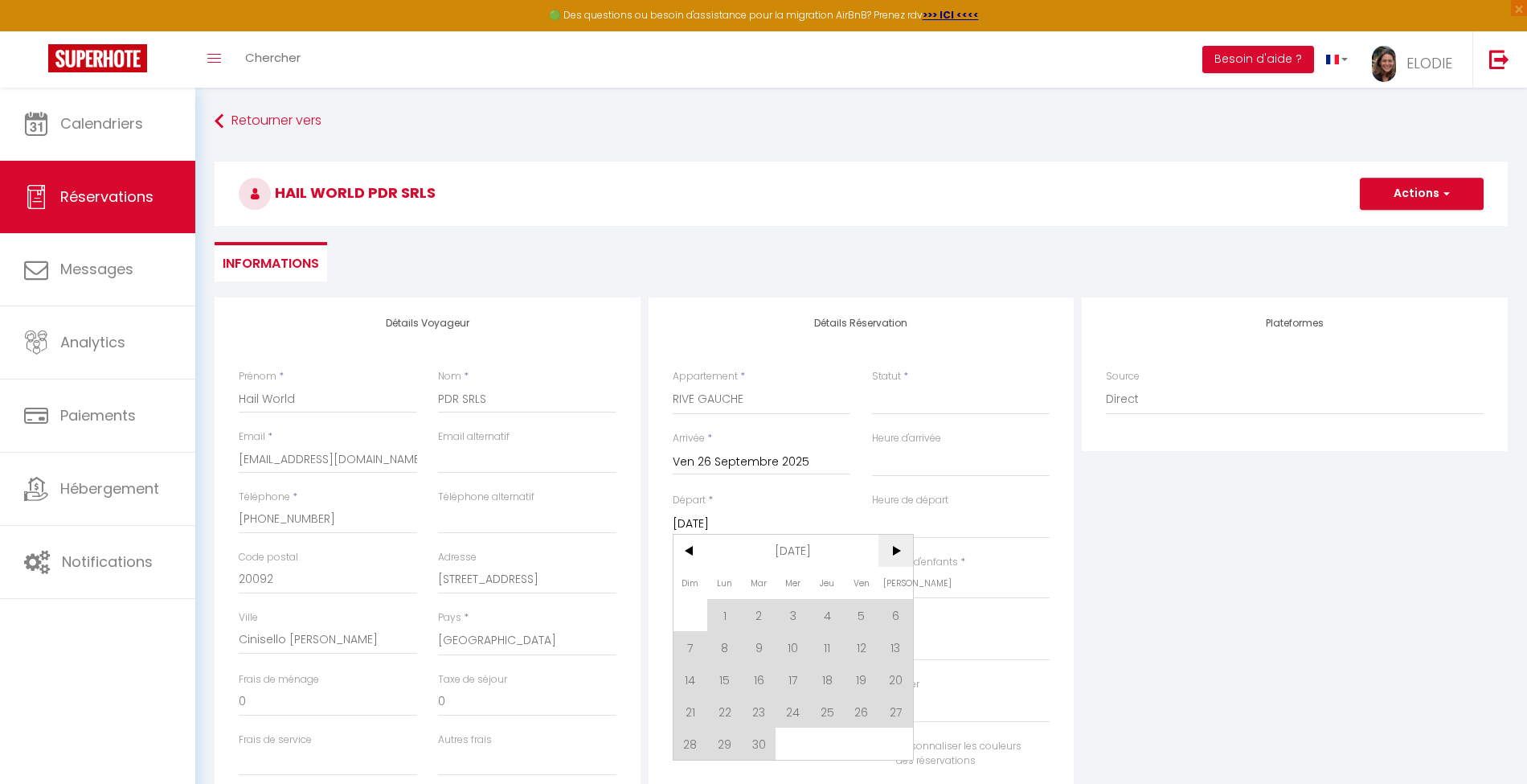
click at [896, 552] on span ">" at bounding box center [896, 550] width 35 height 32
click at [764, 644] on span "7" at bounding box center [760, 647] width 35 height 32
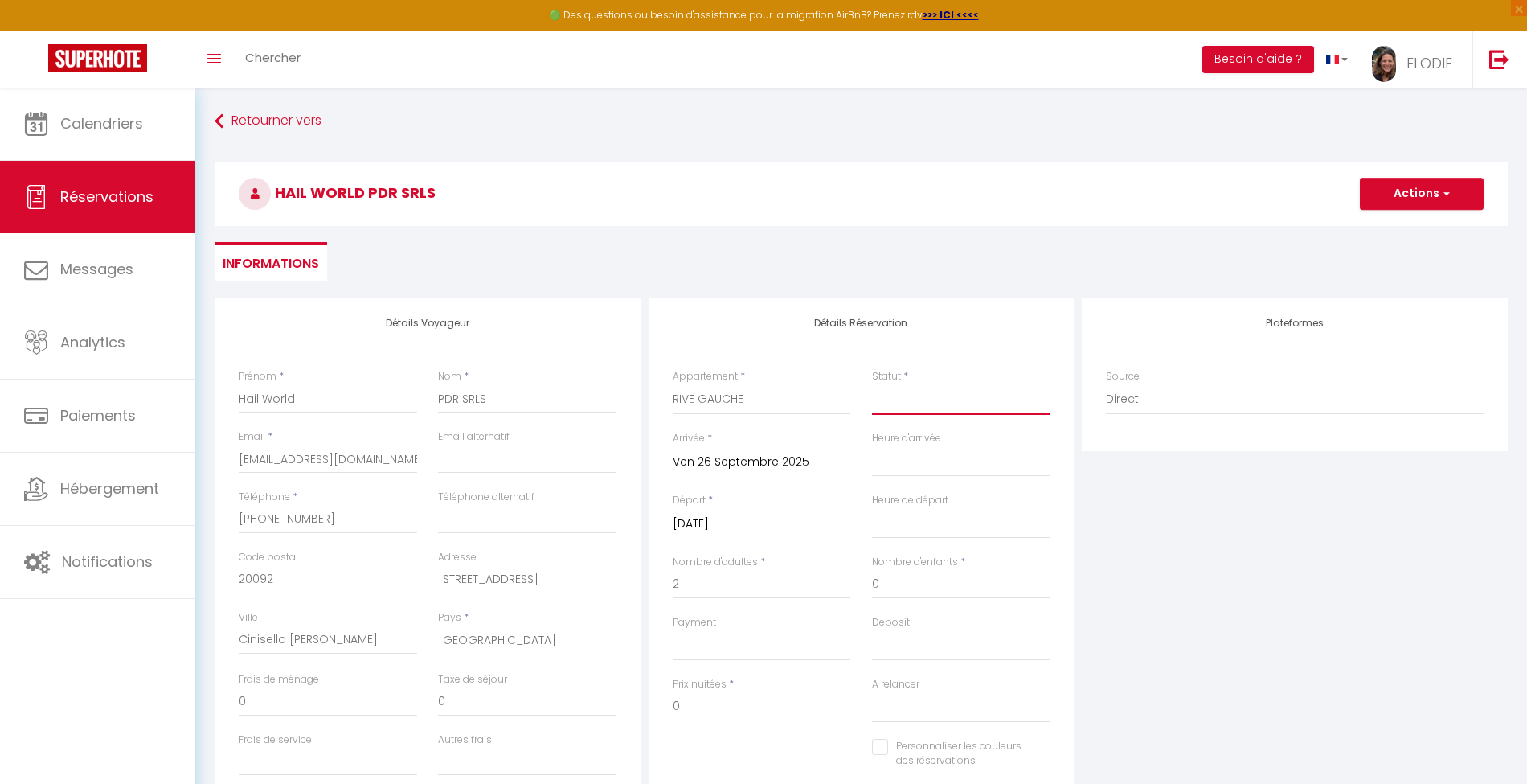
click at [902, 404] on select "Confirmé Non Confirmé [PERSON_NAME] par le voyageur No Show Request" at bounding box center [961, 399] width 179 height 31
click at [872, 385] on select "Confirmé Non Confirmé [PERSON_NAME] par le voyageur No Show Request" at bounding box center [961, 399] width 179 height 31
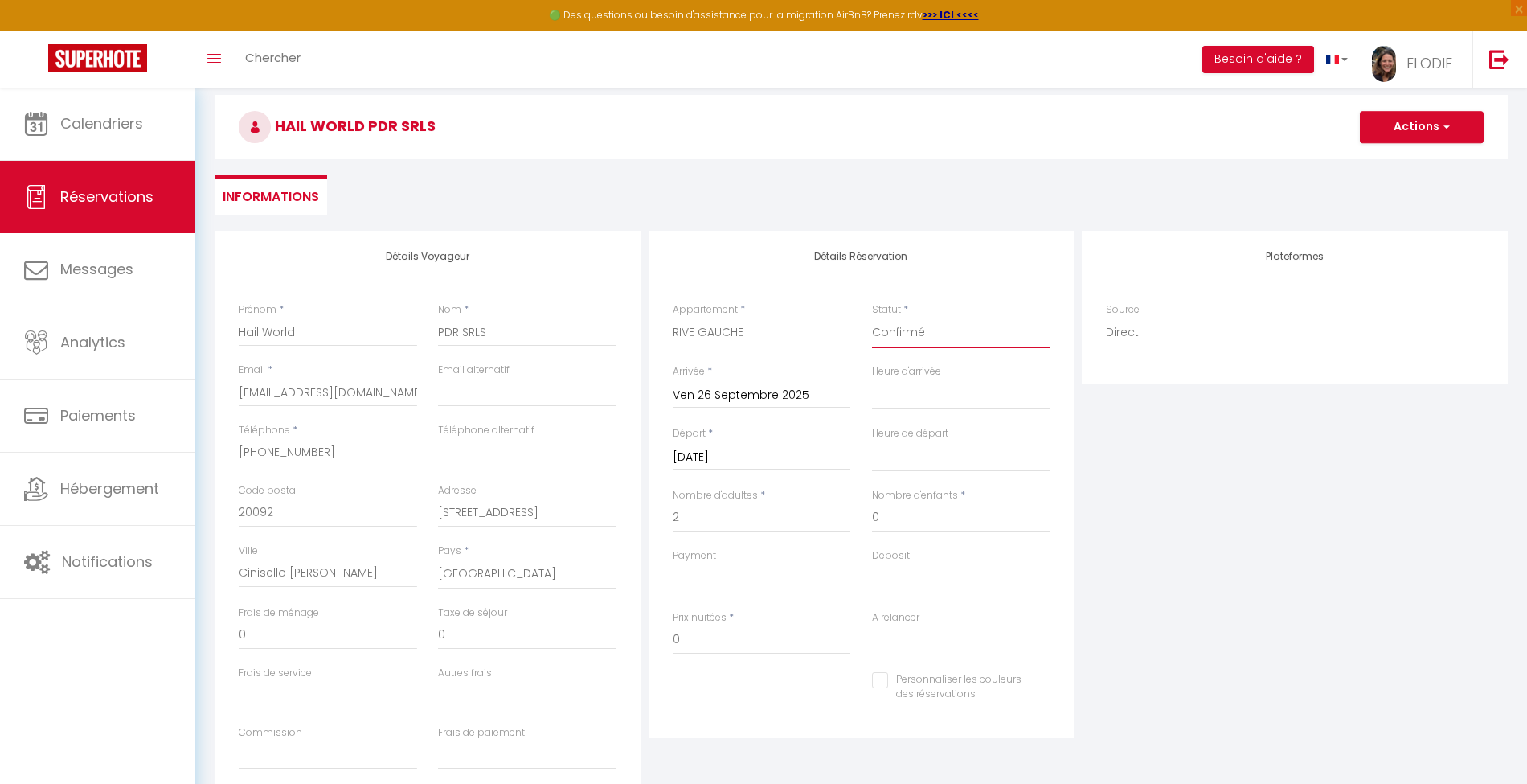
scroll to position [107, 0]
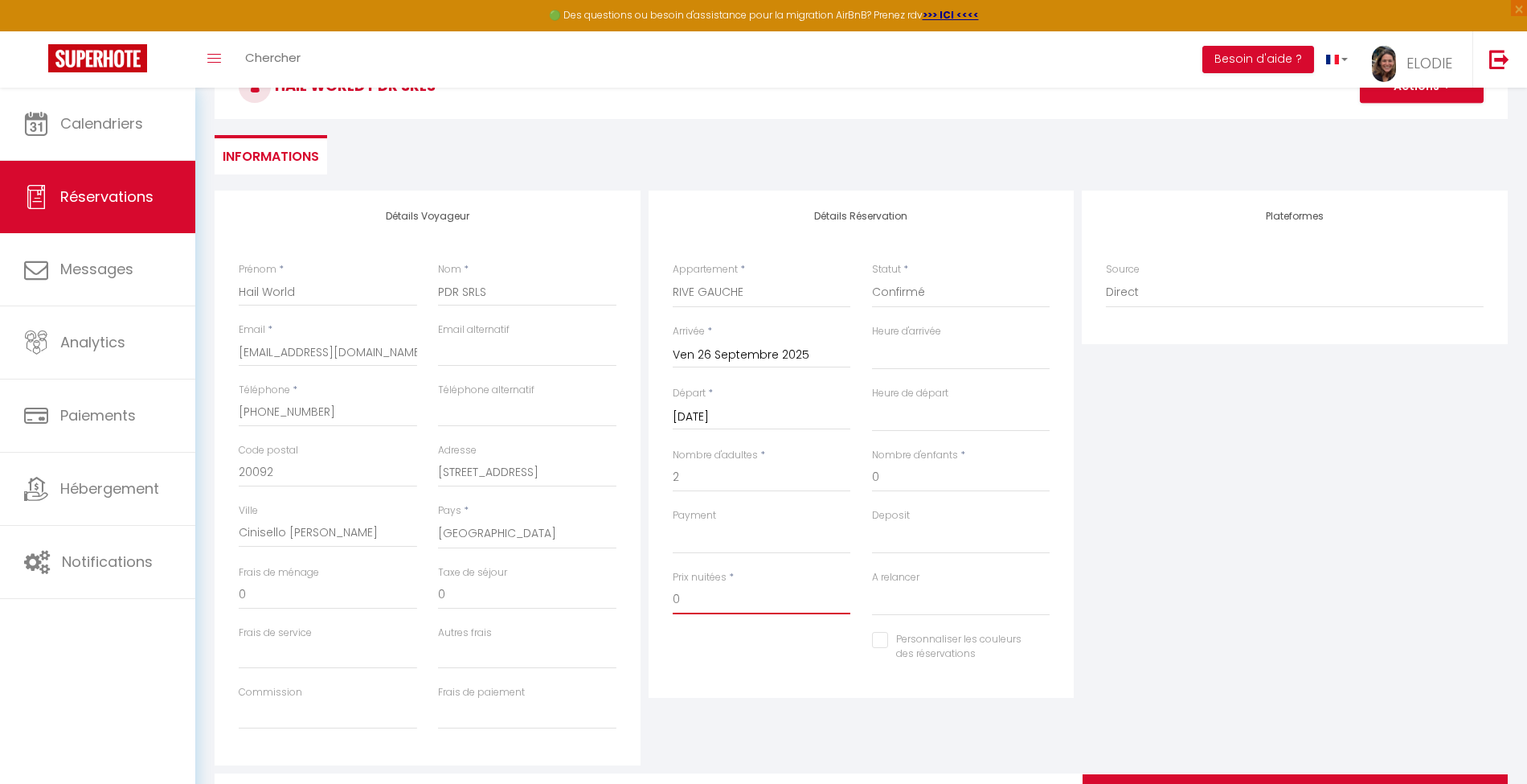
click at [719, 597] on input "0" at bounding box center [761, 599] width 179 height 29
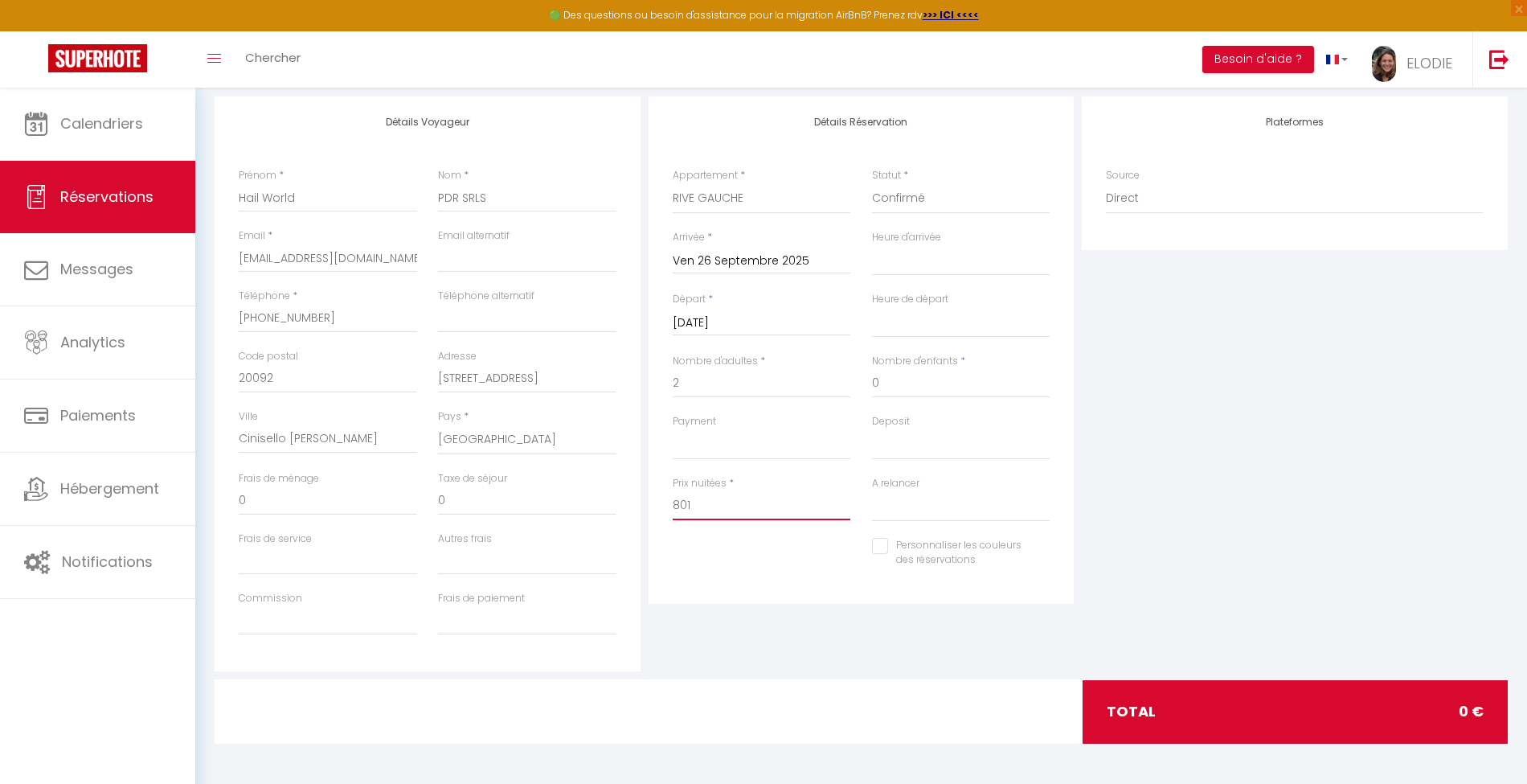
scroll to position [0, 0]
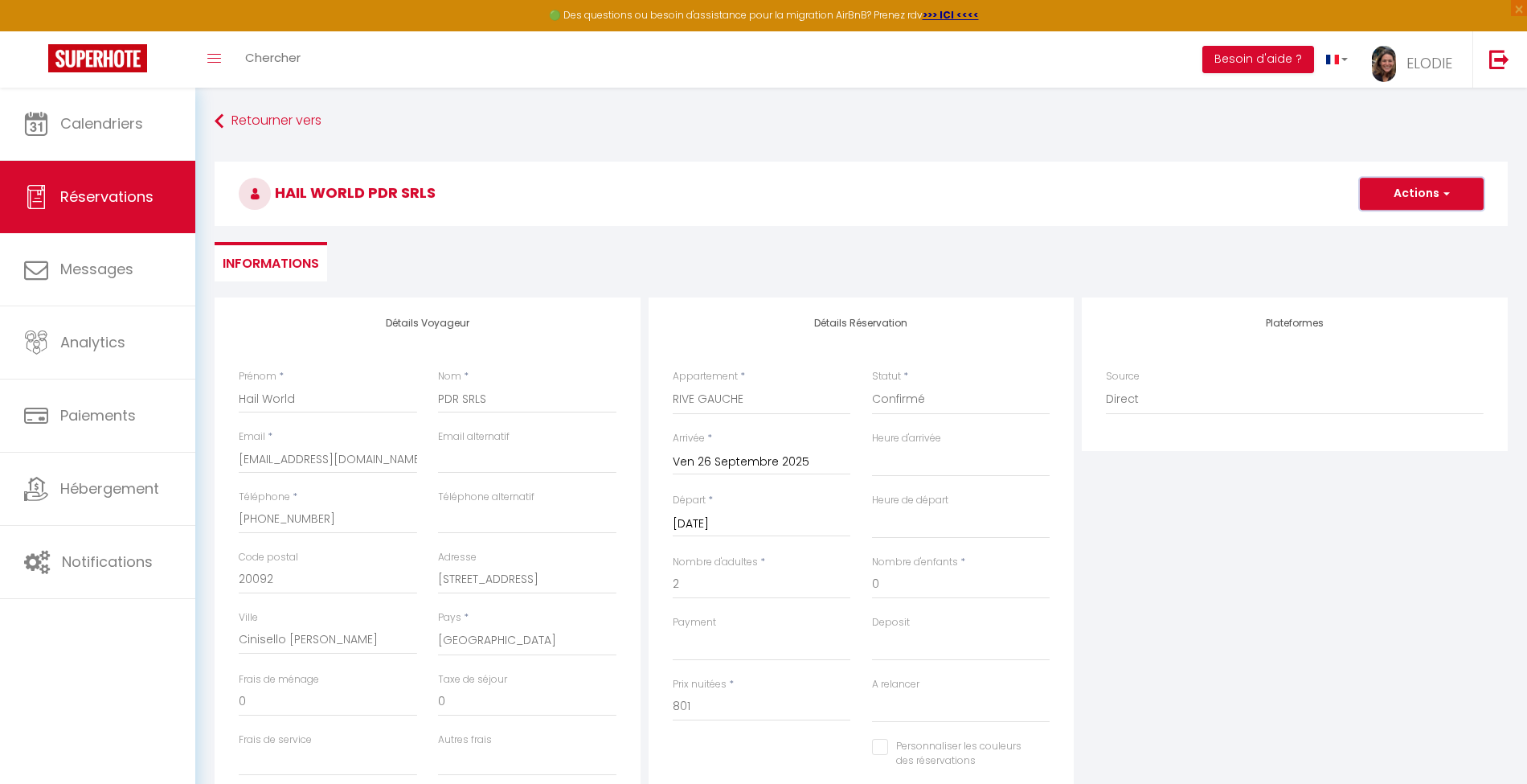
click at [1428, 191] on button "Actions" at bounding box center [1422, 194] width 124 height 32
click at [1391, 225] on link "Enregistrer" at bounding box center [1406, 229] width 127 height 21
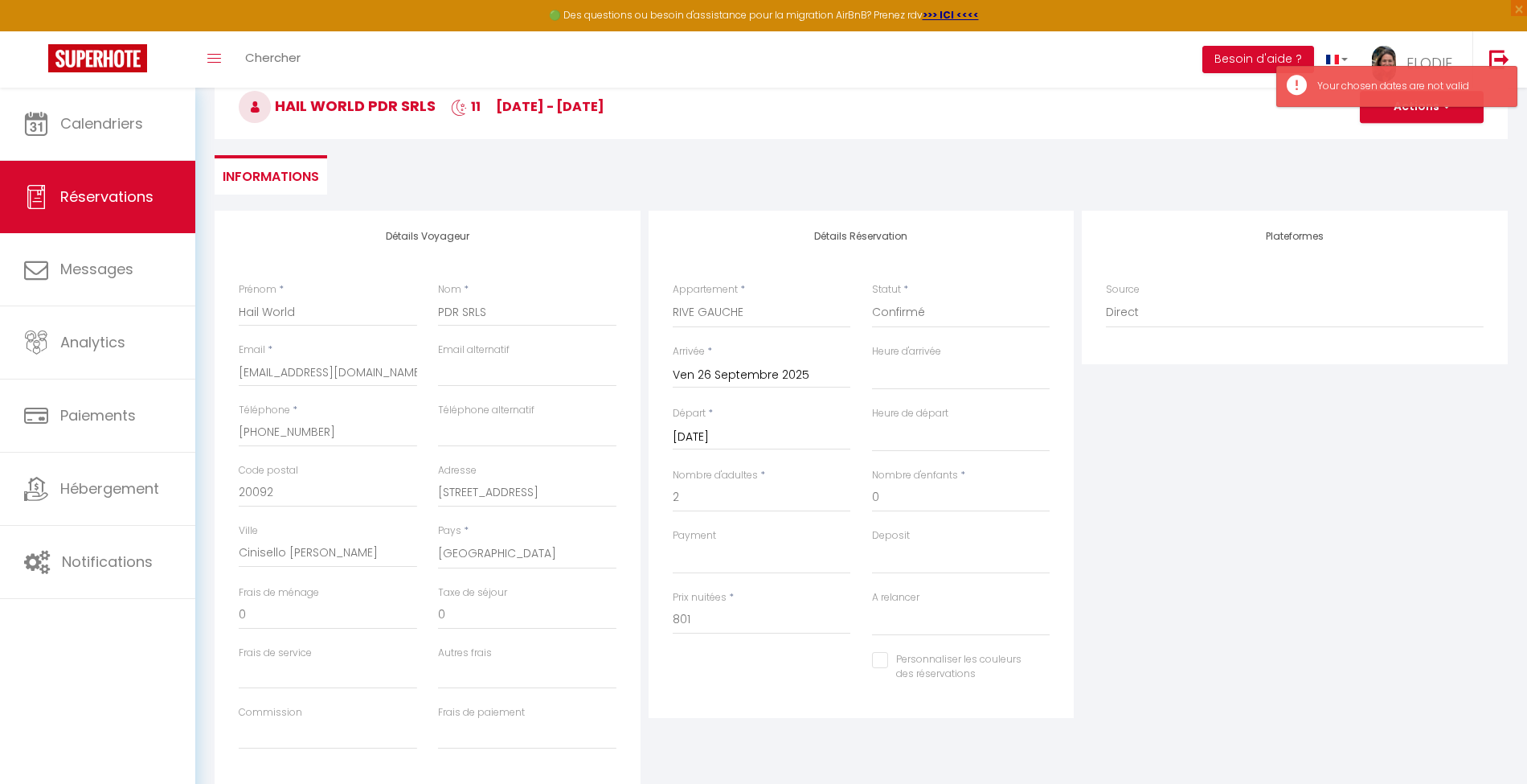
scroll to position [201, 0]
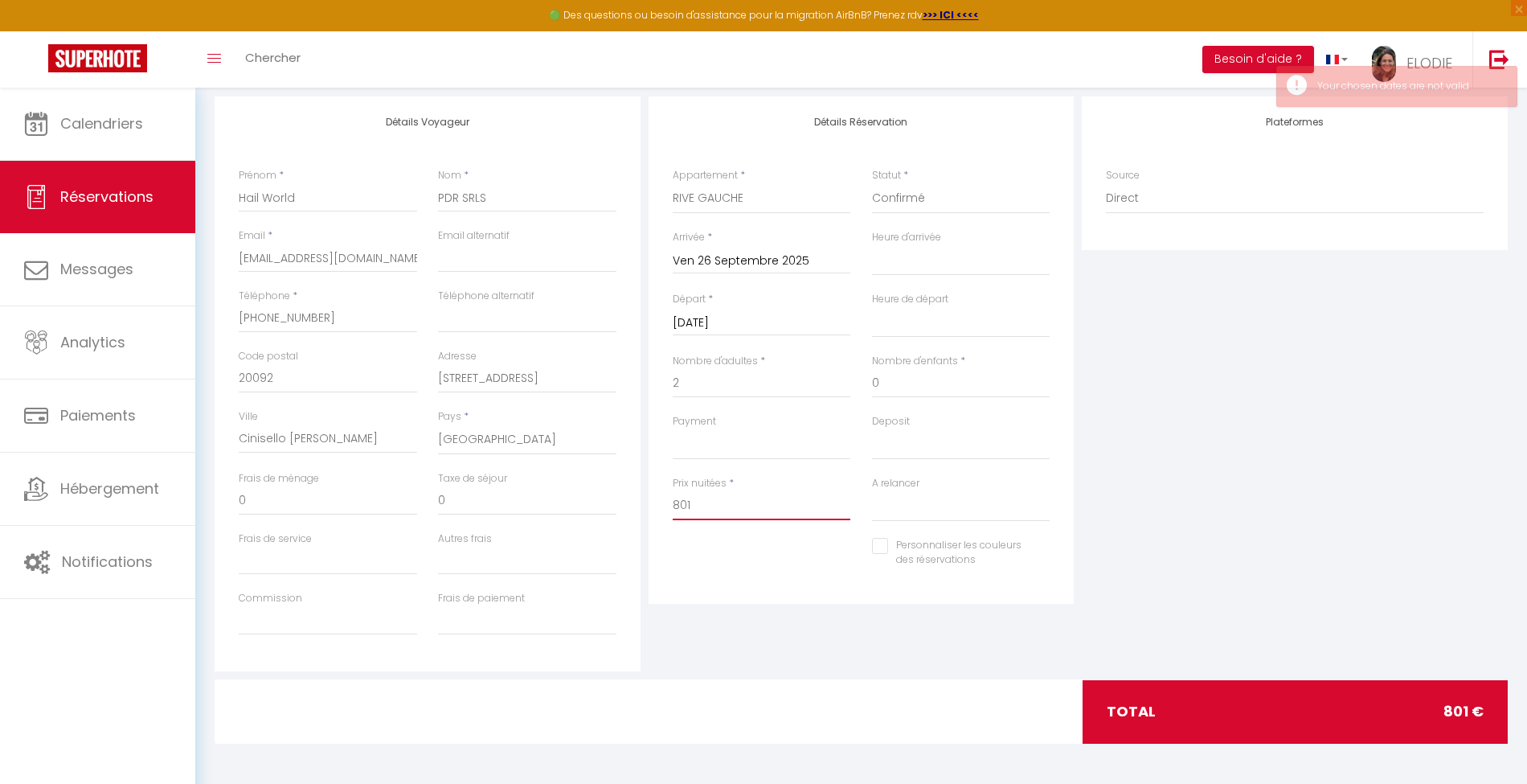
click at [768, 508] on input "801" at bounding box center [761, 505] width 179 height 29
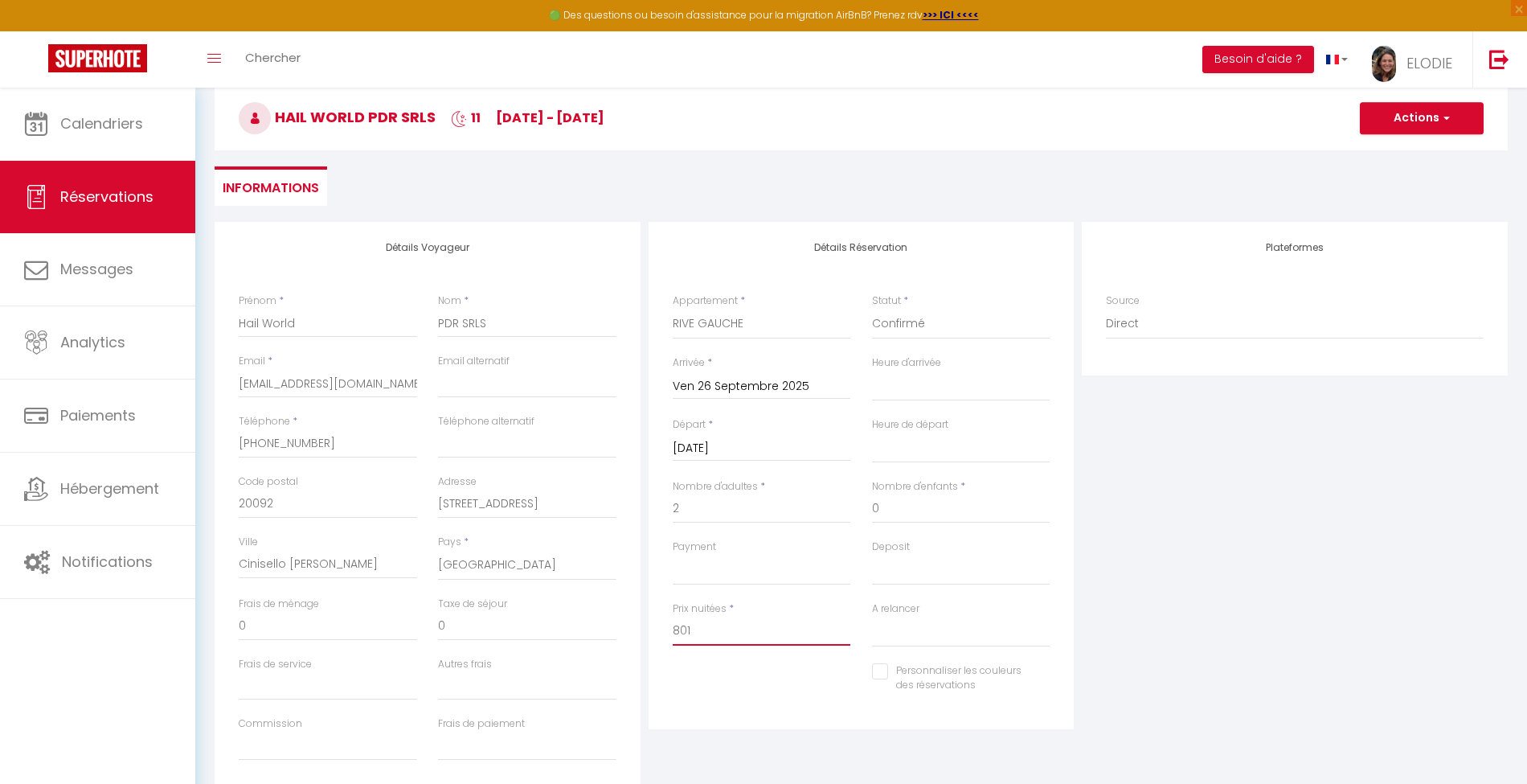
scroll to position [0, 0]
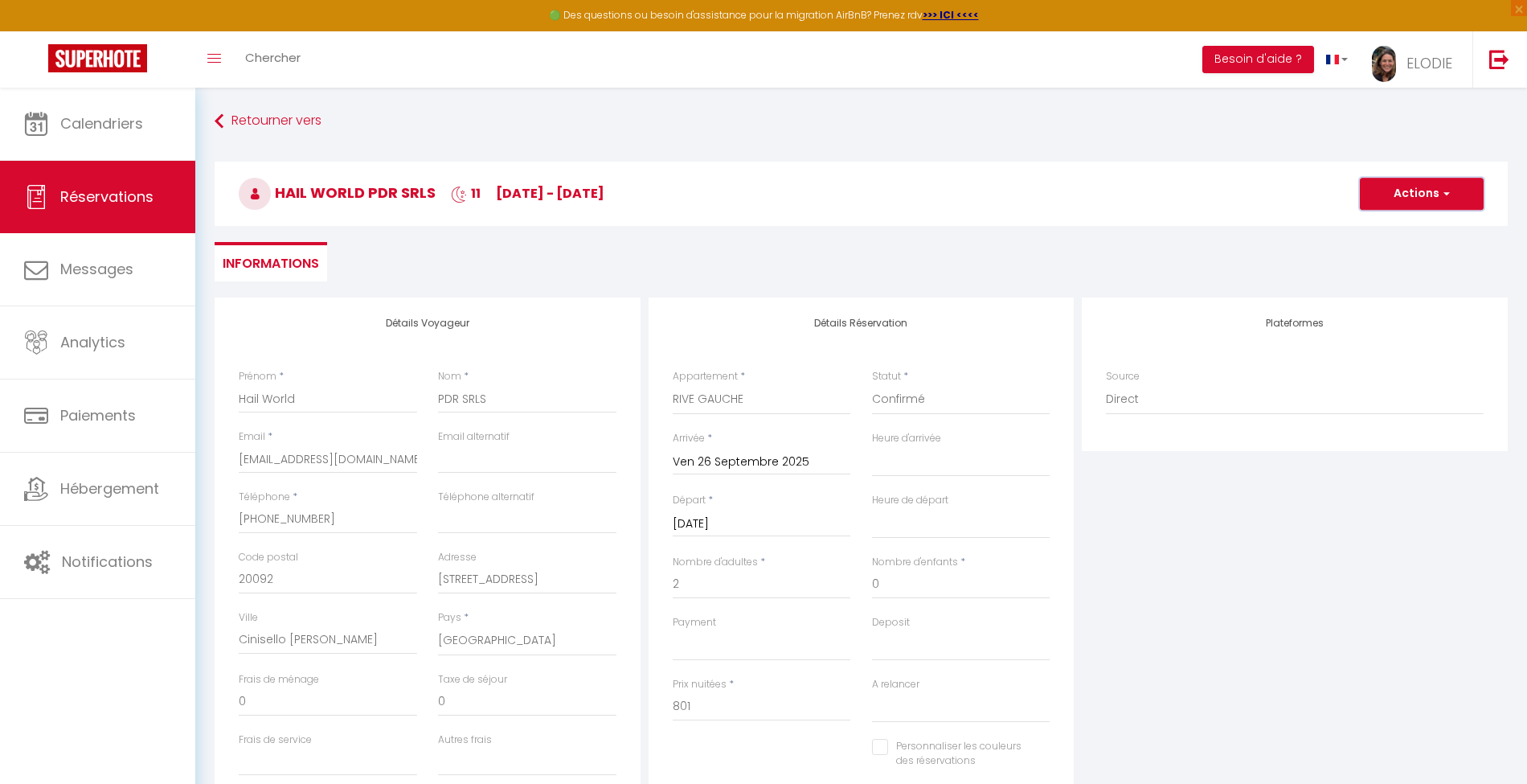
click at [1433, 185] on button "Actions" at bounding box center [1422, 194] width 124 height 32
click at [1391, 225] on link "Enregistrer" at bounding box center [1406, 229] width 127 height 21
click at [1321, 515] on div "Plateformes Source Direct [DOMAIN_NAME] [DOMAIN_NAME] Chalet montagne Expedia G…" at bounding box center [1295, 584] width 434 height 575
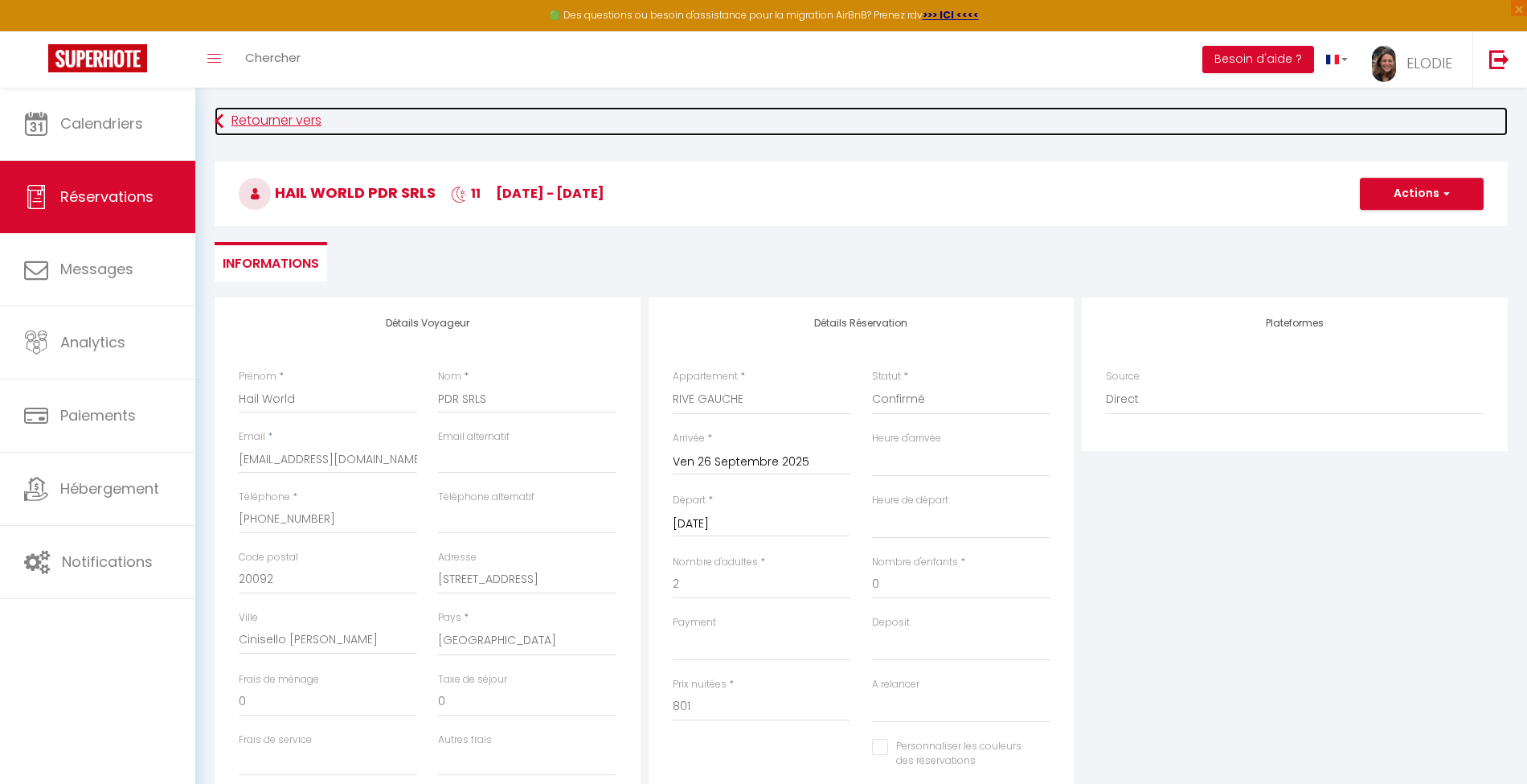
click at [283, 116] on link "Retourner vers" at bounding box center [861, 121] width 1293 height 29
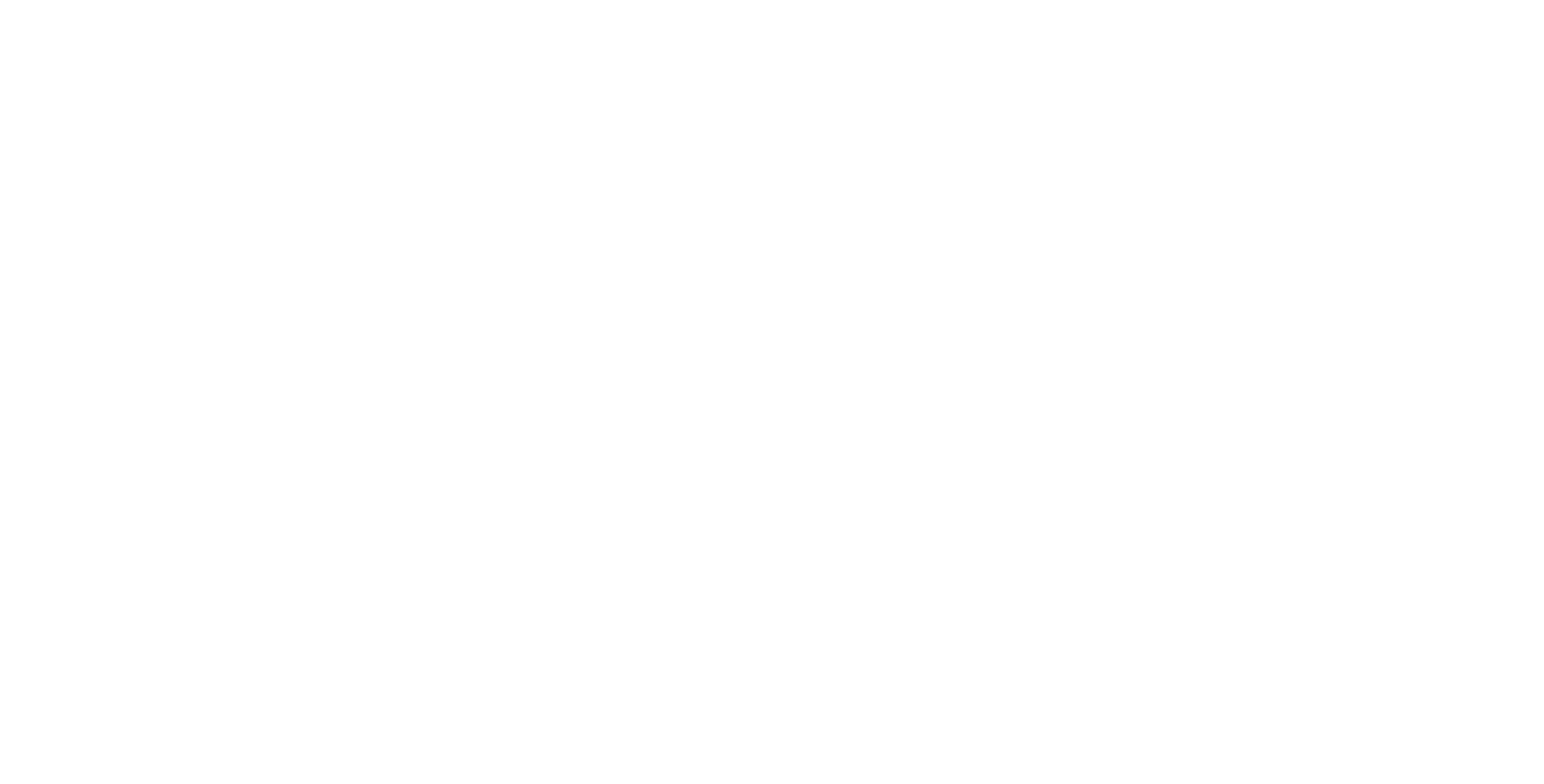
select select
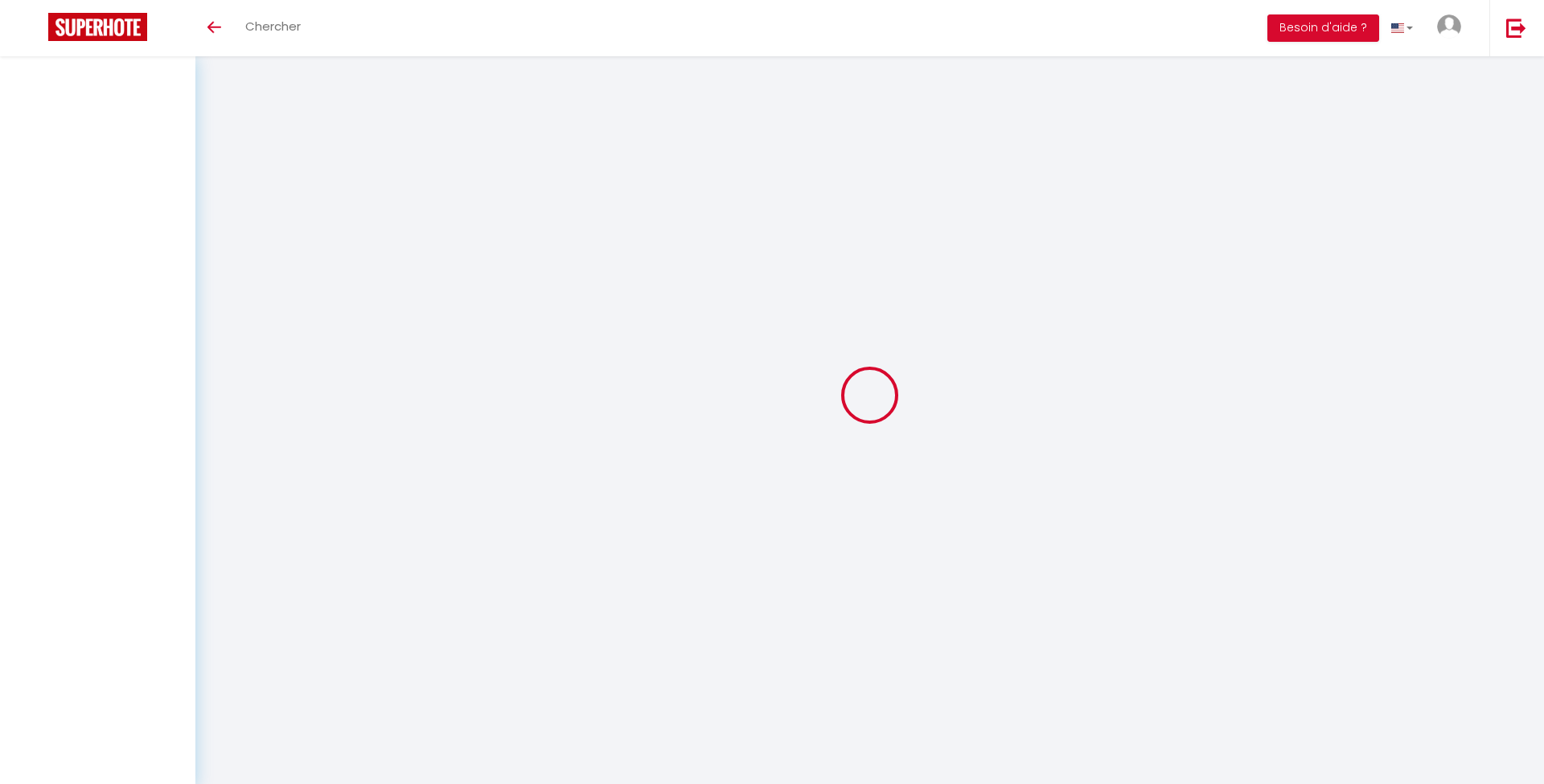
select select
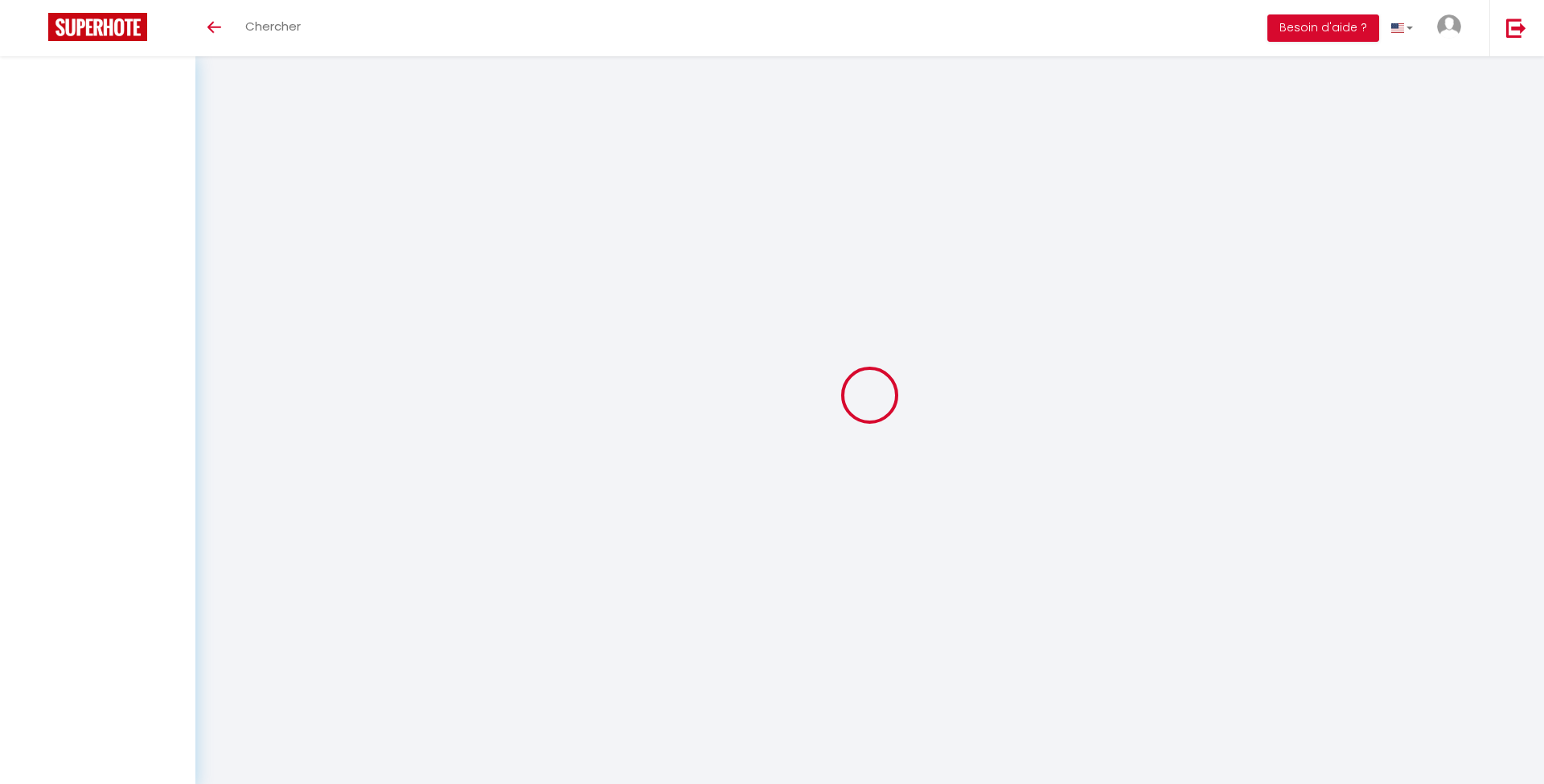
select select
checkbox input "false"
select select
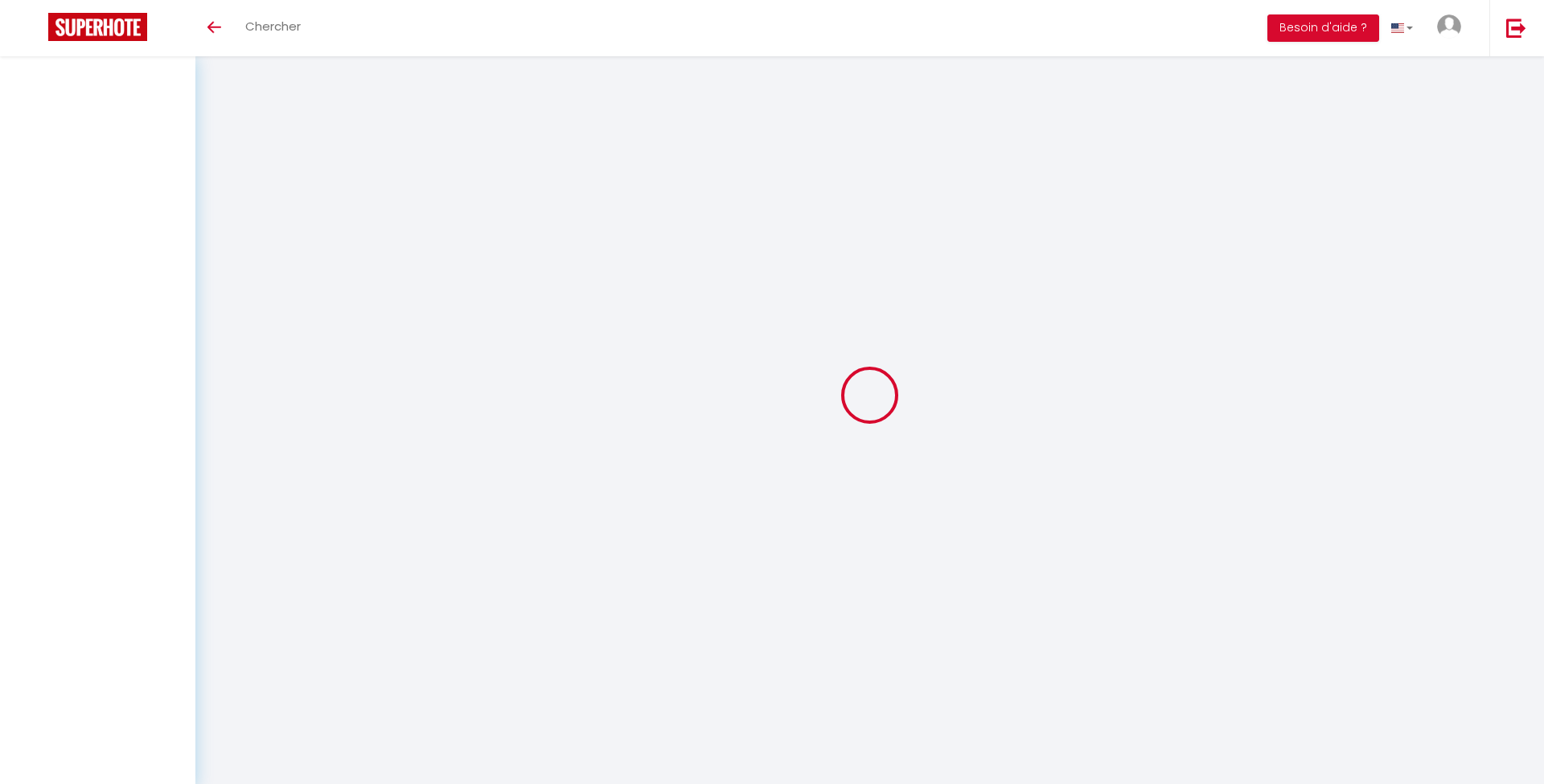
select select
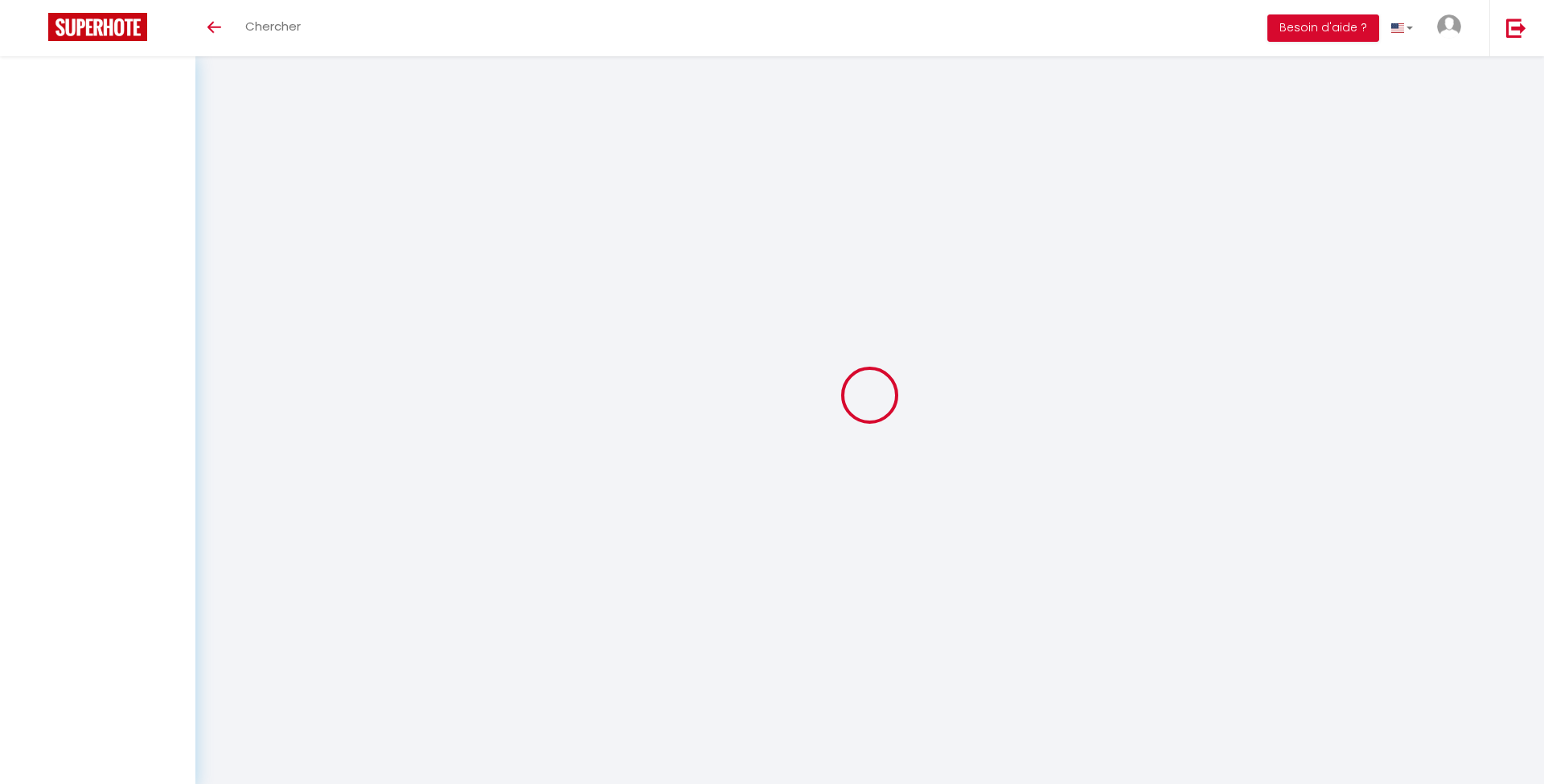
select select
checkbox input "false"
select select
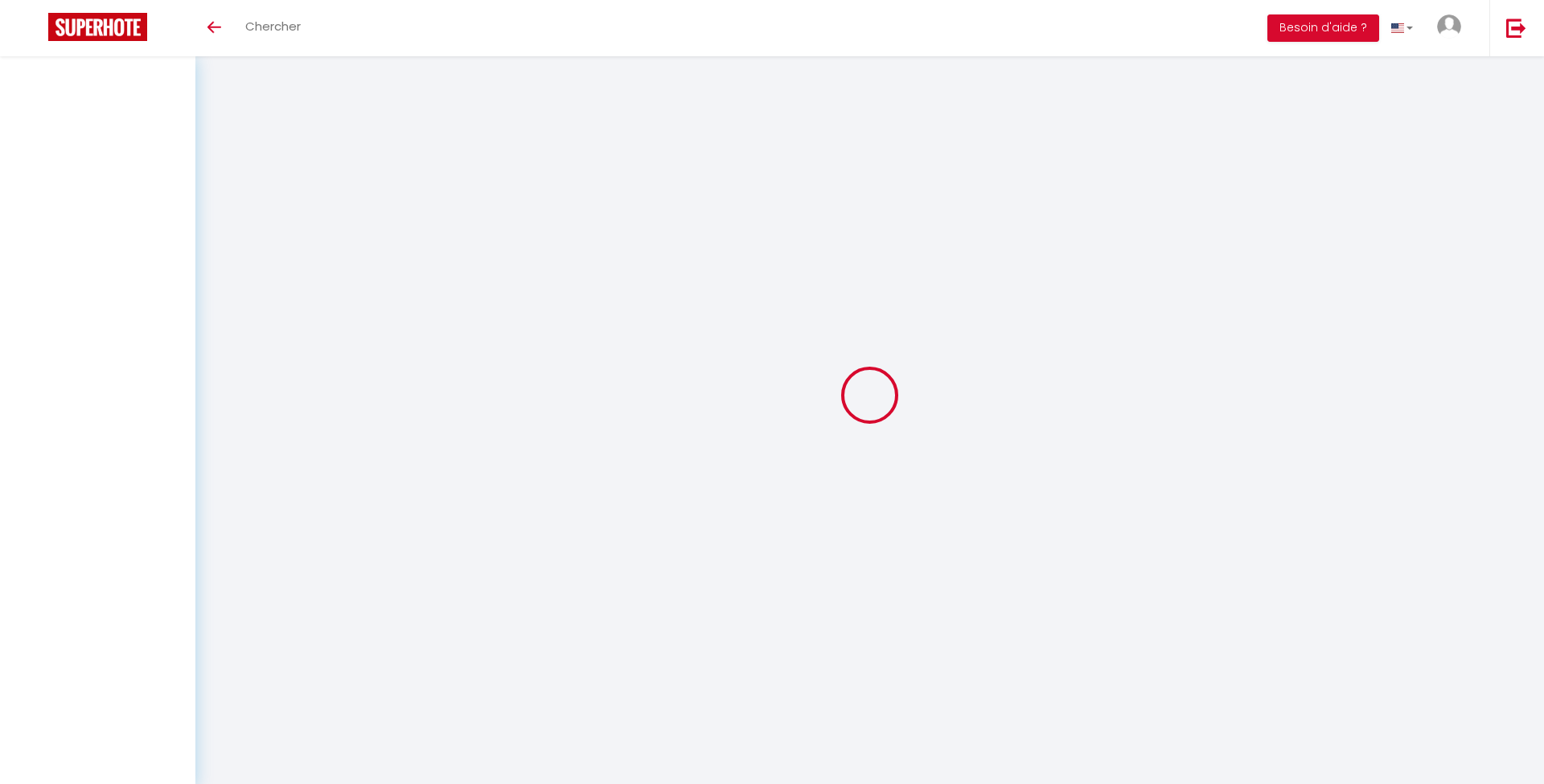
select select
checkbox input "false"
select select
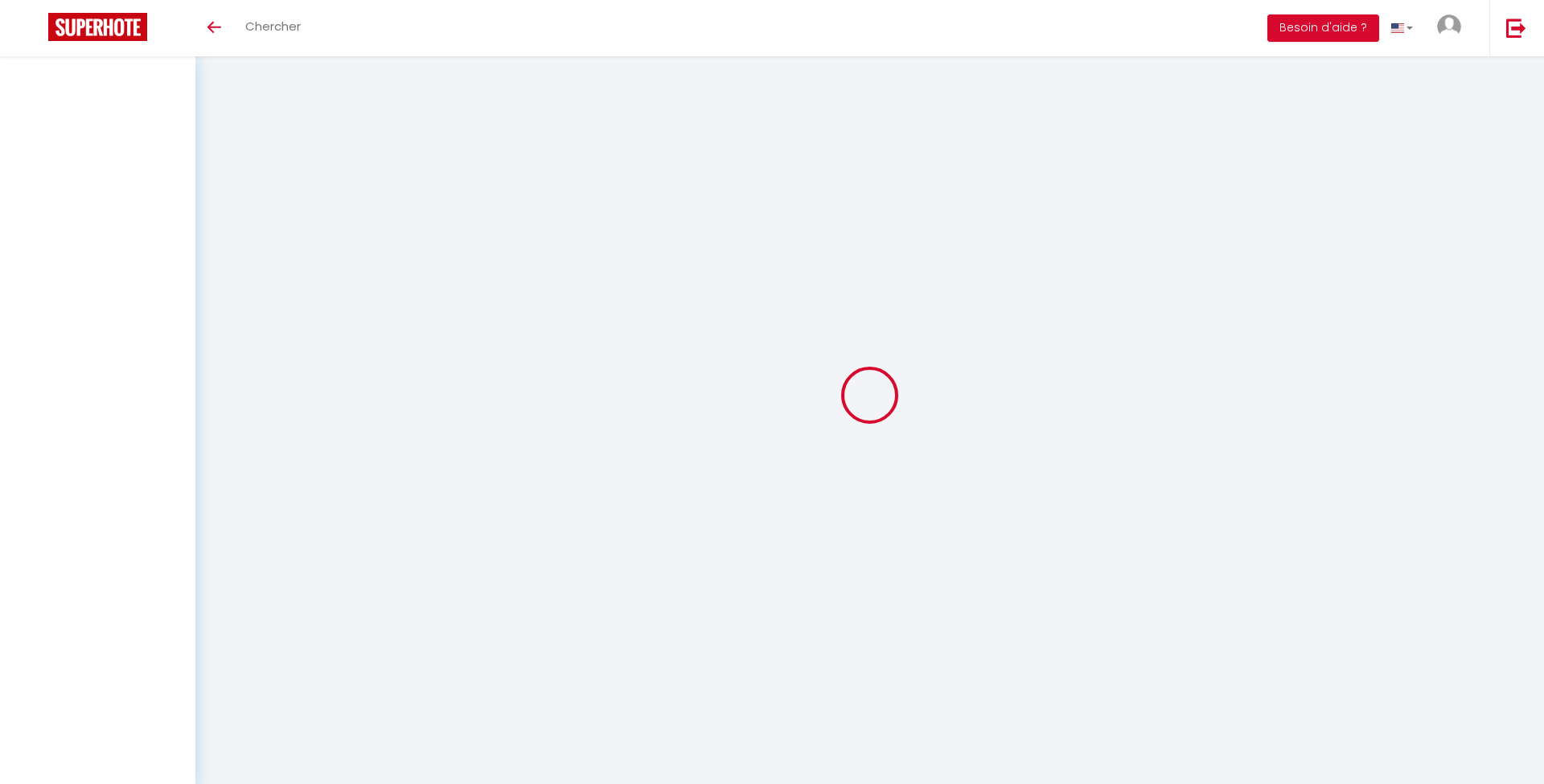
select select
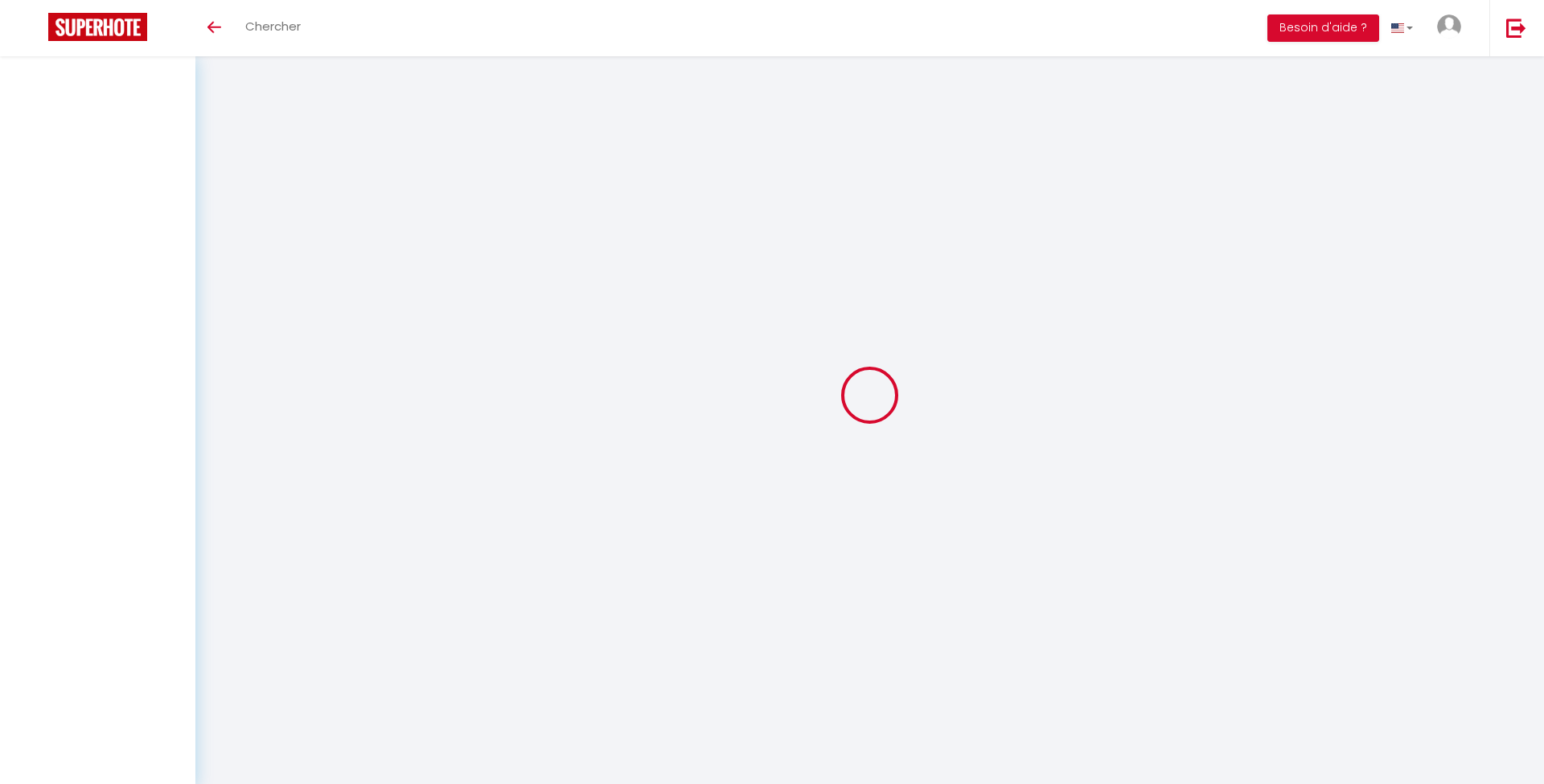
checkbox input "false"
select select
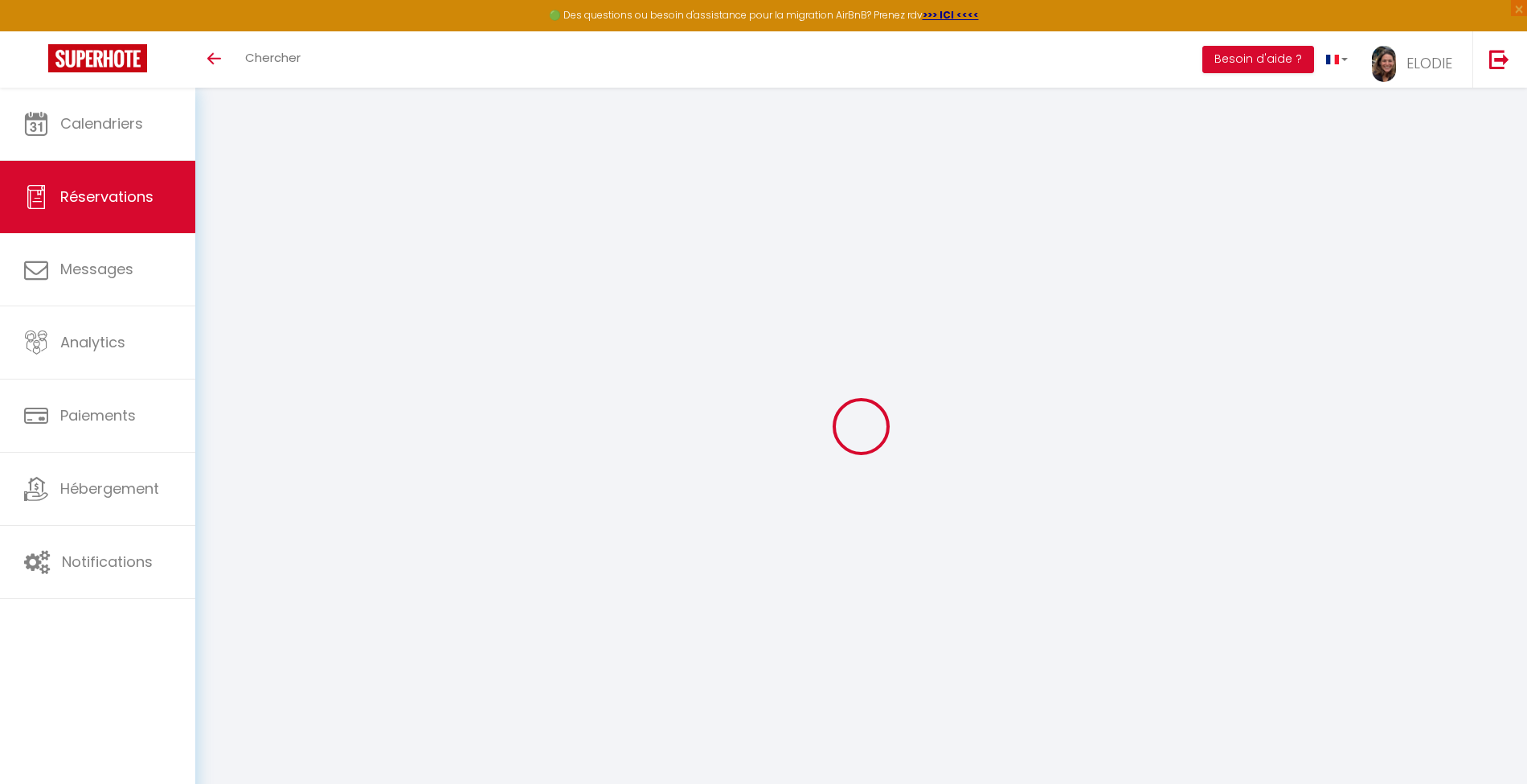
type input "Hail World"
type input "PDR SRLS"
type input "[EMAIL_ADDRESS][DOMAIN_NAME]"
type input "[PHONE_NUMBER]"
type input "20092"
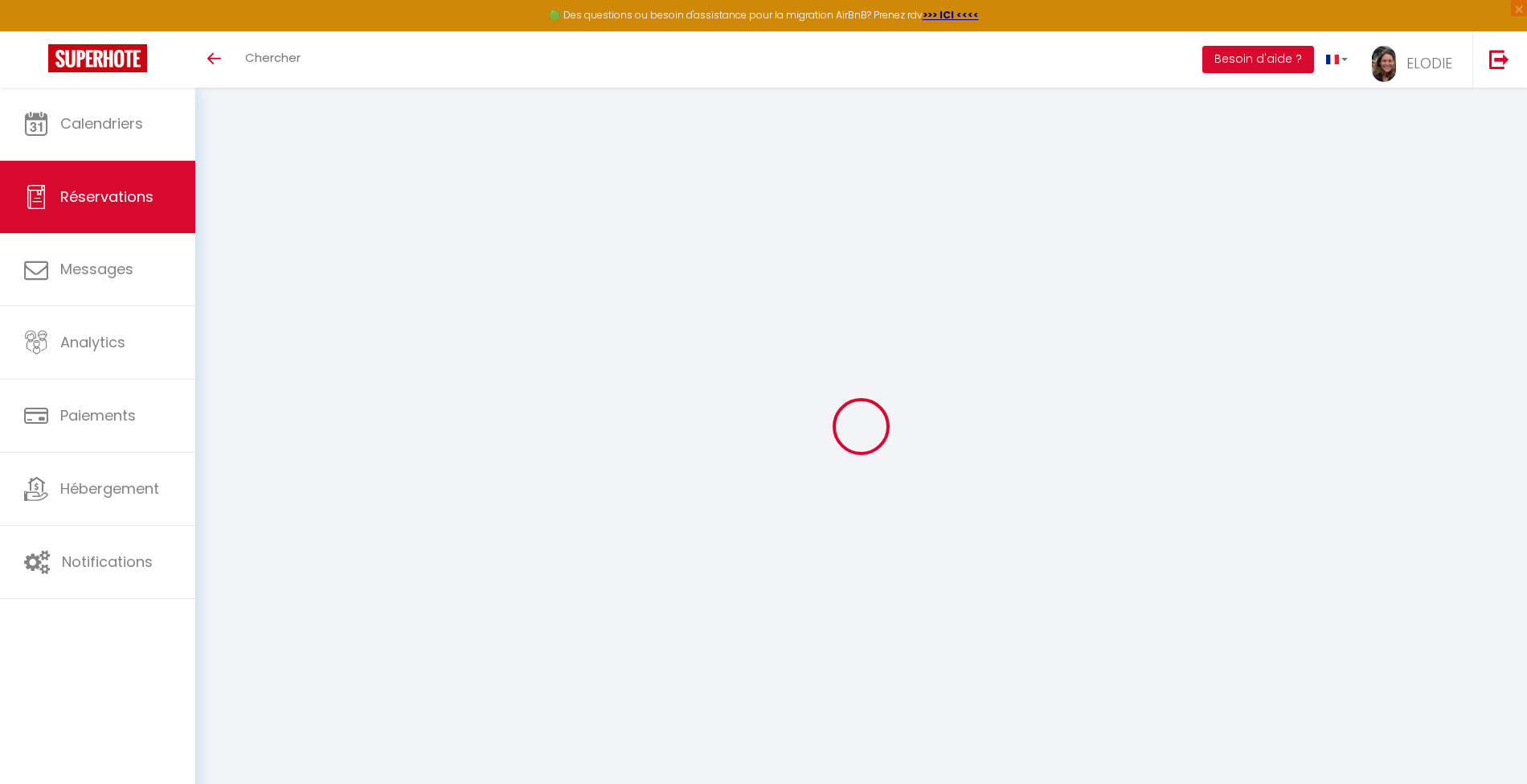
type input "[STREET_ADDRESS]"
type input "Cinisello [PERSON_NAME]"
select select "IT"
select select "55524"
select select "1"
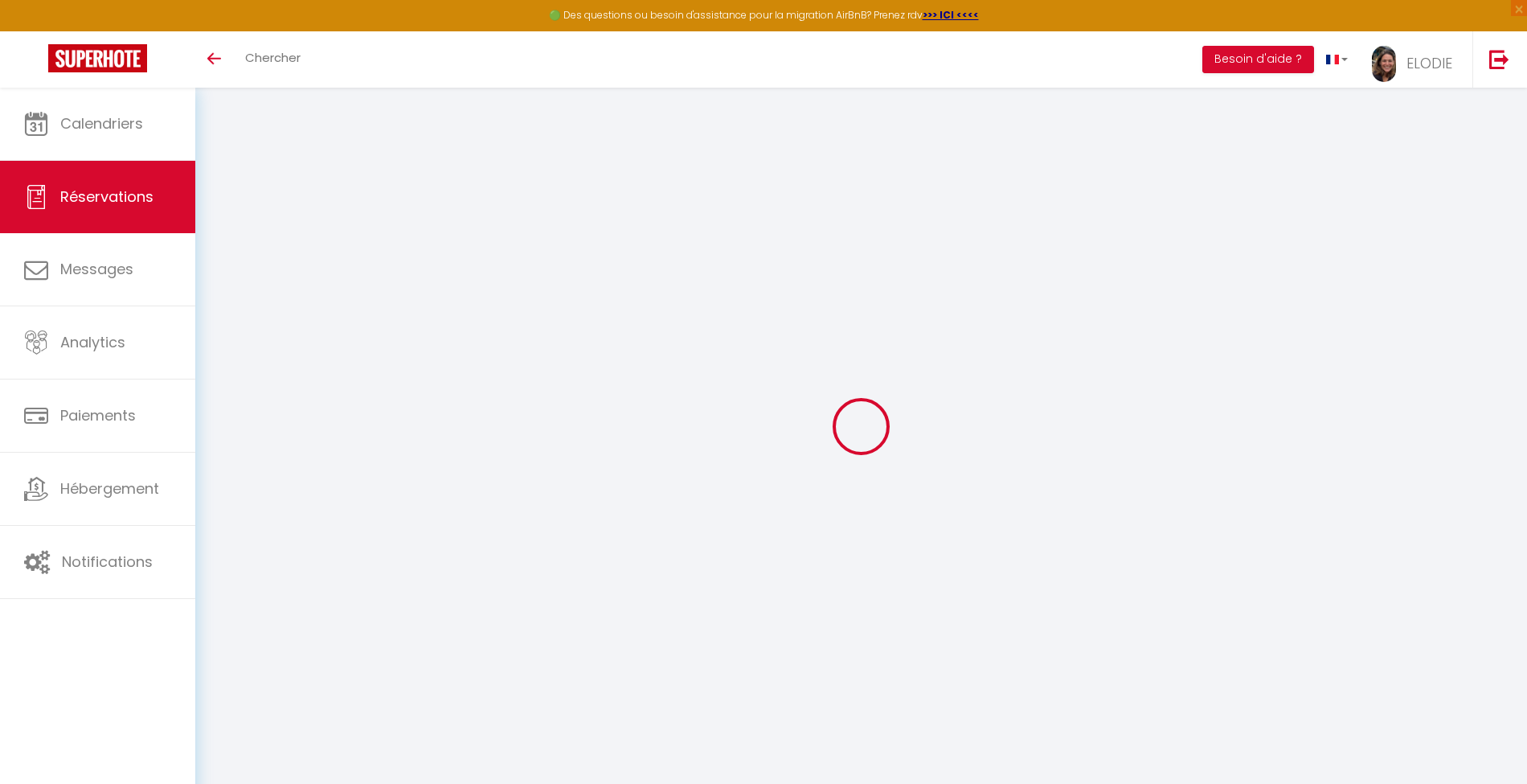
type input "Sam 11 Octobre 2025"
select select
type input "Dim 19 Octobre 2025"
select select
type input "2"
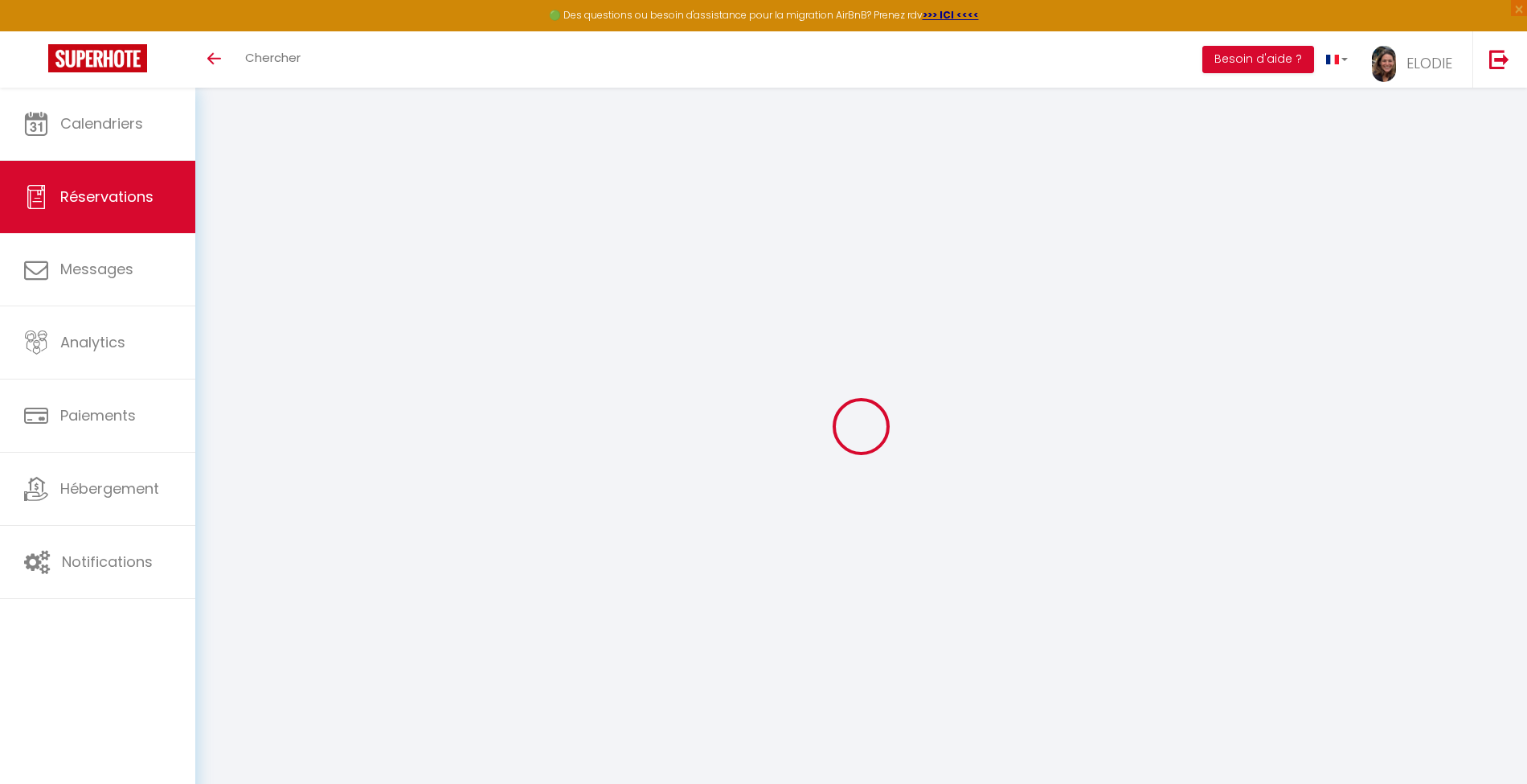
select select "12"
select select
type input "663"
checkbox input "false"
type input "0"
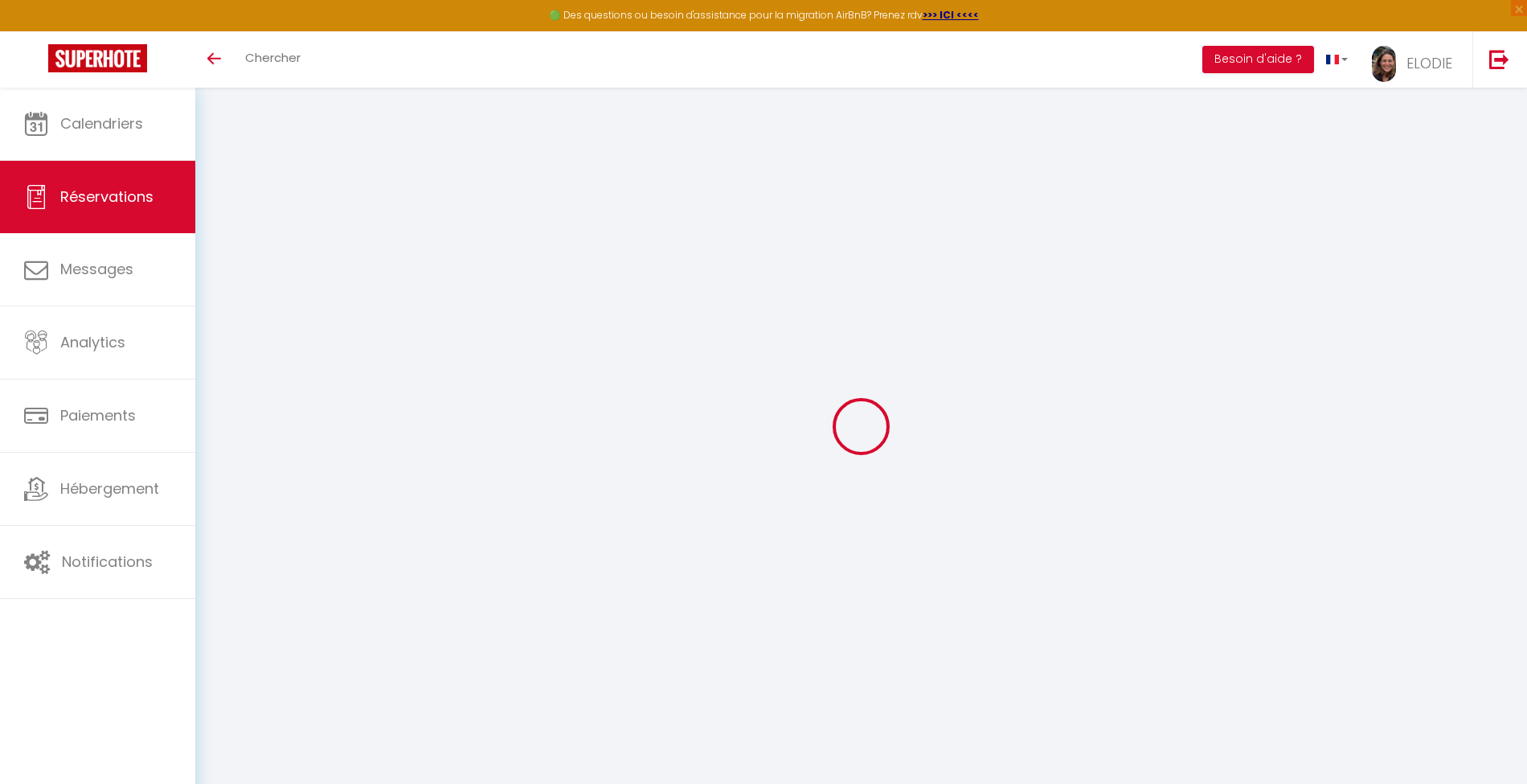
type input "40"
type input "0"
select select
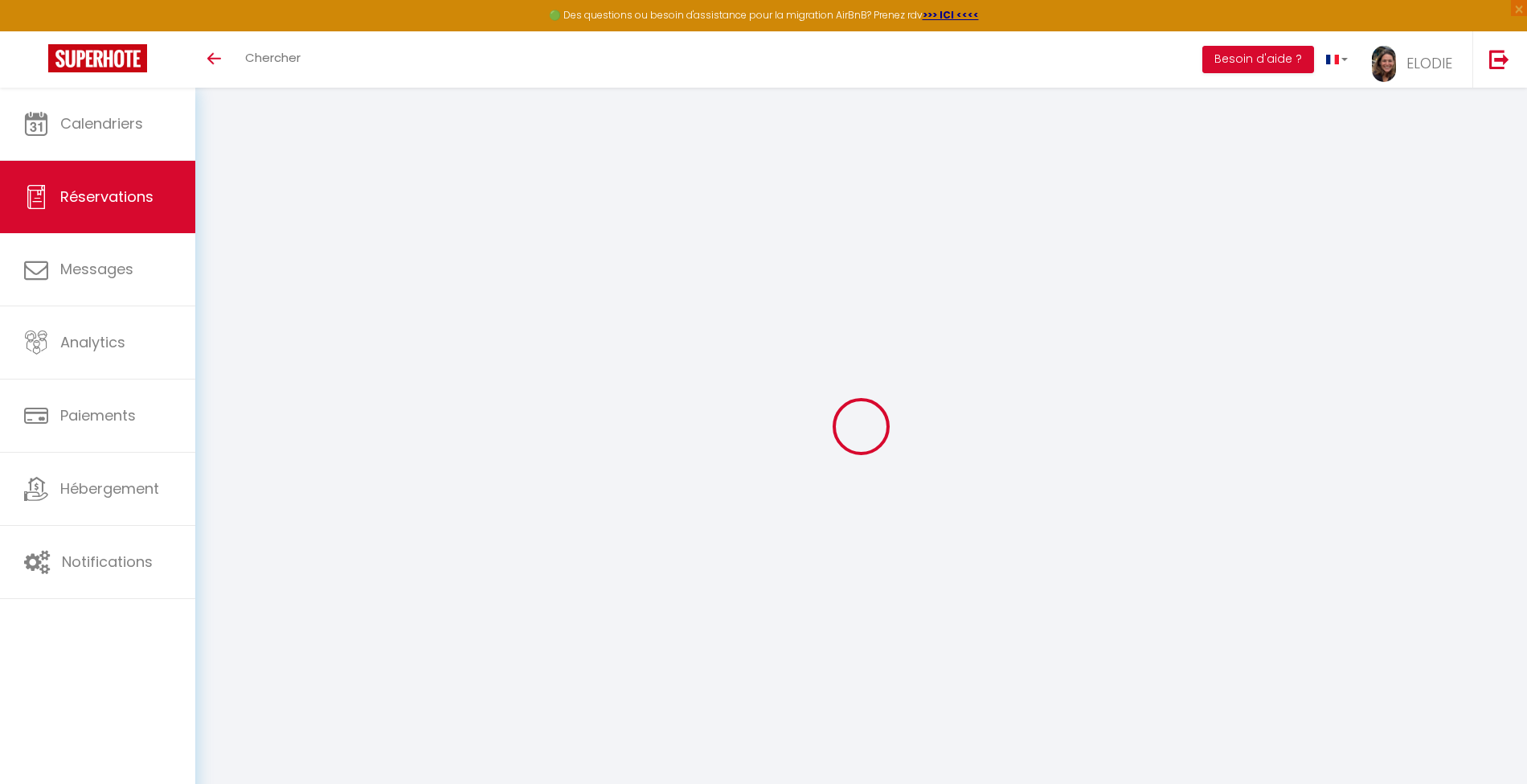
select select "14"
checkbox input "false"
select select
checkbox input "false"
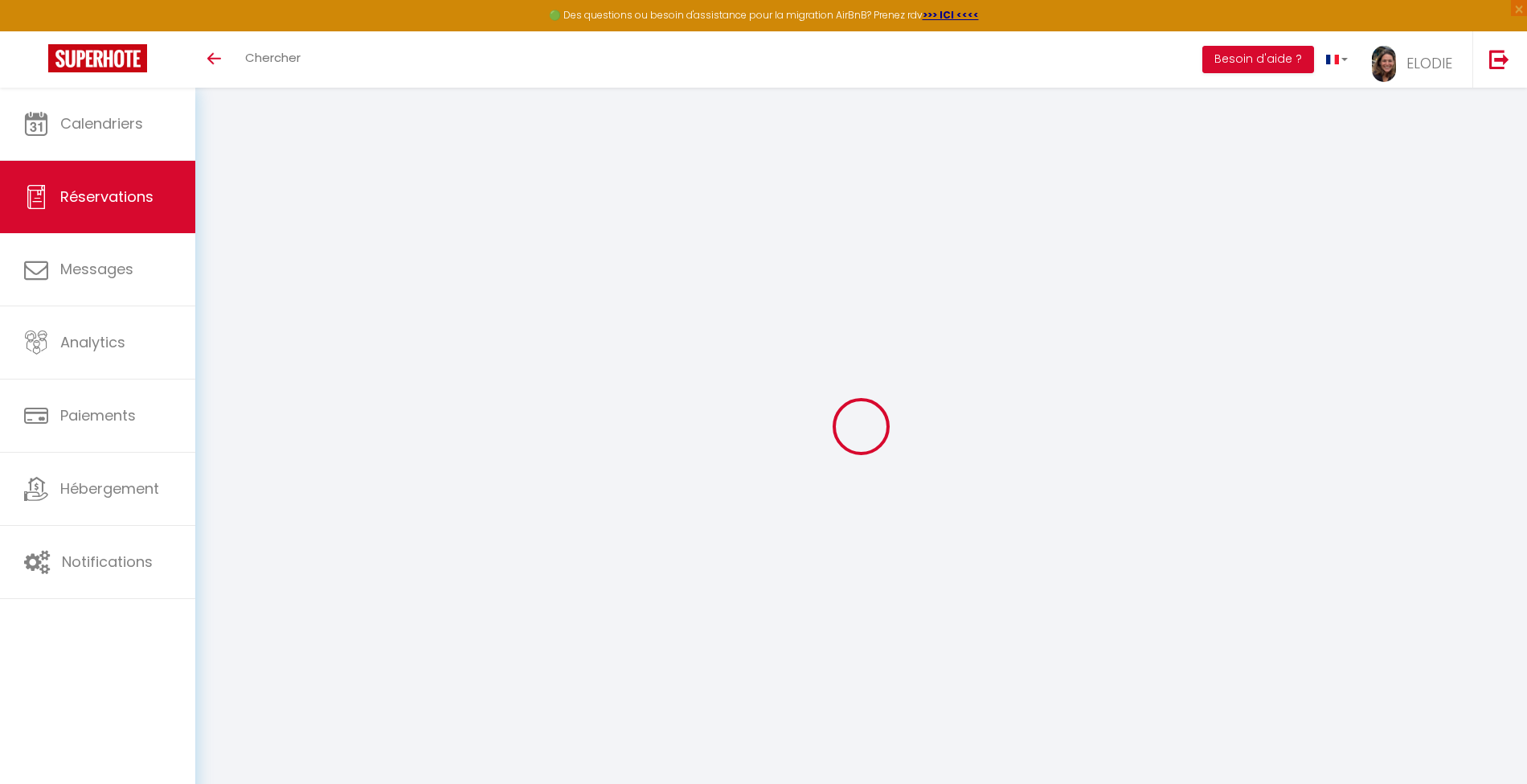
select select
checkbox input "false"
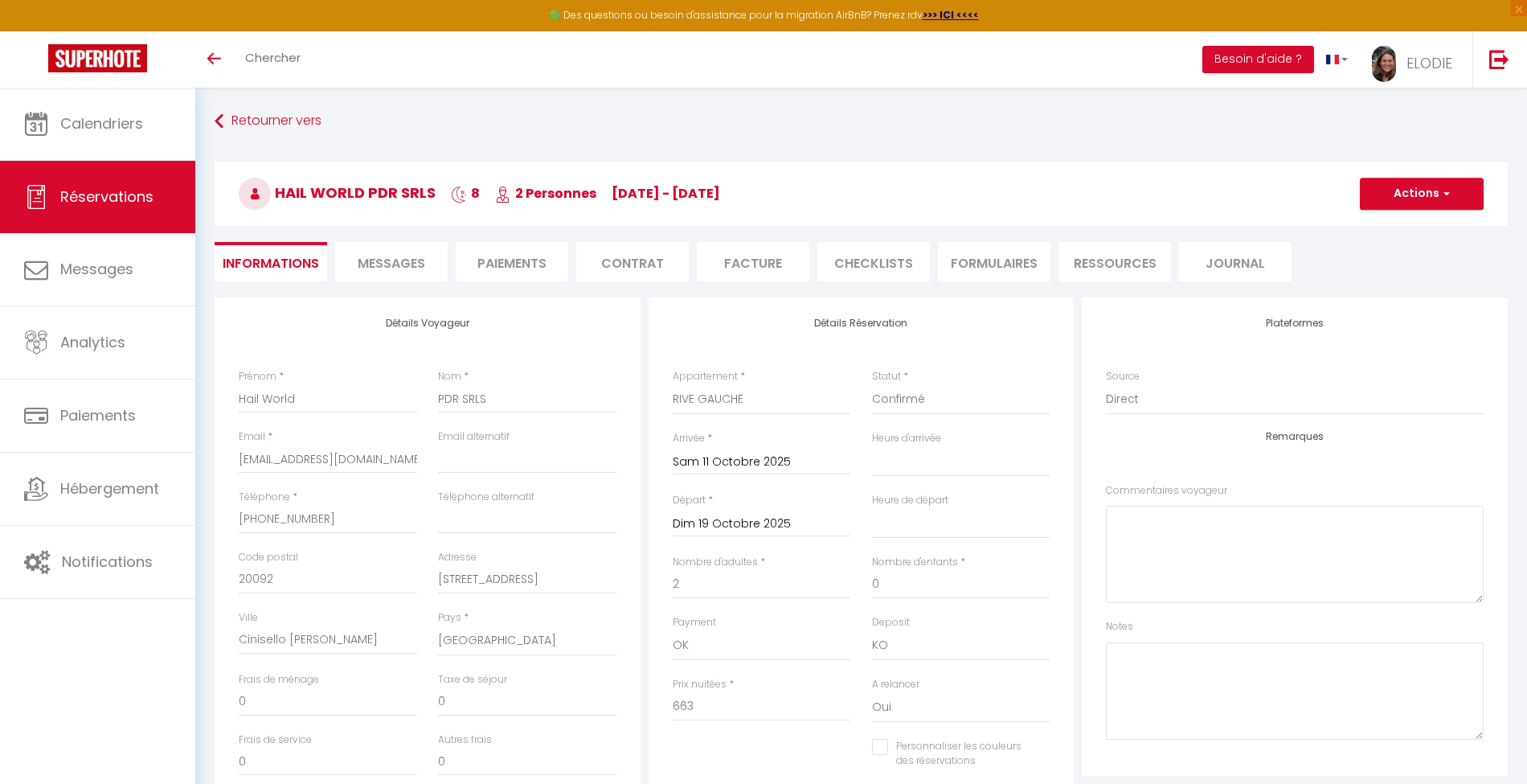
select select
checkbox input "false"
select select
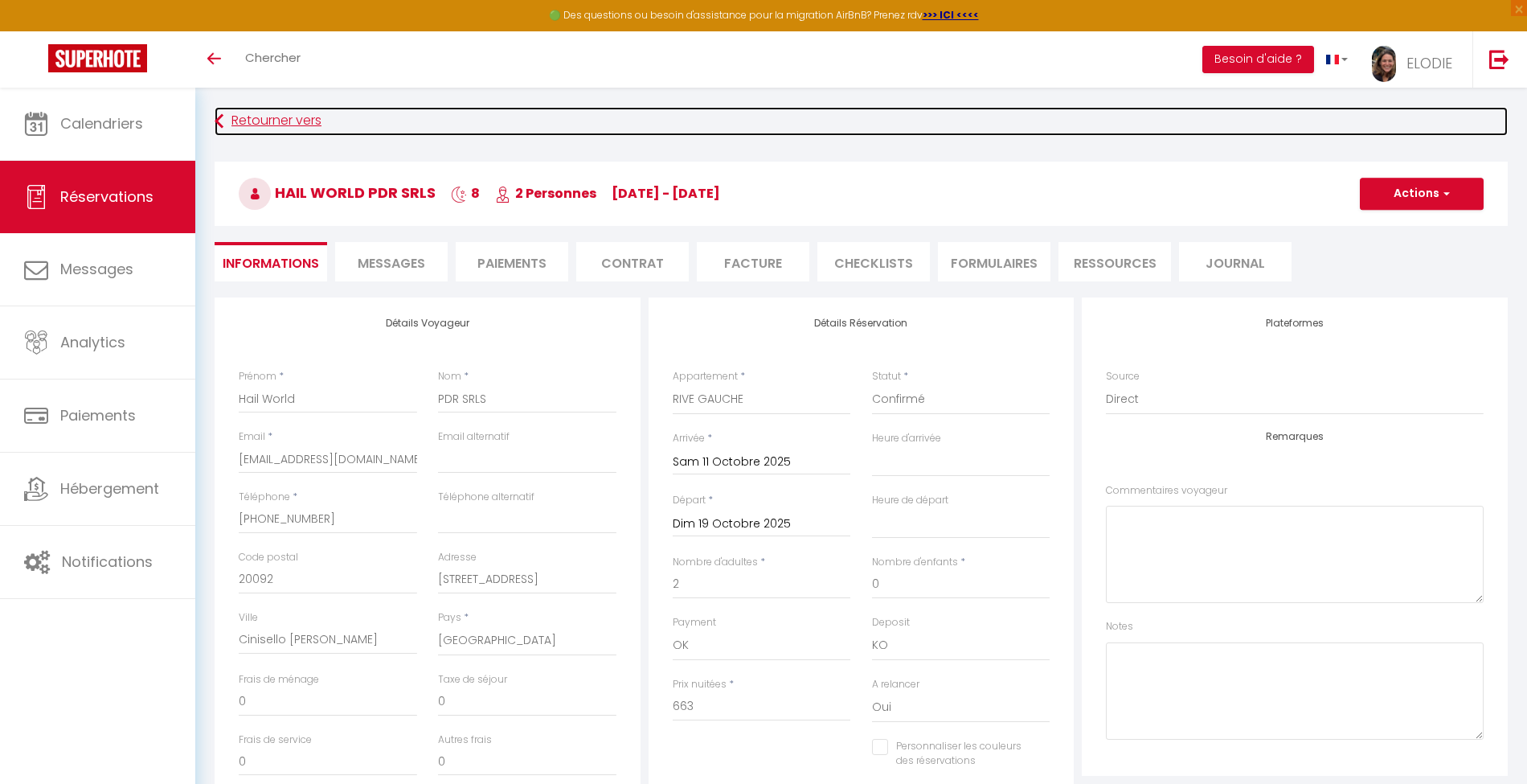
click at [291, 119] on link "Retourner vers" at bounding box center [861, 121] width 1293 height 29
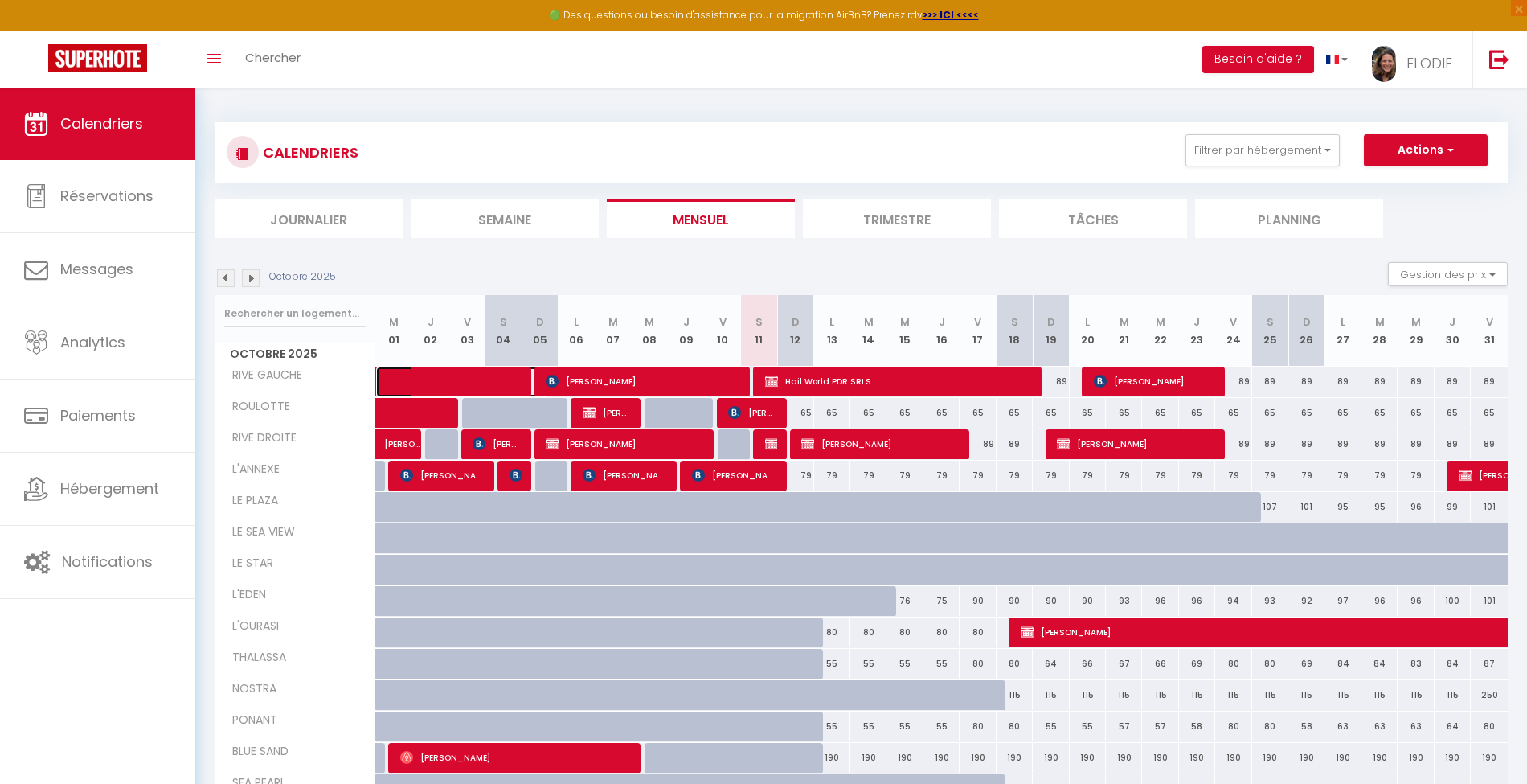
click at [429, 372] on span at bounding box center [474, 381] width 148 height 31
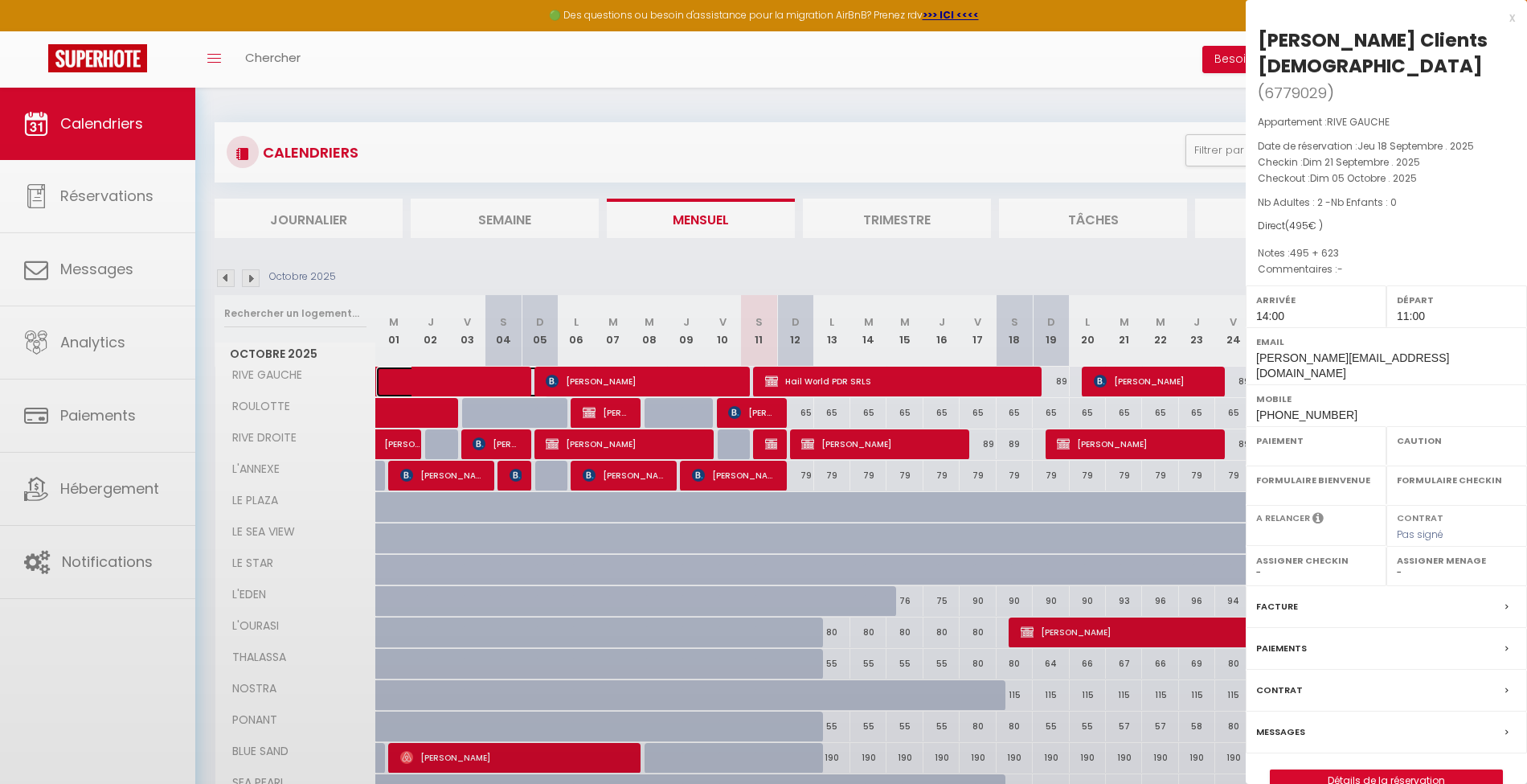
select select "OK"
select select "KO"
select select "0"
select select "1"
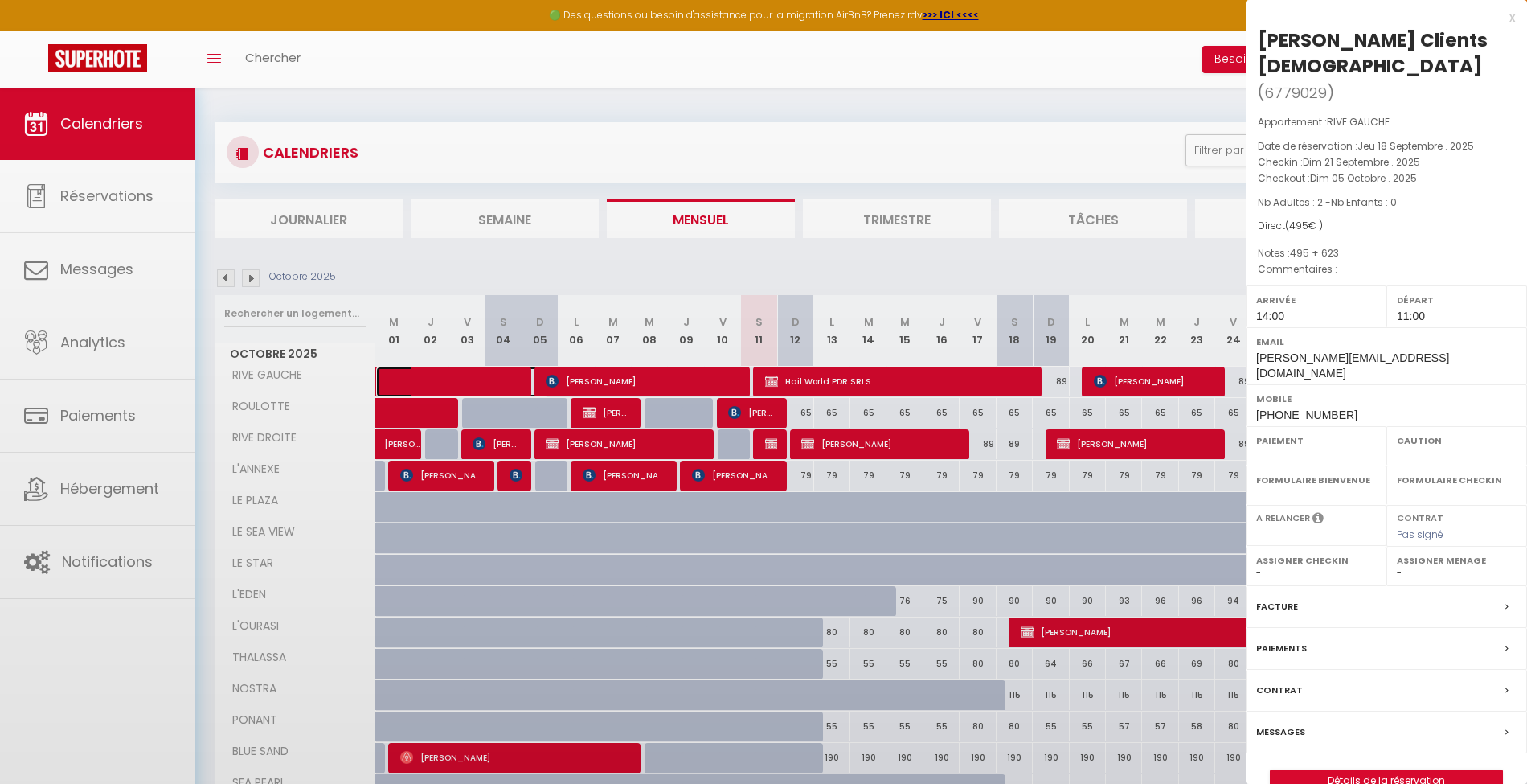
select select
select select "44937"
select select "37187"
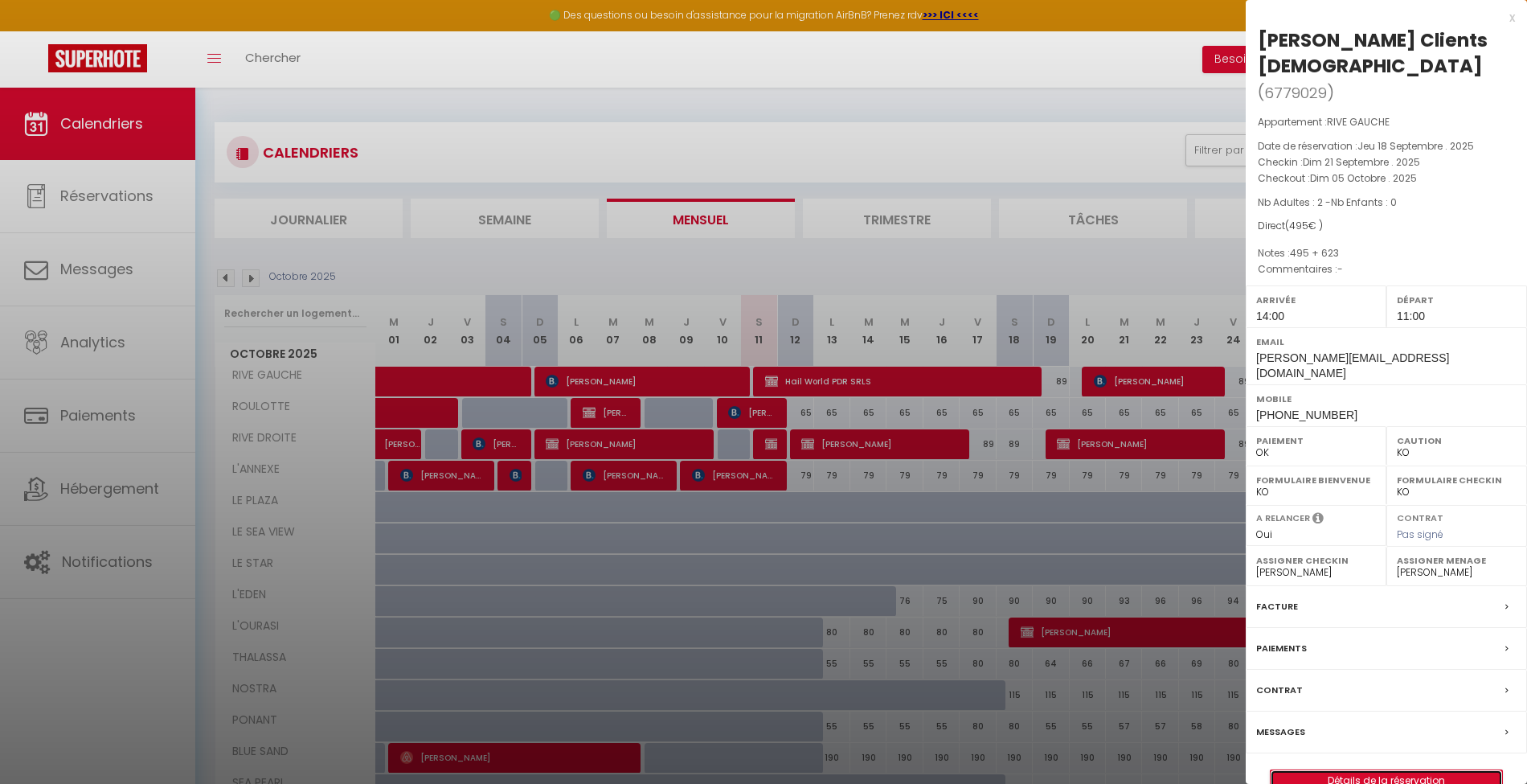
click at [1435, 770] on link "Détails de la réservation" at bounding box center [1386, 781] width 231 height 21
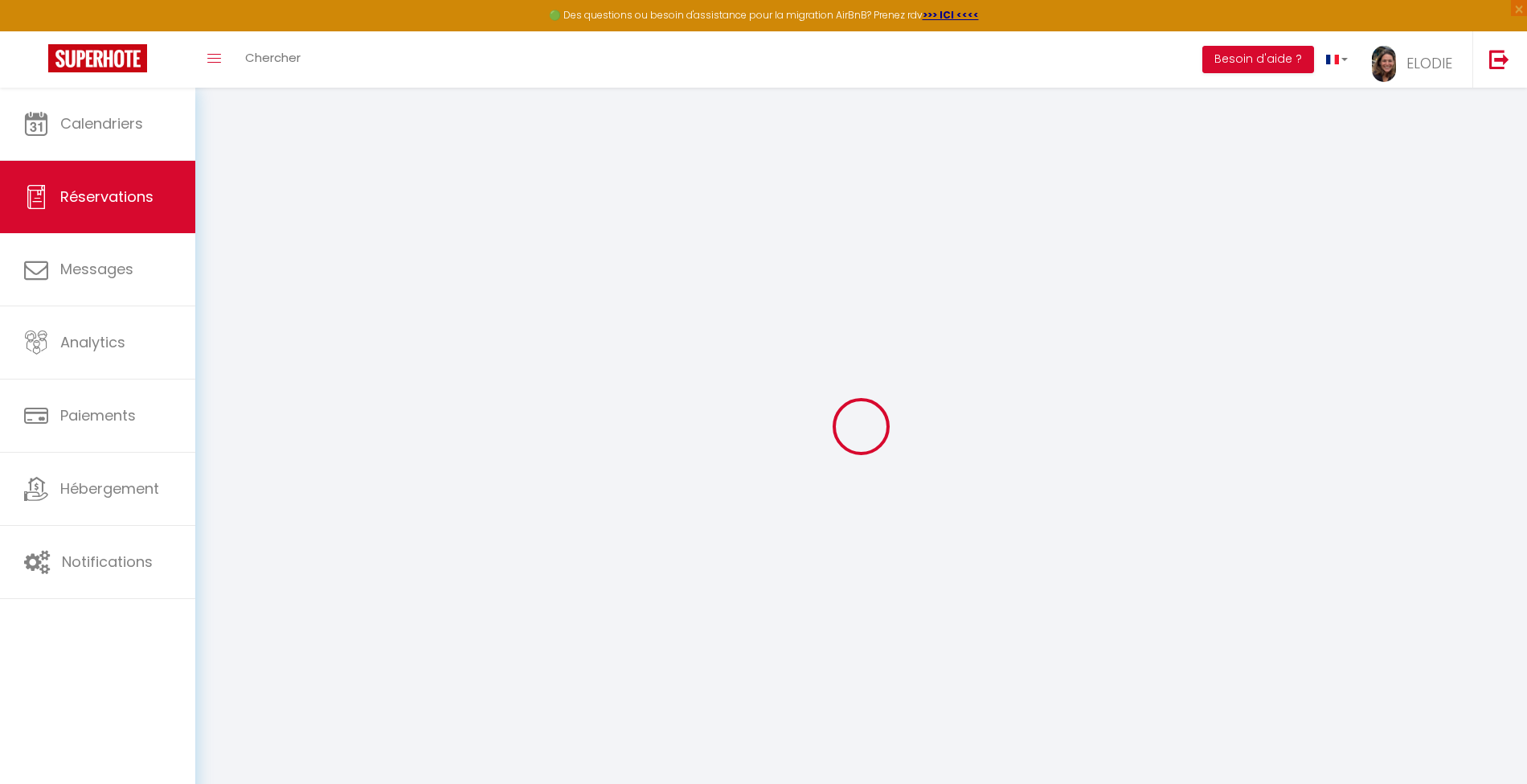
type input "[PERSON_NAME]"
type input "Clients [DEMOGRAPHIC_DATA]"
type input "[PERSON_NAME][EMAIL_ADDRESS][DOMAIN_NAME]"
type input "[PHONE_NUMBER]"
select select
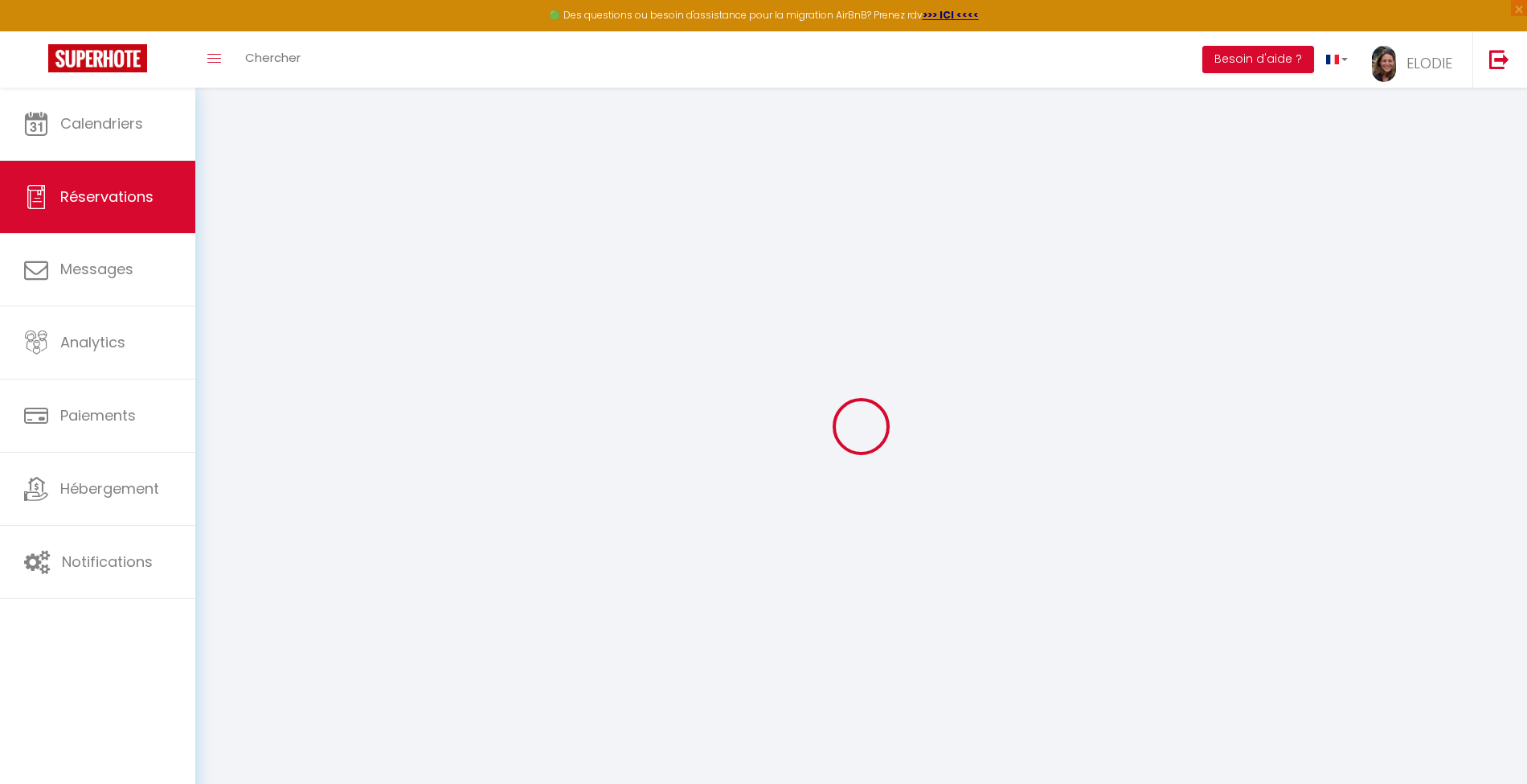
select select "55524"
select select "1"
type input "Dim 21 Septembre 2025"
select select
type input "Dim 05 Octobre 2025"
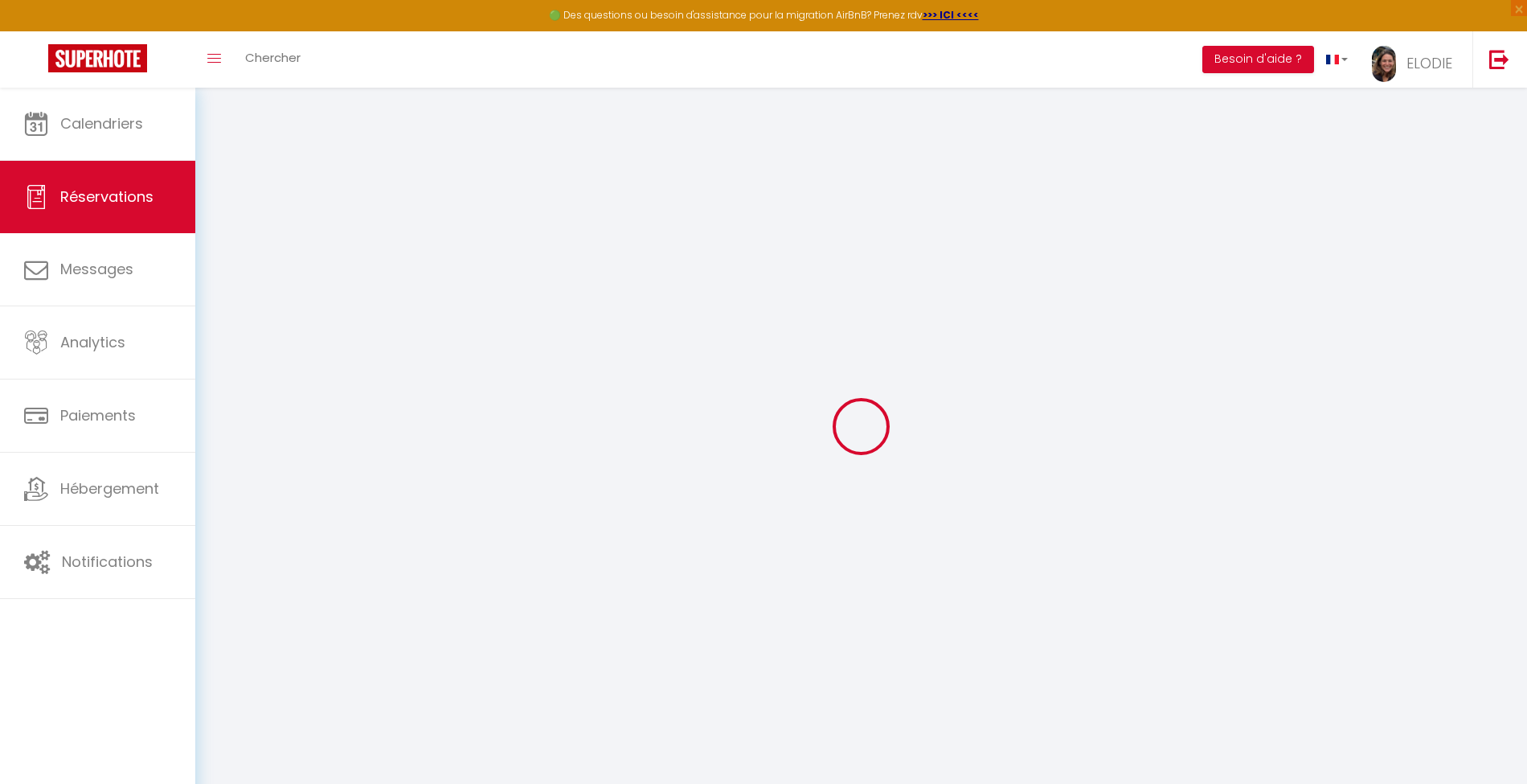
select select
type input "2"
select select "12"
select select
type input "495"
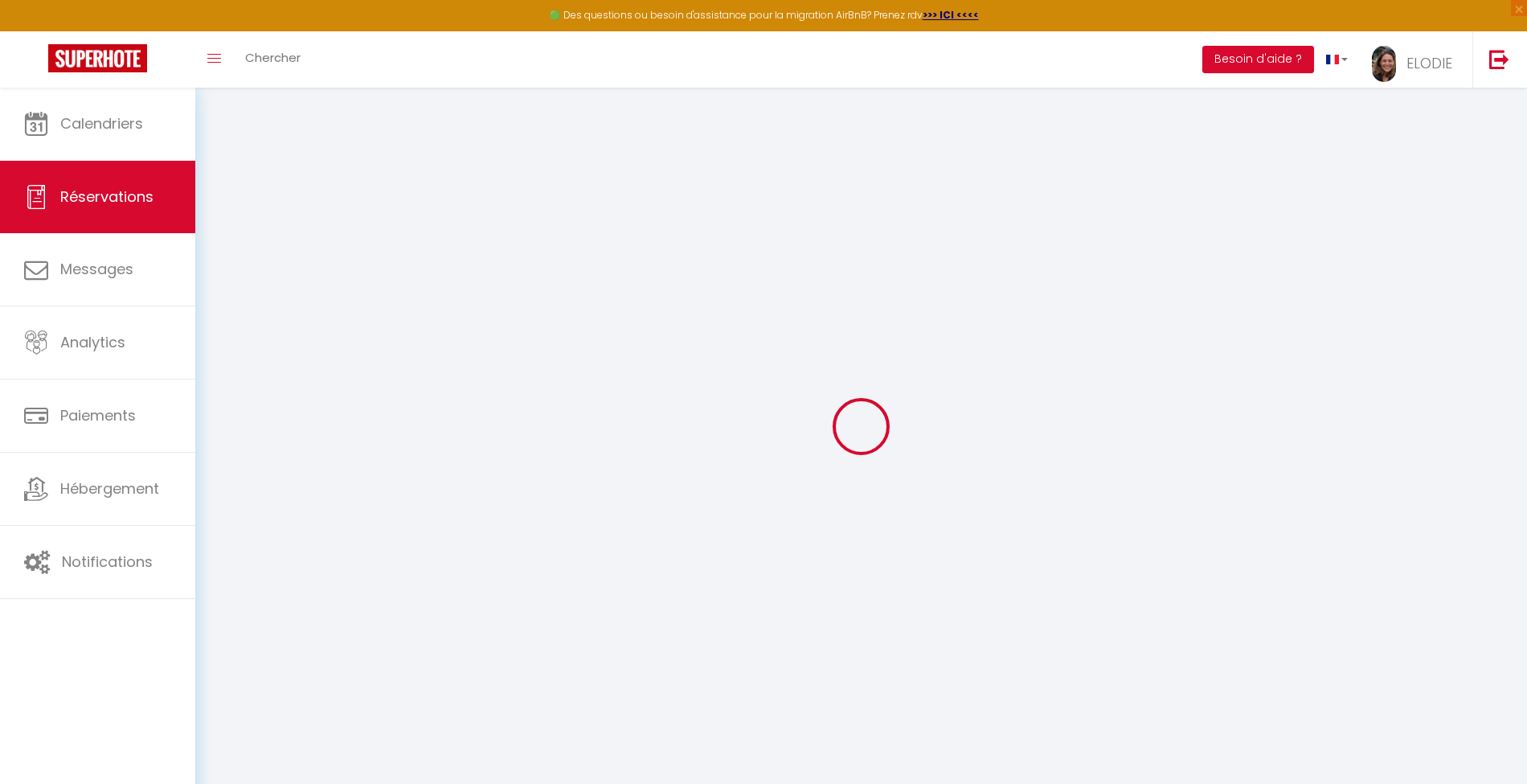
checkbox input "false"
type input "0"
type input "40"
type input "0"
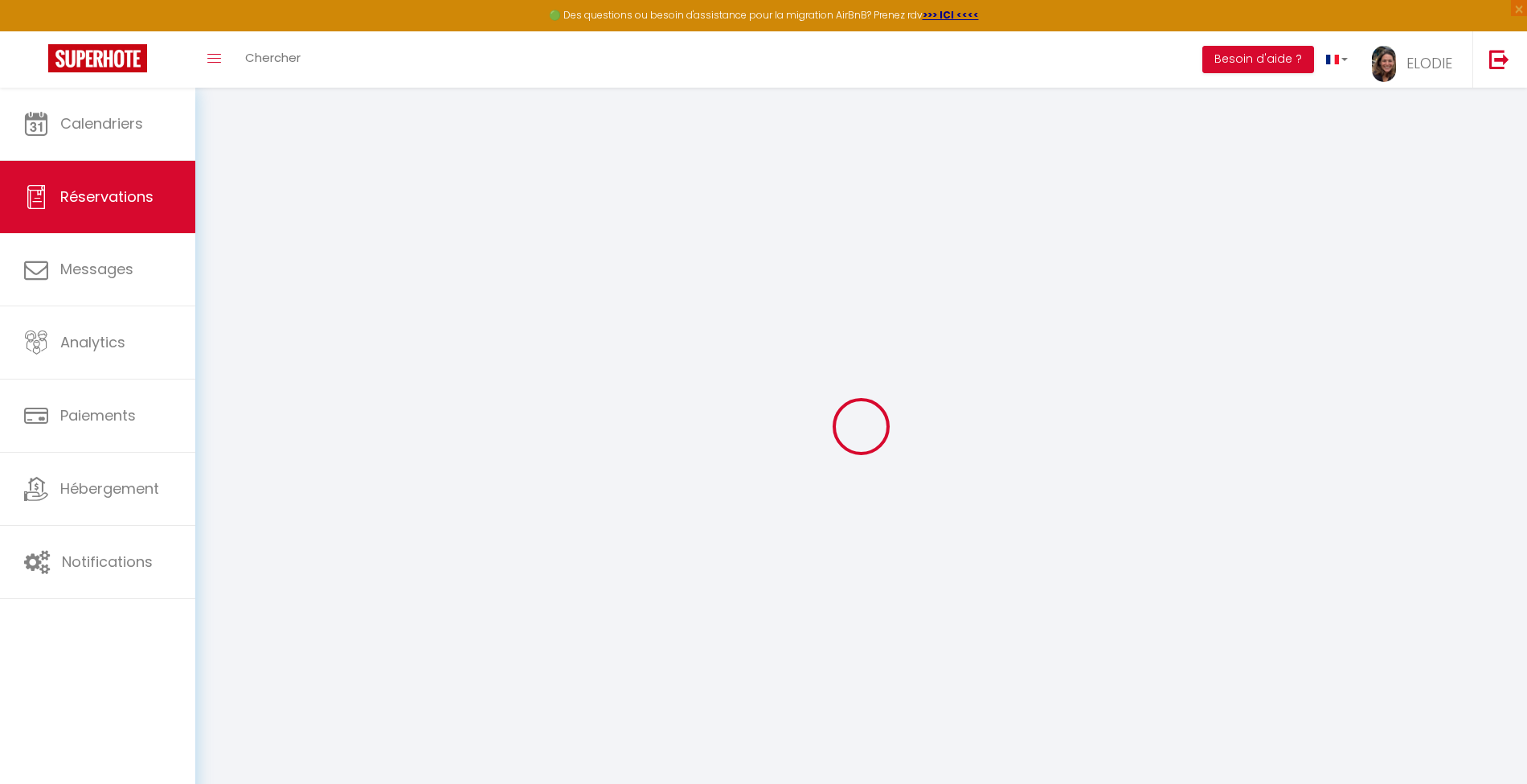
select select
select select "14"
checkbox input "false"
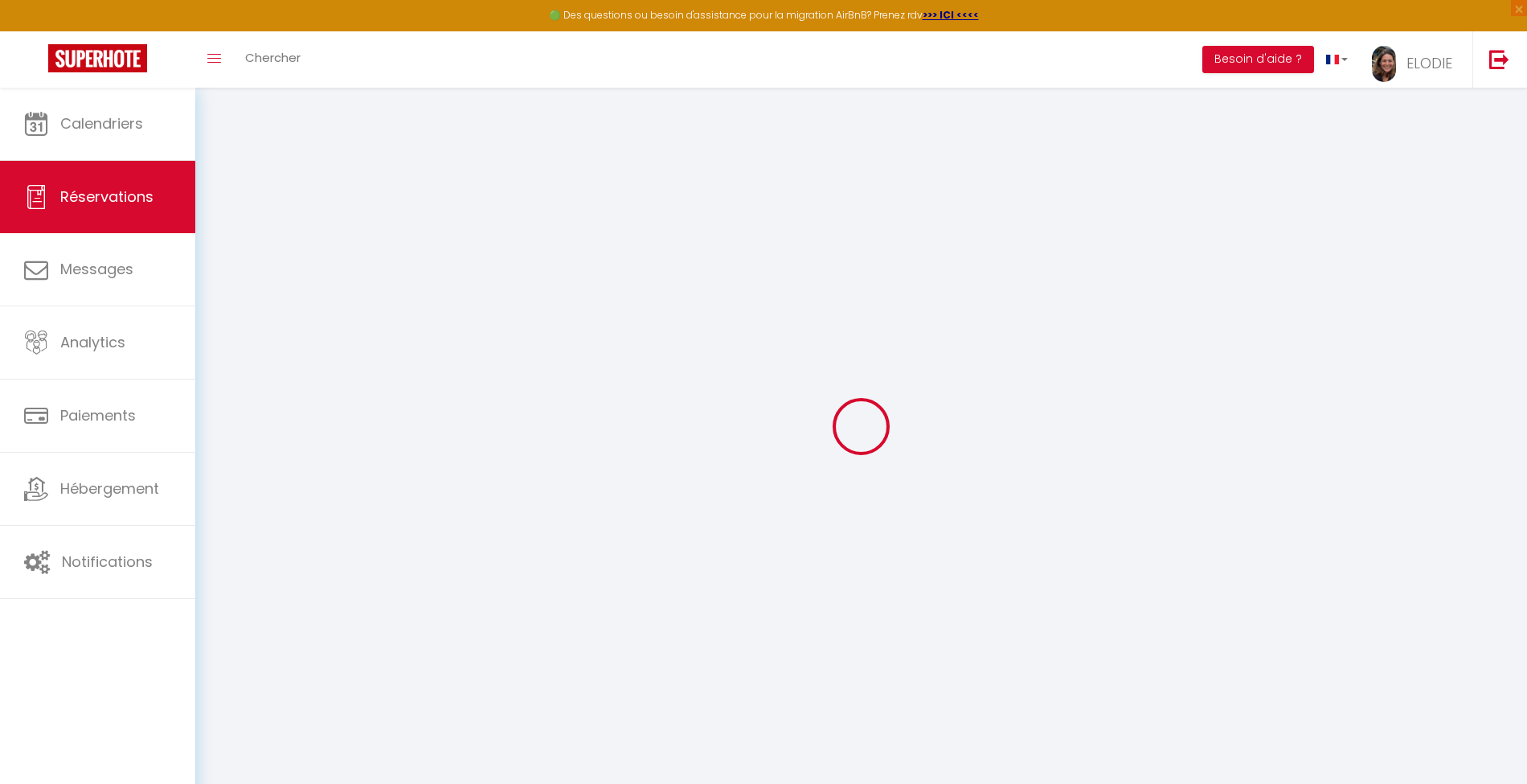
select select
checkbox input "false"
select select
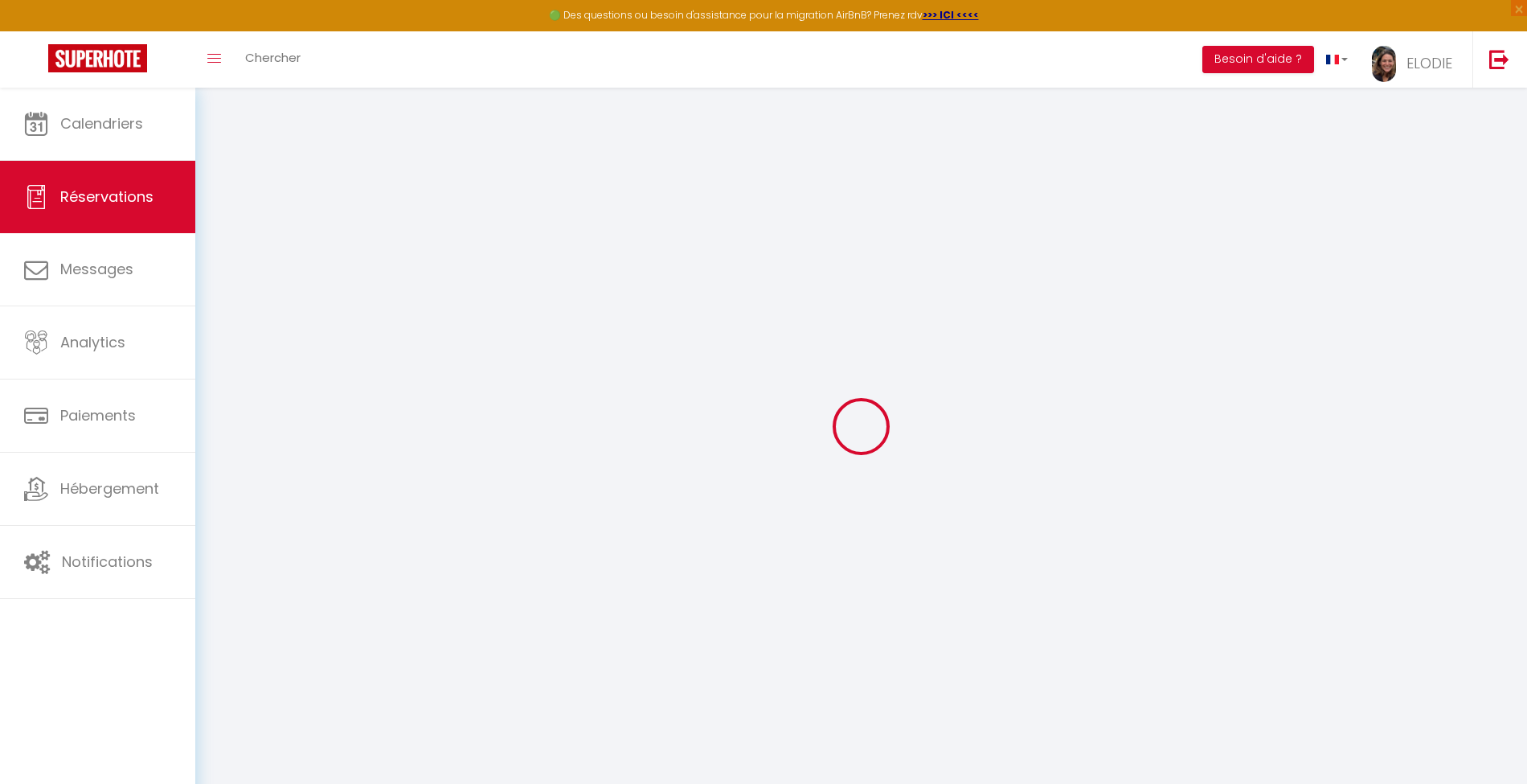
select select
checkbox input "false"
type textarea "495 + 623"
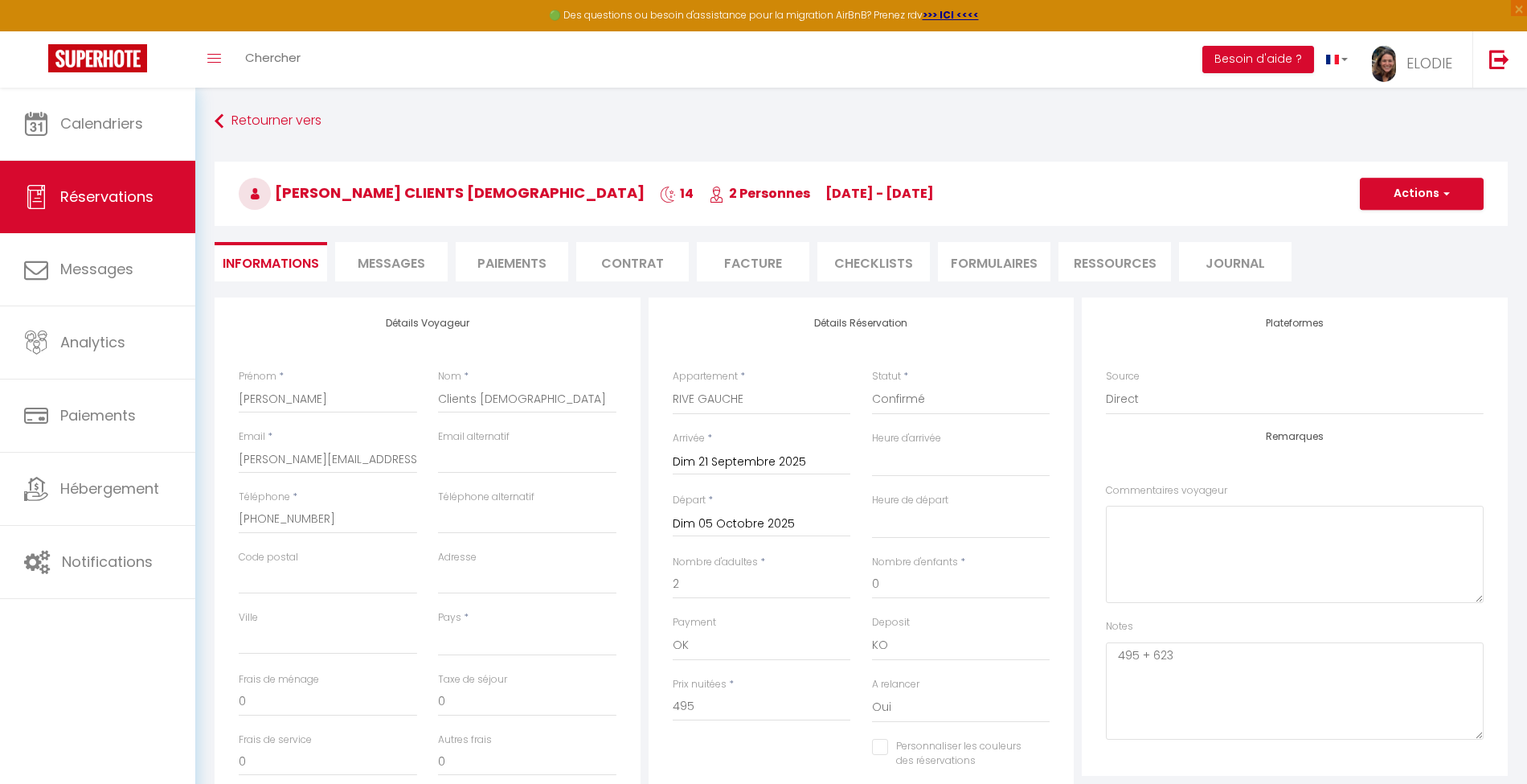
select select
checkbox input "false"
select select
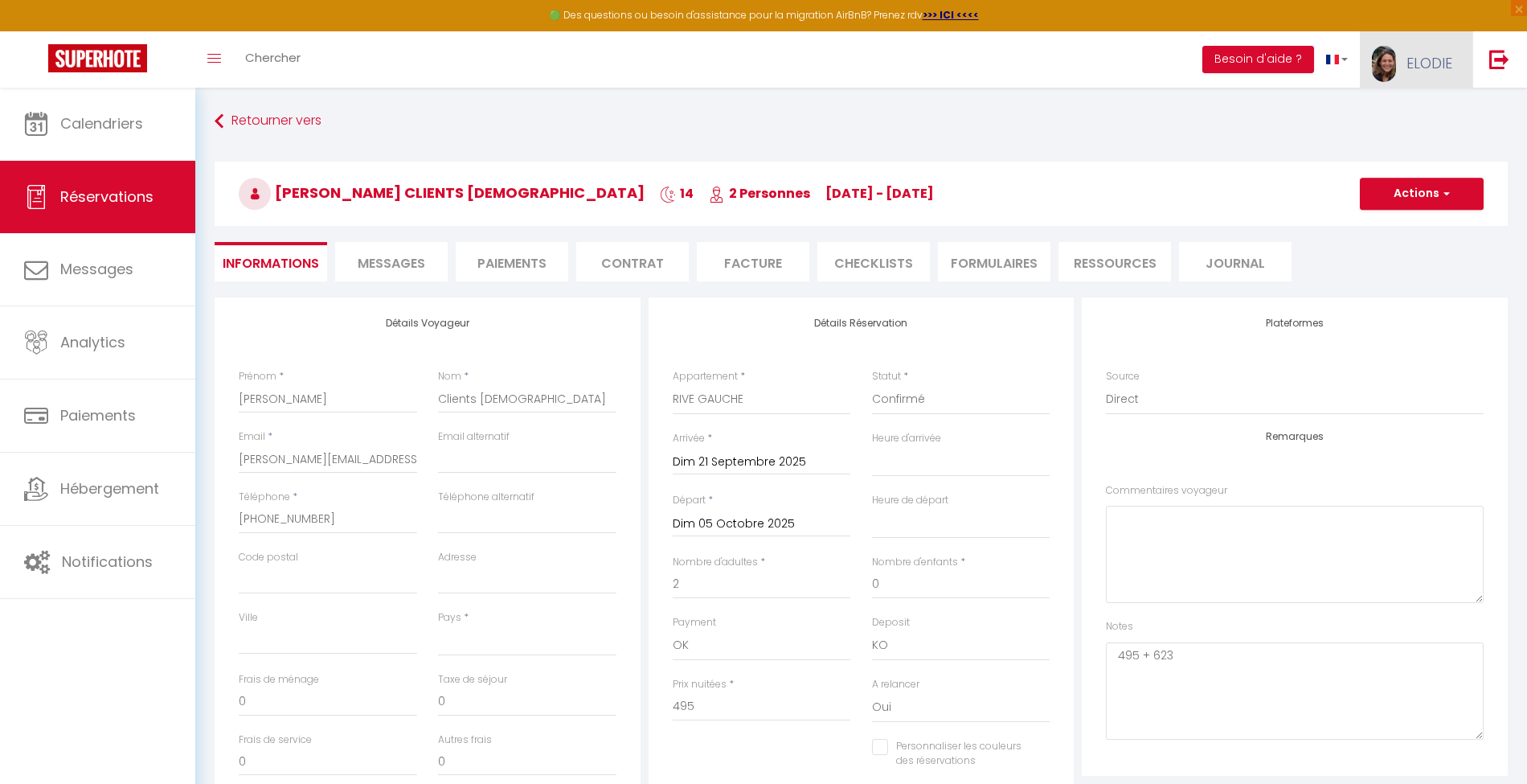
checkbox input "false"
select select "14:00"
select select "11:00"
click at [1442, 201] on button "Actions" at bounding box center [1422, 194] width 124 height 32
click at [1406, 267] on link "Supprimer" at bounding box center [1406, 271] width 127 height 21
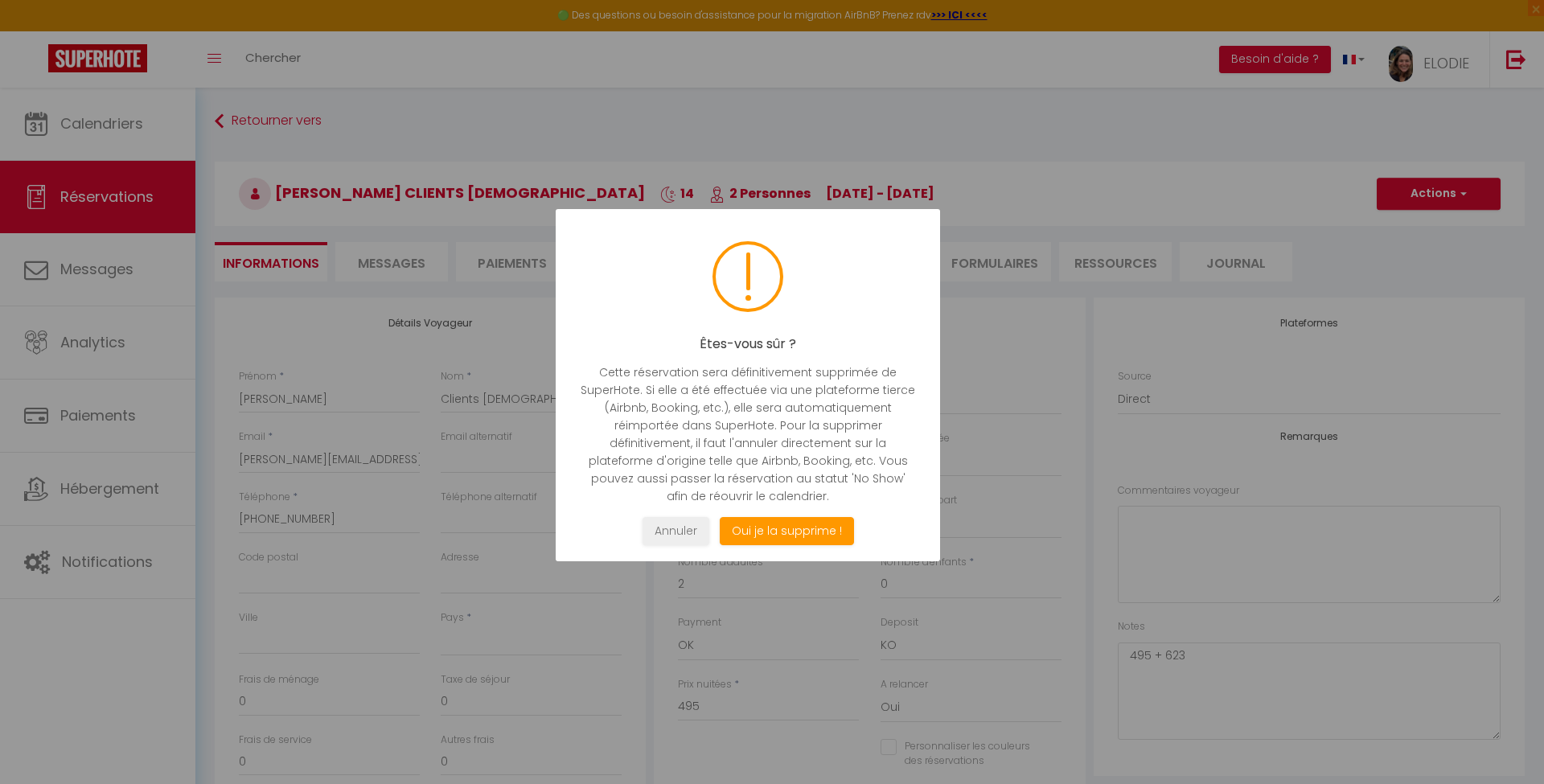
select select
checkbox input "false"
click at [797, 529] on button "Oui je la supprime !" at bounding box center [787, 531] width 134 height 28
select select "not_cancelled"
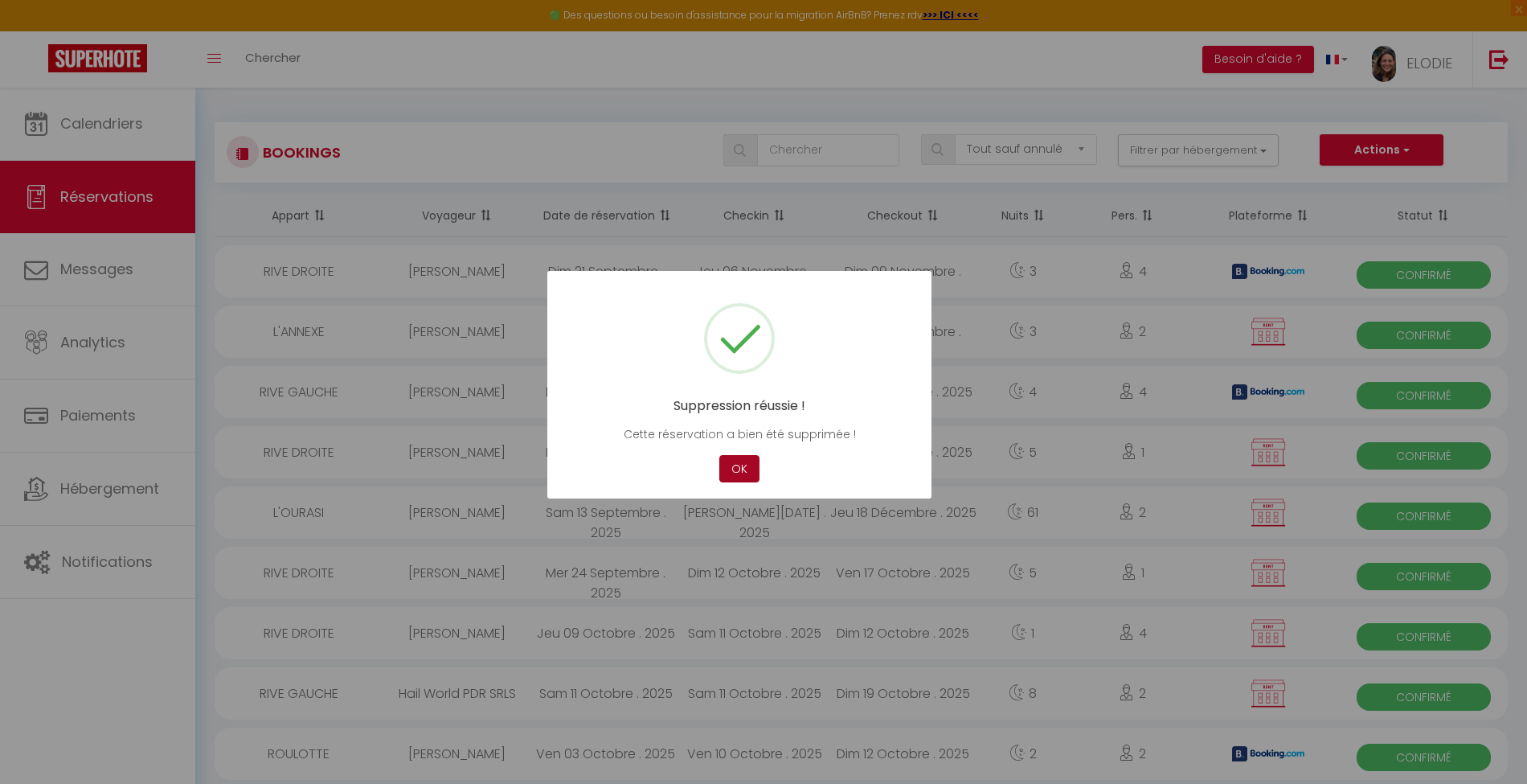
click at [745, 477] on button "OK" at bounding box center [740, 469] width 40 height 28
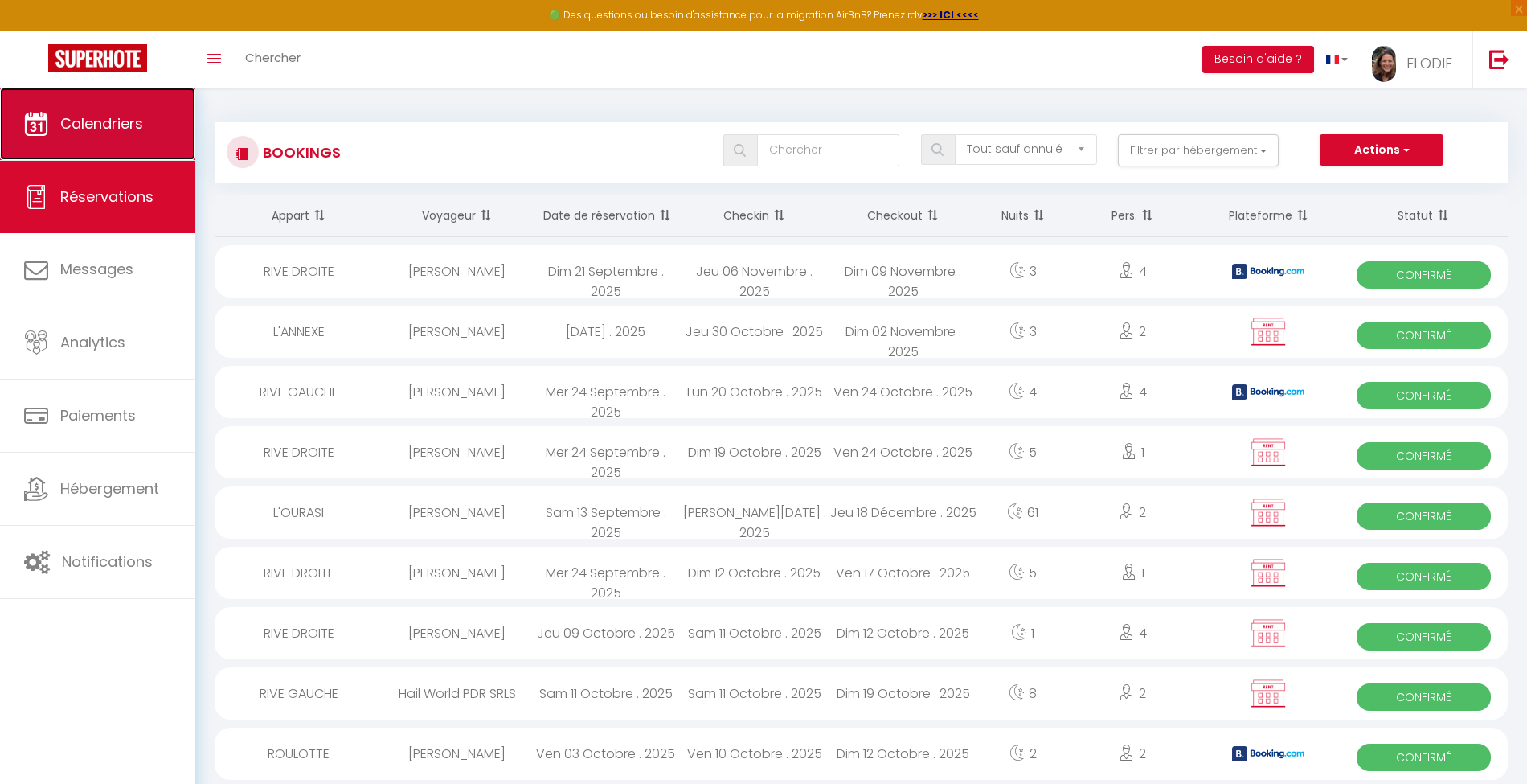
click at [106, 132] on span "Calendriers" at bounding box center [101, 123] width 83 height 20
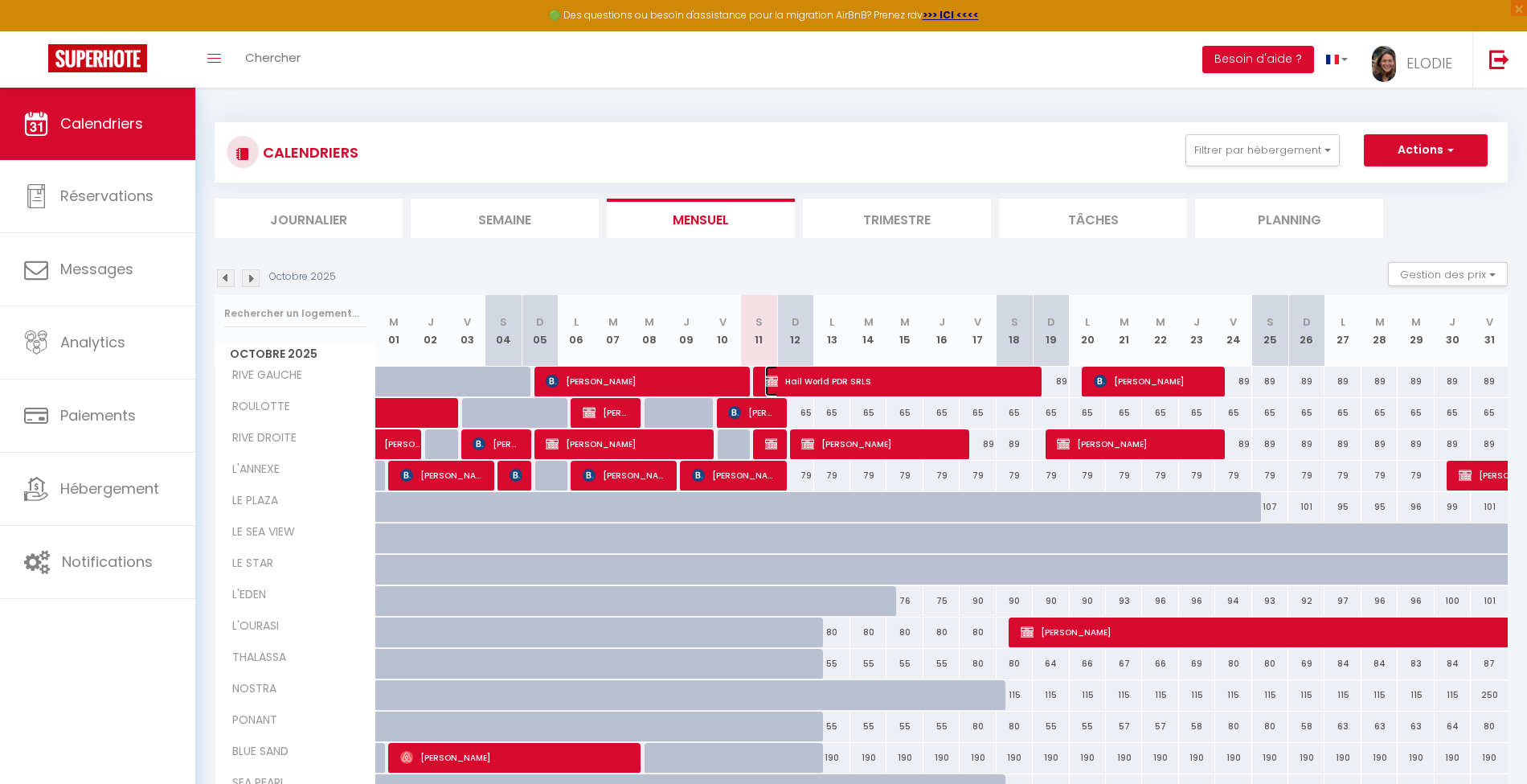
click at [860, 378] on span "Hail World PDR SRLS" at bounding box center [897, 380] width 265 height 31
select select "OK"
select select "KO"
select select "0"
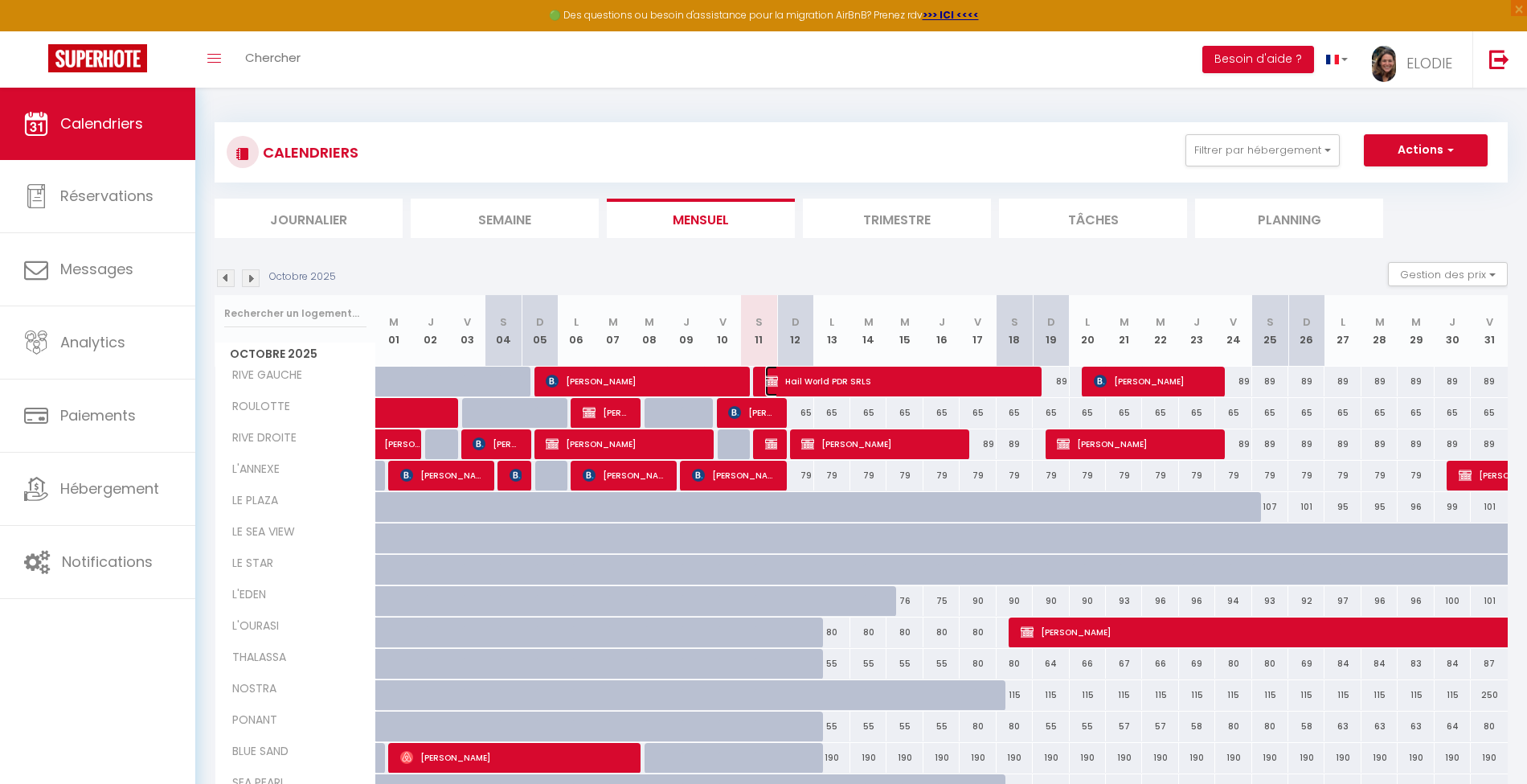
select select "1"
select select
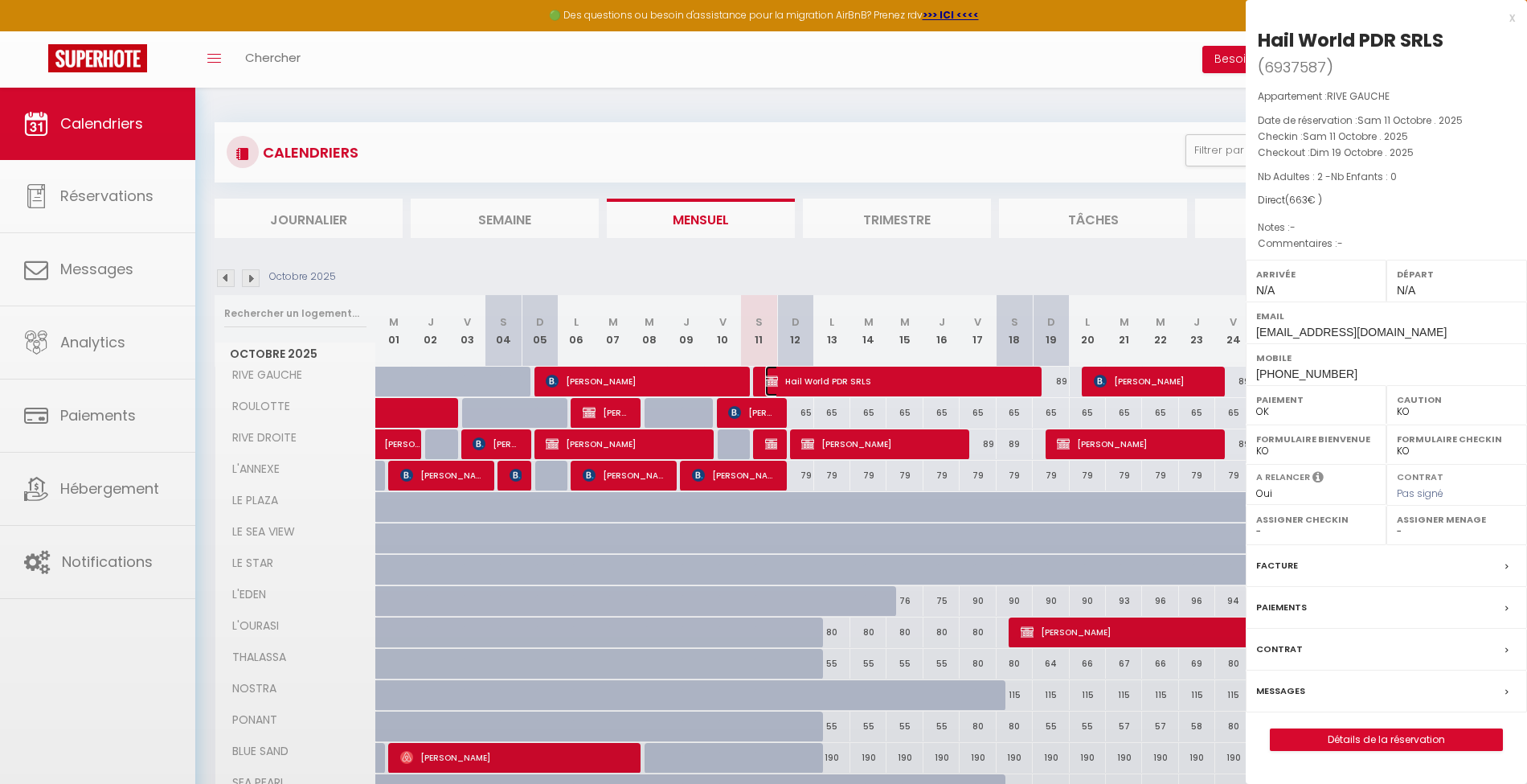
select select "44937"
select select "37187"
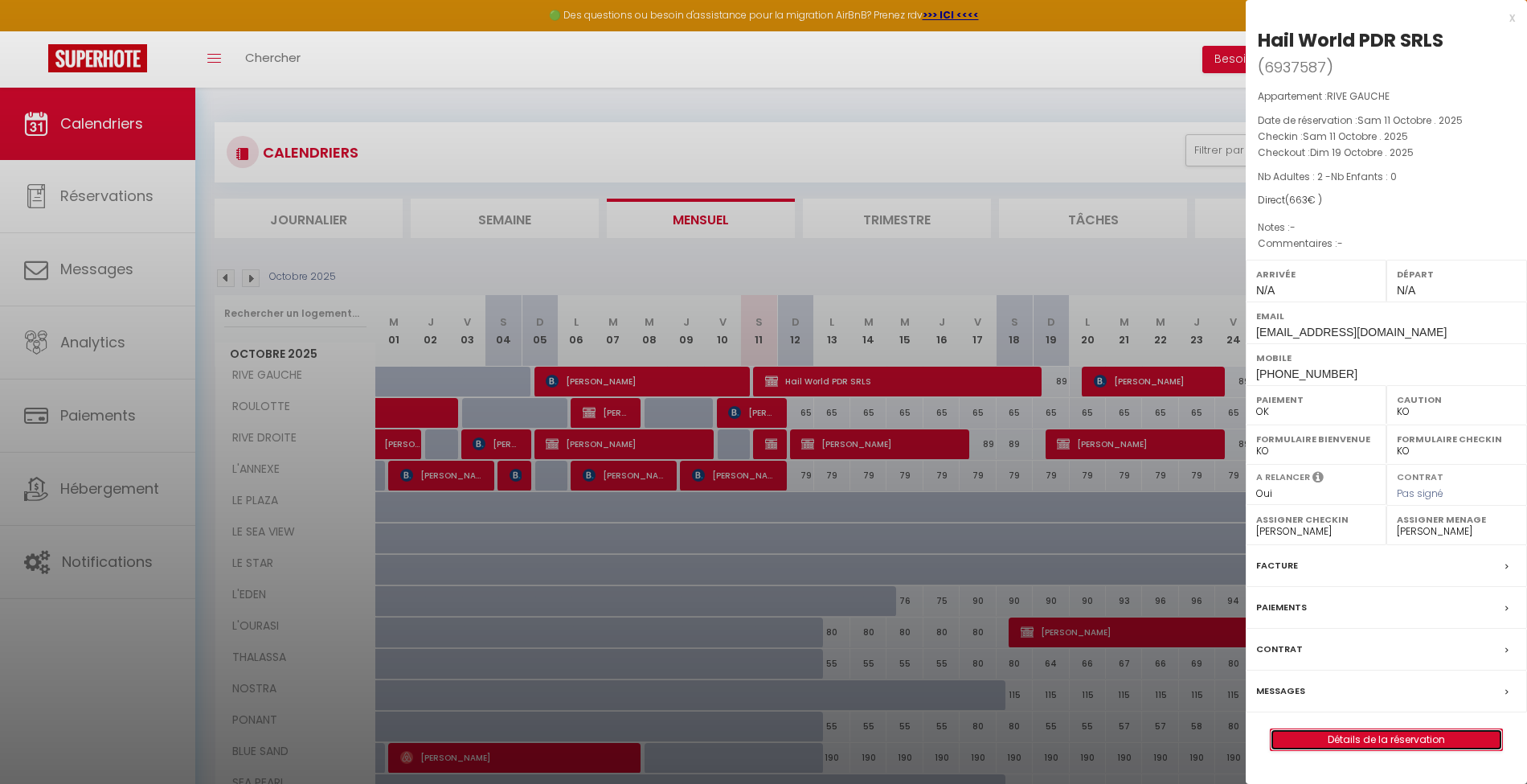
click at [1399, 734] on link "Détails de la réservation" at bounding box center [1386, 740] width 231 height 21
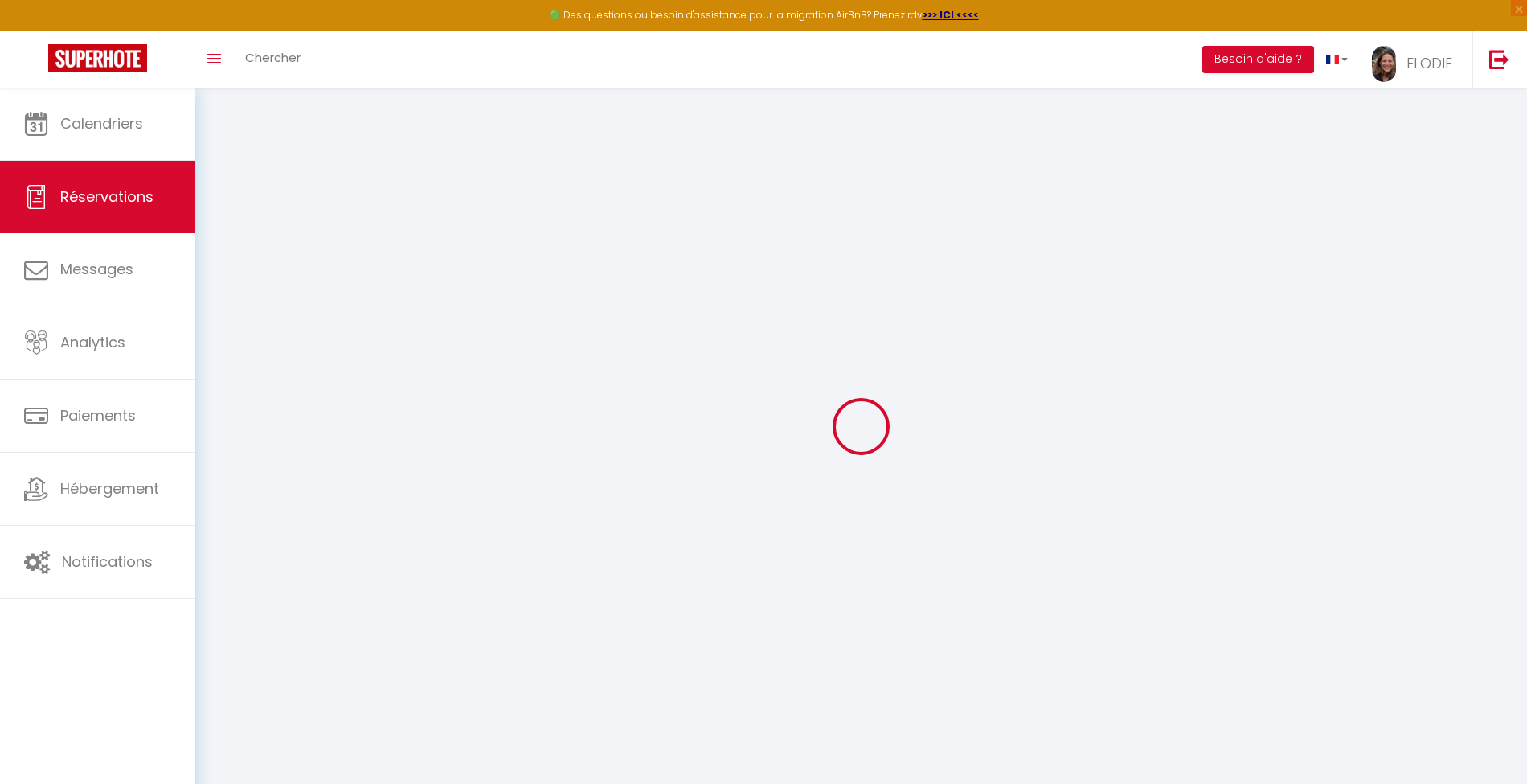
select select
checkbox input "false"
select select
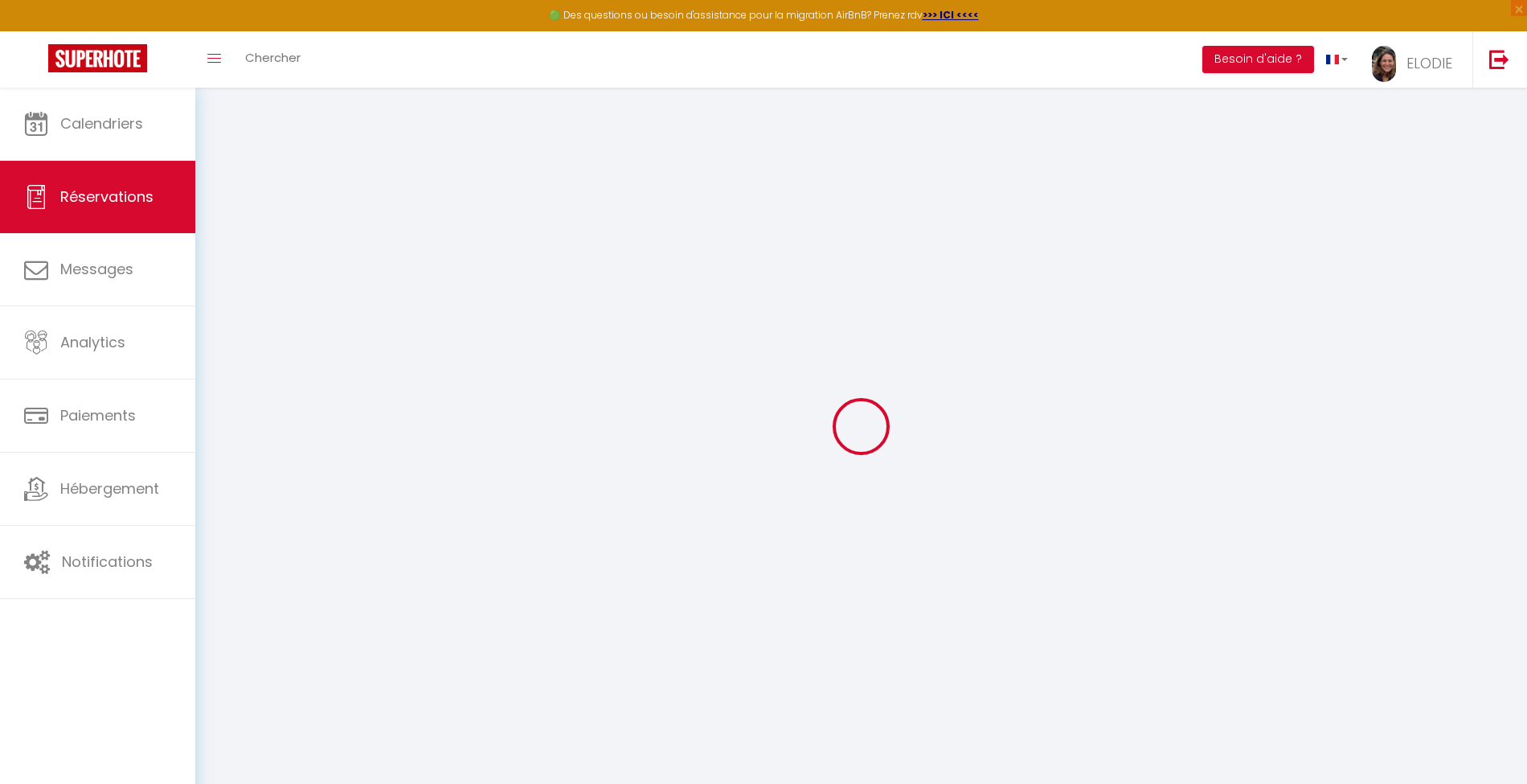
checkbox input "false"
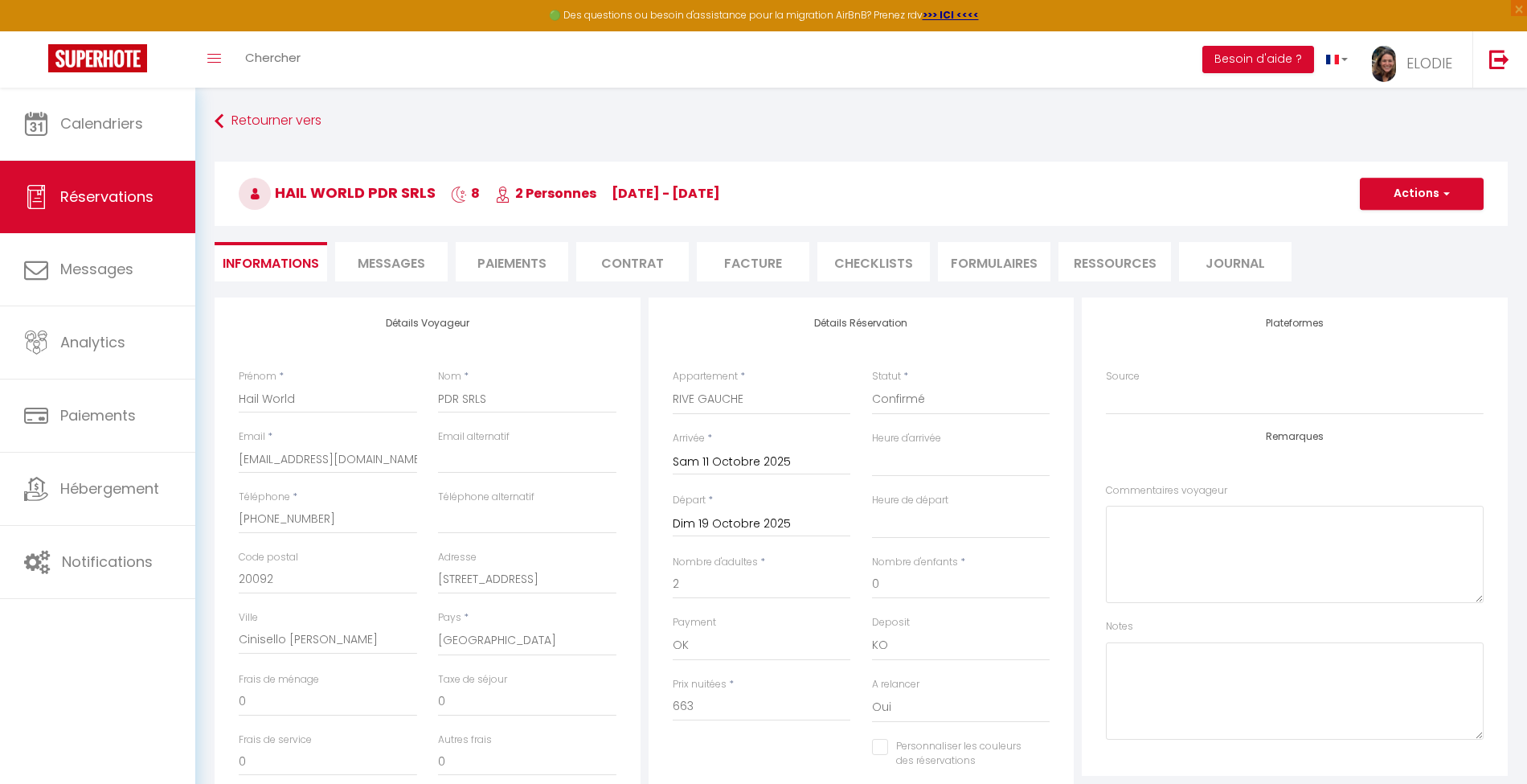
select select
checkbox input "false"
select select
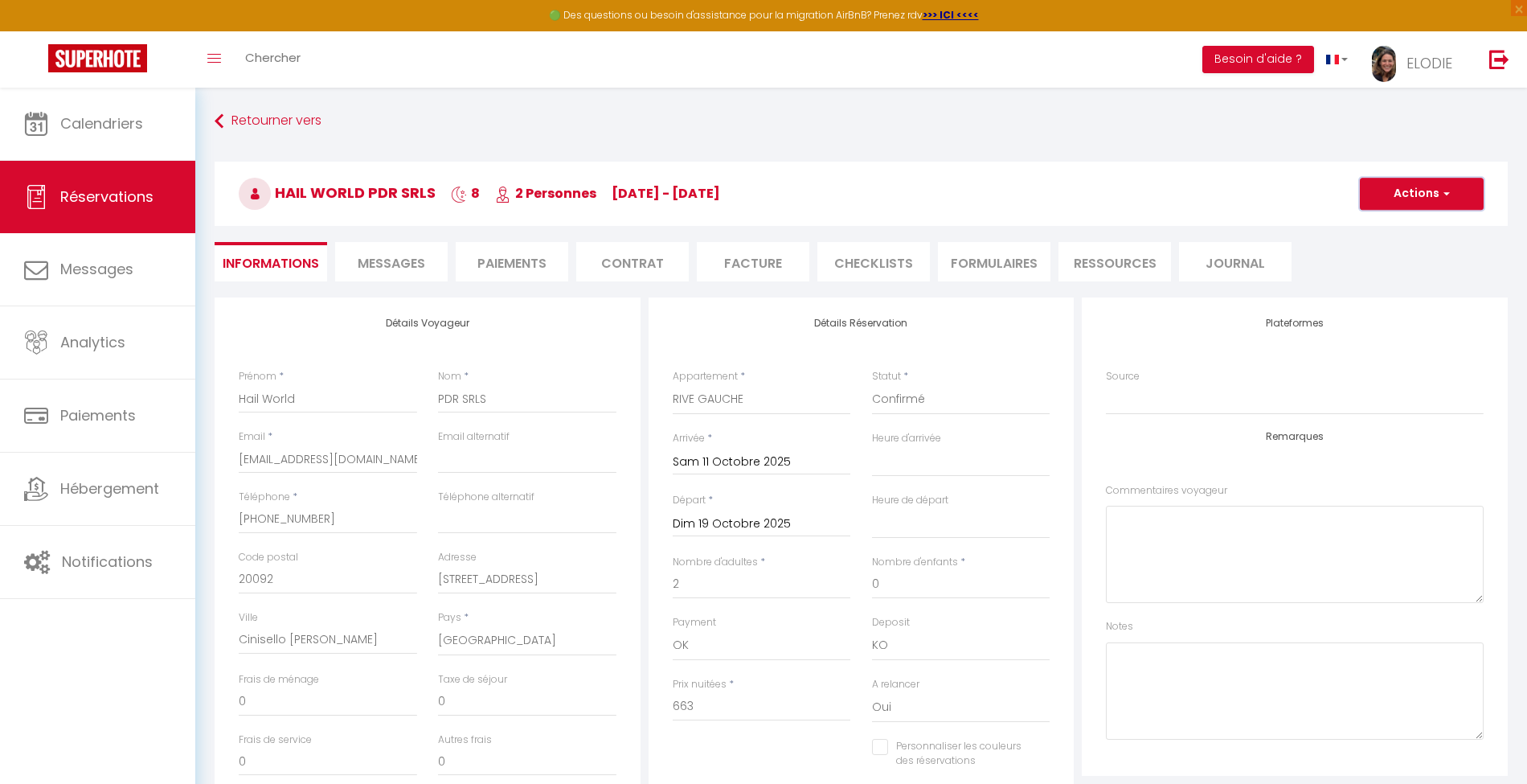
click at [1429, 180] on button "Actions" at bounding box center [1422, 194] width 124 height 32
click at [1382, 243] on link "Dupliquer" at bounding box center [1406, 250] width 127 height 21
select select
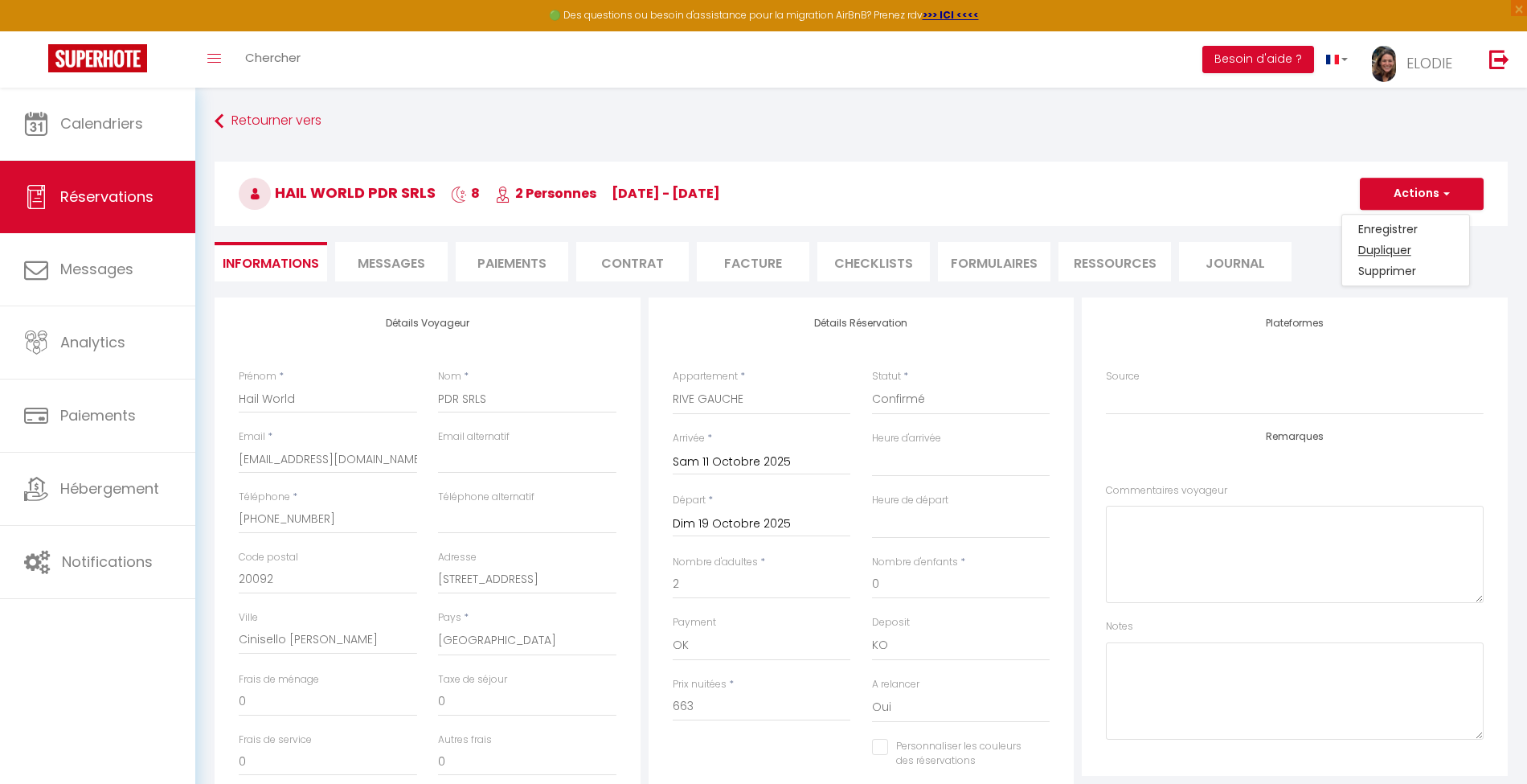
select select
checkbox input "false"
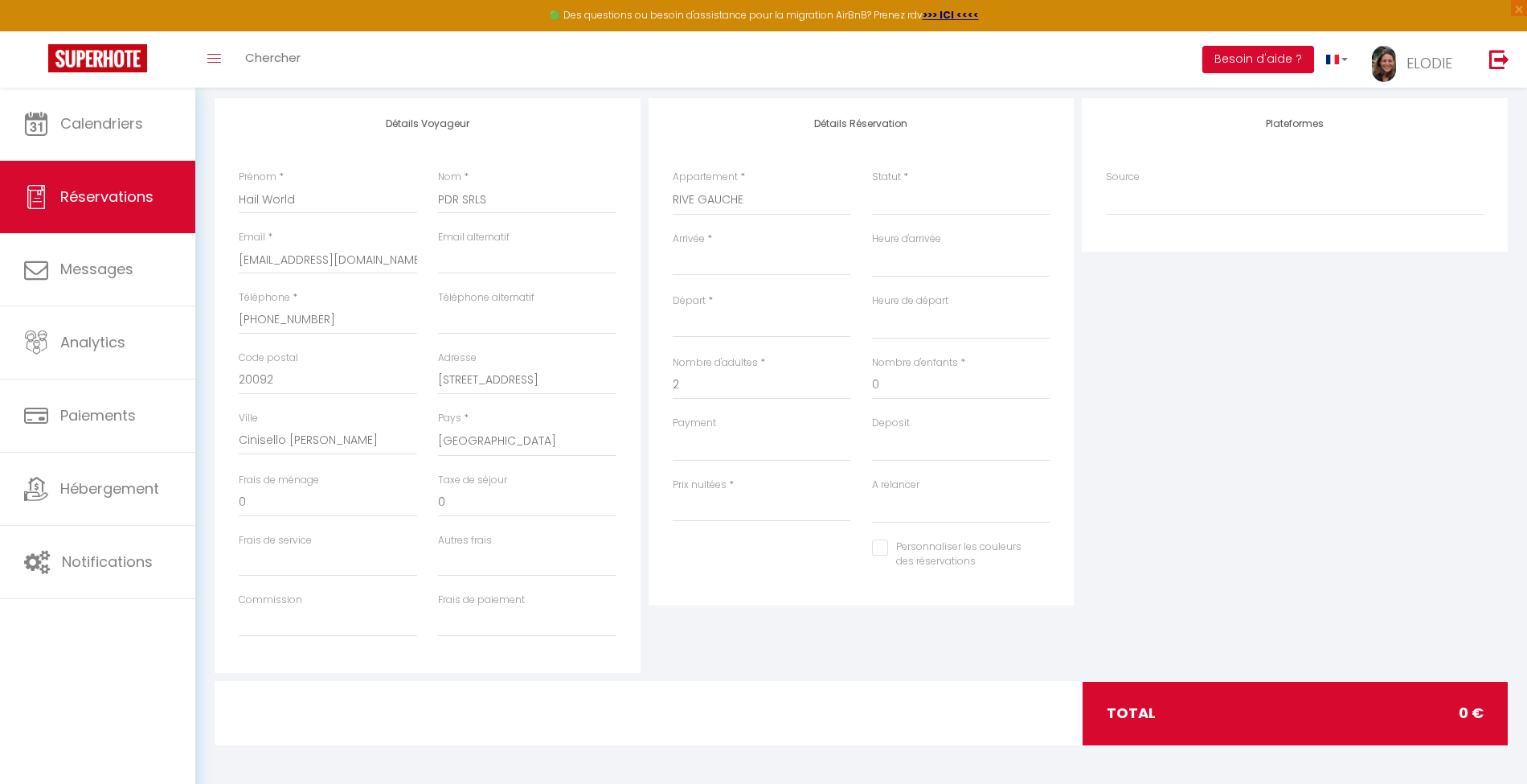
scroll to position [201, 0]
click at [910, 204] on select "Confirmé Non Confirmé [PERSON_NAME] par le voyageur No Show Request" at bounding box center [961, 198] width 179 height 31
select select "1"
click at [872, 183] on select "Confirmé Non Confirmé [PERSON_NAME] par le voyageur No Show Request" at bounding box center [961, 198] width 179 height 31
select select
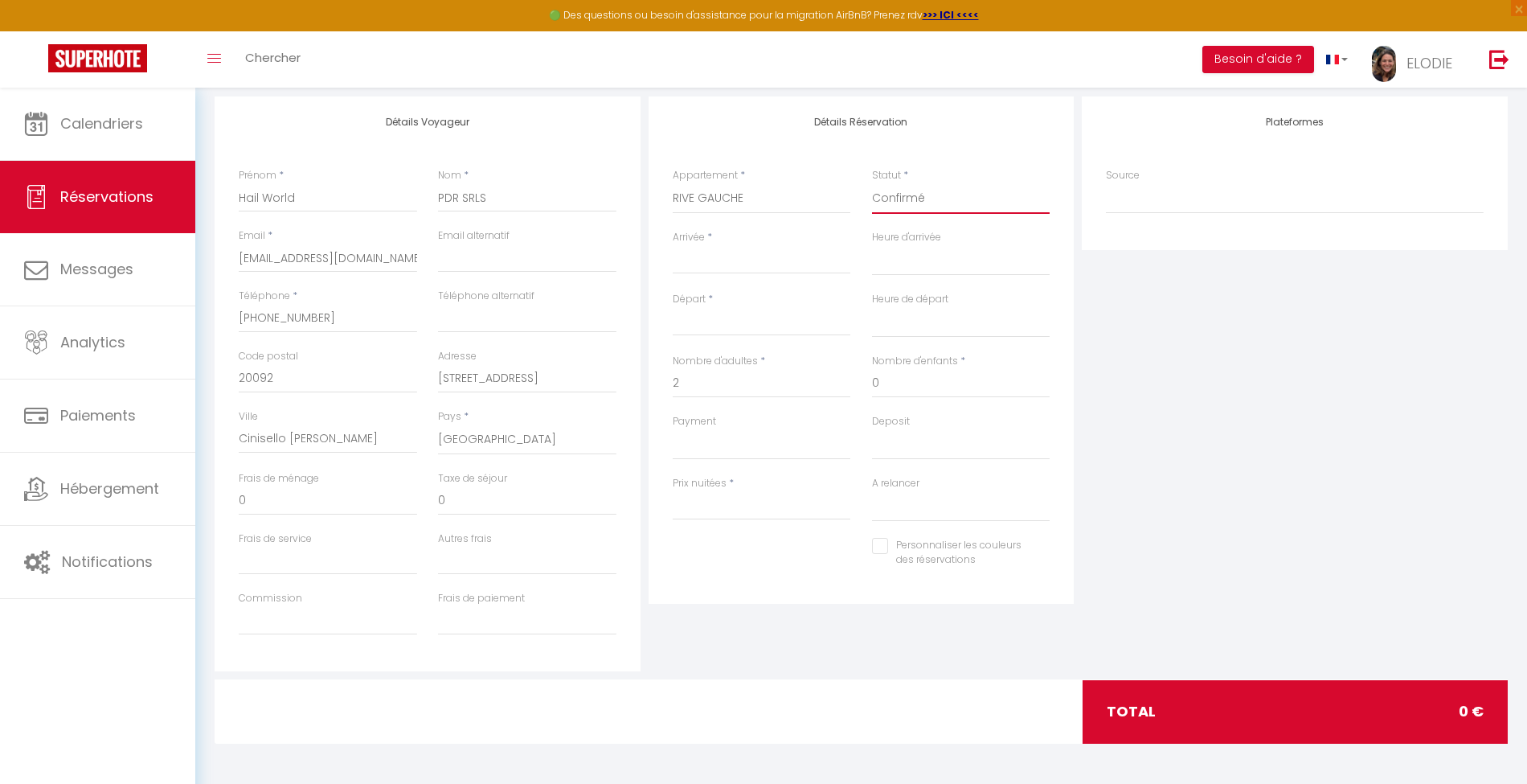
select select
checkbox input "false"
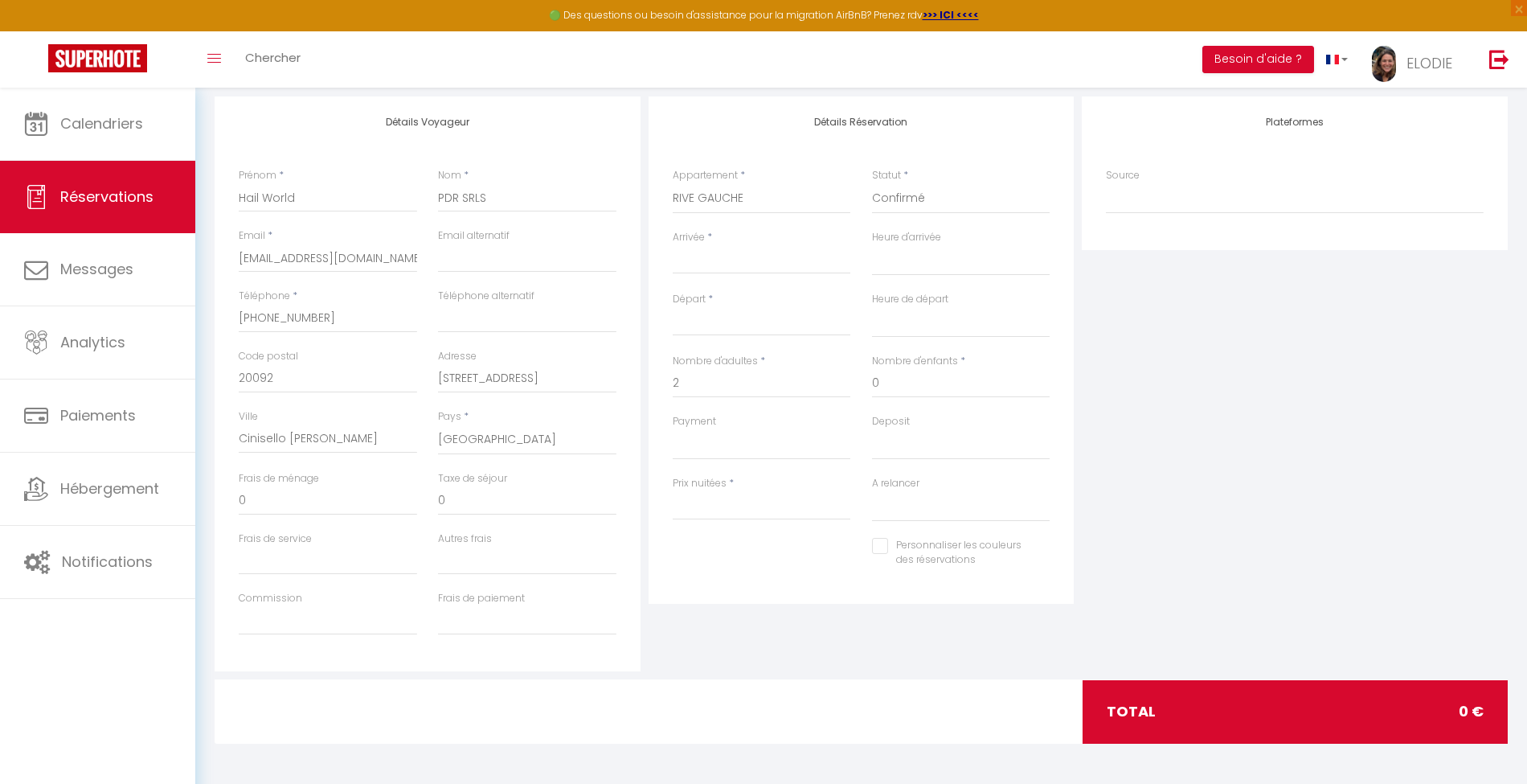
click at [738, 256] on input "Arrivée" at bounding box center [761, 262] width 179 height 21
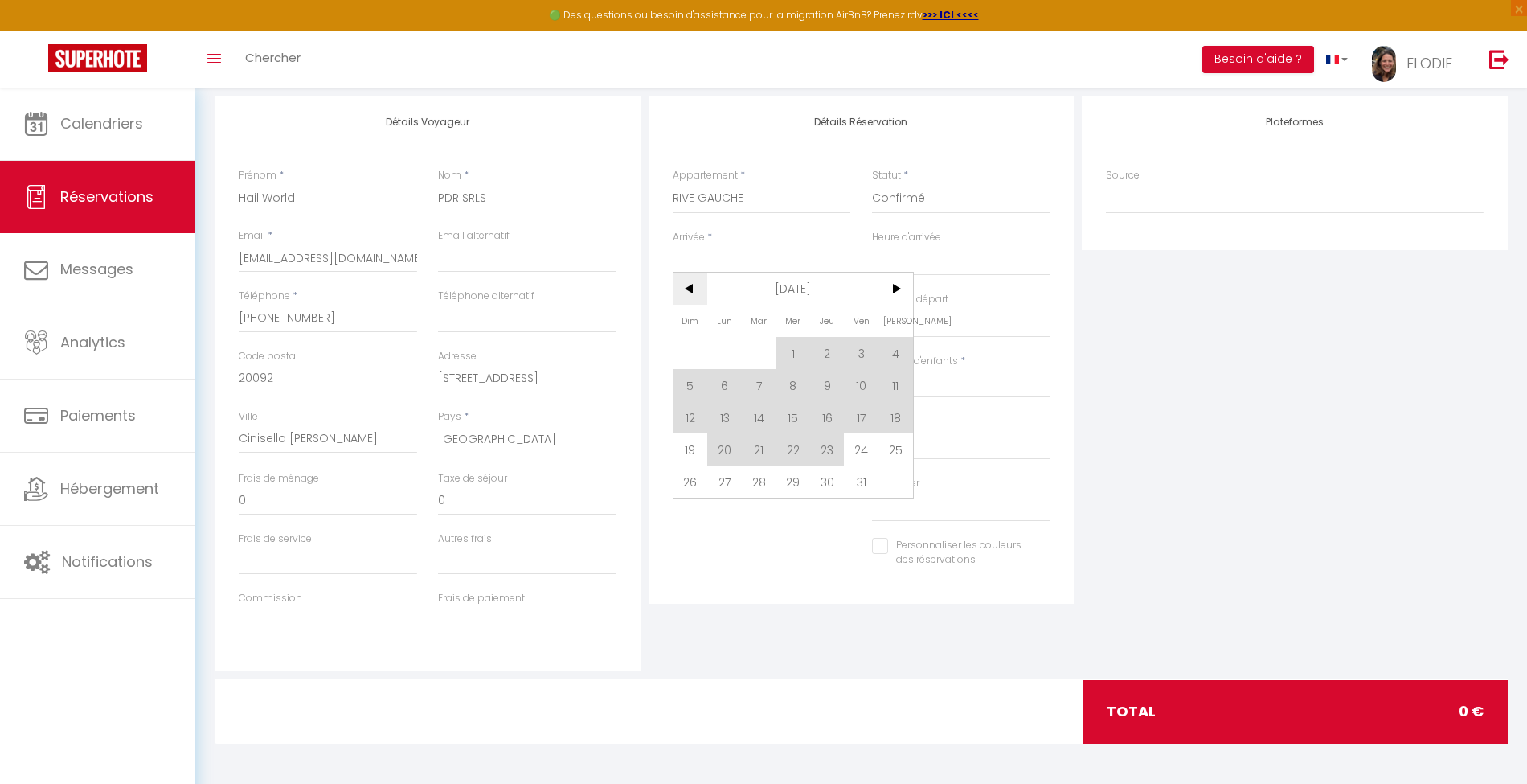
click at [692, 283] on span "<" at bounding box center [691, 288] width 35 height 32
click at [858, 447] on span "26" at bounding box center [862, 449] width 35 height 32
type input "Ven 26 Septembre 2025"
select select
type input "[DATE]"
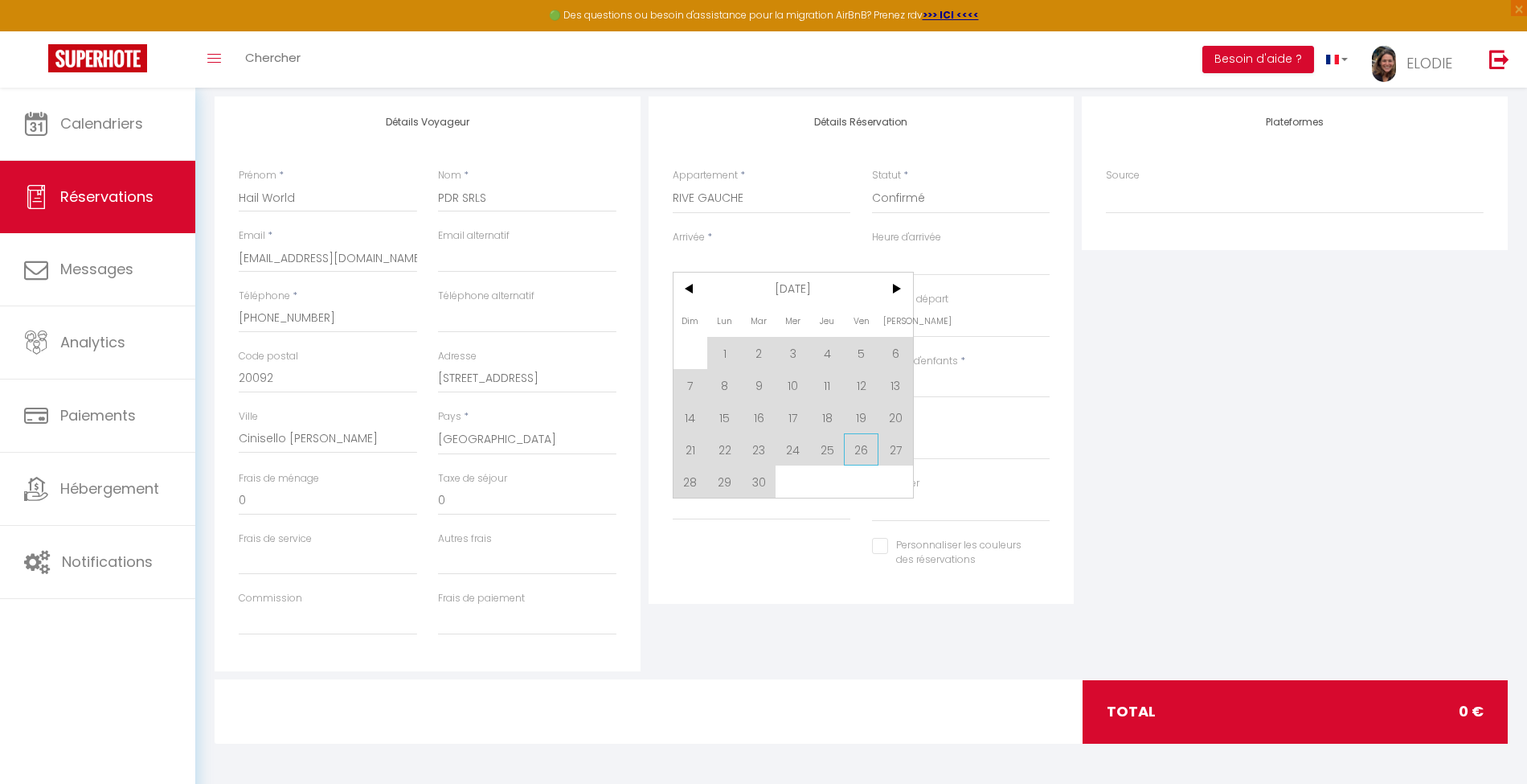
select select
checkbox input "false"
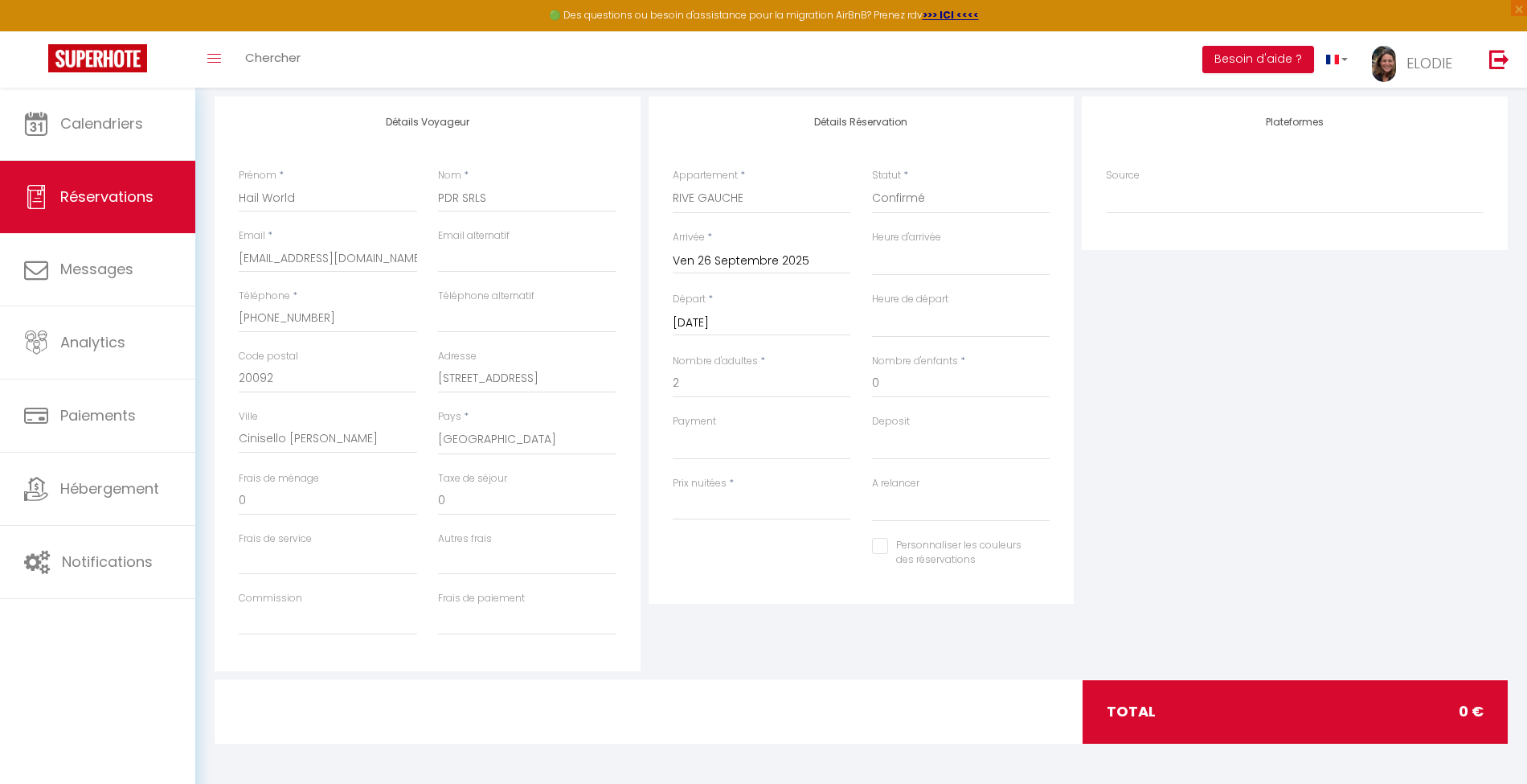
select select
type input "0"
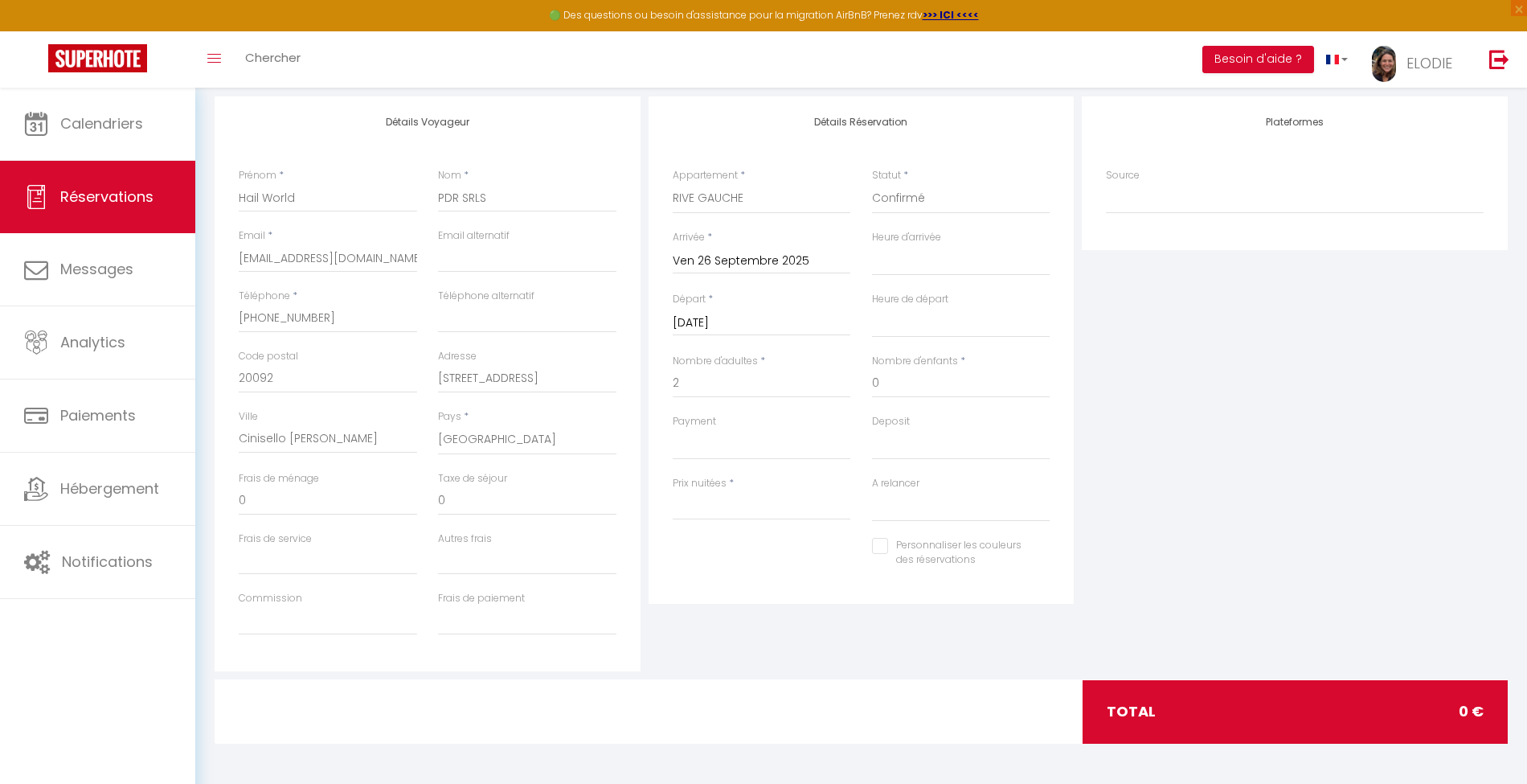
select select
checkbox input "false"
click at [767, 317] on input "[DATE]" at bounding box center [761, 324] width 179 height 21
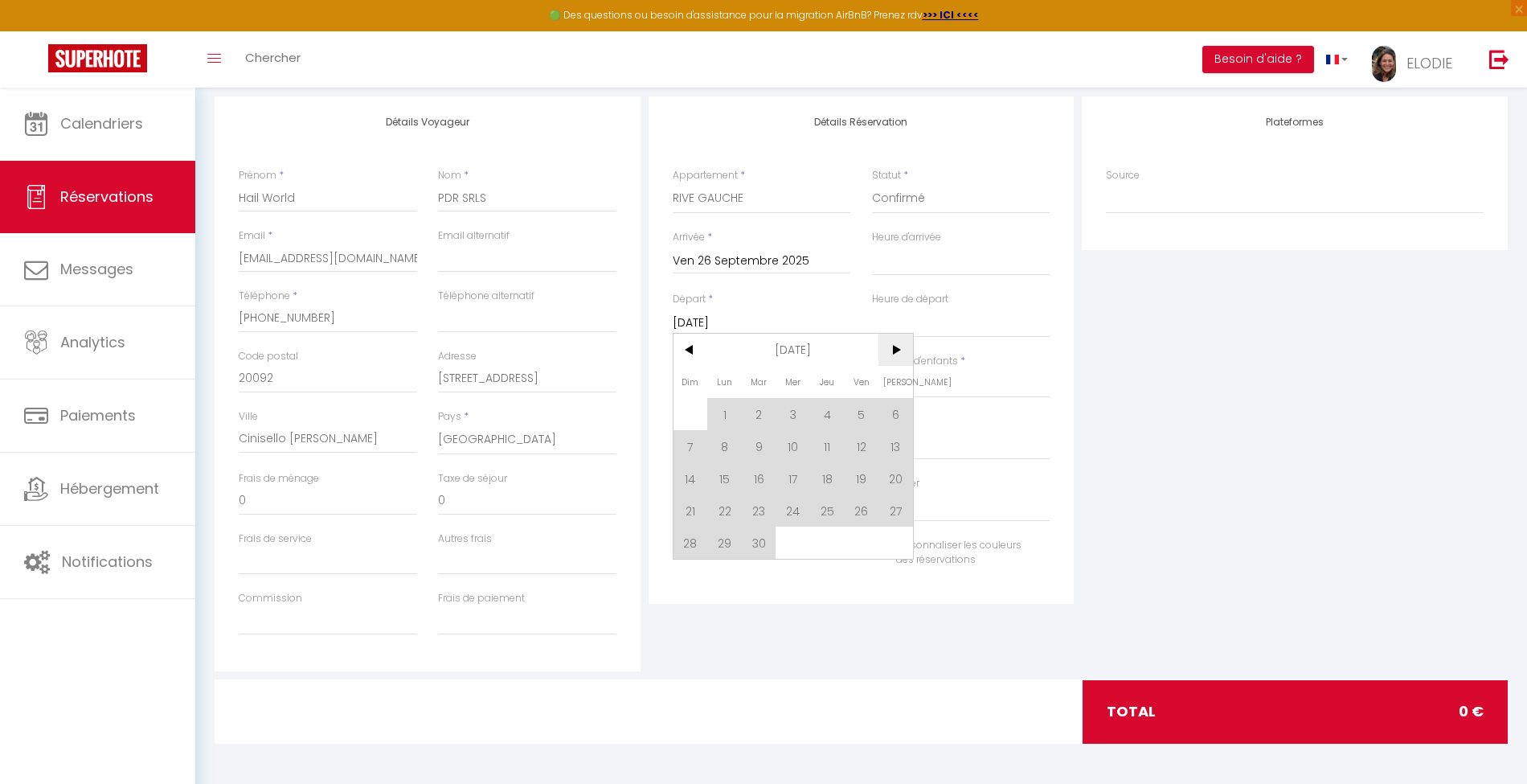
click at [897, 354] on span ">" at bounding box center [896, 350] width 35 height 32
click at [755, 447] on span "7" at bounding box center [760, 446] width 35 height 32
select select
type input "[DATE]"
select select
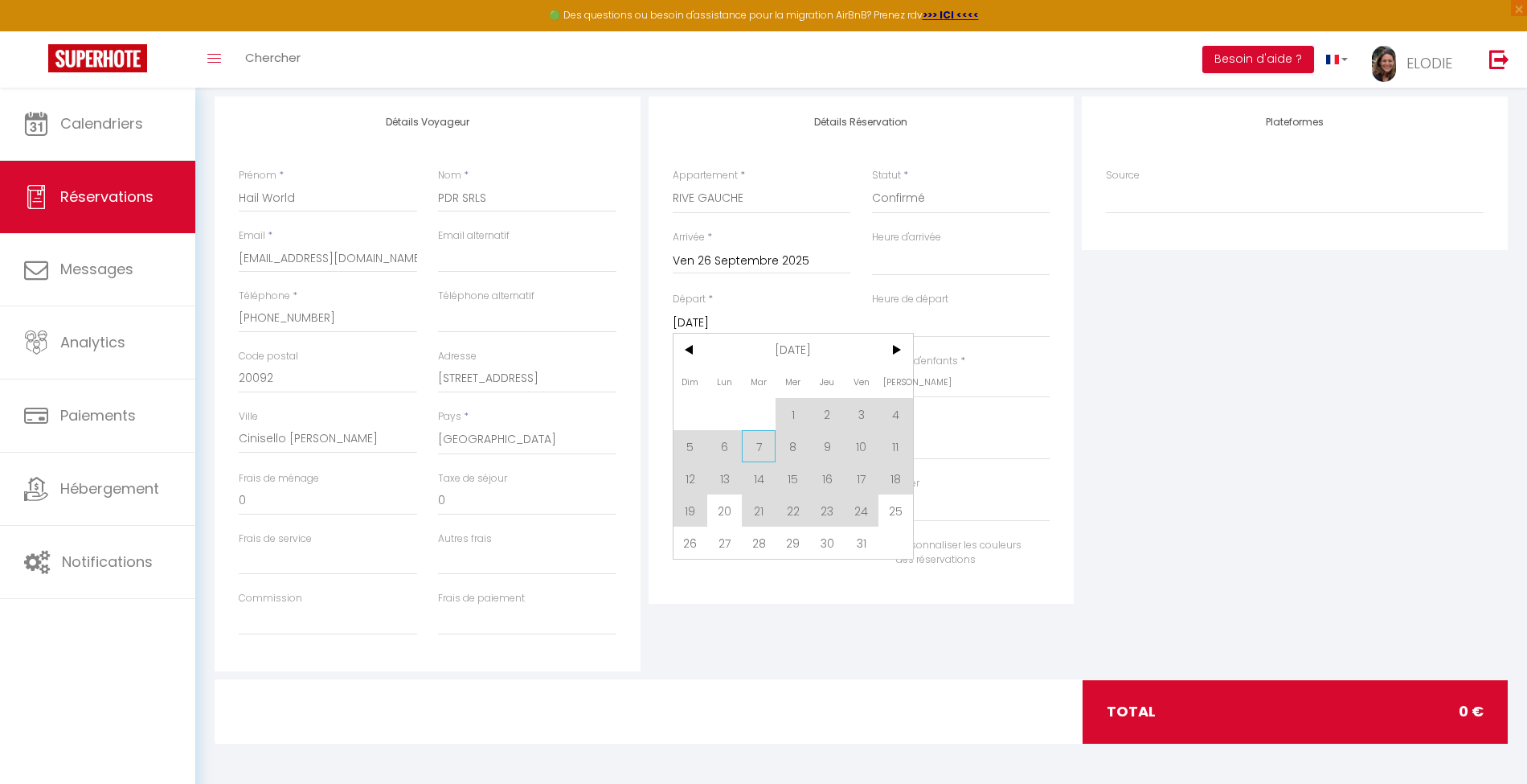
select select
checkbox input "false"
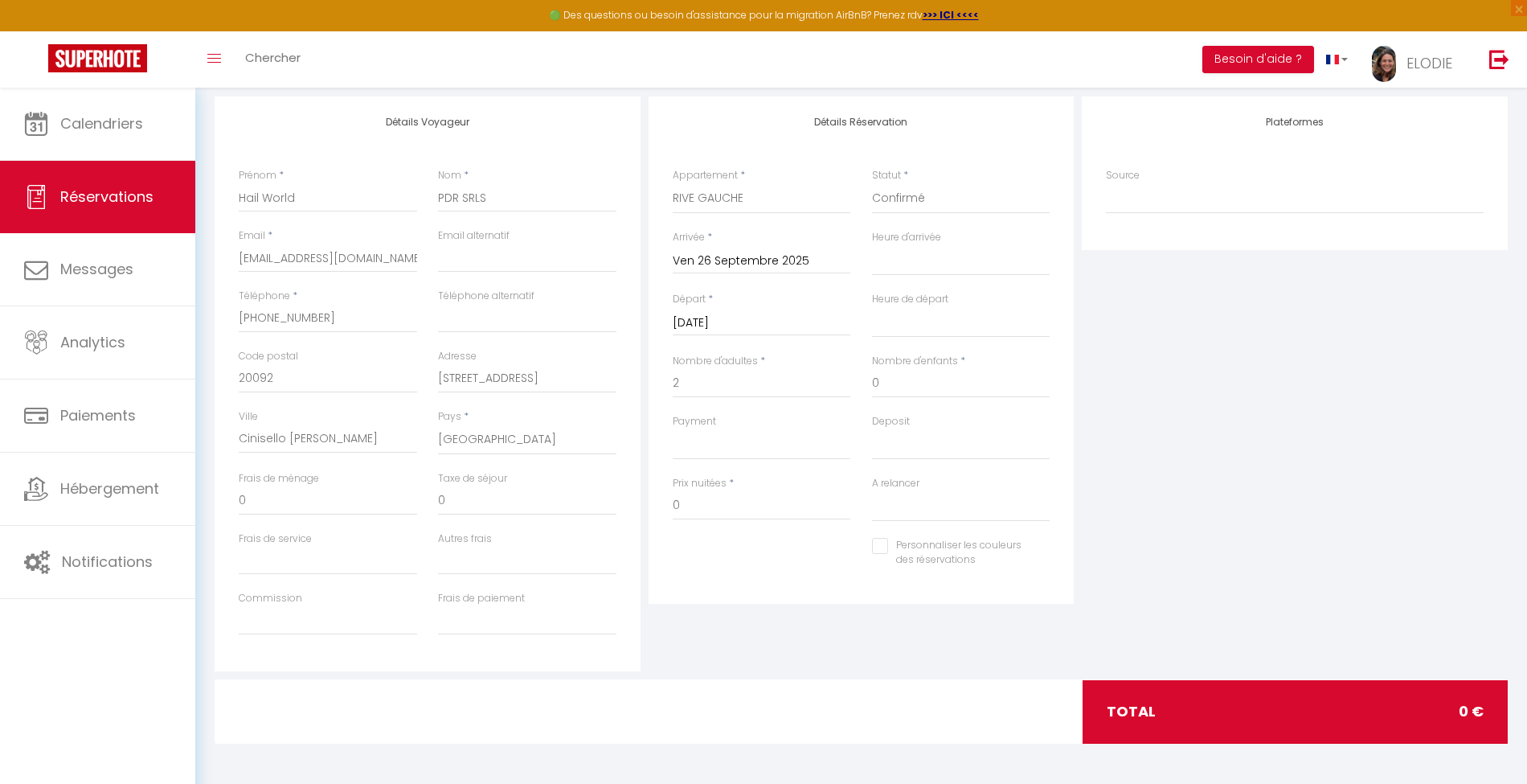
select select
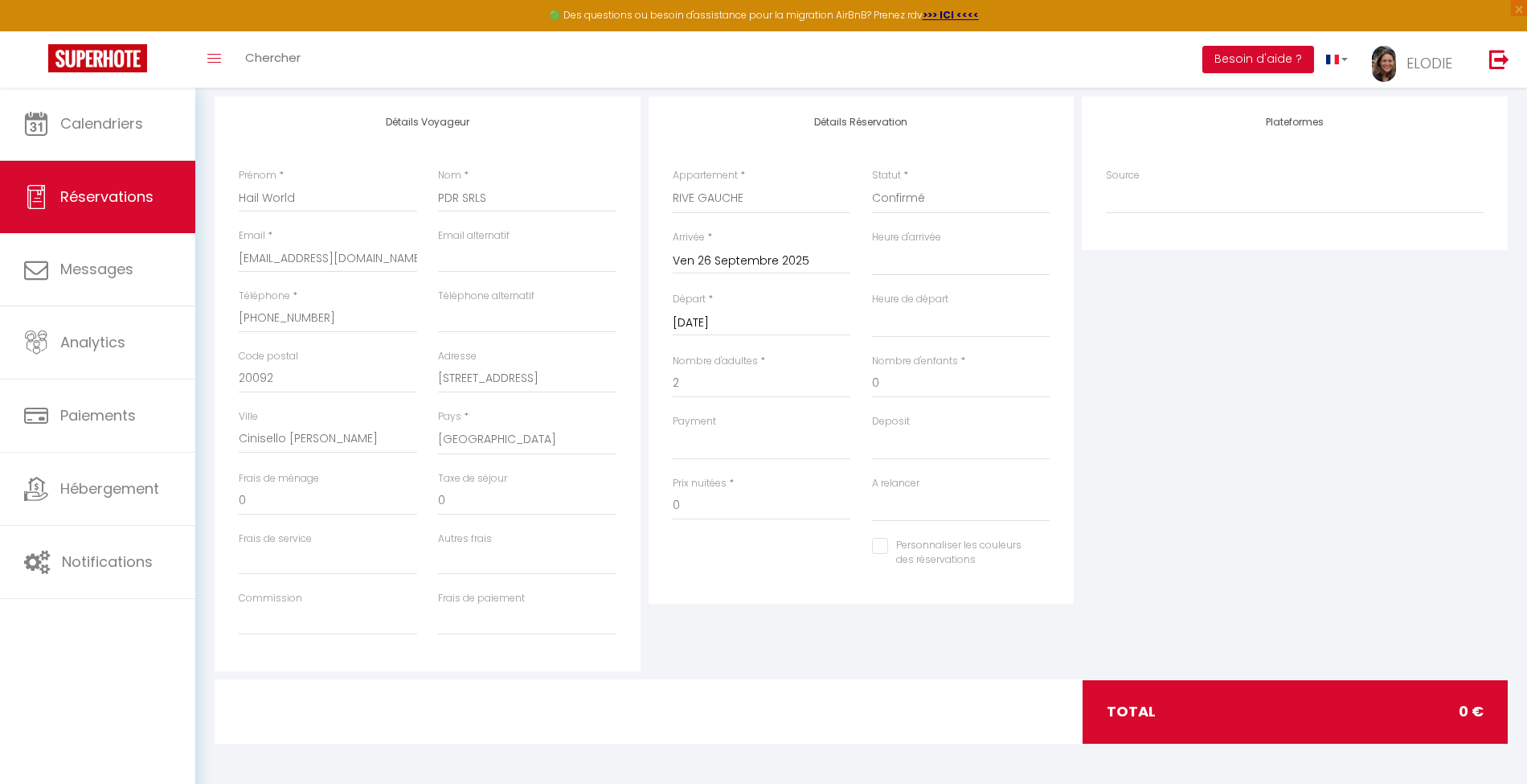
checkbox input "false"
click at [746, 508] on input "0" at bounding box center [761, 505] width 179 height 29
type input "0"
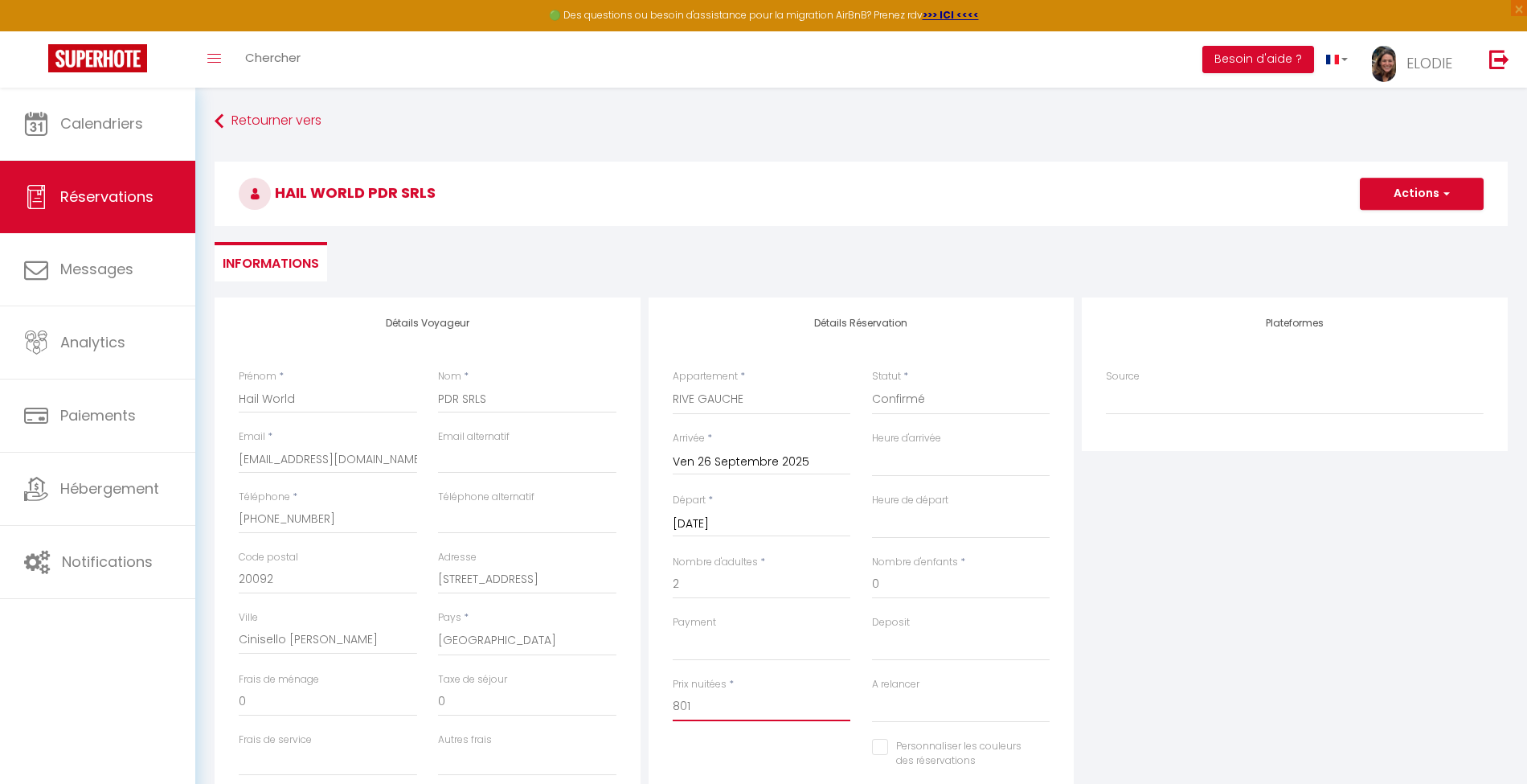
scroll to position [0, 0]
type input "801"
click at [1412, 194] on button "Actions" at bounding box center [1422, 194] width 124 height 32
click at [1404, 222] on link "Enregistrer" at bounding box center [1406, 229] width 127 height 21
select select
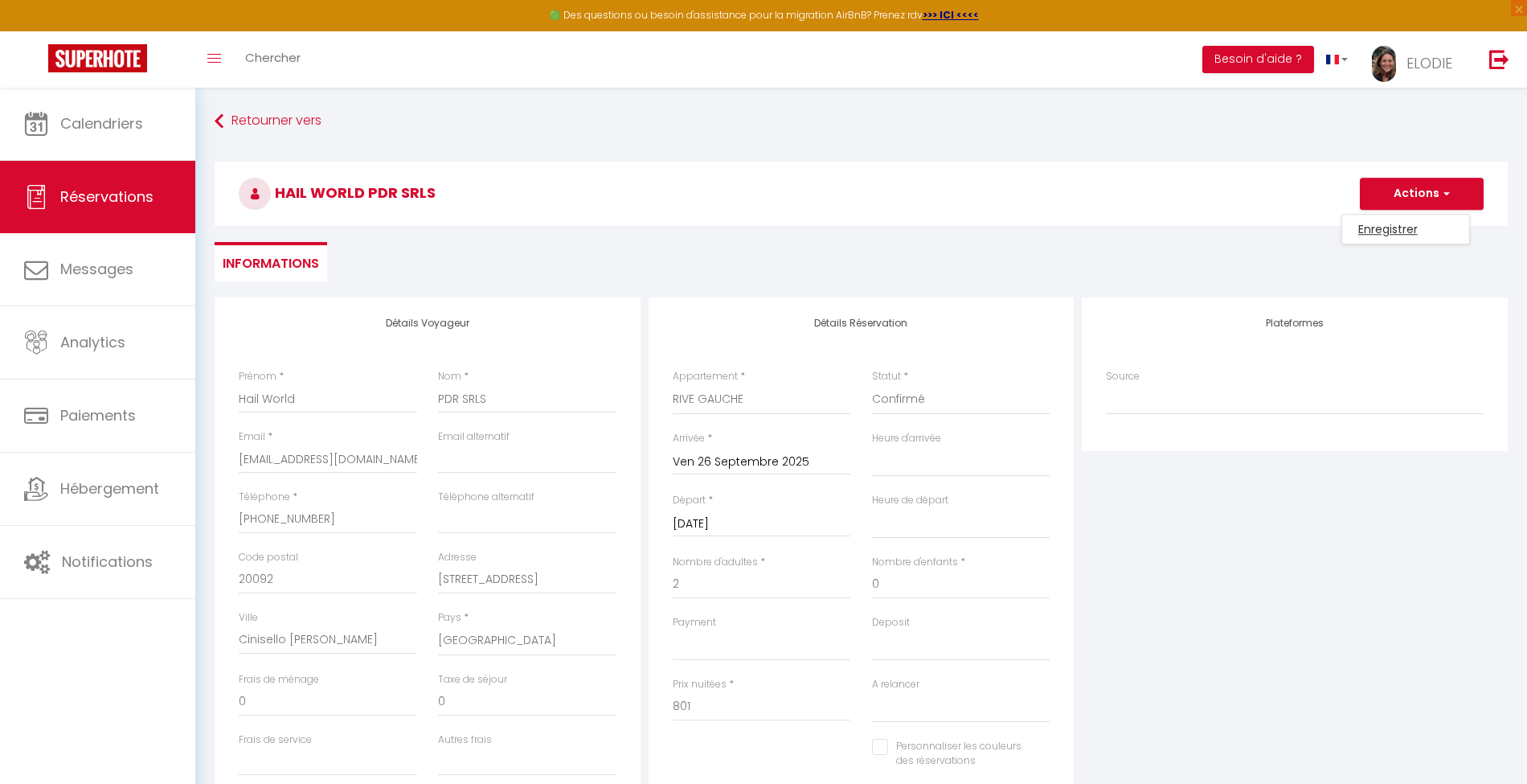
select select
click at [1422, 187] on button "Actions" at bounding box center [1422, 194] width 124 height 32
click at [1394, 227] on link "Enregistrer" at bounding box center [1406, 229] width 127 height 21
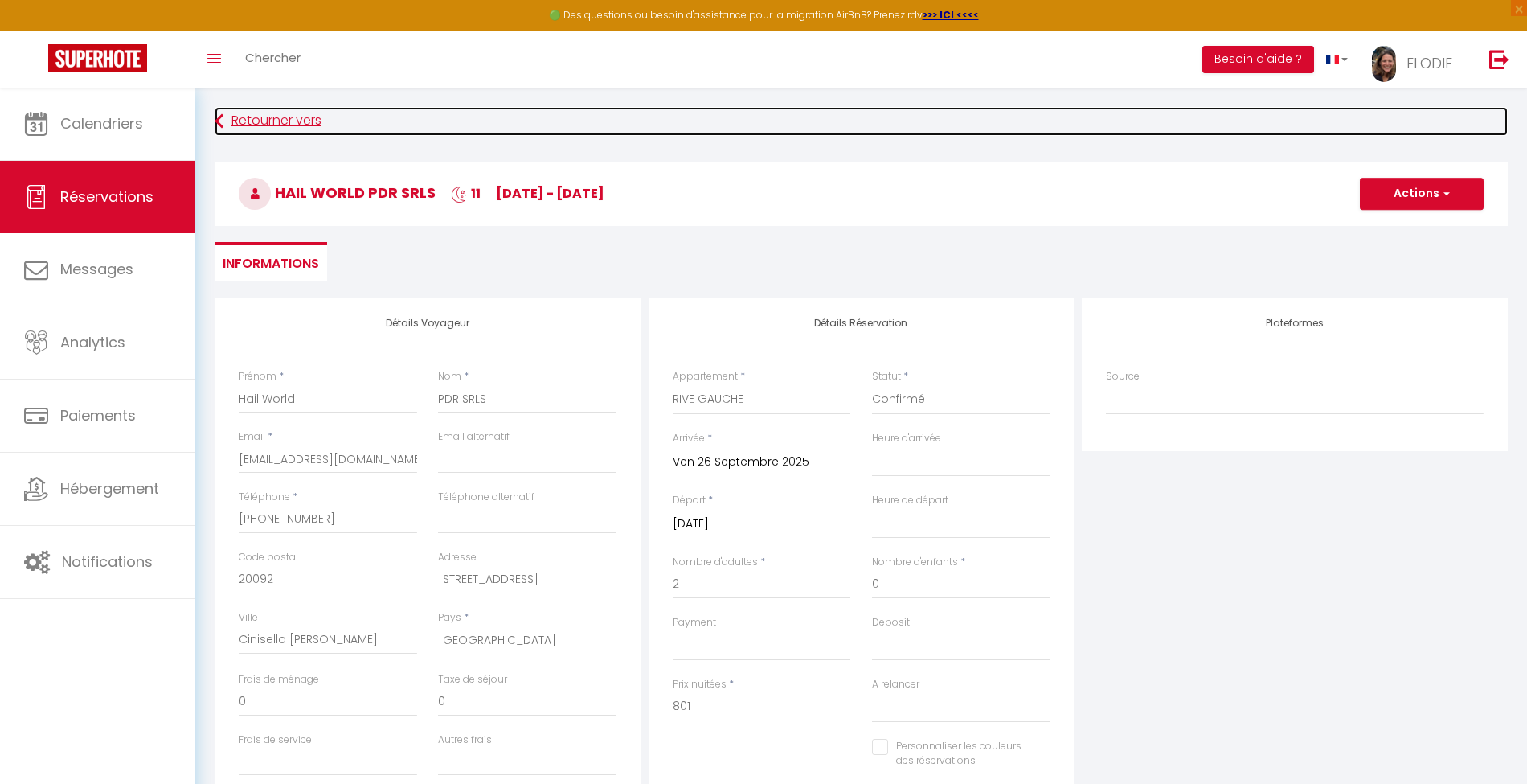
click at [262, 122] on link "Retourner vers" at bounding box center [861, 121] width 1293 height 29
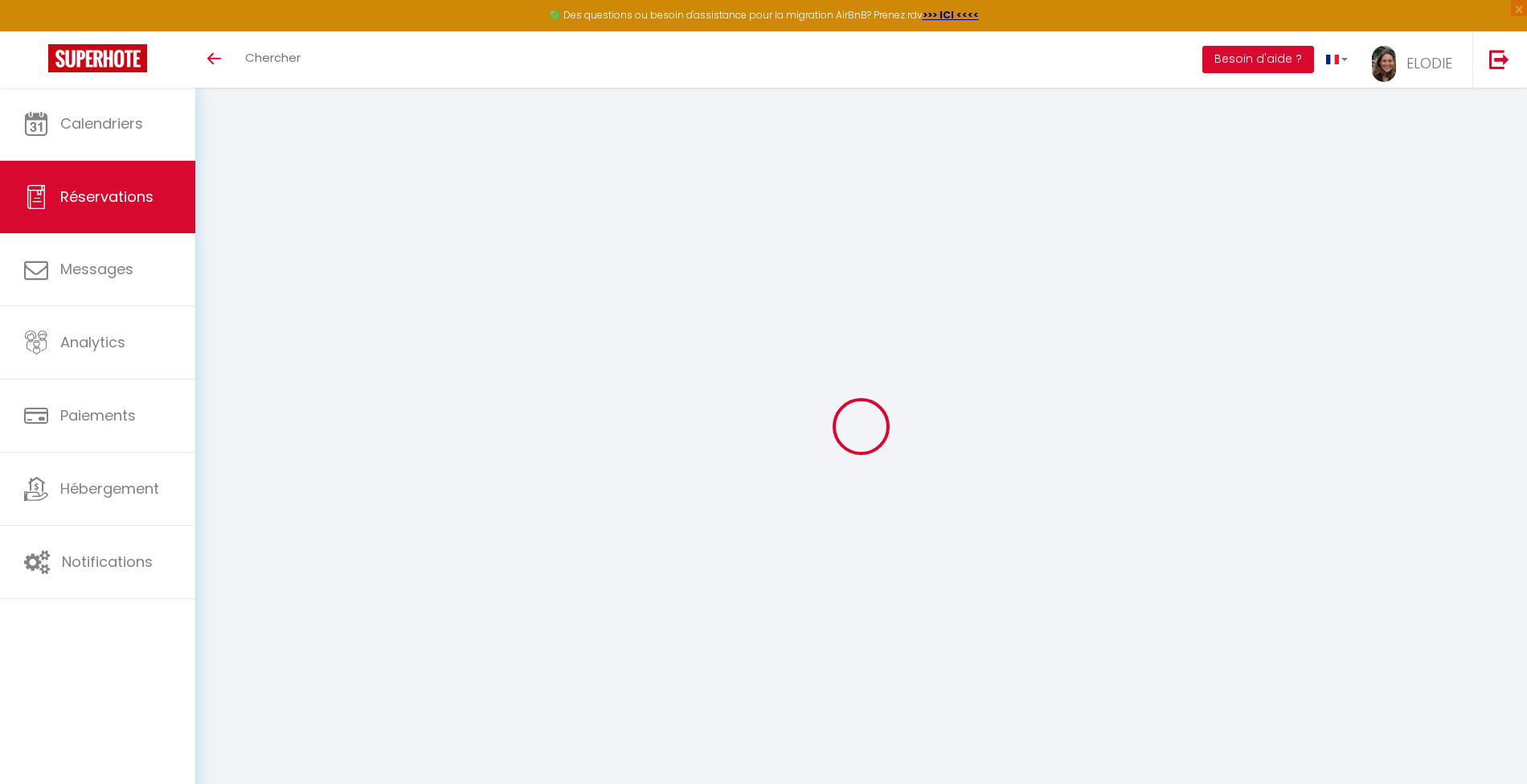
select select
checkbox input "false"
select select
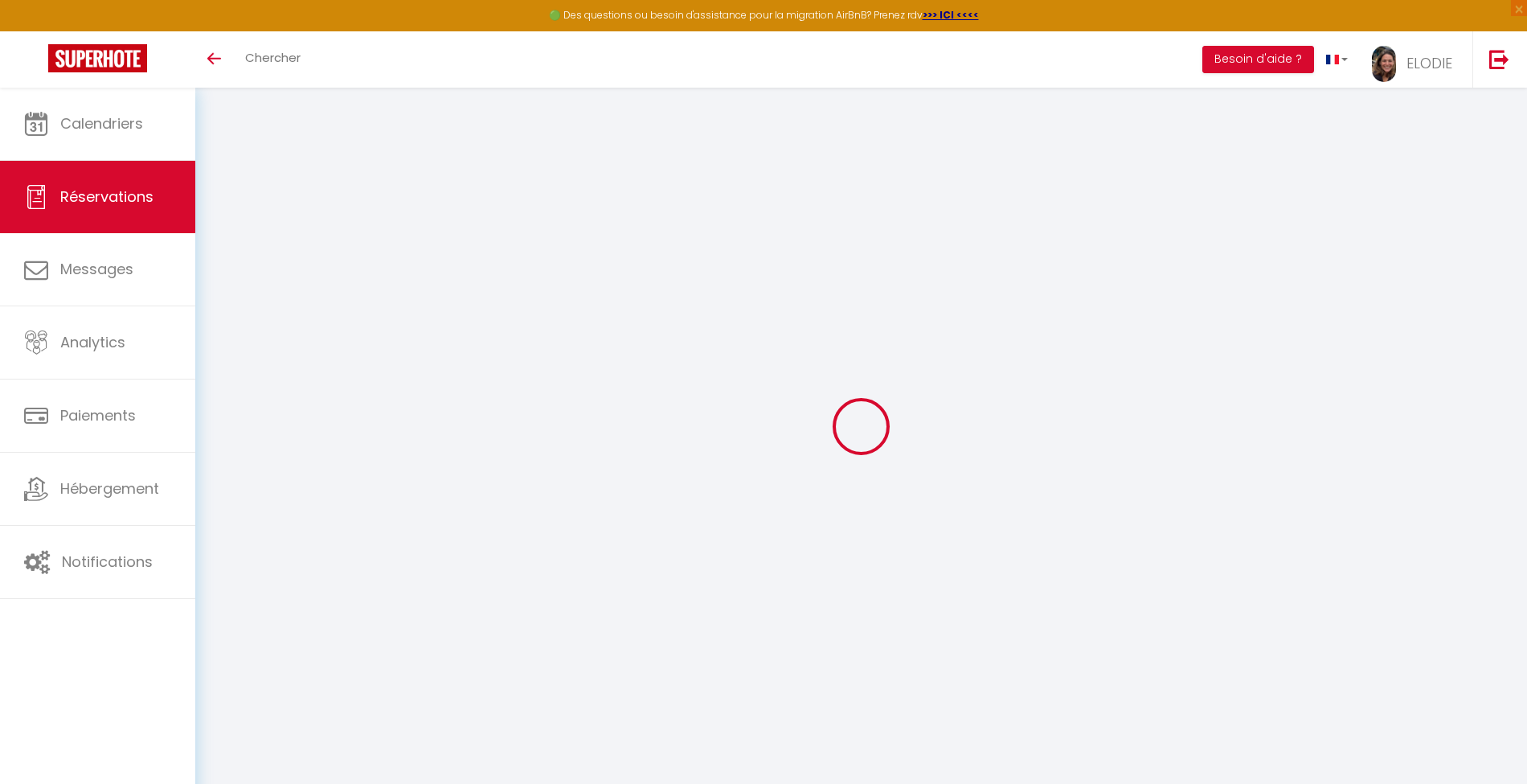
checkbox input "false"
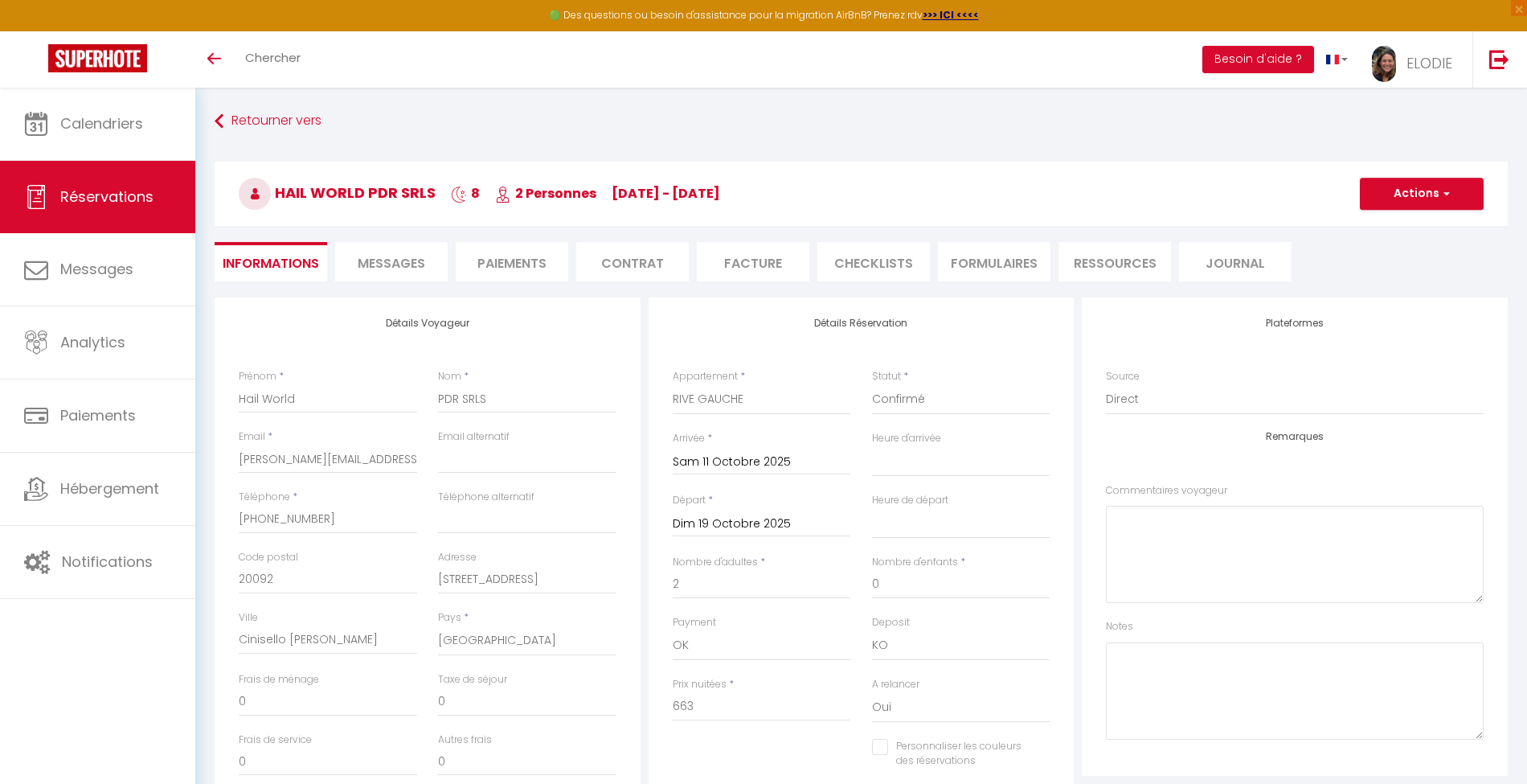
select select
checkbox input "false"
select select
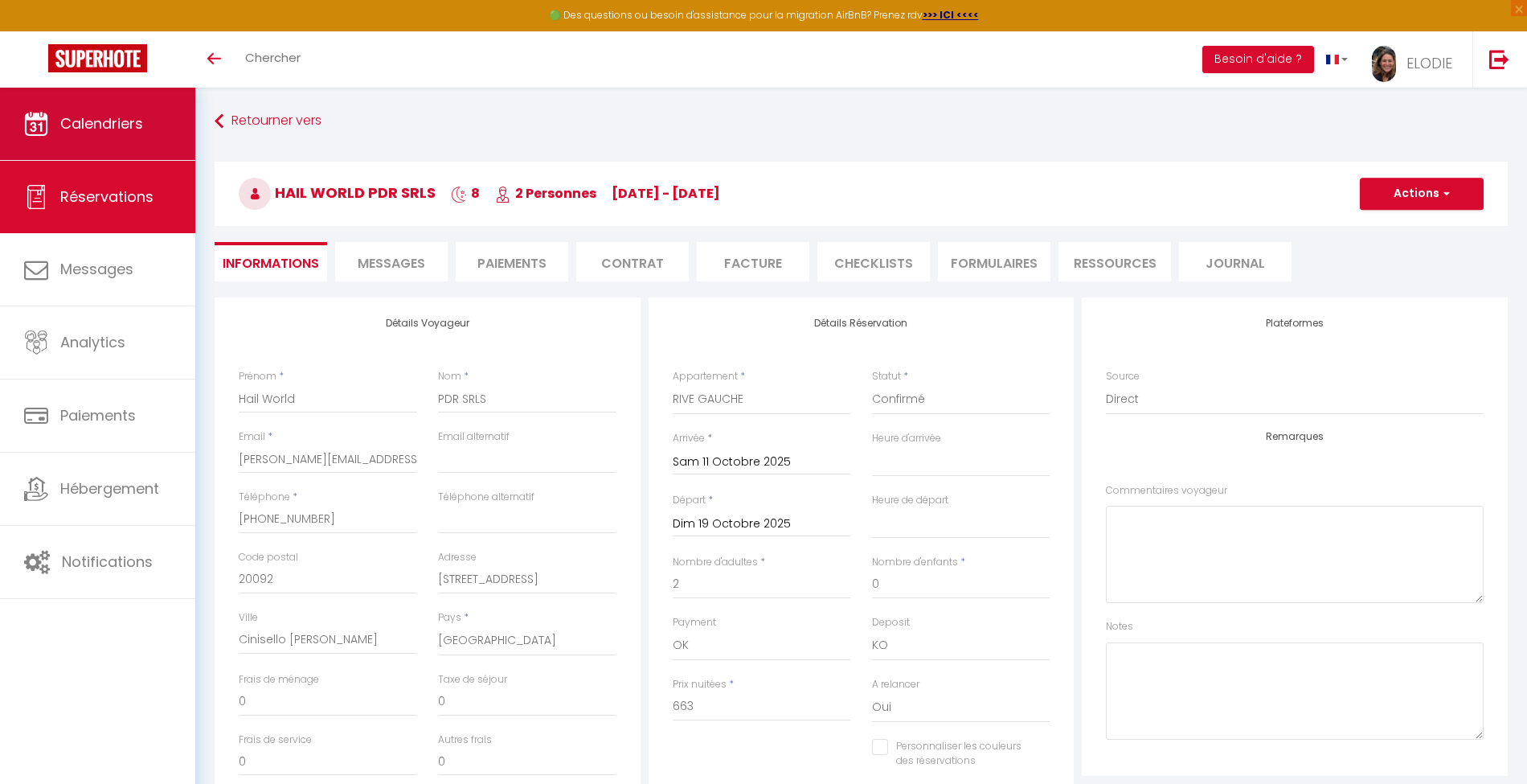
click at [92, 132] on span "Calendriers" at bounding box center [101, 123] width 83 height 20
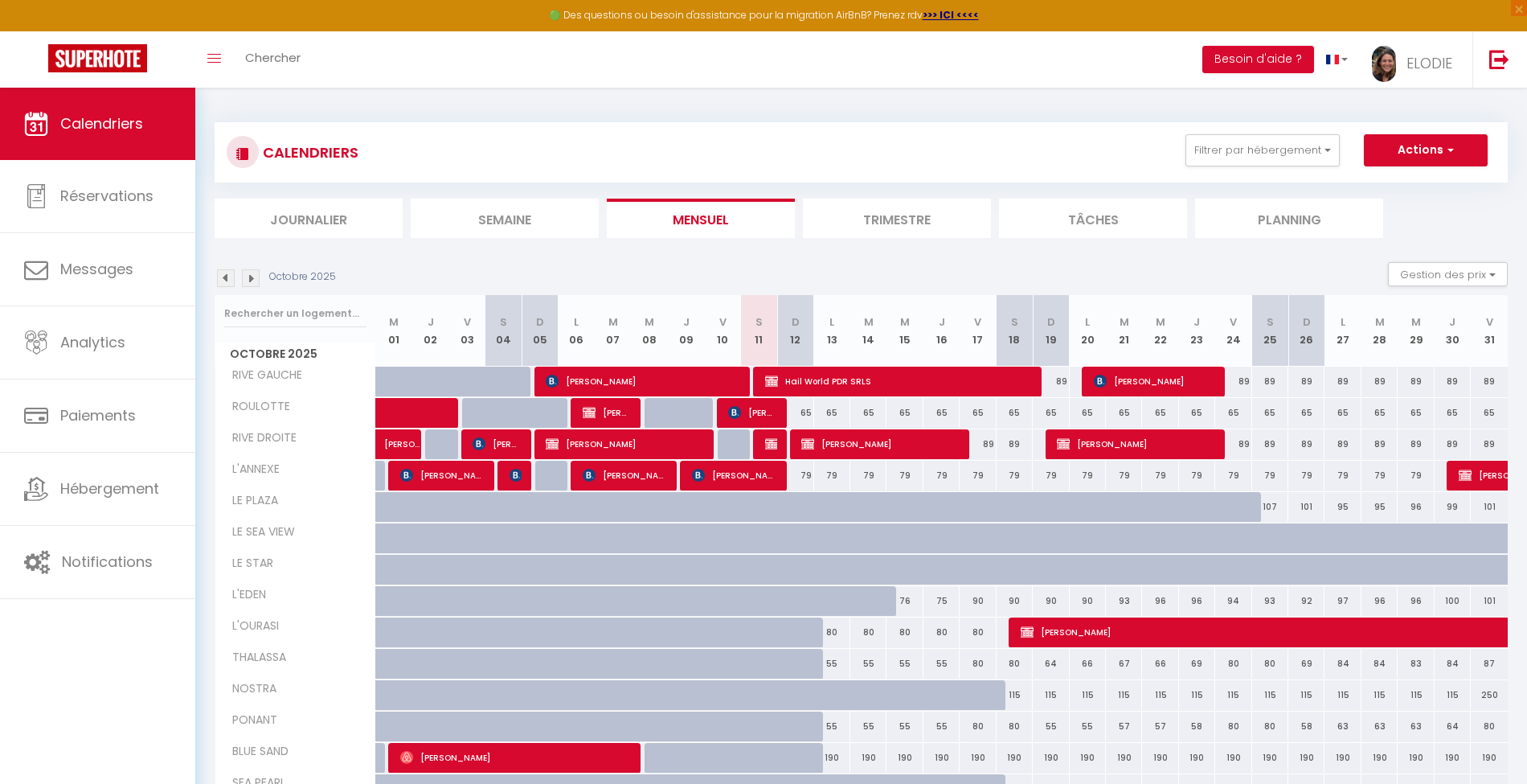
click at [224, 275] on img at bounding box center [226, 278] width 17 height 17
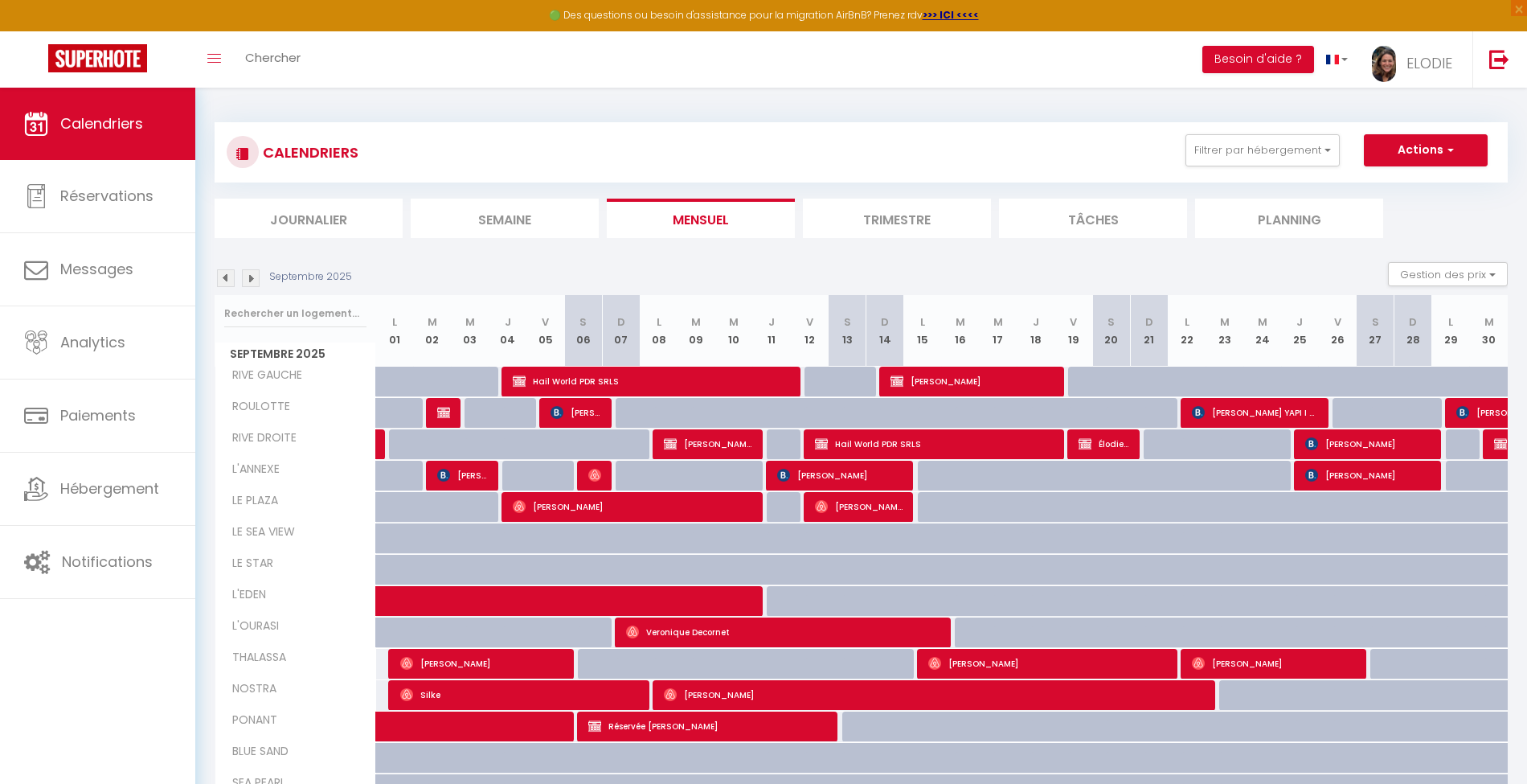
click at [252, 274] on img at bounding box center [250, 278] width 17 height 17
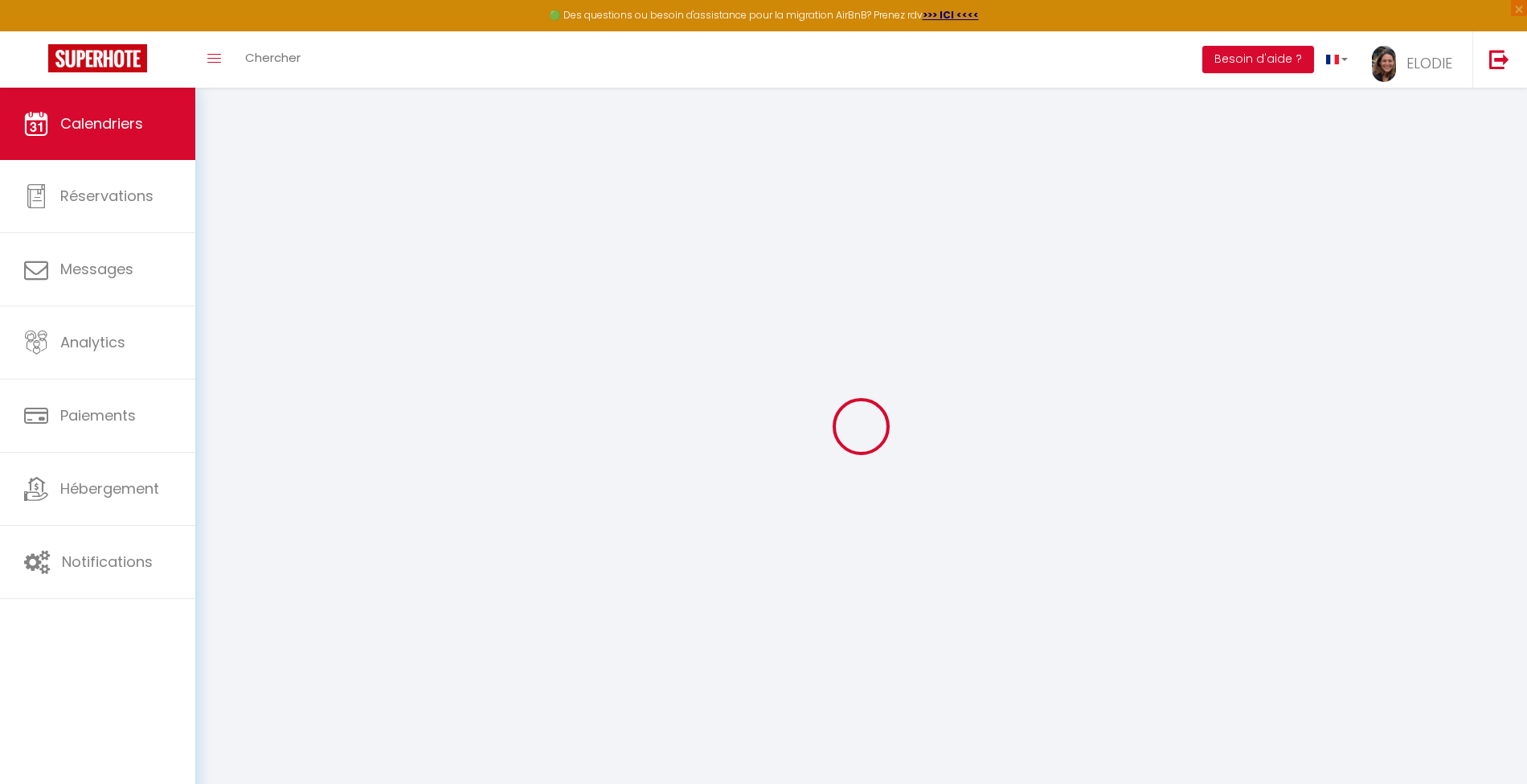
select select
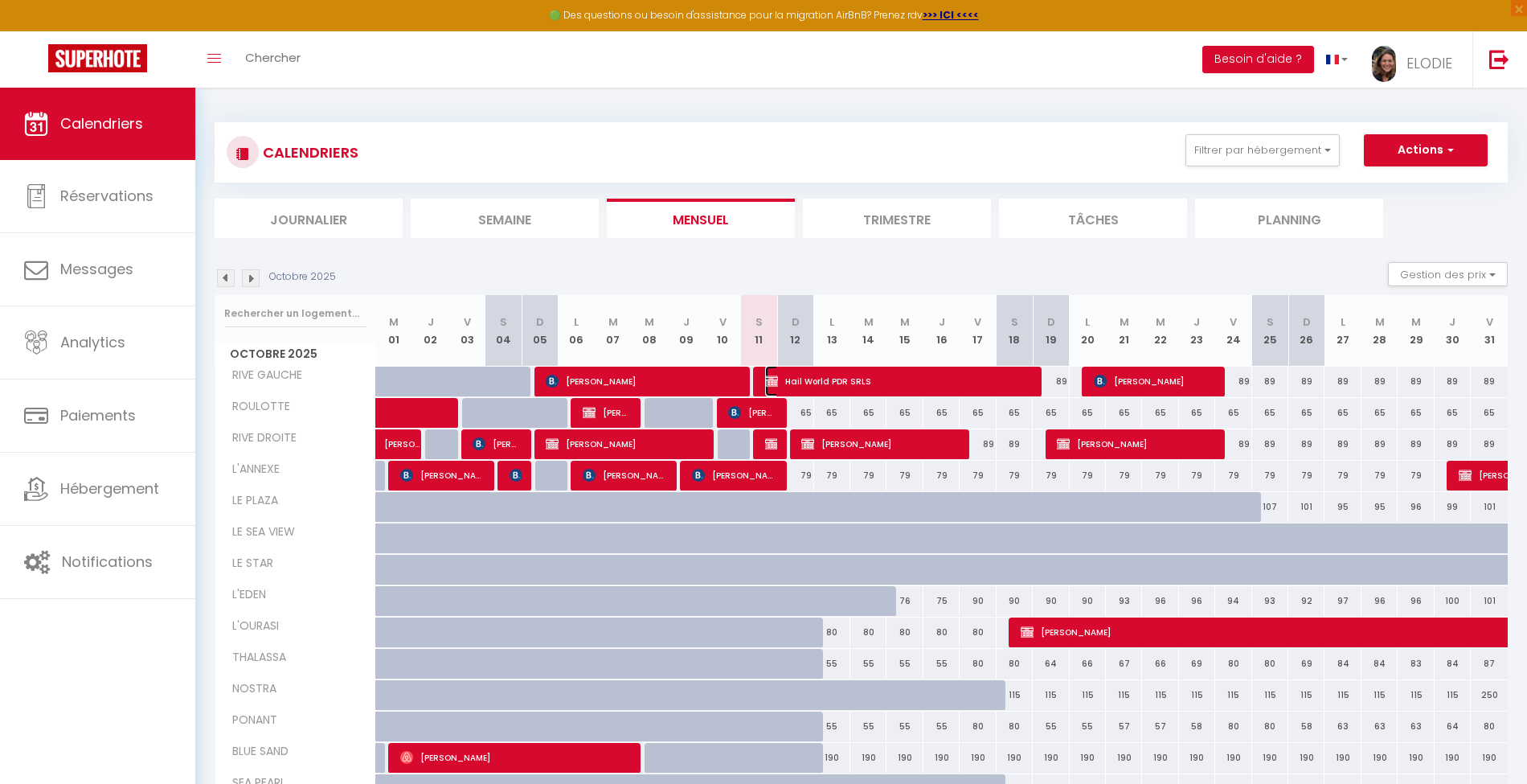
click at [879, 383] on span "Hail World PDR SRLS" at bounding box center [897, 380] width 265 height 31
select select "OK"
select select "KO"
select select "0"
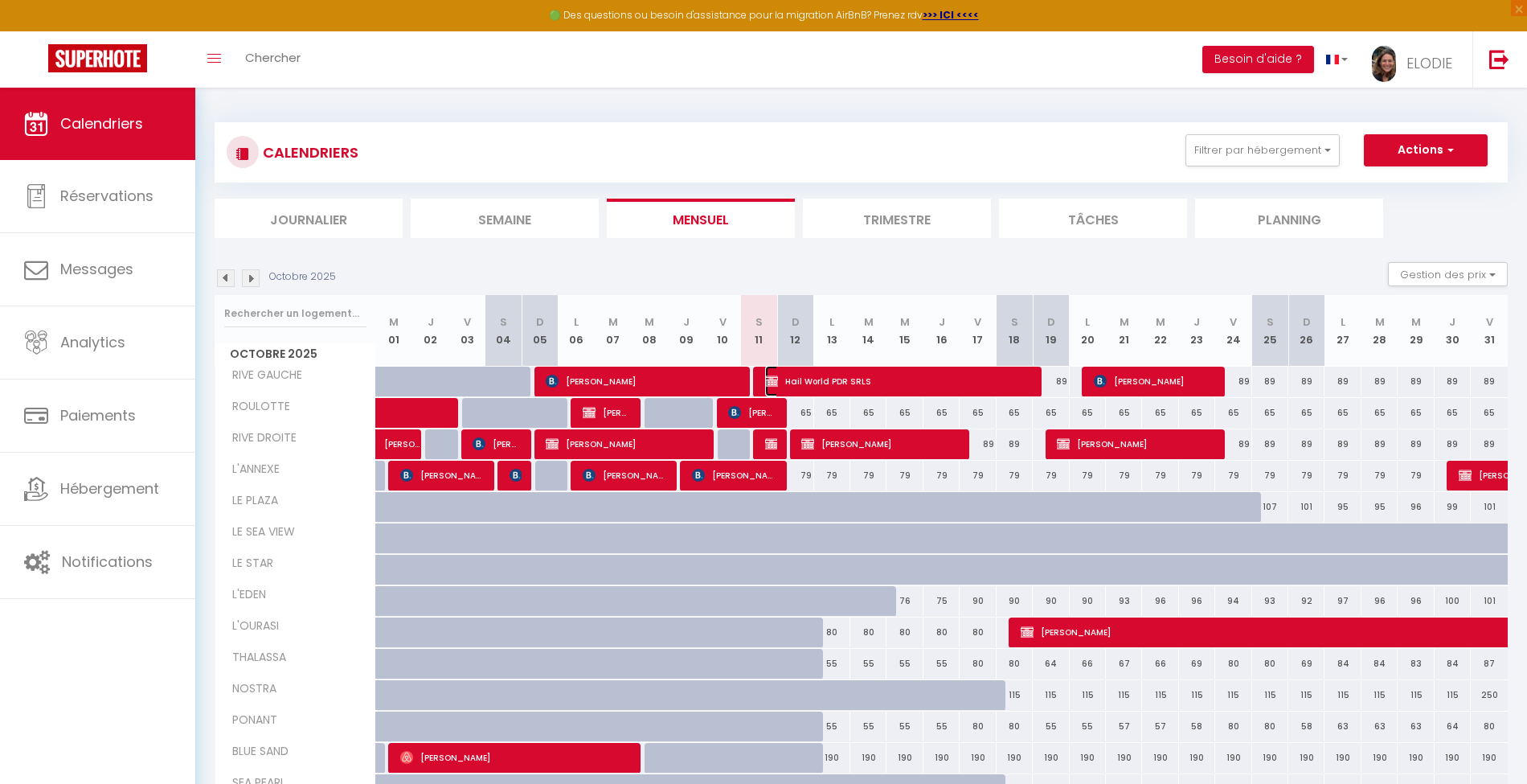
select select "1"
select select
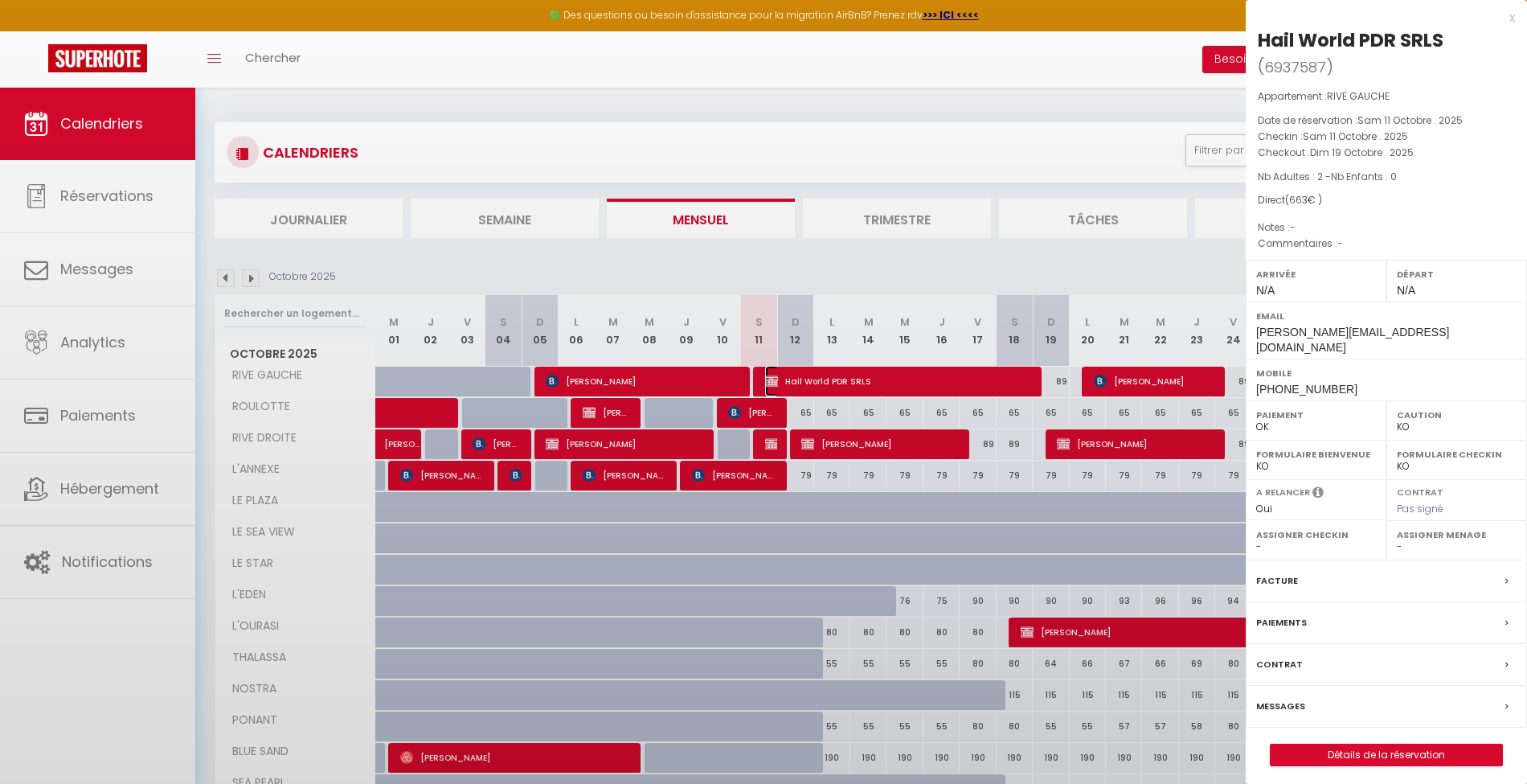
select select "44937"
select select "37187"
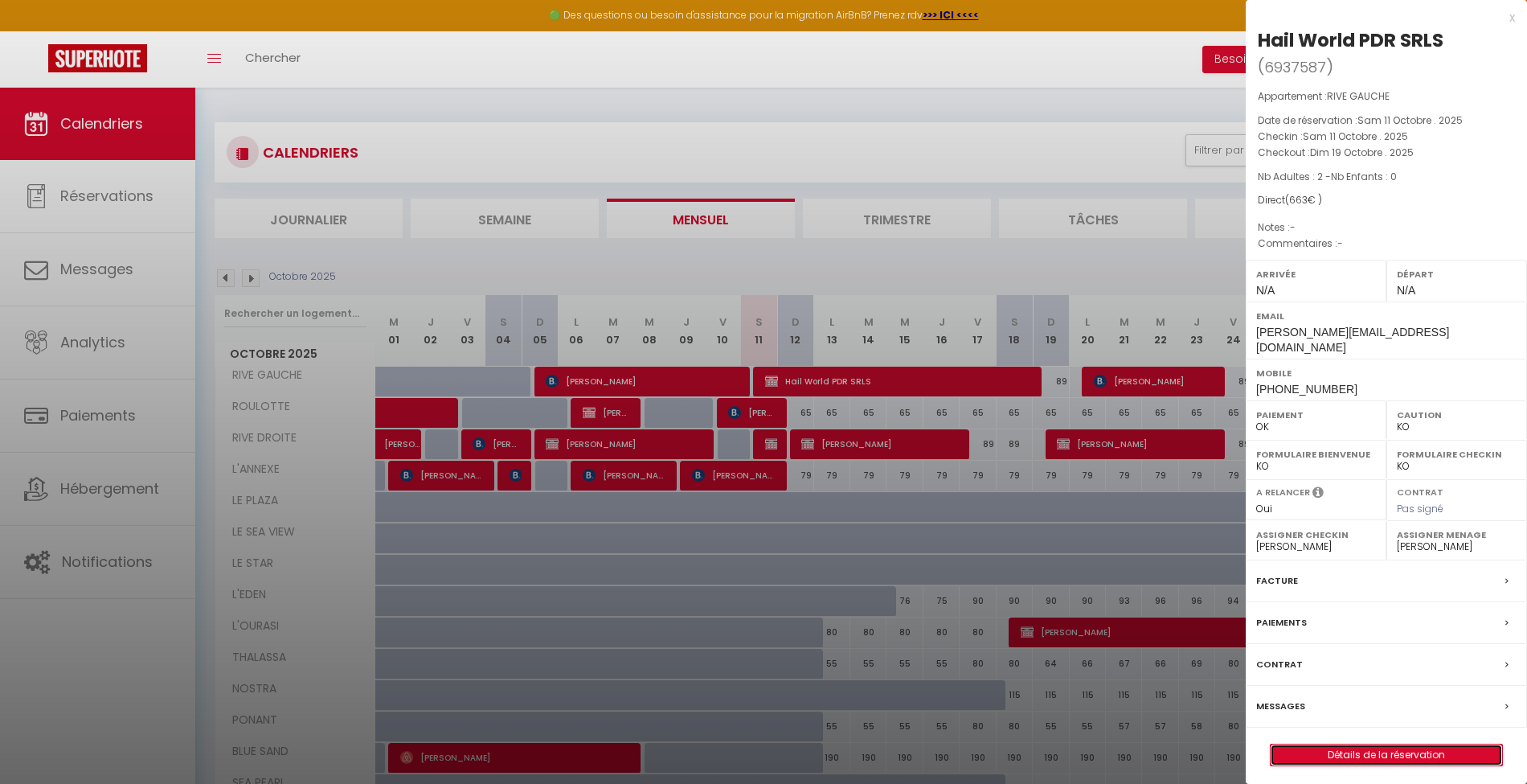
click at [1428, 745] on link "Détails de la réservation" at bounding box center [1386, 755] width 231 height 21
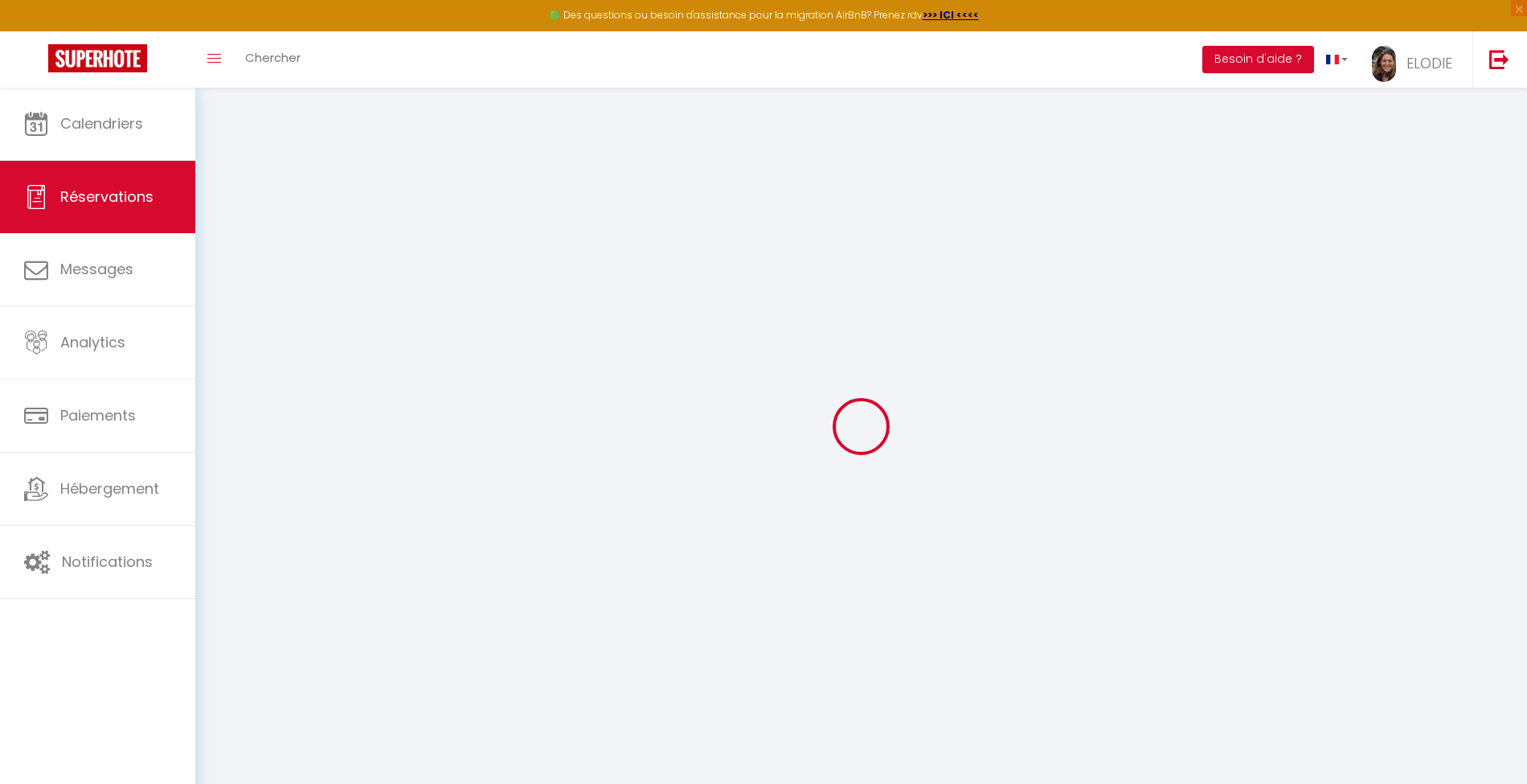
type input "Hail World"
type input "PDR SRLS"
type input "[EMAIL_ADDRESS][DOMAIN_NAME]"
type input "[PHONE_NUMBER]"
type input "20092"
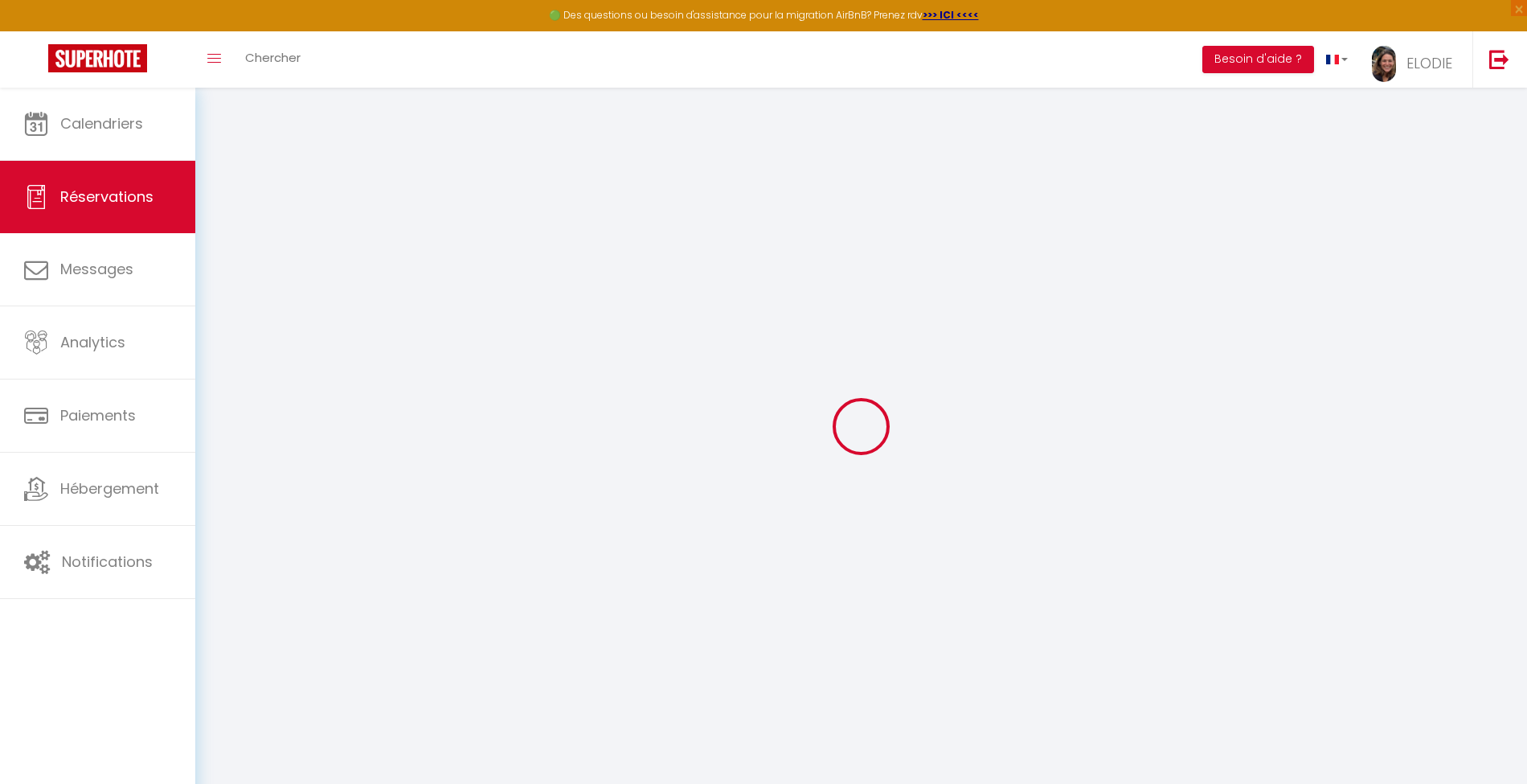
type input "[STREET_ADDRESS]"
type input "Cinisello [PERSON_NAME]"
select select "IT"
select select "55524"
select select "1"
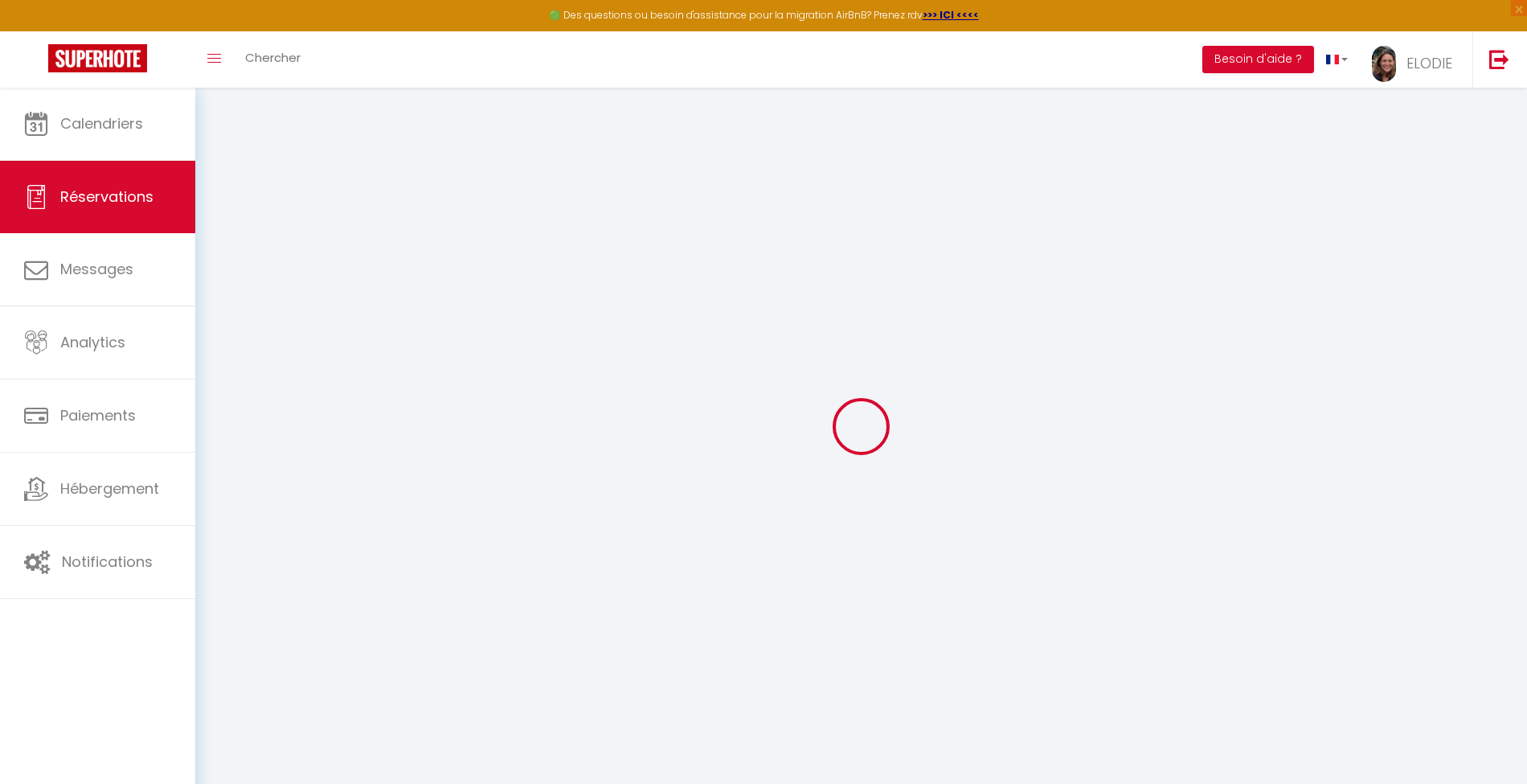
type input "Sam 11 Octobre 2025"
select select
type input "Dim 19 Octobre 2025"
select select
type input "2"
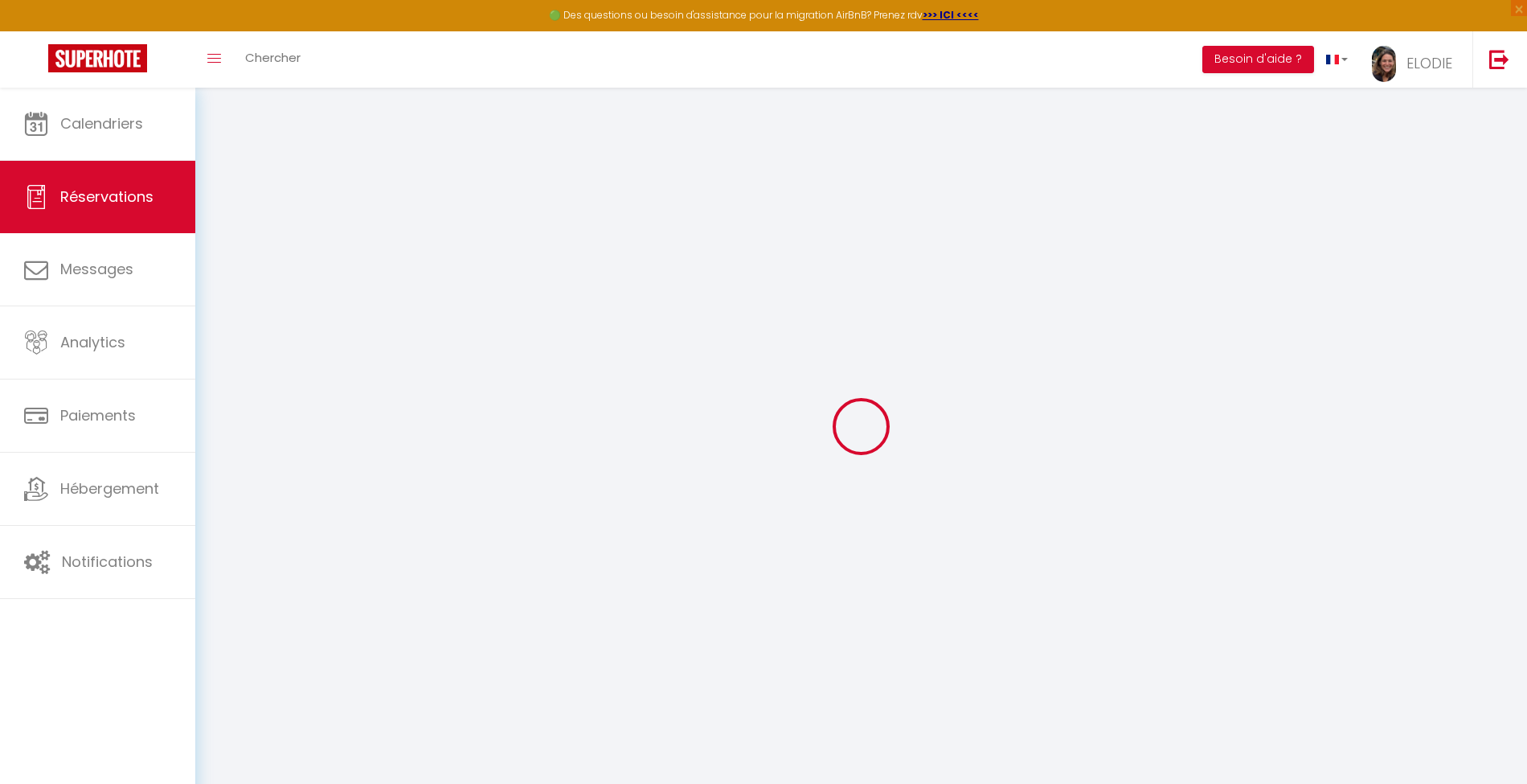
select select "12"
select select
type input "663"
checkbox input "false"
type input "0"
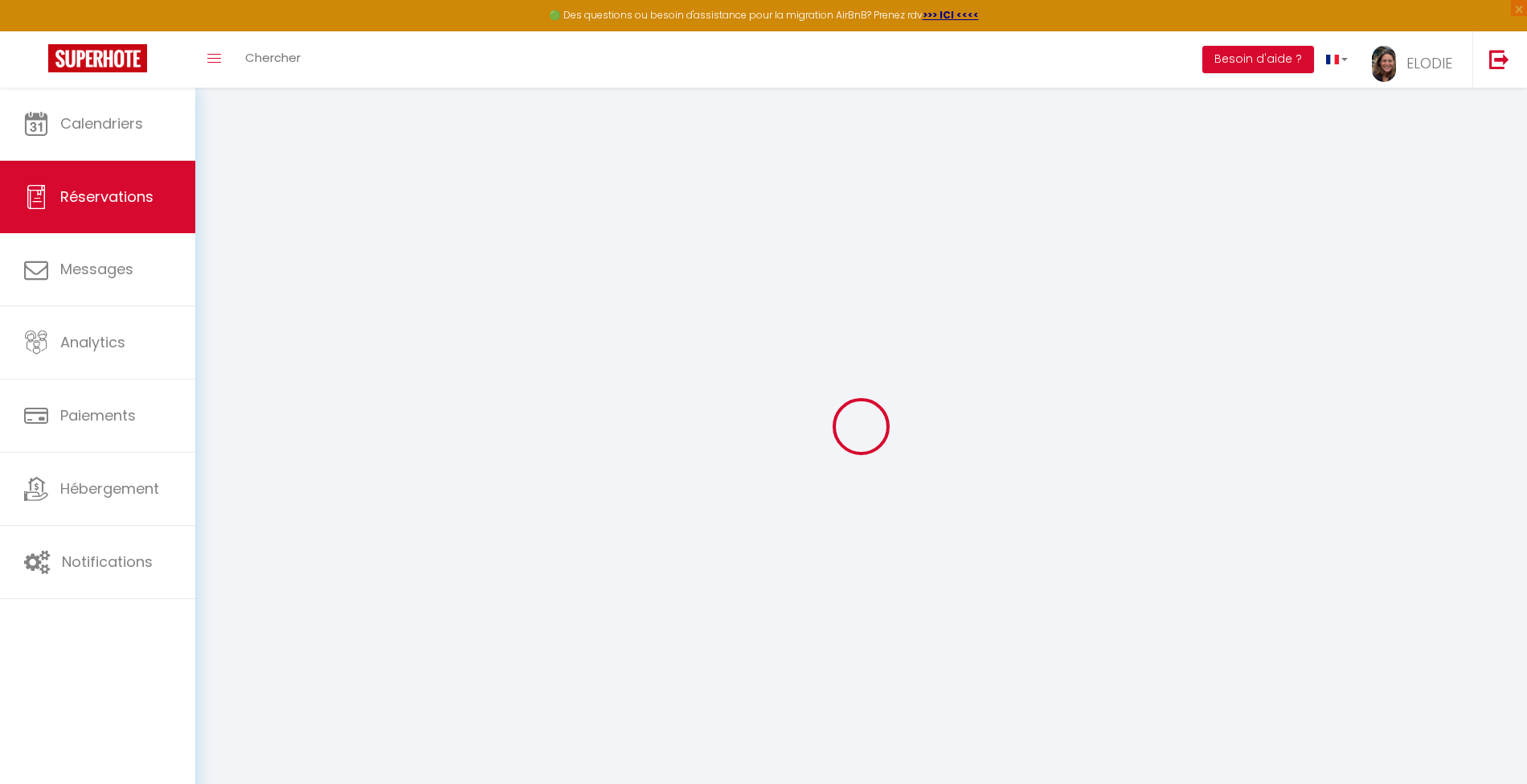
type input "40"
type input "0"
select select
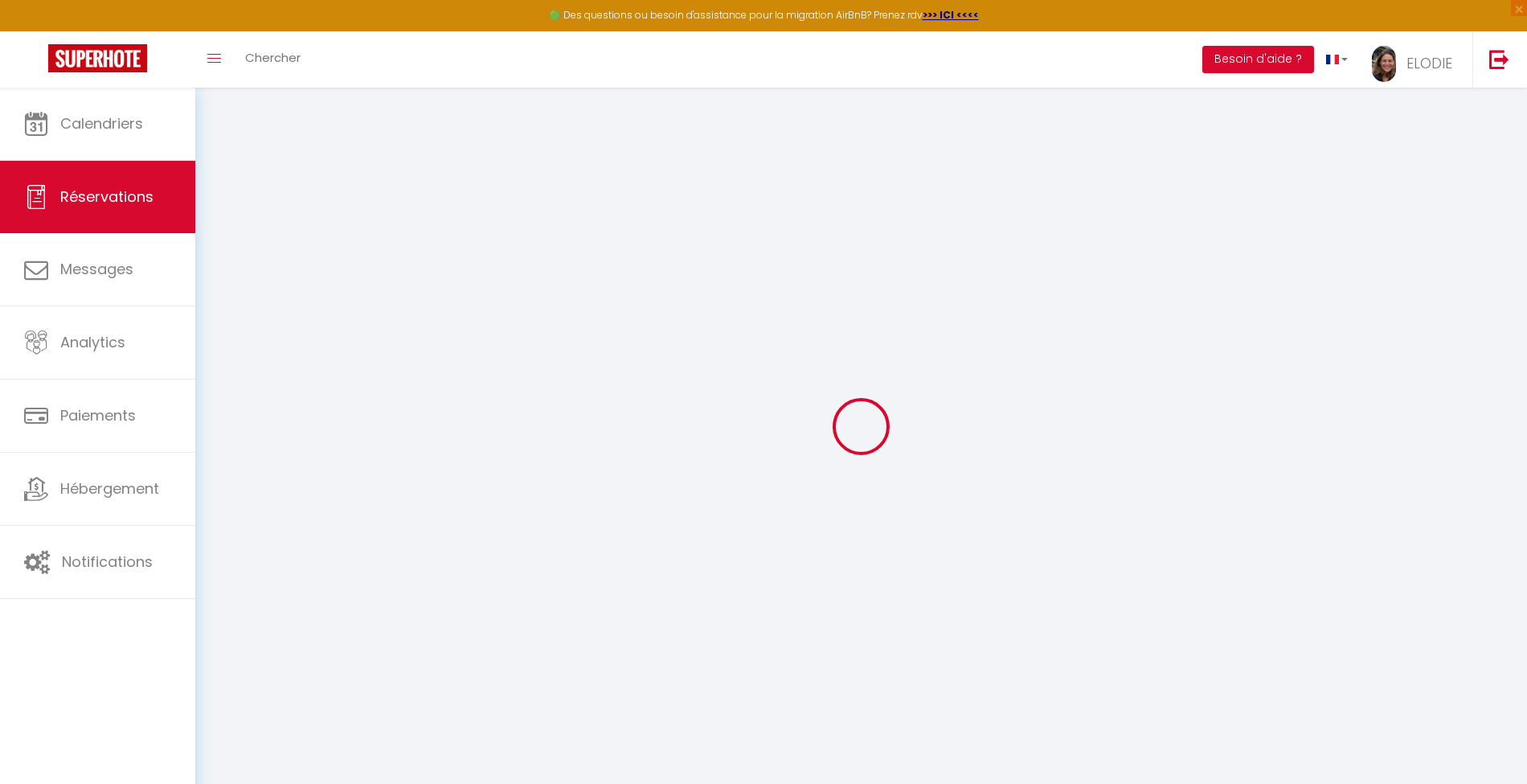
select select "14"
checkbox input "false"
select select
checkbox input "false"
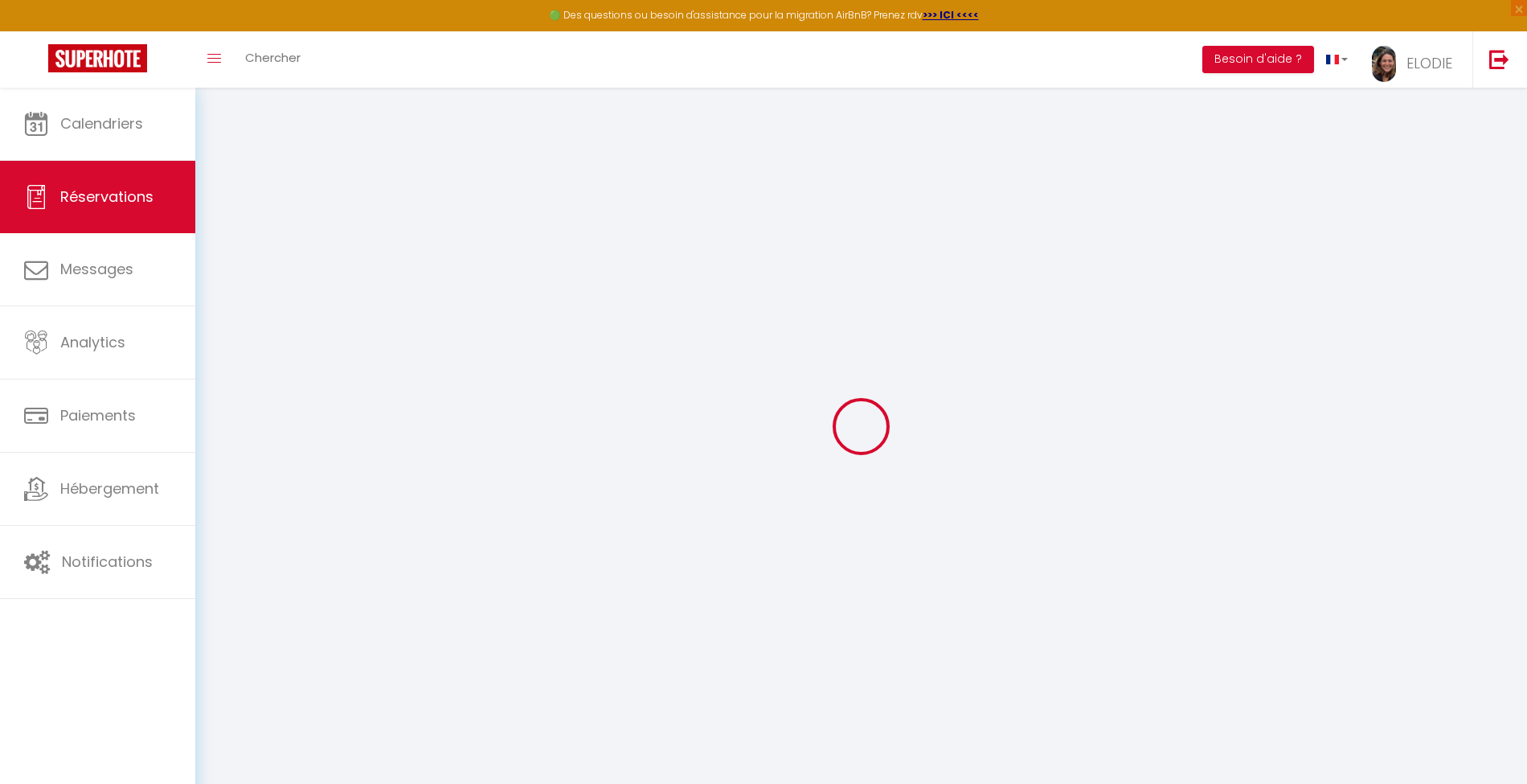
select select
checkbox input "false"
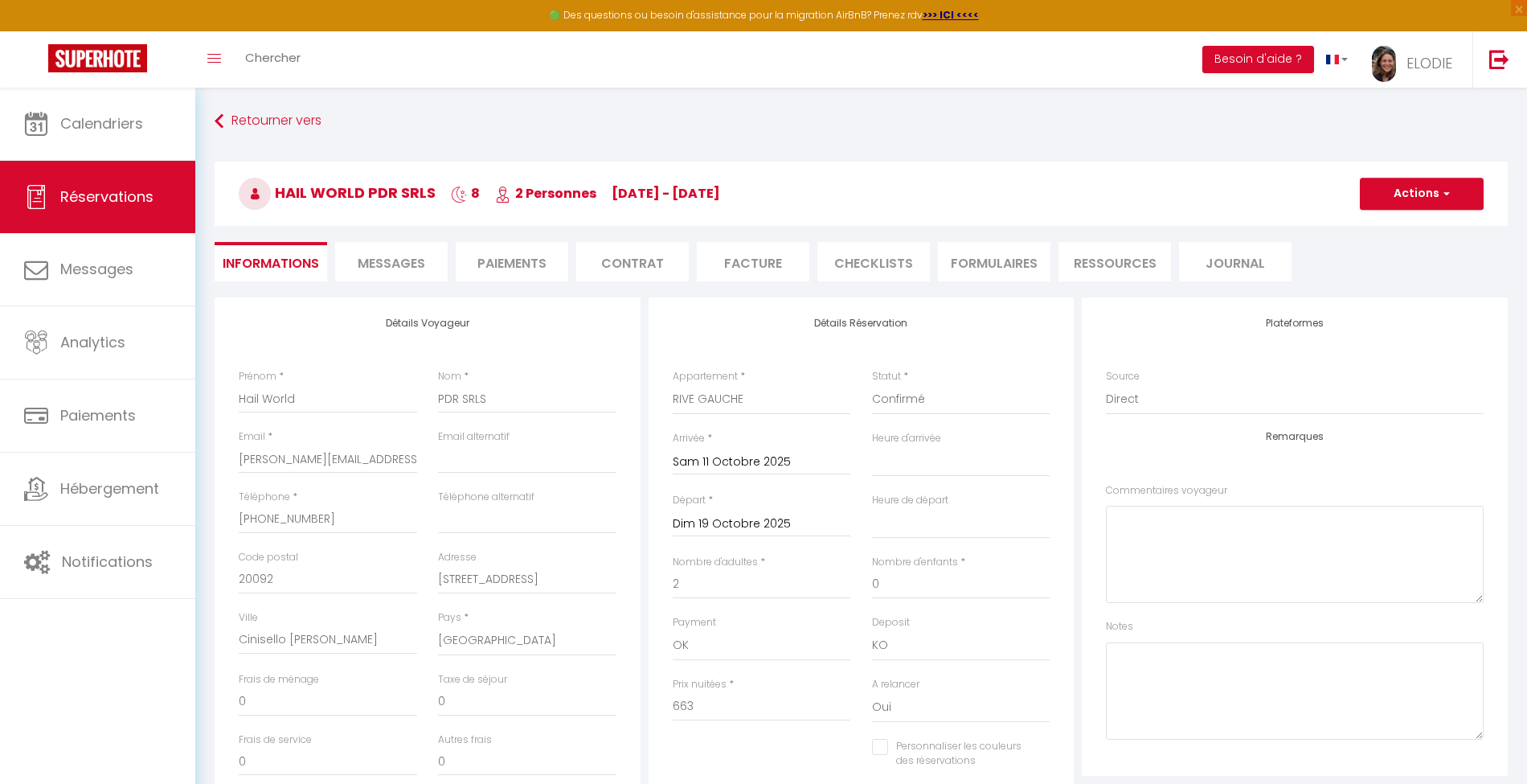
select select
checkbox input "false"
select select
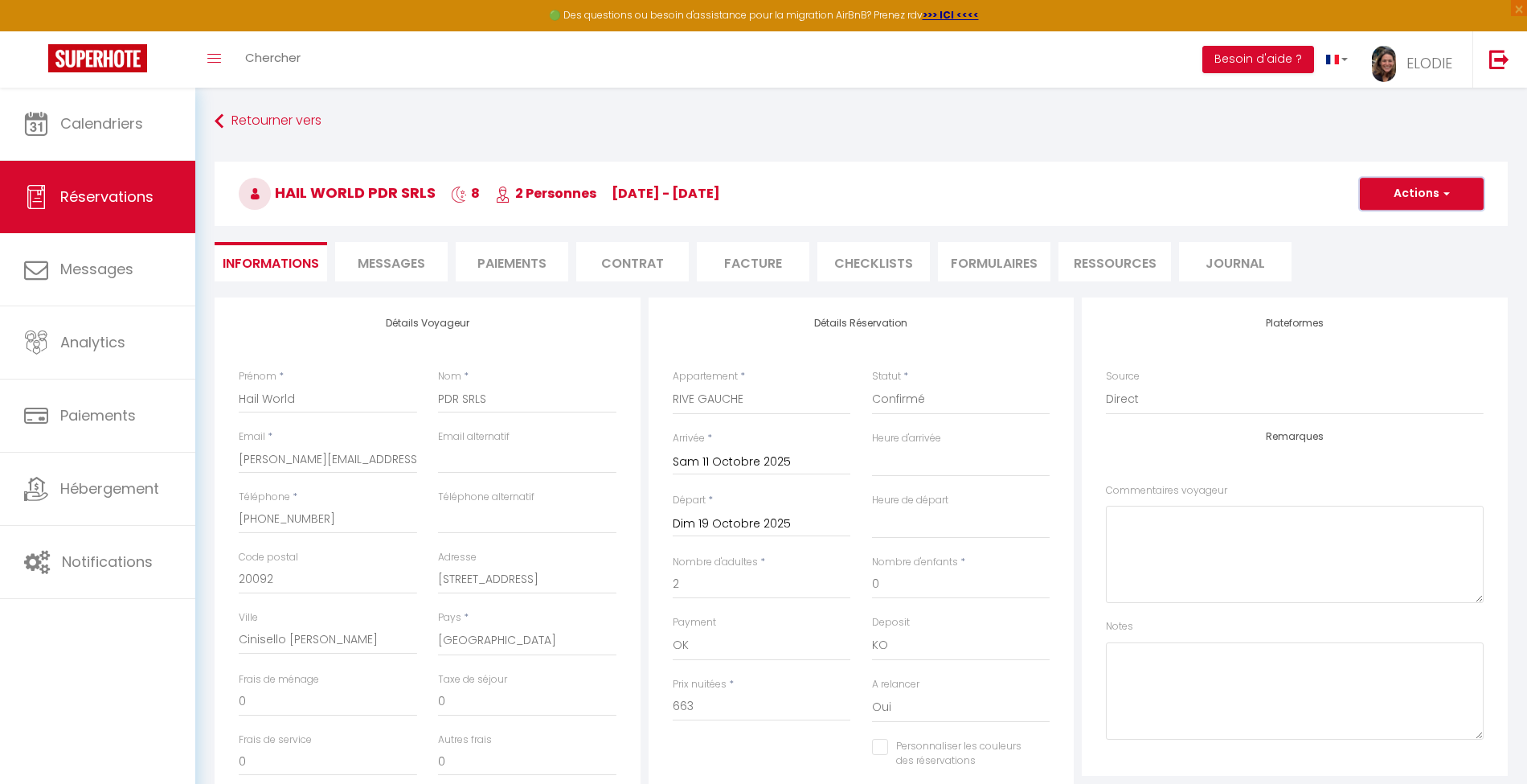
click at [1441, 190] on span "button" at bounding box center [1444, 194] width 10 height 15
click at [1323, 661] on textarea at bounding box center [1294, 691] width 378 height 98
click at [750, 269] on li "Facture" at bounding box center [753, 261] width 112 height 39
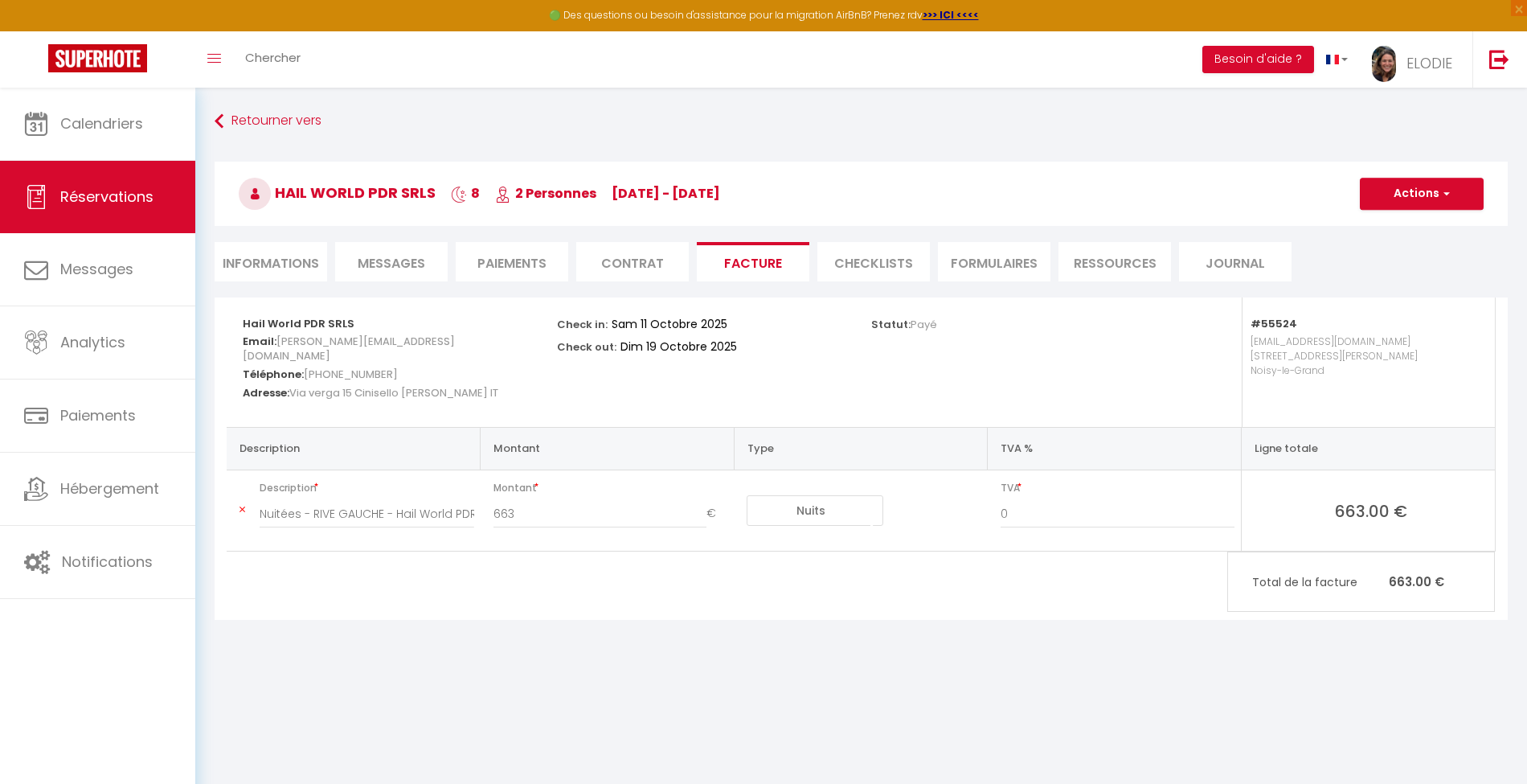
click at [770, 269] on li "Facture" at bounding box center [753, 261] width 112 height 39
click at [741, 259] on li "Facture" at bounding box center [753, 261] width 112 height 39
click at [1449, 191] on span "button" at bounding box center [1444, 194] width 10 height 15
click at [1412, 248] on link "Aperçu et éditer" at bounding box center [1409, 250] width 135 height 21
click at [1429, 194] on button "Actions" at bounding box center [1422, 194] width 124 height 32
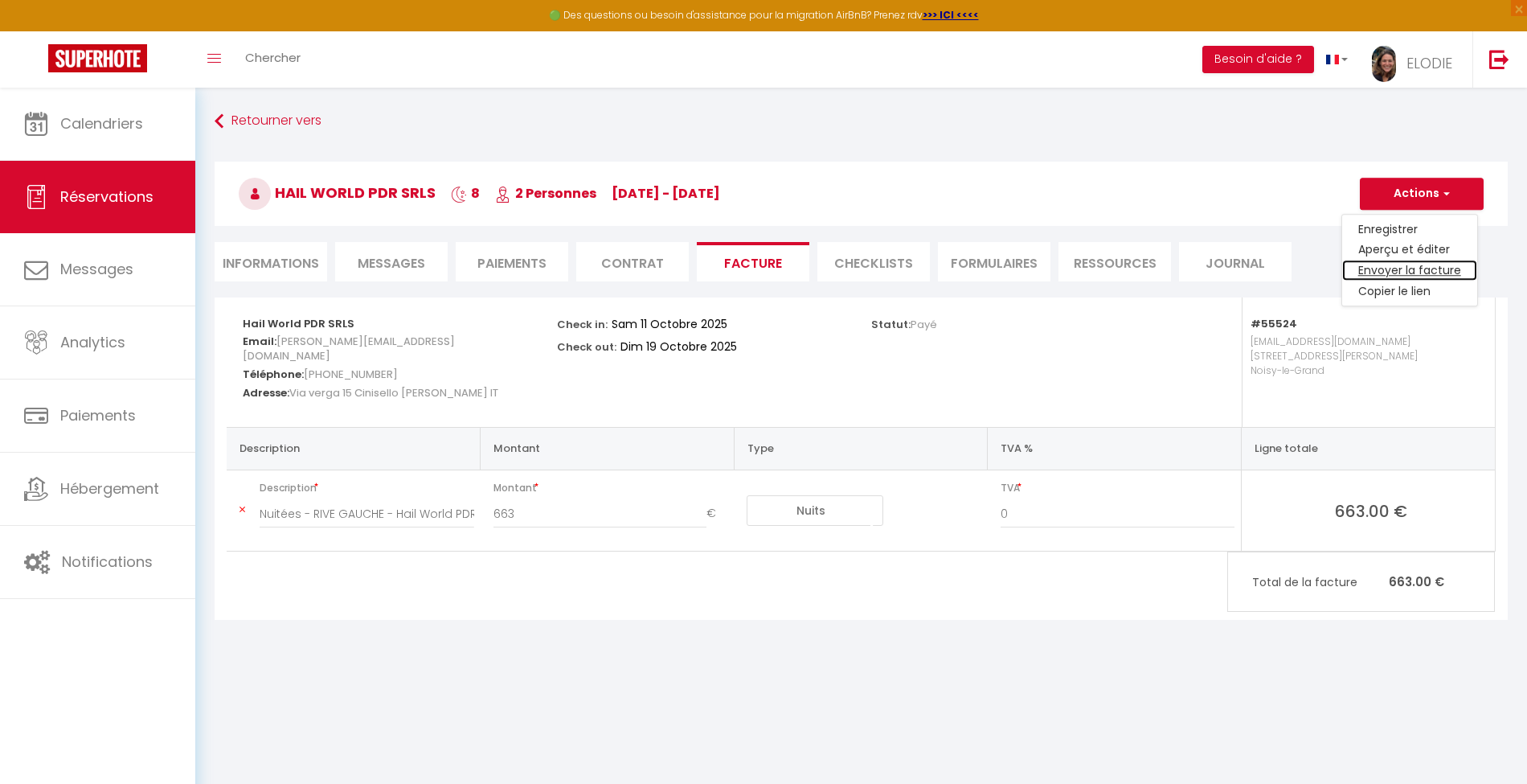
click at [1405, 269] on link "Envoyer la facture" at bounding box center [1409, 271] width 135 height 21
type input "[EMAIL_ADDRESS][DOMAIN_NAME]"
type input "Your invoice 6937587 - RIVE GAUCHE"
type textarea "Hi, Here is the link to download your invoice: https://superhote.com/applink/in…"
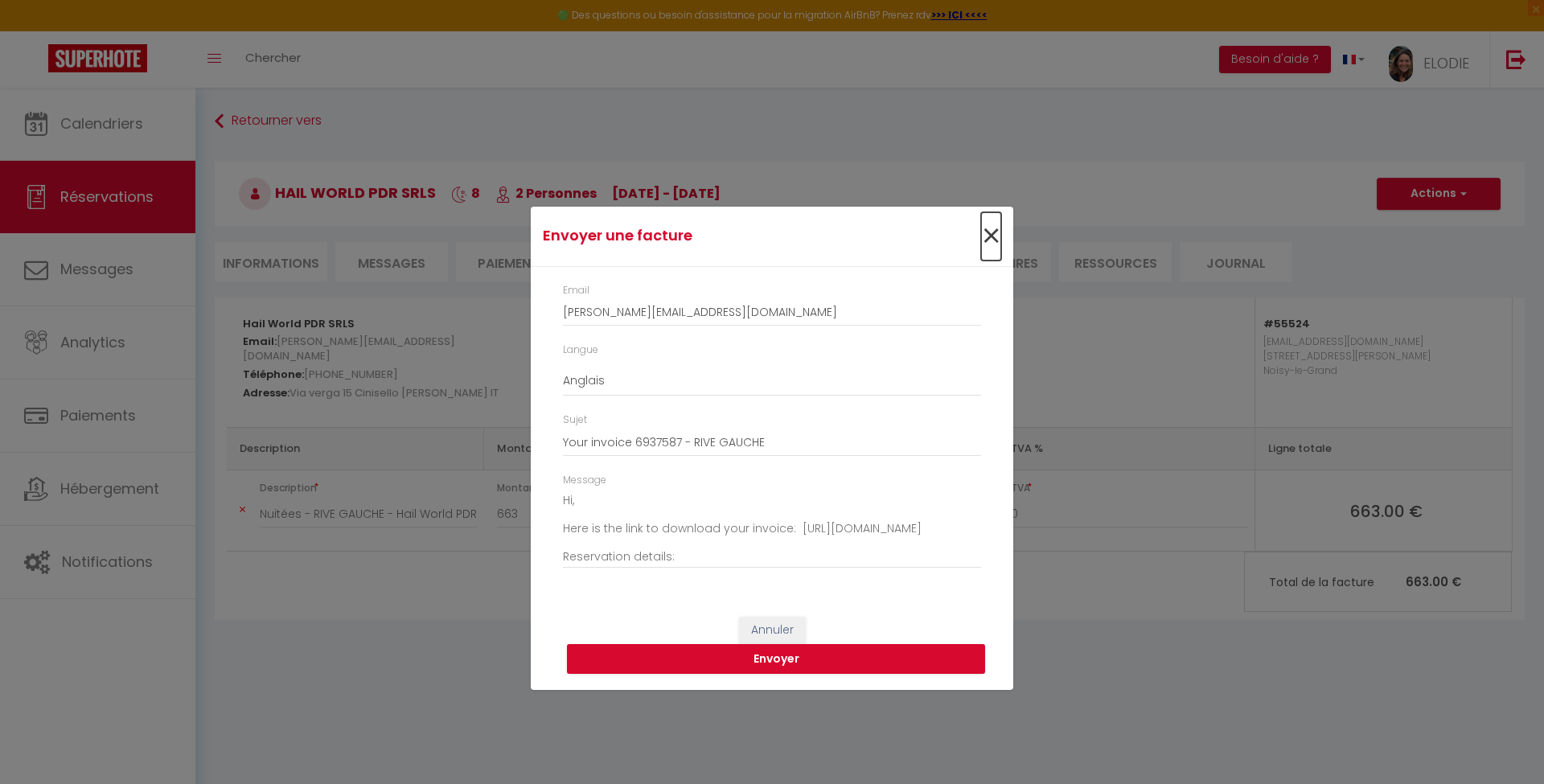
click at [991, 231] on span "×" at bounding box center [991, 235] width 20 height 48
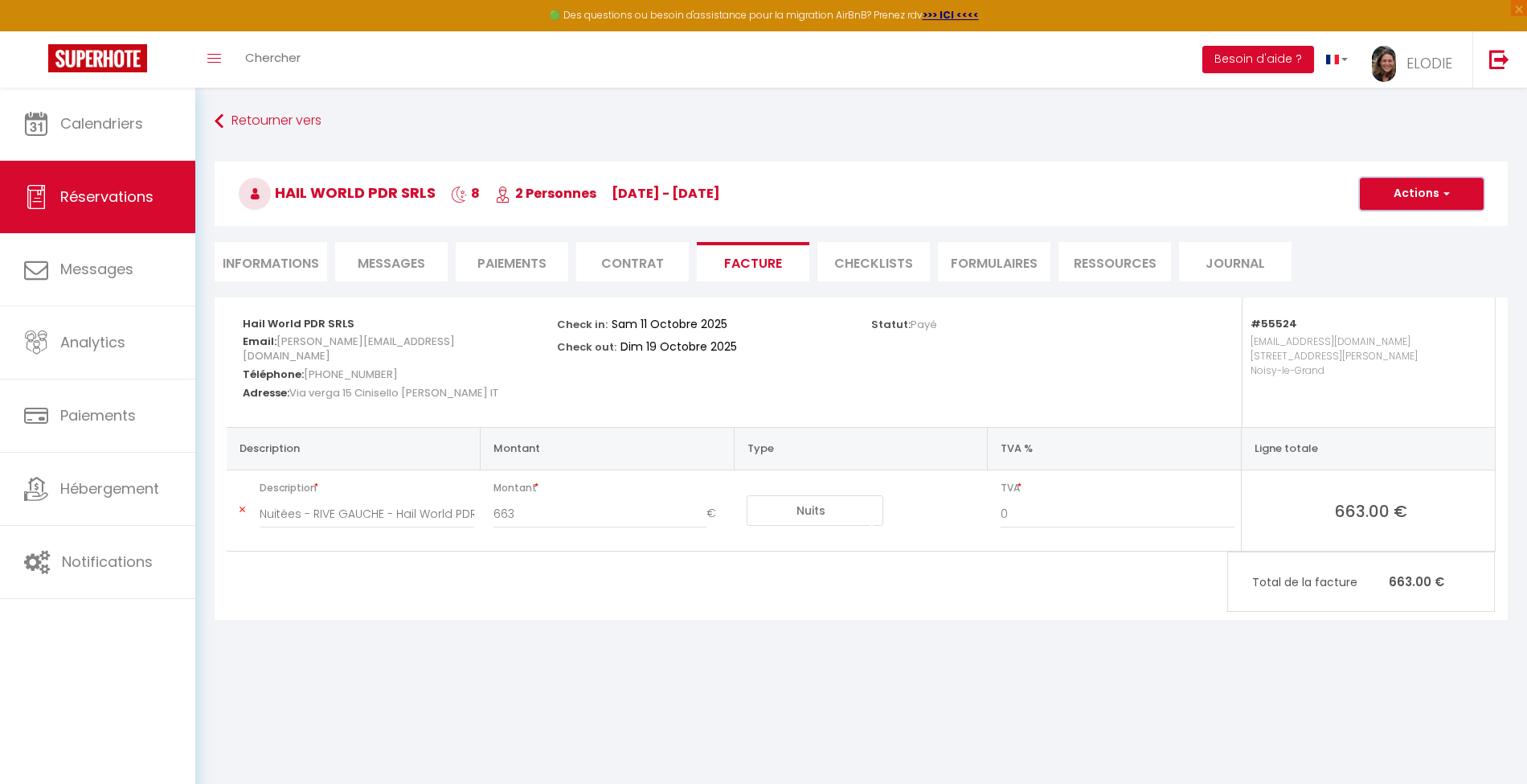
click at [1455, 194] on button "Actions" at bounding box center [1422, 194] width 124 height 32
click at [1376, 230] on link "Enregistrer" at bounding box center [1409, 229] width 135 height 21
click at [1451, 190] on button "Actions" at bounding box center [1422, 194] width 124 height 32
click at [1403, 249] on link "Aperçu et éditer" at bounding box center [1409, 250] width 135 height 21
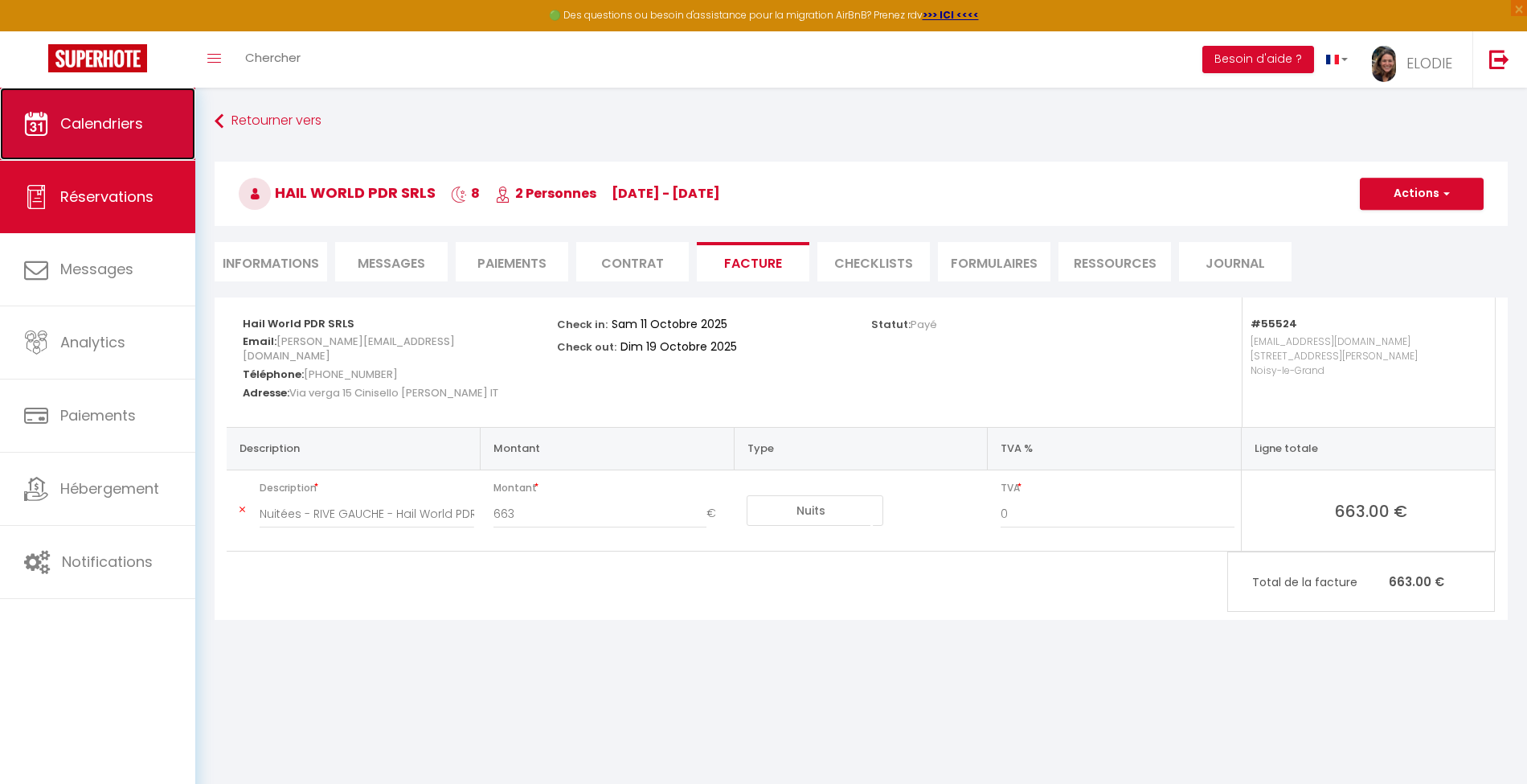
click at [108, 122] on span "Calendriers" at bounding box center [101, 123] width 83 height 20
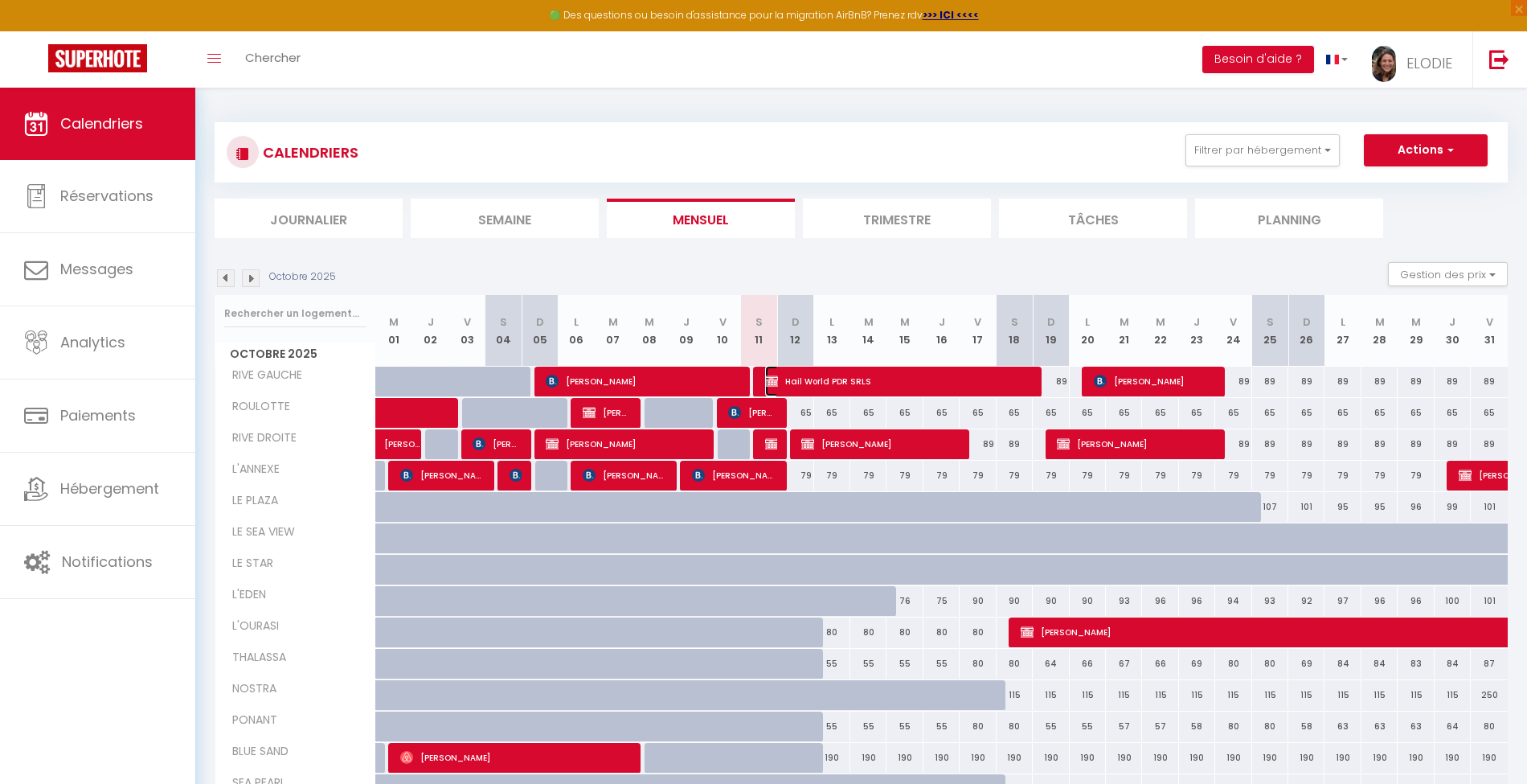
click at [871, 383] on span "Hail World PDR SRLS" at bounding box center [897, 380] width 265 height 31
select select "OK"
select select "KO"
select select "0"
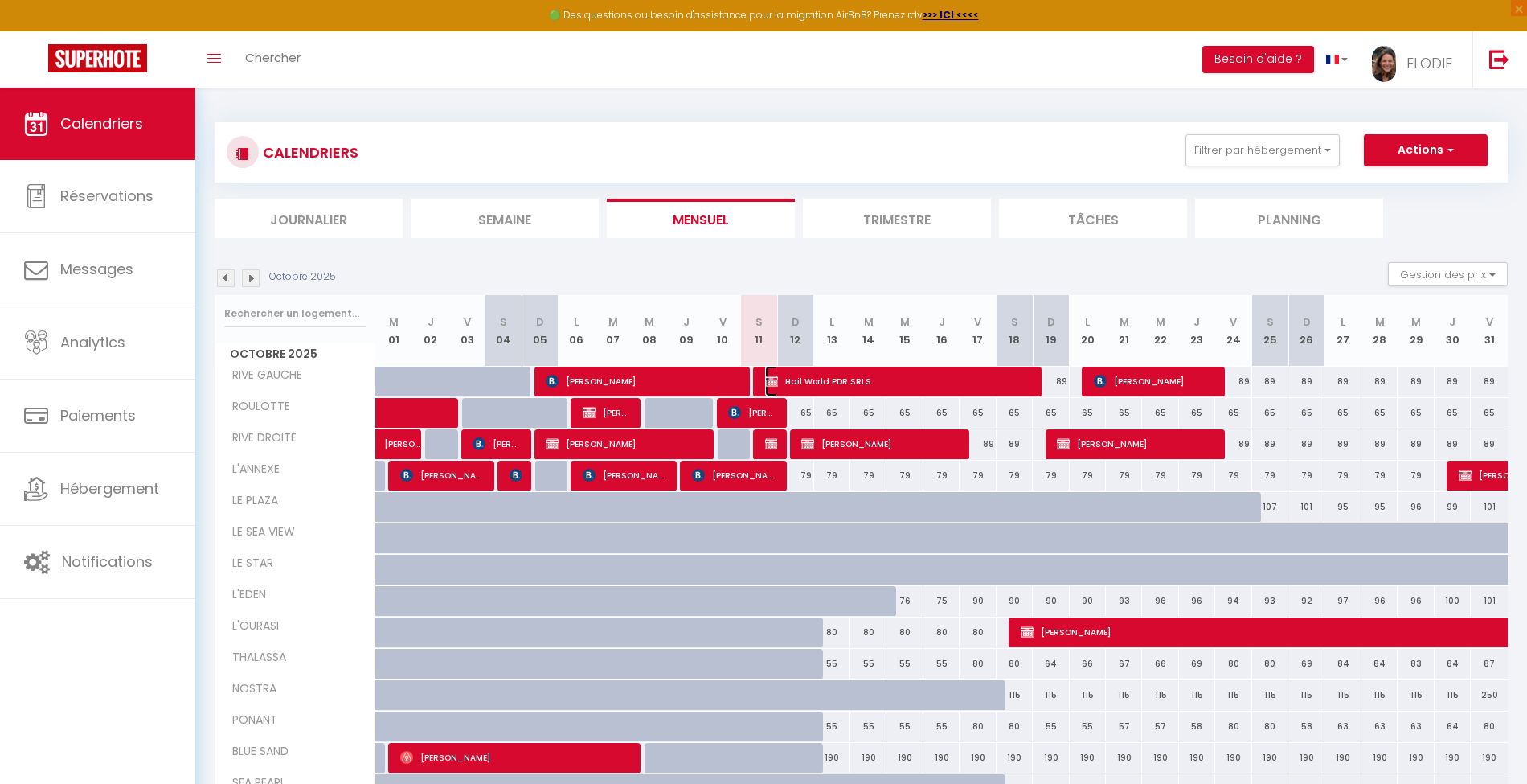
select select "1"
select select
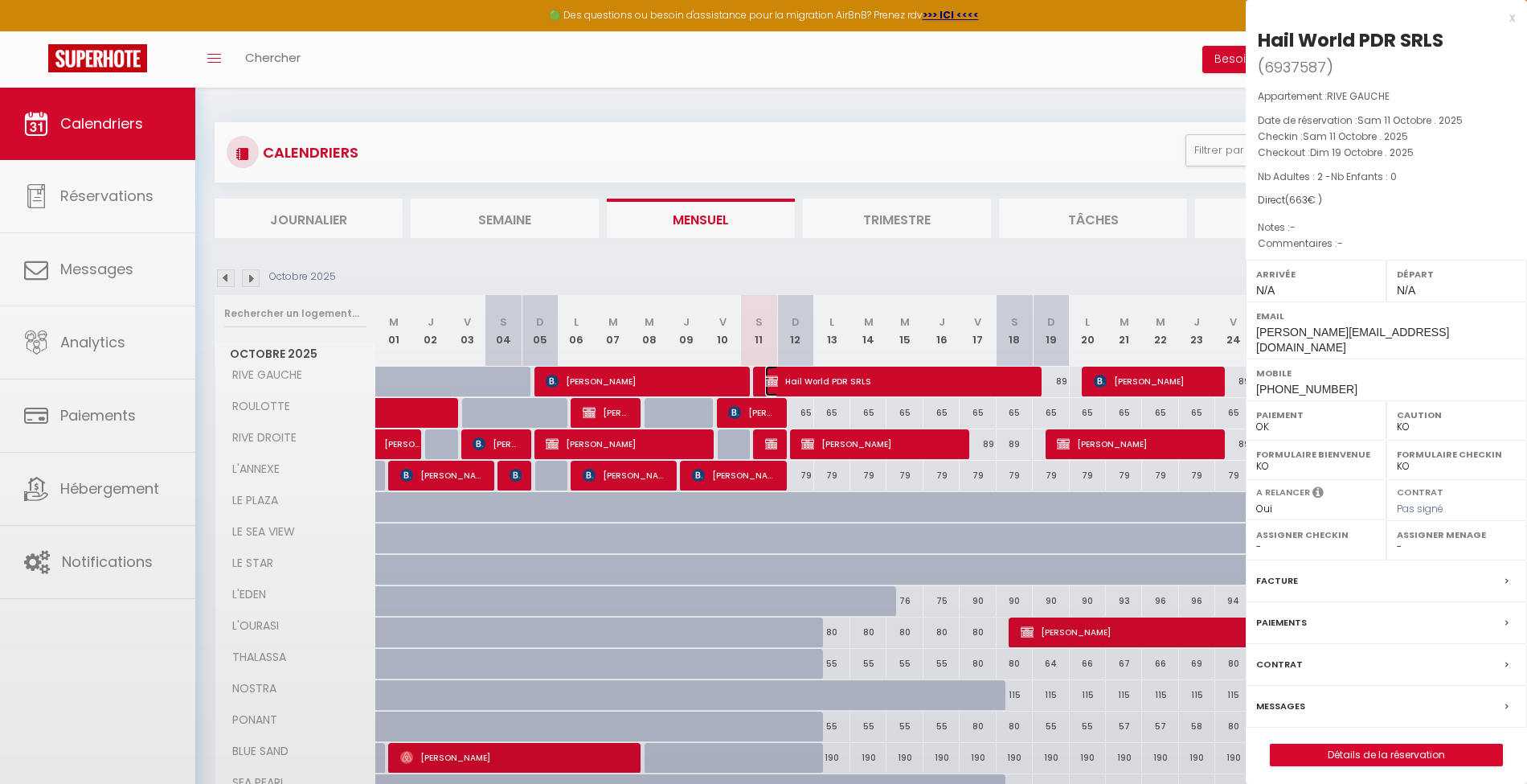
select select "44937"
select select "37187"
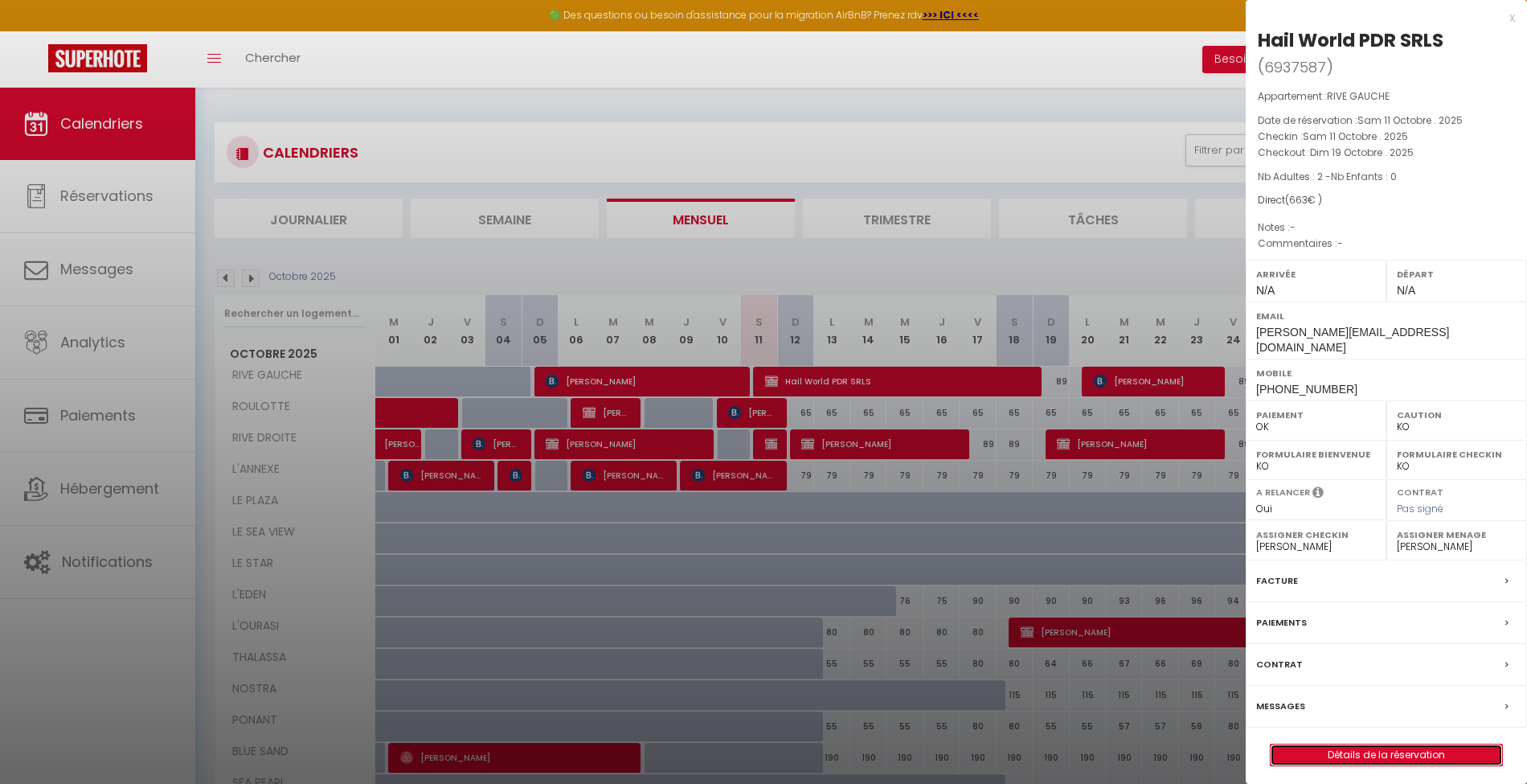
click at [1357, 745] on link "Détails de la réservation" at bounding box center [1386, 755] width 231 height 21
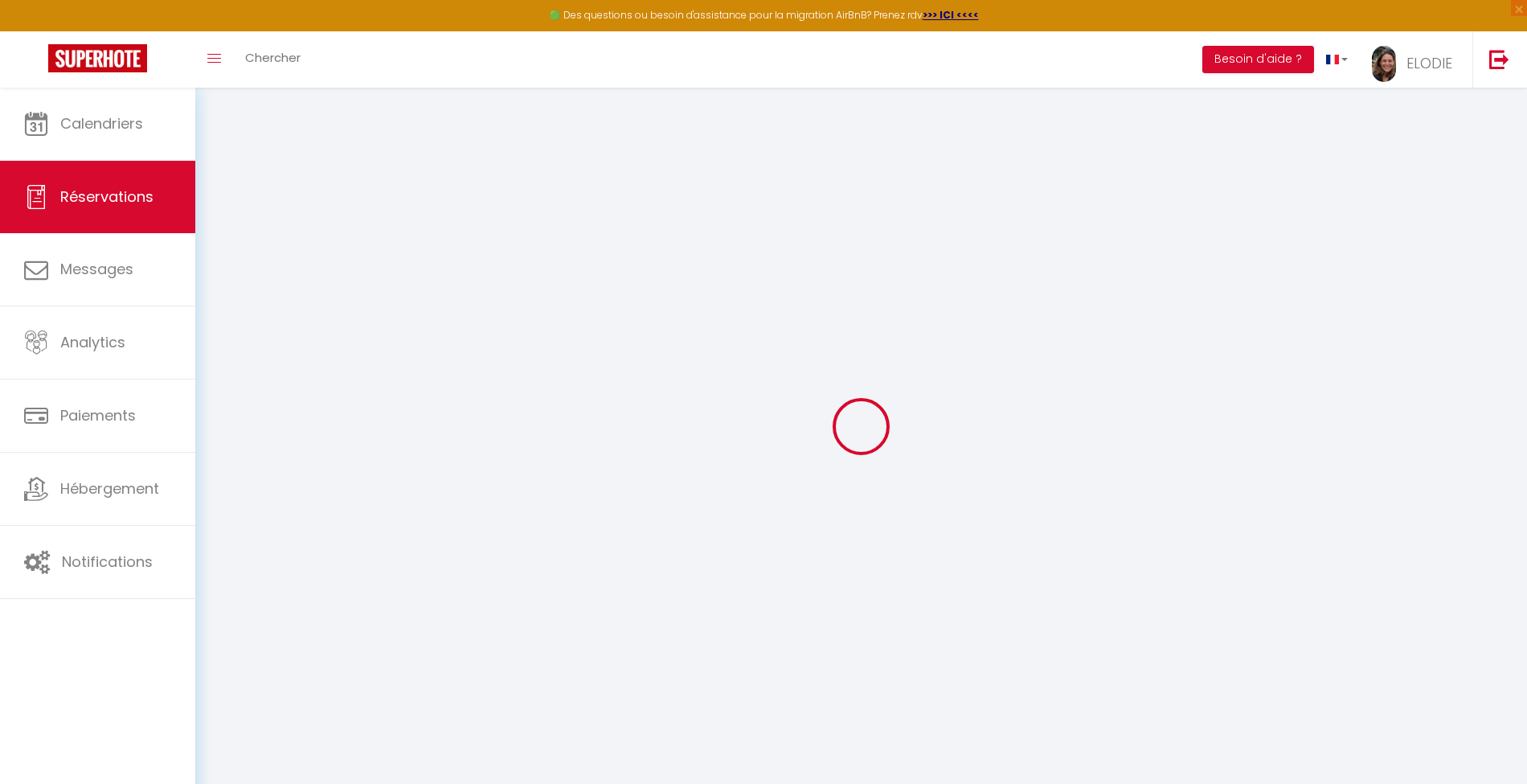
select select
checkbox input "false"
select select
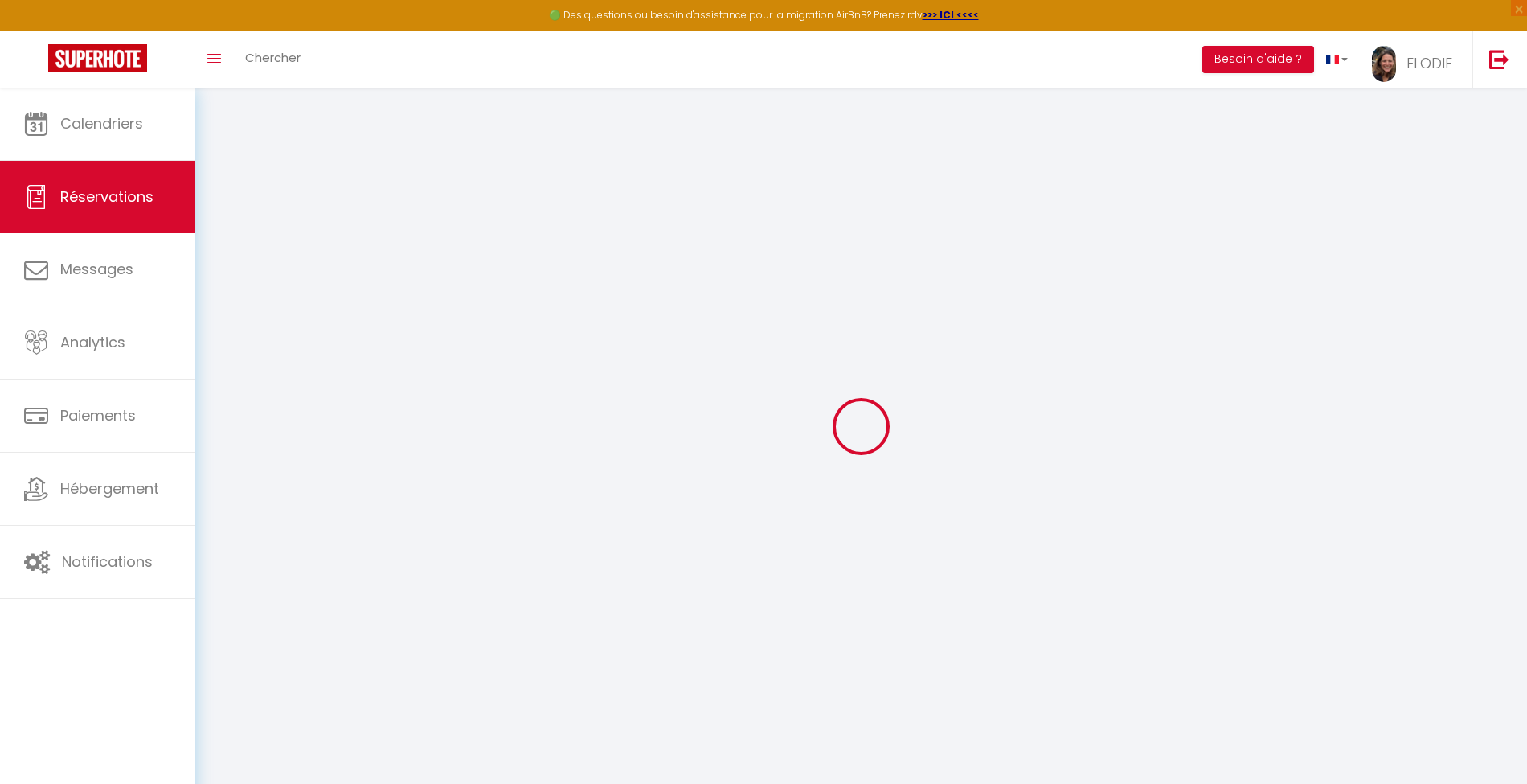
checkbox input "false"
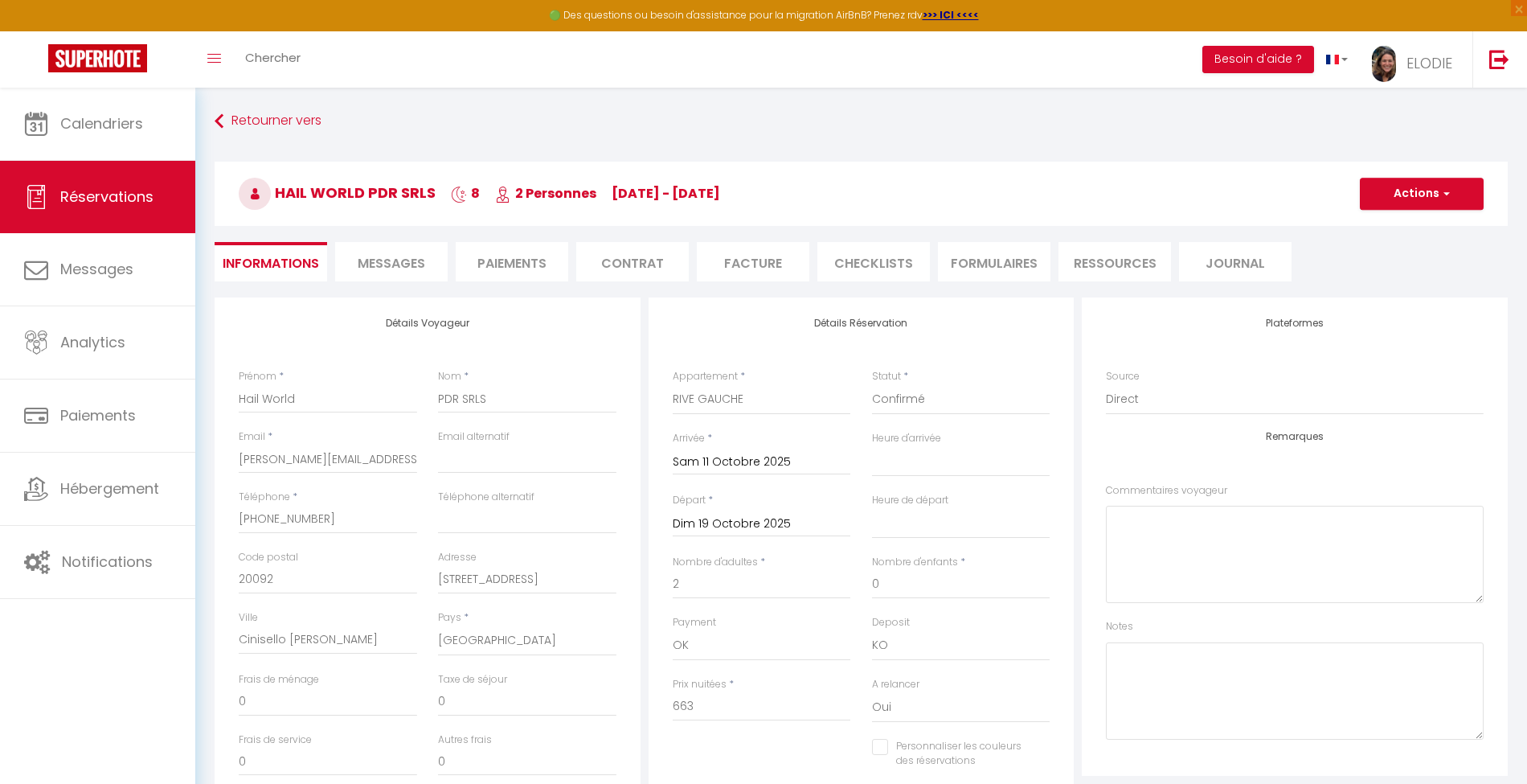
select select
checkbox input "false"
select select
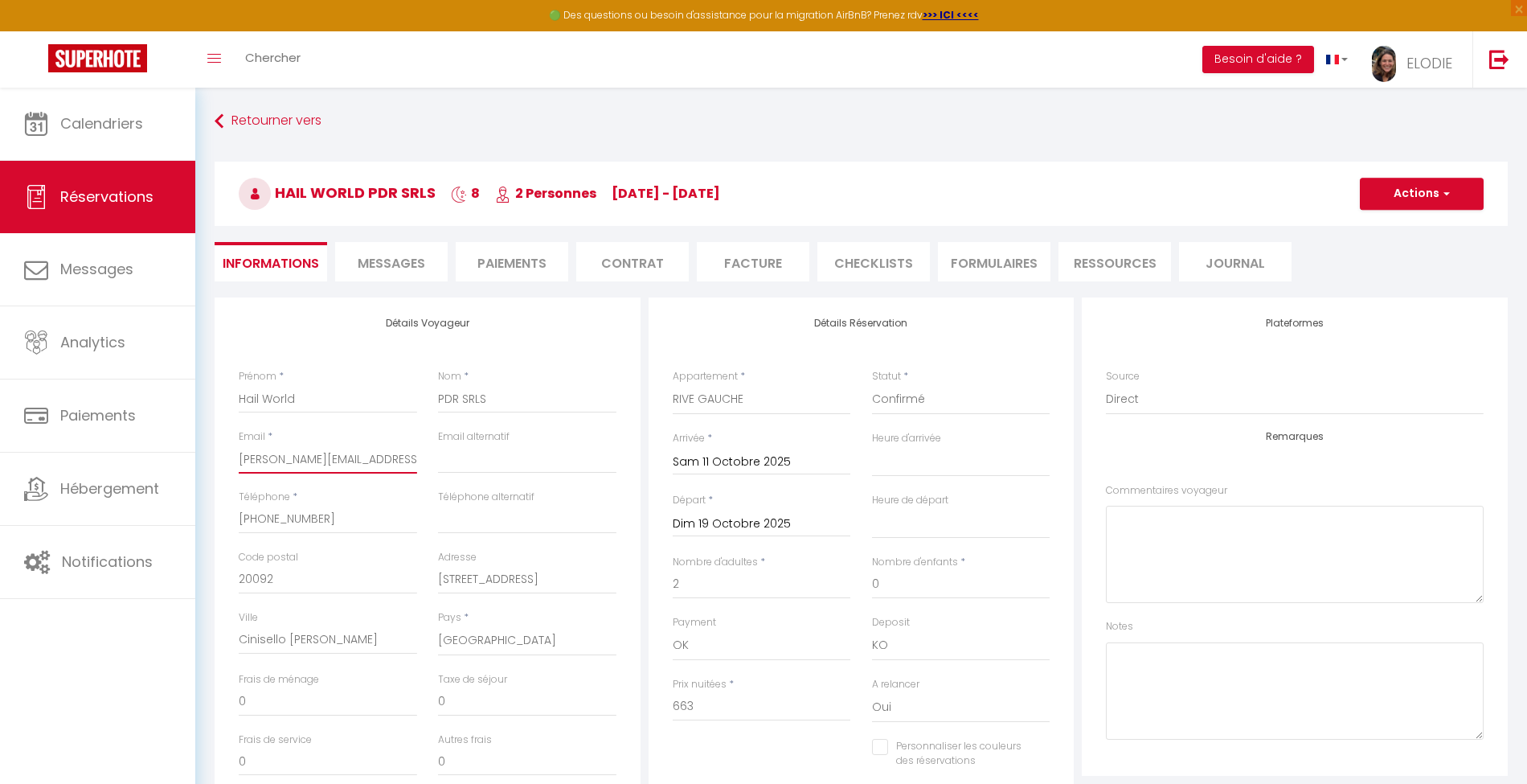
click at [324, 458] on input "[EMAIL_ADDRESS][DOMAIN_NAME]" at bounding box center [328, 459] width 179 height 29
select select
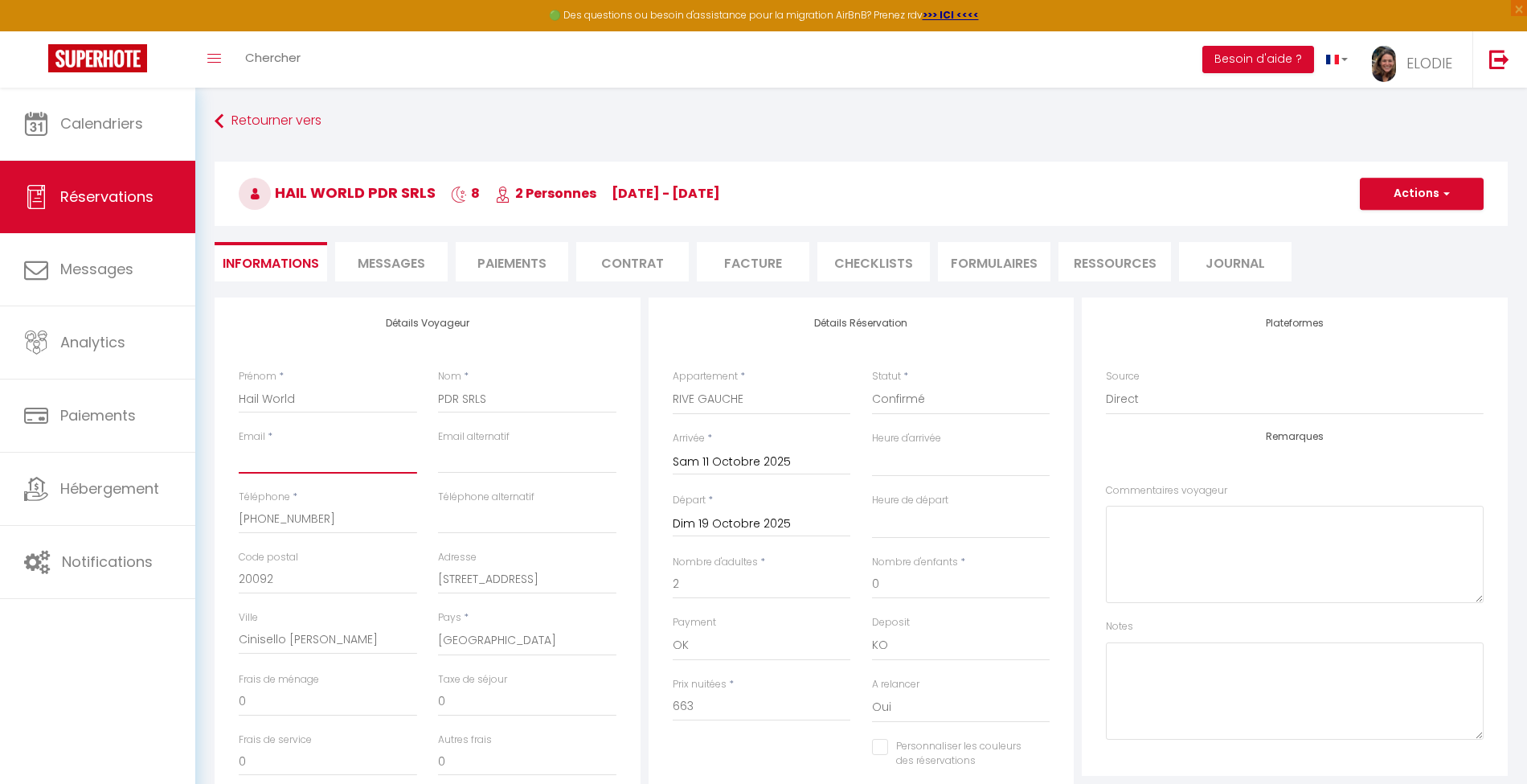
checkbox input "false"
paste input "giulia@hailworldpdr.com"
type input "giulia@hailworldpdr.com"
select select
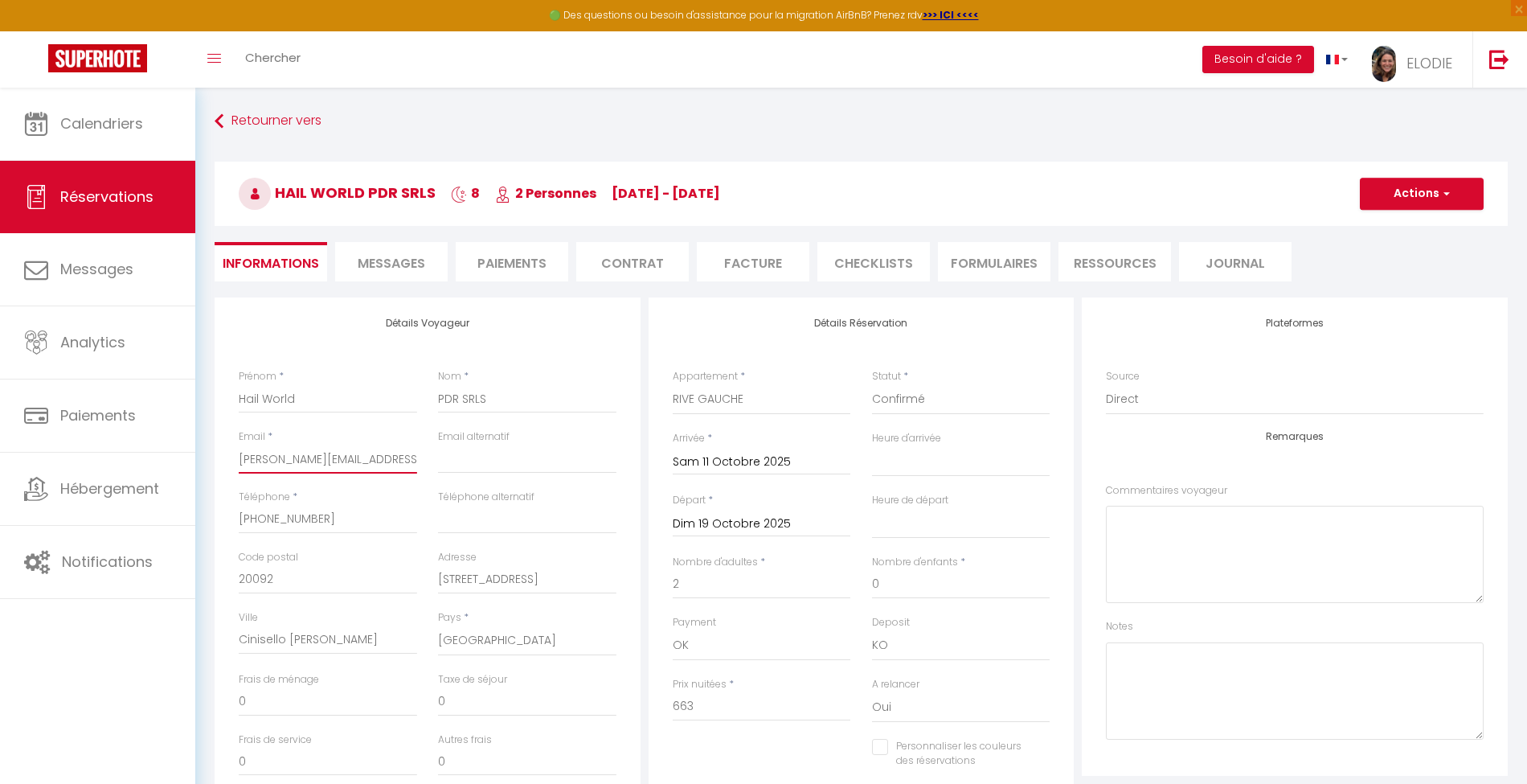
checkbox input "false"
type input "giulia@hailworldpdr.com"
click at [1407, 190] on button "Actions" at bounding box center [1422, 194] width 124 height 32
click at [1388, 227] on link "Enregistrer" at bounding box center [1406, 229] width 127 height 21
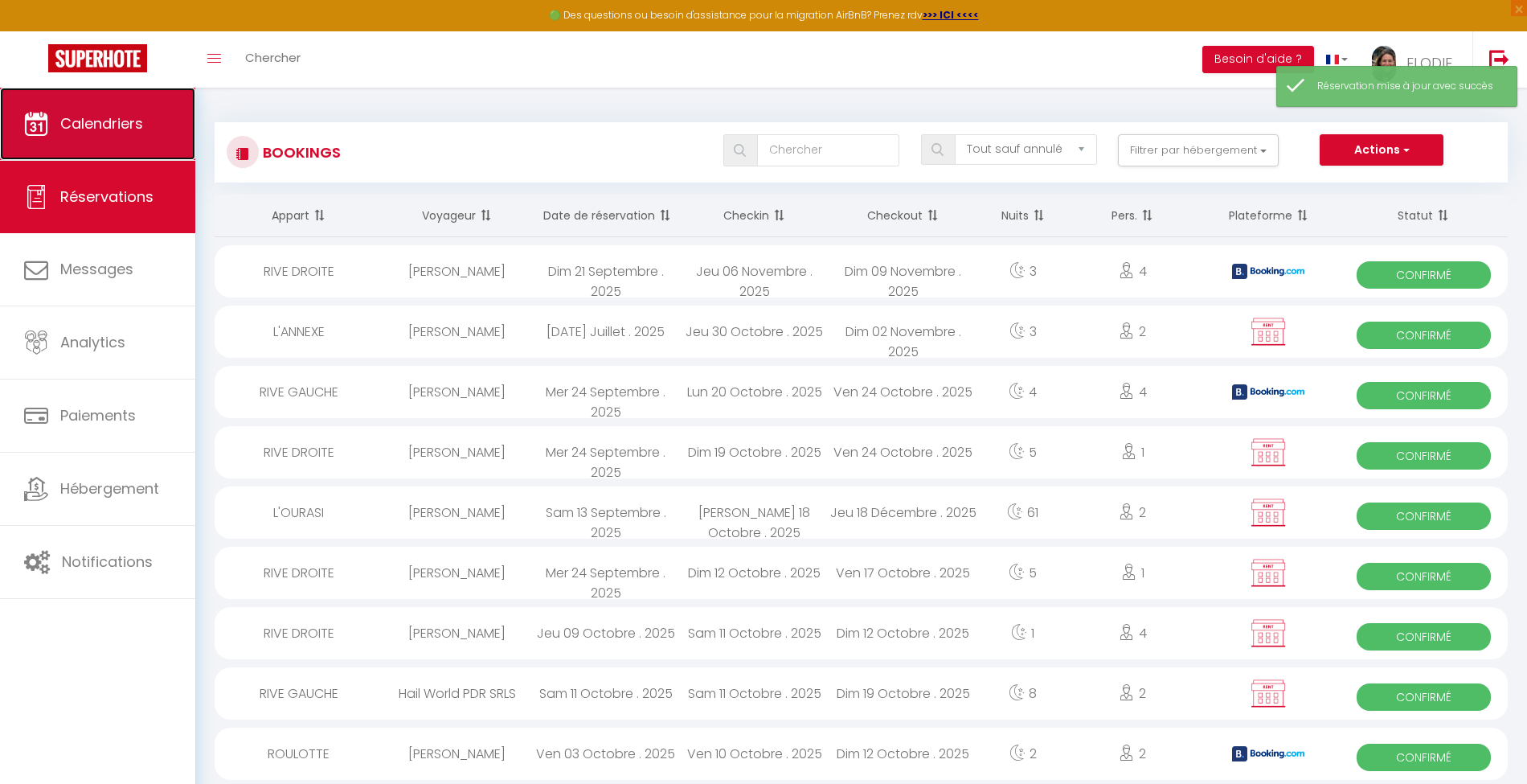
click at [139, 124] on span "Calendriers" at bounding box center [101, 123] width 83 height 20
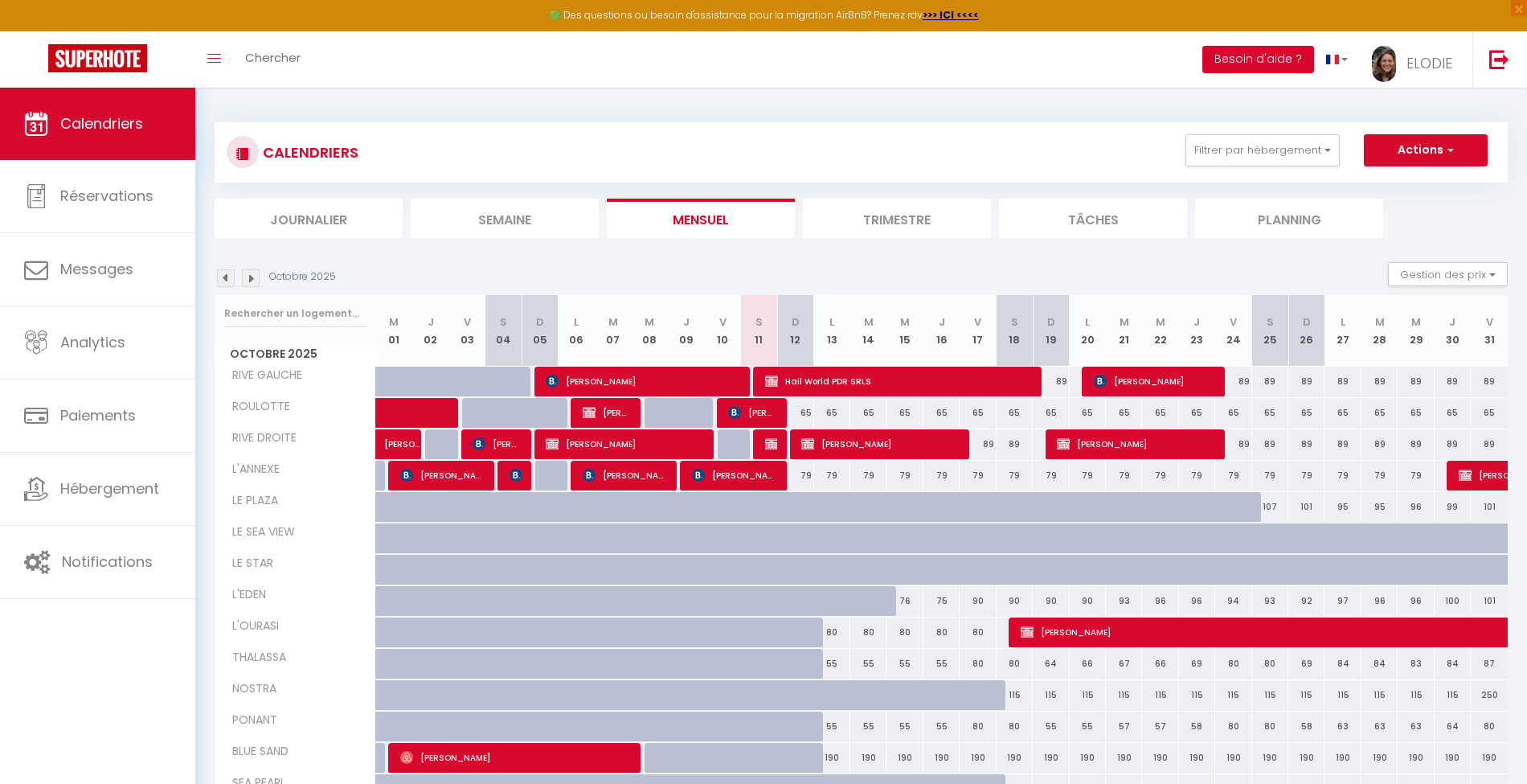
click at [1276, 58] on button "Besoin d'aide ?" at bounding box center [1258, 59] width 112 height 27
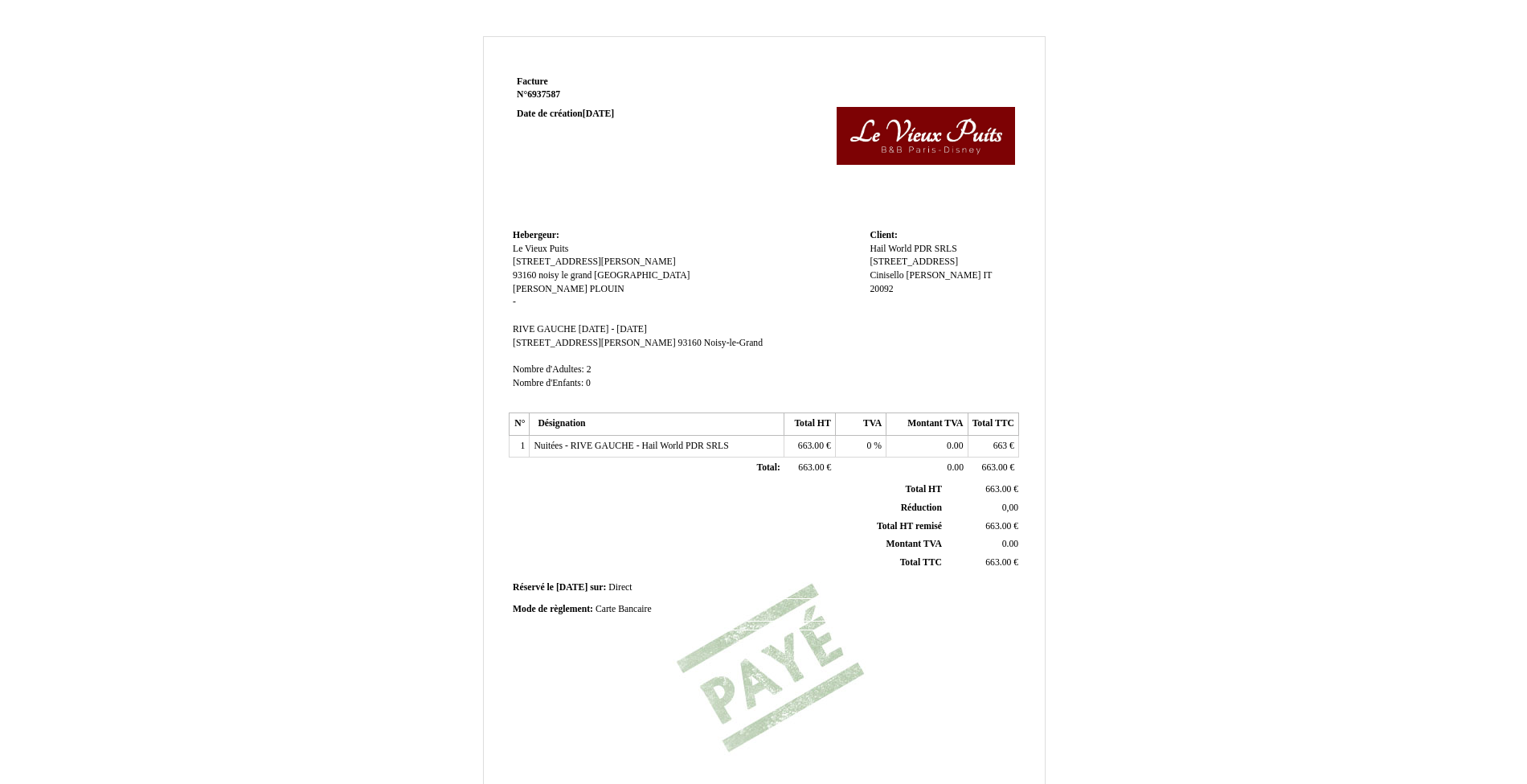
click at [1170, 221] on div "Facture Facture N° 6937587 6937587 Date de création 11 October 2025 Hebergeur: …" at bounding box center [764, 502] width 940 height 933
click at [907, 220] on td at bounding box center [866, 148] width 306 height 153
click at [1067, 252] on div "Facture Facture N° 6937587 6937587 Date de création 11 October 2025 Hebergeur: …" at bounding box center [764, 502] width 940 height 933
click at [1386, 259] on div "Facture Facture N° 6937587 6937587 Date de création 11 October 2025 Hebergeur: …" at bounding box center [763, 494] width 1527 height 950
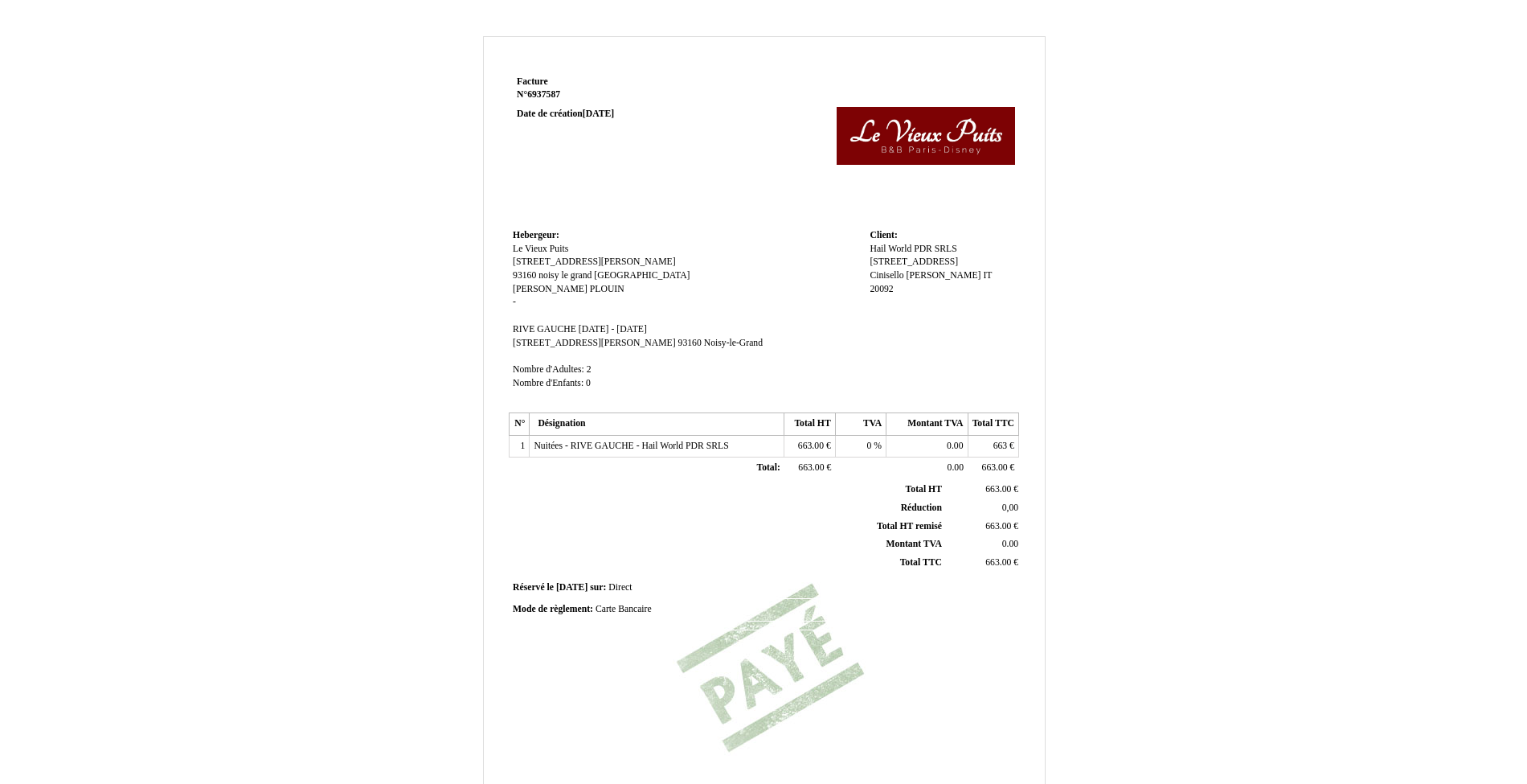
scroll to position [186, 0]
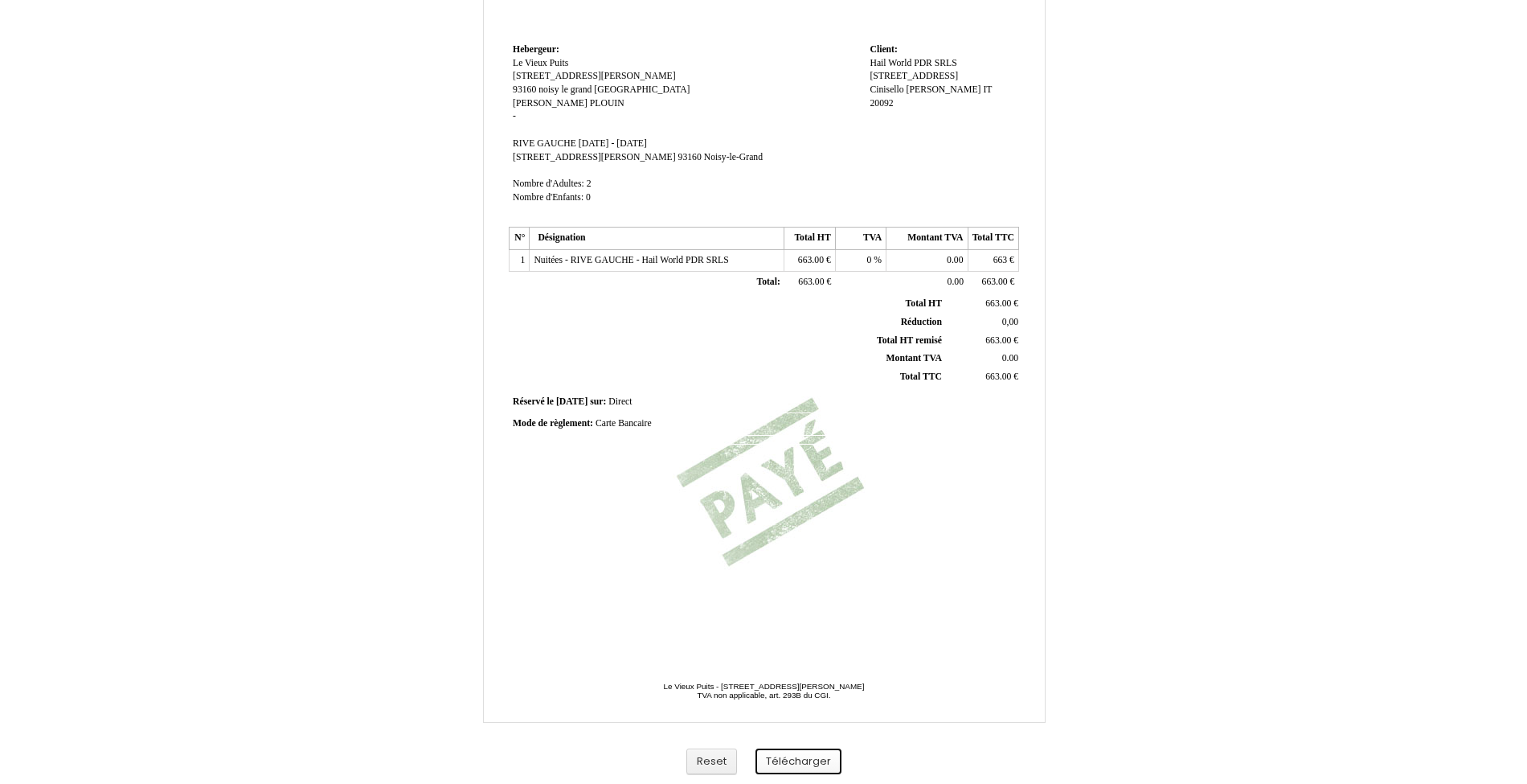
click at [804, 757] on button "Télécharger" at bounding box center [798, 761] width 86 height 26
